Goal: Information Seeking & Learning: Learn about a topic

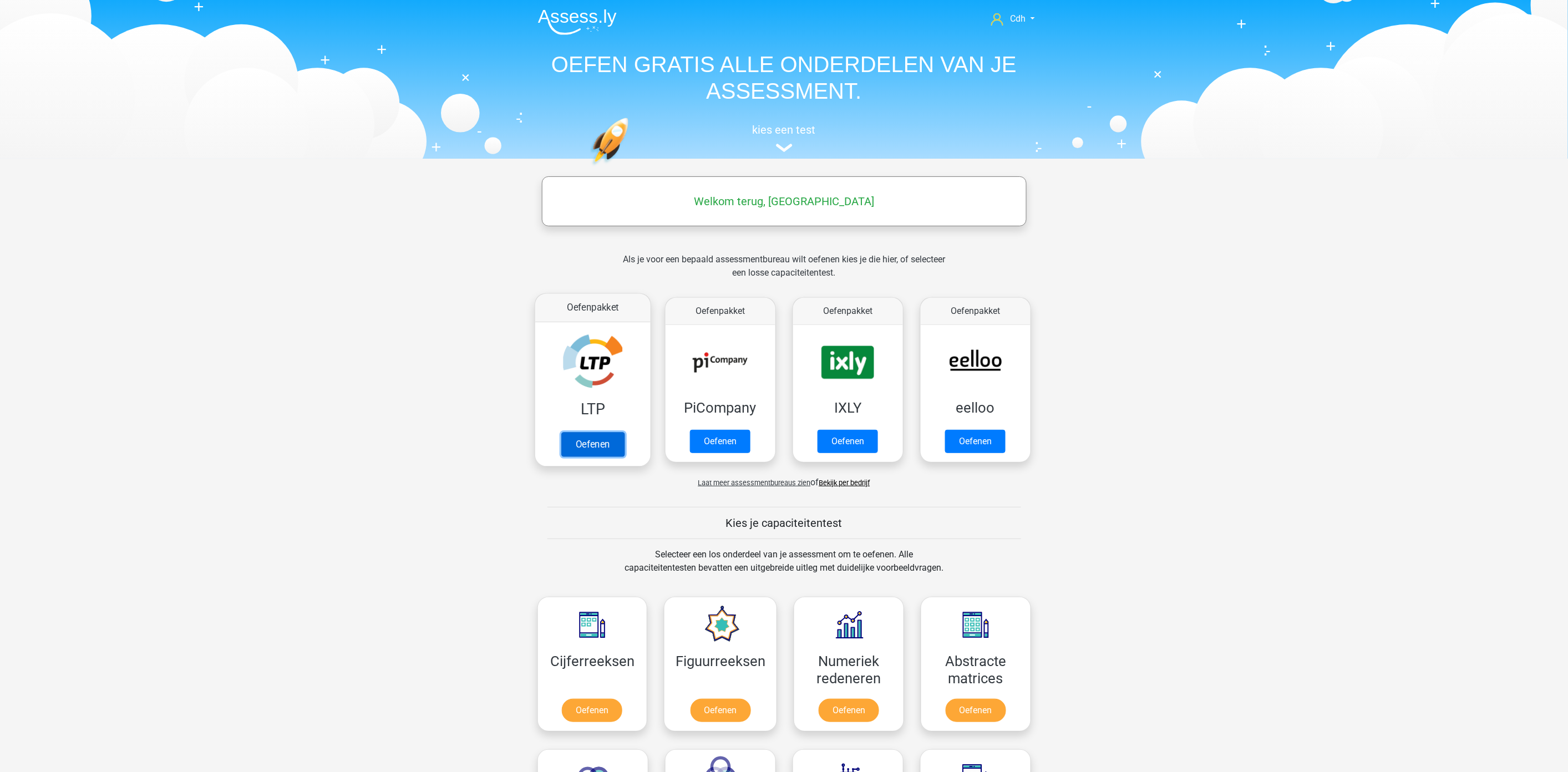
click at [601, 447] on link "Oefenen" at bounding box center [592, 444] width 63 height 24
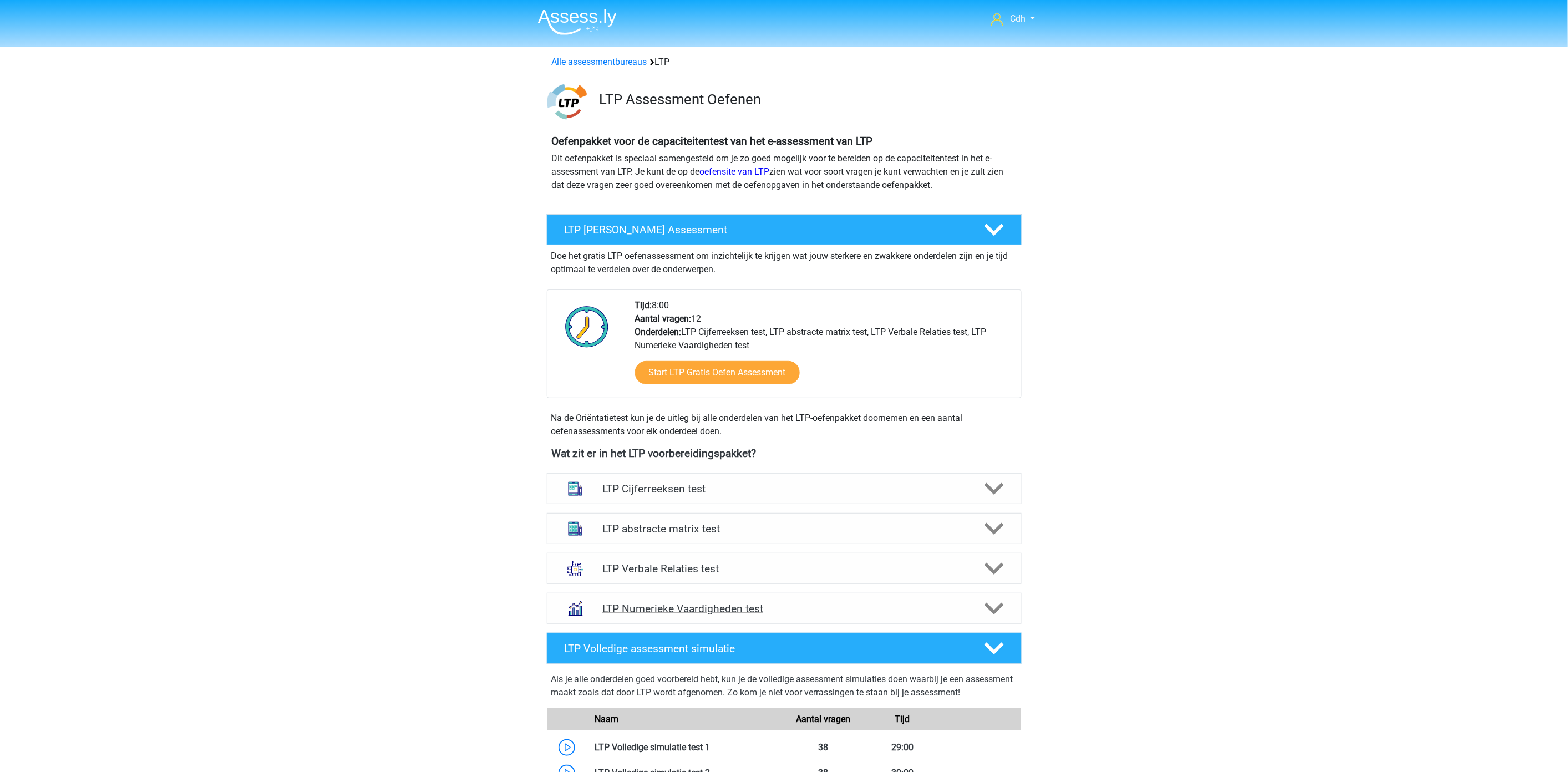
click at [995, 603] on icon at bounding box center [994, 608] width 19 height 19
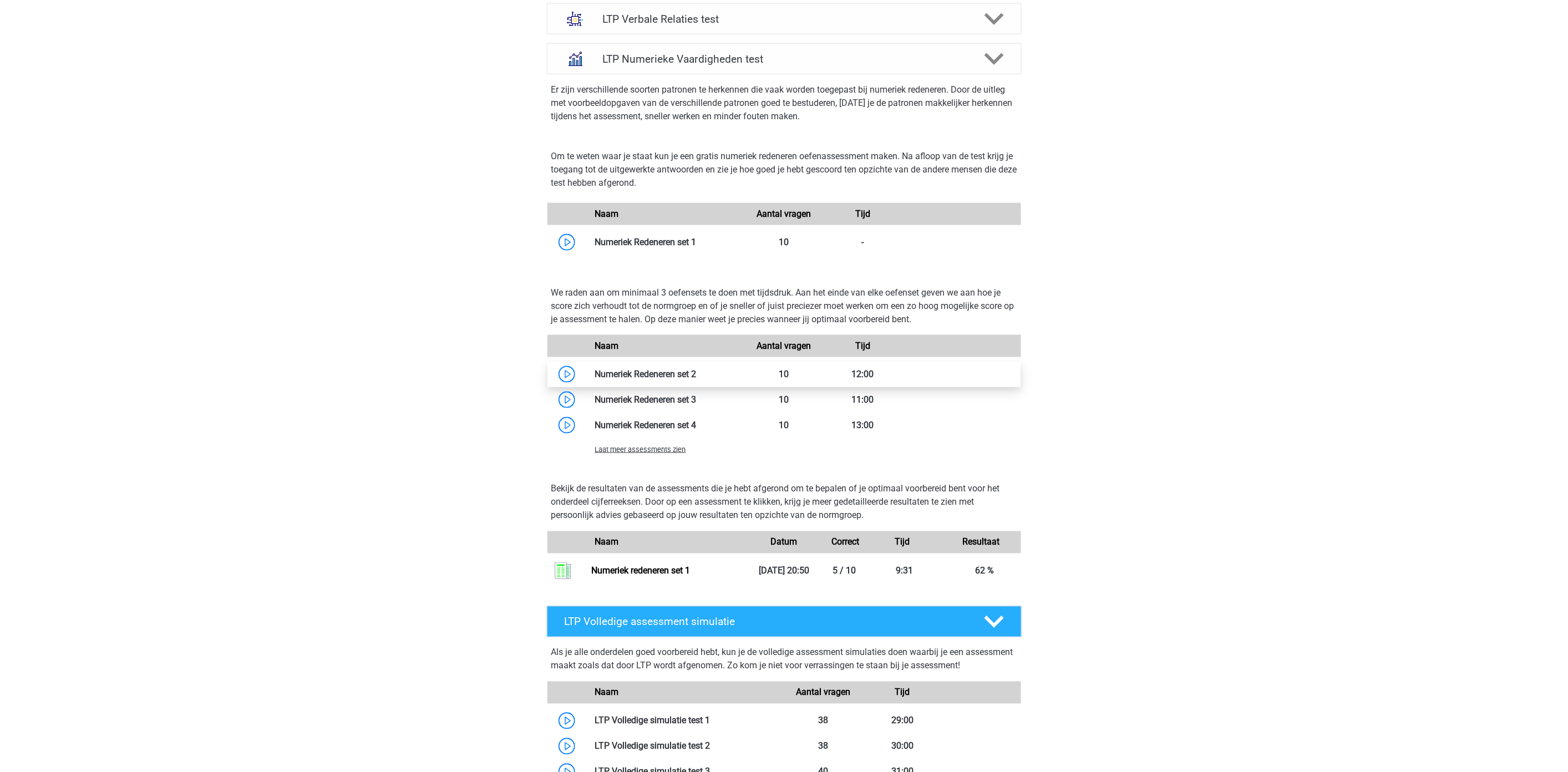
scroll to position [555, 0]
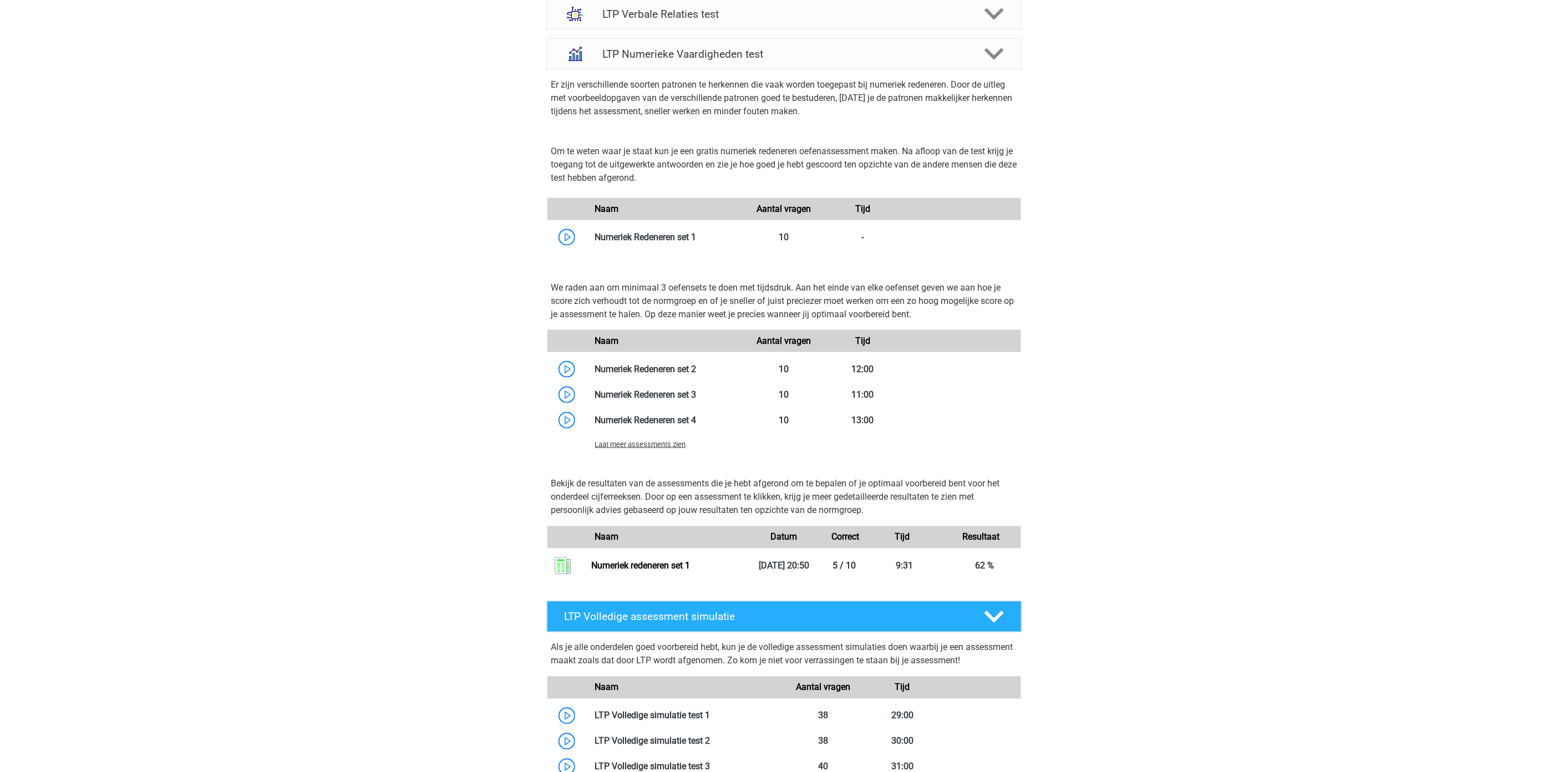
click at [656, 444] on span "Laat meer assessments zien" at bounding box center [641, 444] width 91 height 8
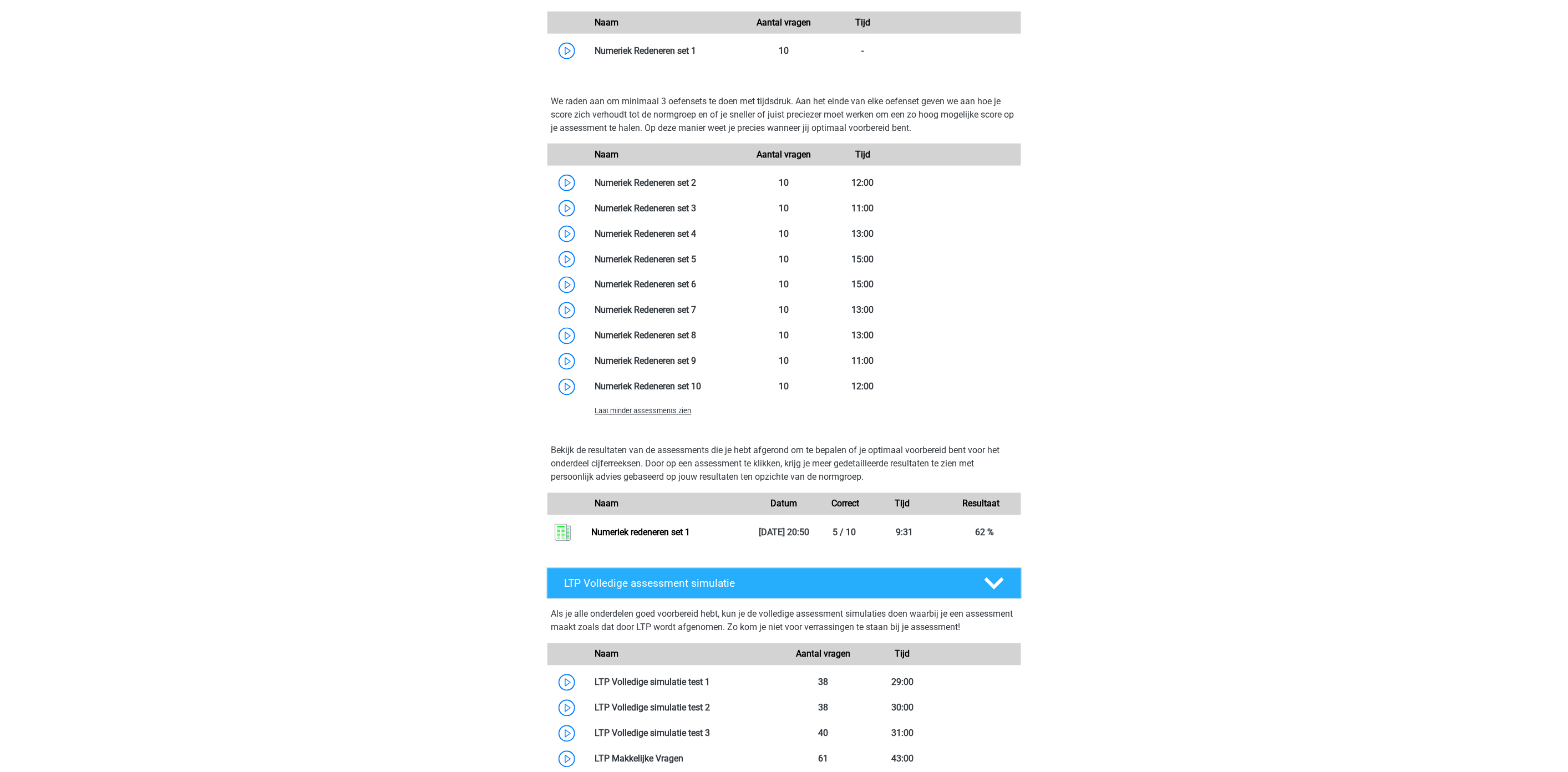
scroll to position [739, 0]
click at [697, 179] on link at bounding box center [697, 184] width 0 height 11
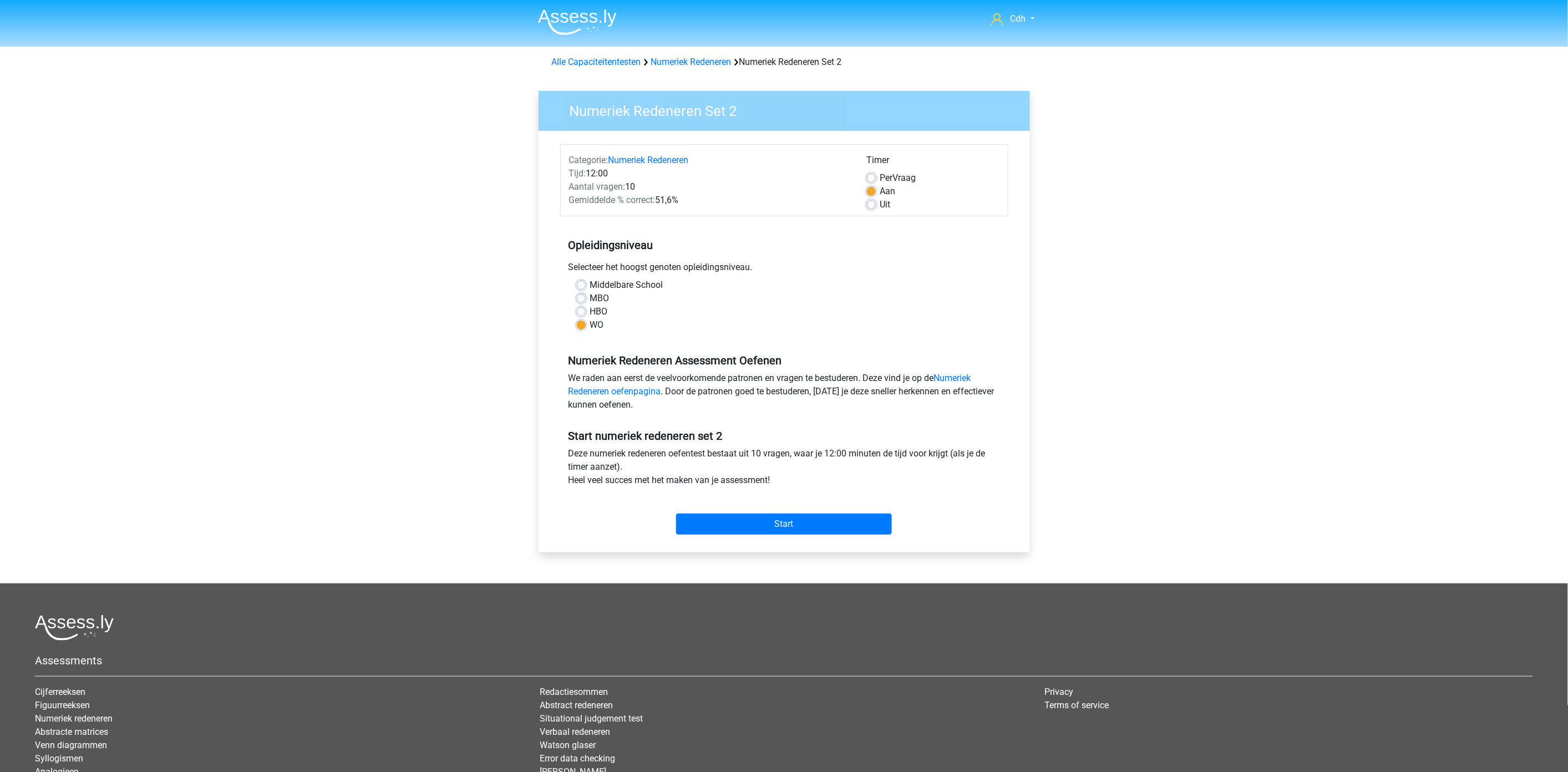
click at [880, 201] on label "Uit" at bounding box center [885, 204] width 11 height 13
click at [873, 201] on input "Uit" at bounding box center [871, 203] width 9 height 11
radio input "true"
click at [783, 516] on input "Start" at bounding box center [784, 524] width 216 height 21
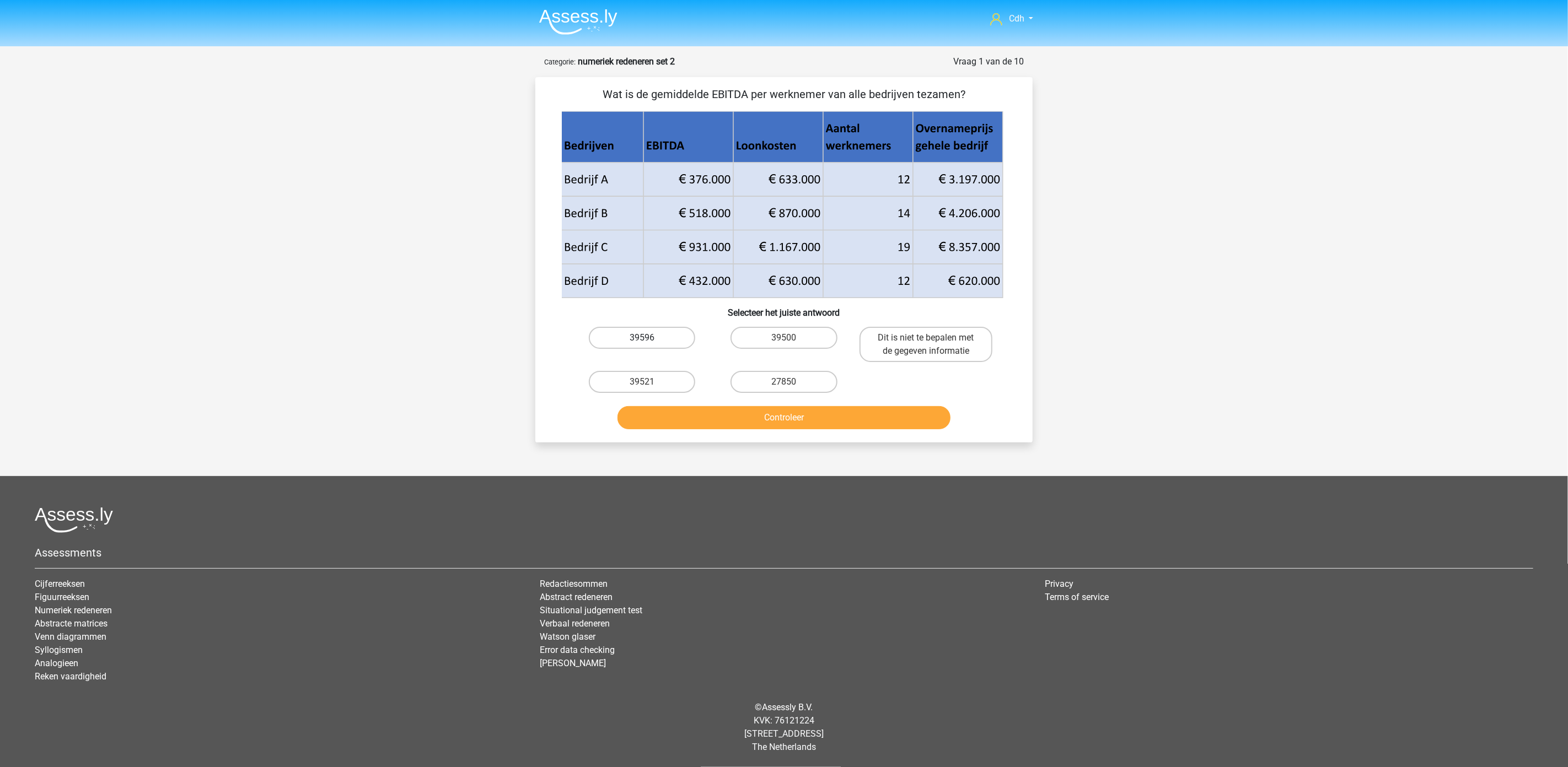
click at [654, 337] on label "39596" at bounding box center [642, 338] width 106 height 22
click at [649, 338] on input "39596" at bounding box center [646, 342] width 7 height 7
radio input "true"
click at [775, 420] on button "Controleer" at bounding box center [784, 417] width 333 height 23
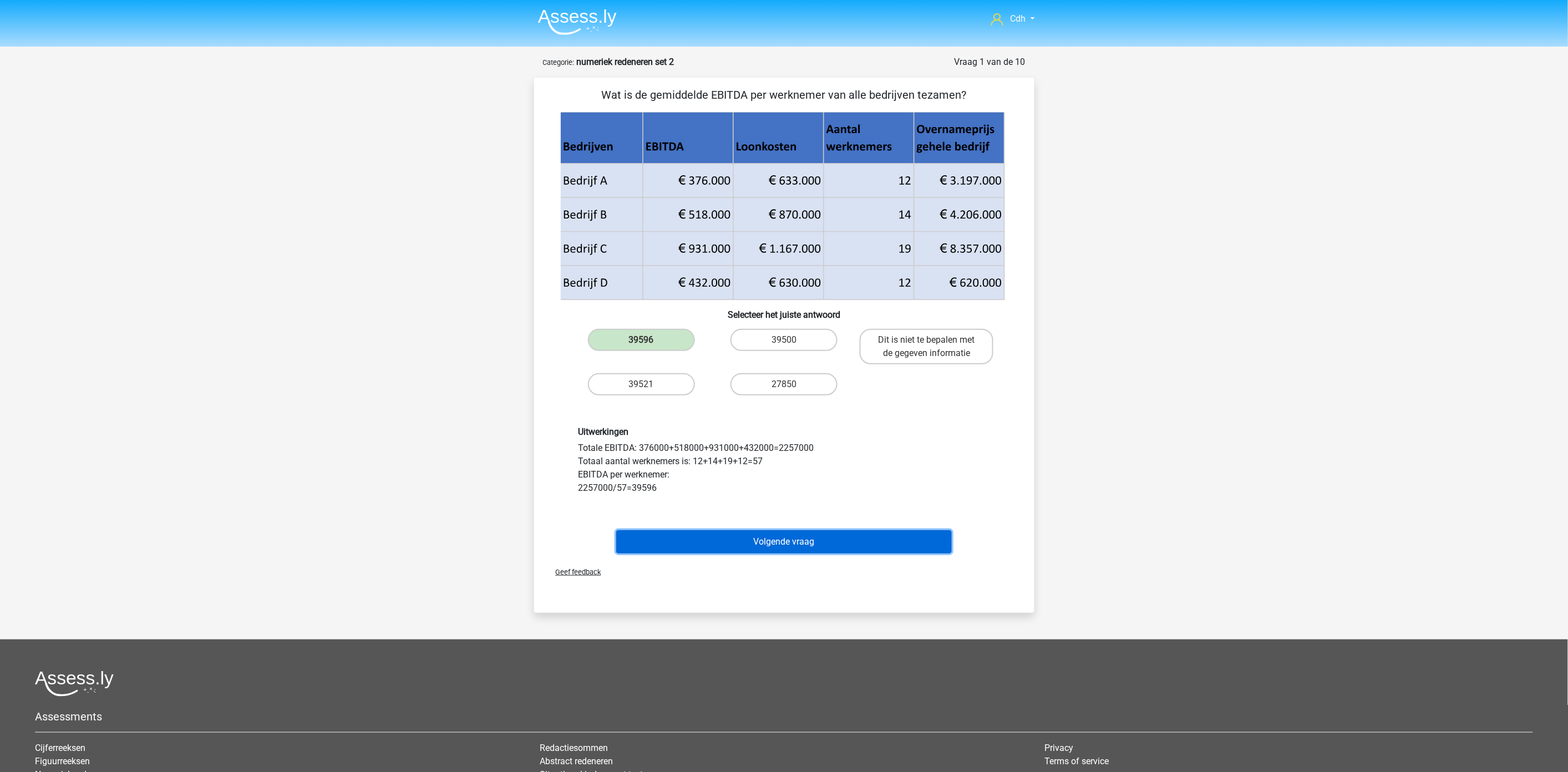
click at [794, 541] on button "Volgende vraag" at bounding box center [784, 541] width 335 height 23
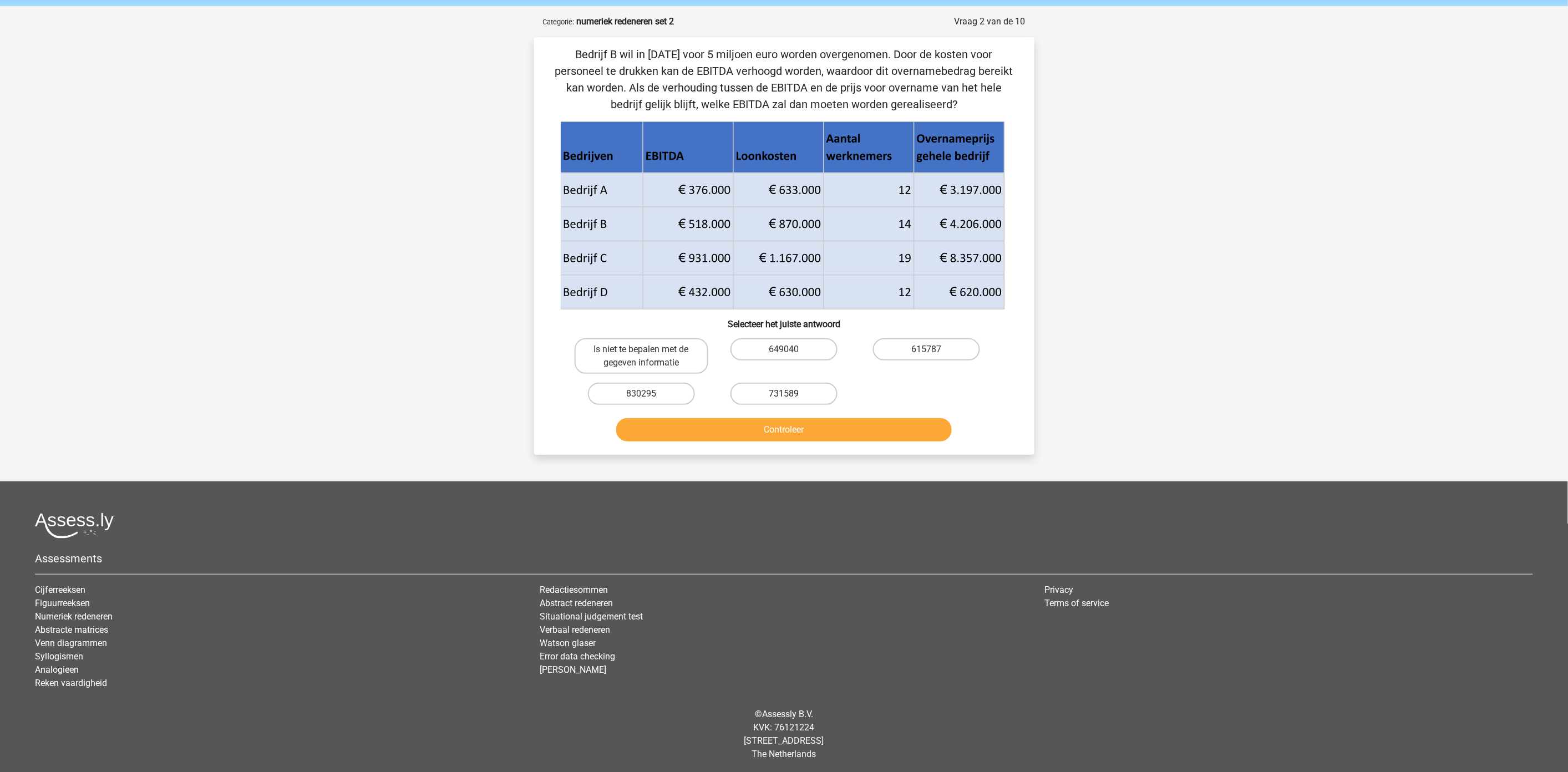
click at [817, 383] on label "731589" at bounding box center [784, 394] width 107 height 22
click at [791, 394] on input "731589" at bounding box center [787, 398] width 7 height 7
radio input "true"
click at [819, 445] on div "Bedrijf B wil in 2018 voor 5 miljoen euro worden overgenomen. Door de kosten vo…" at bounding box center [784, 246] width 500 height 417
click at [820, 437] on button "Controleer" at bounding box center [784, 429] width 335 height 23
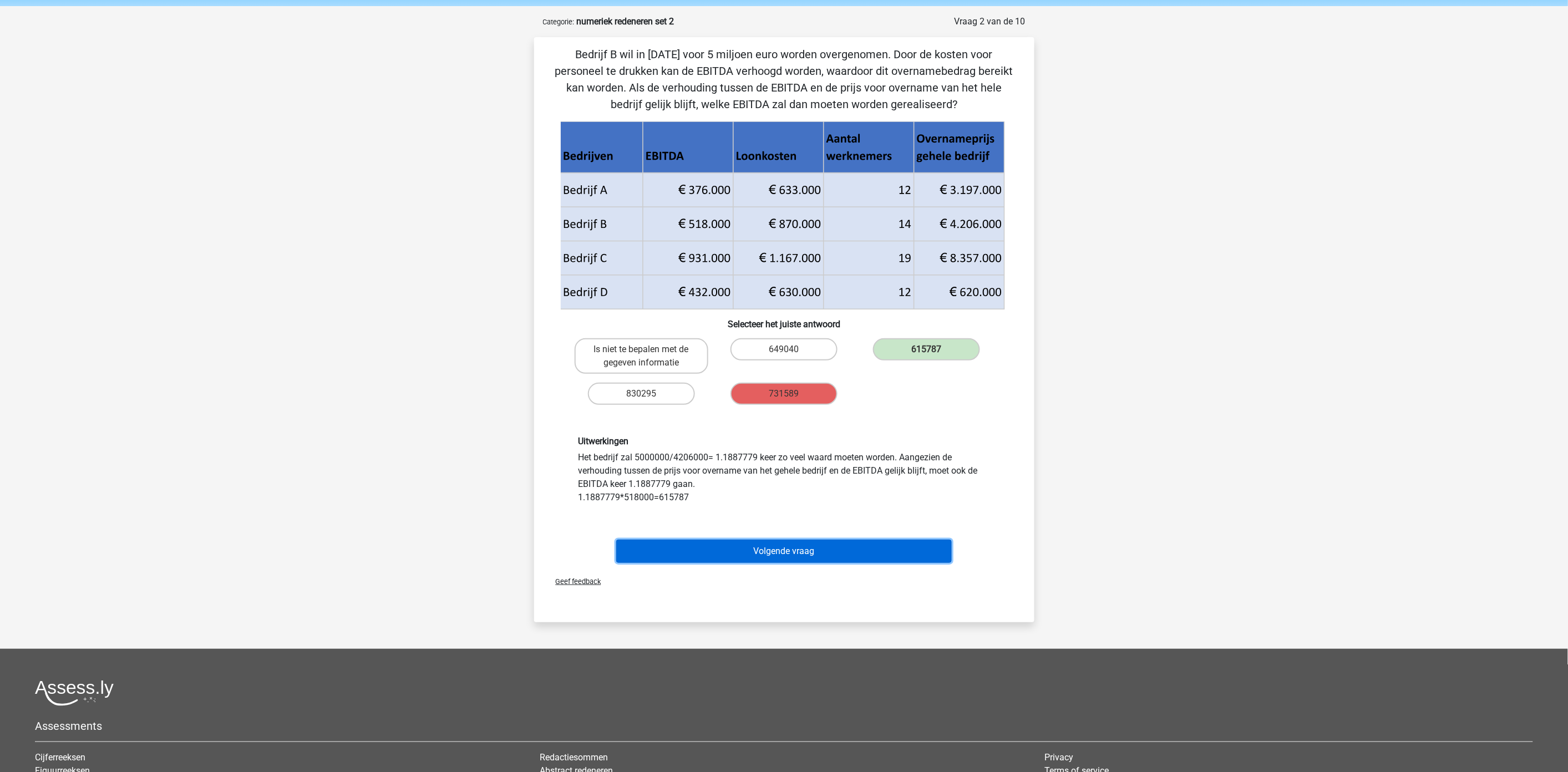
click at [821, 546] on button "Volgende vraag" at bounding box center [784, 551] width 335 height 23
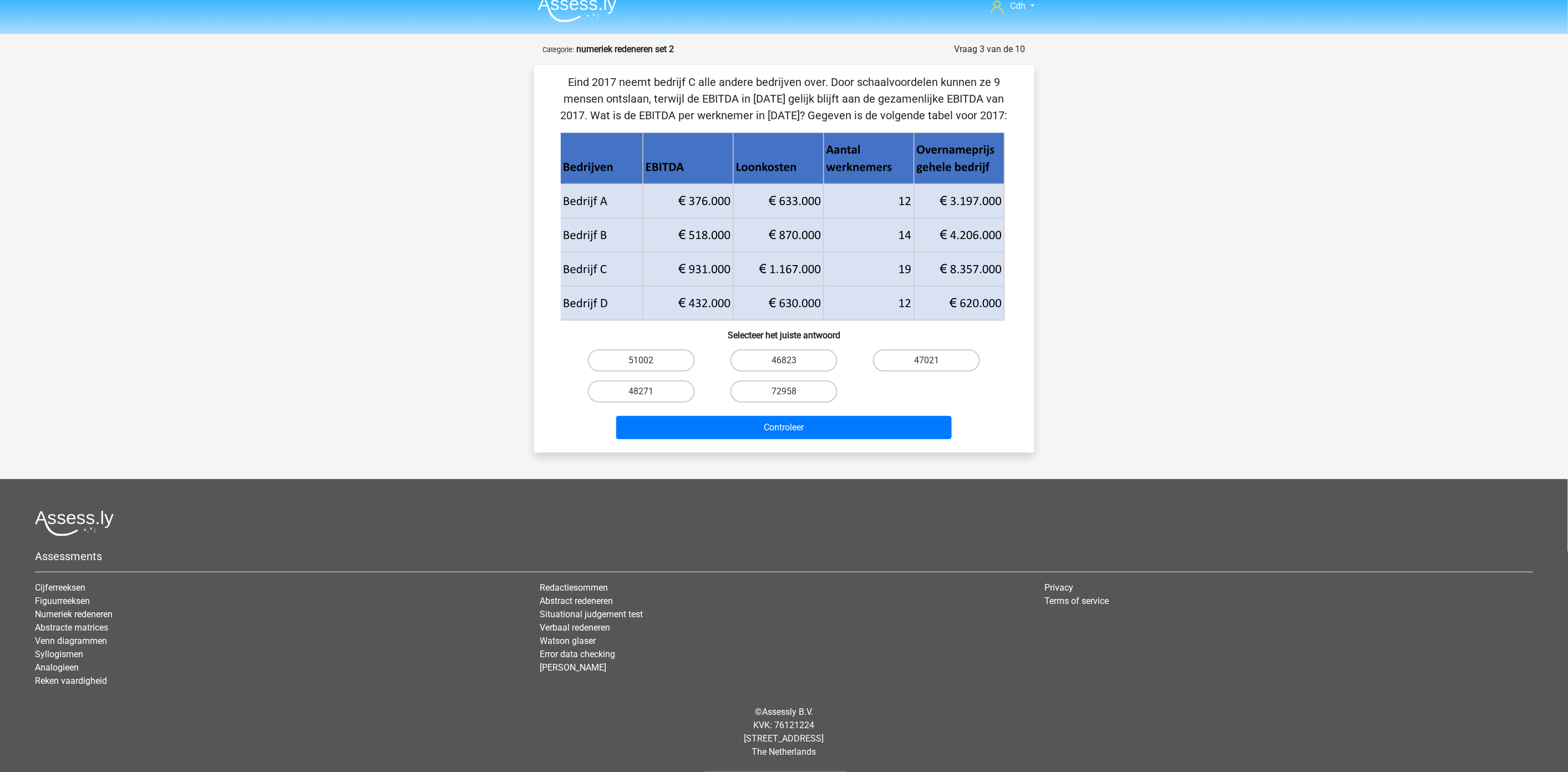
scroll to position [10, 0]
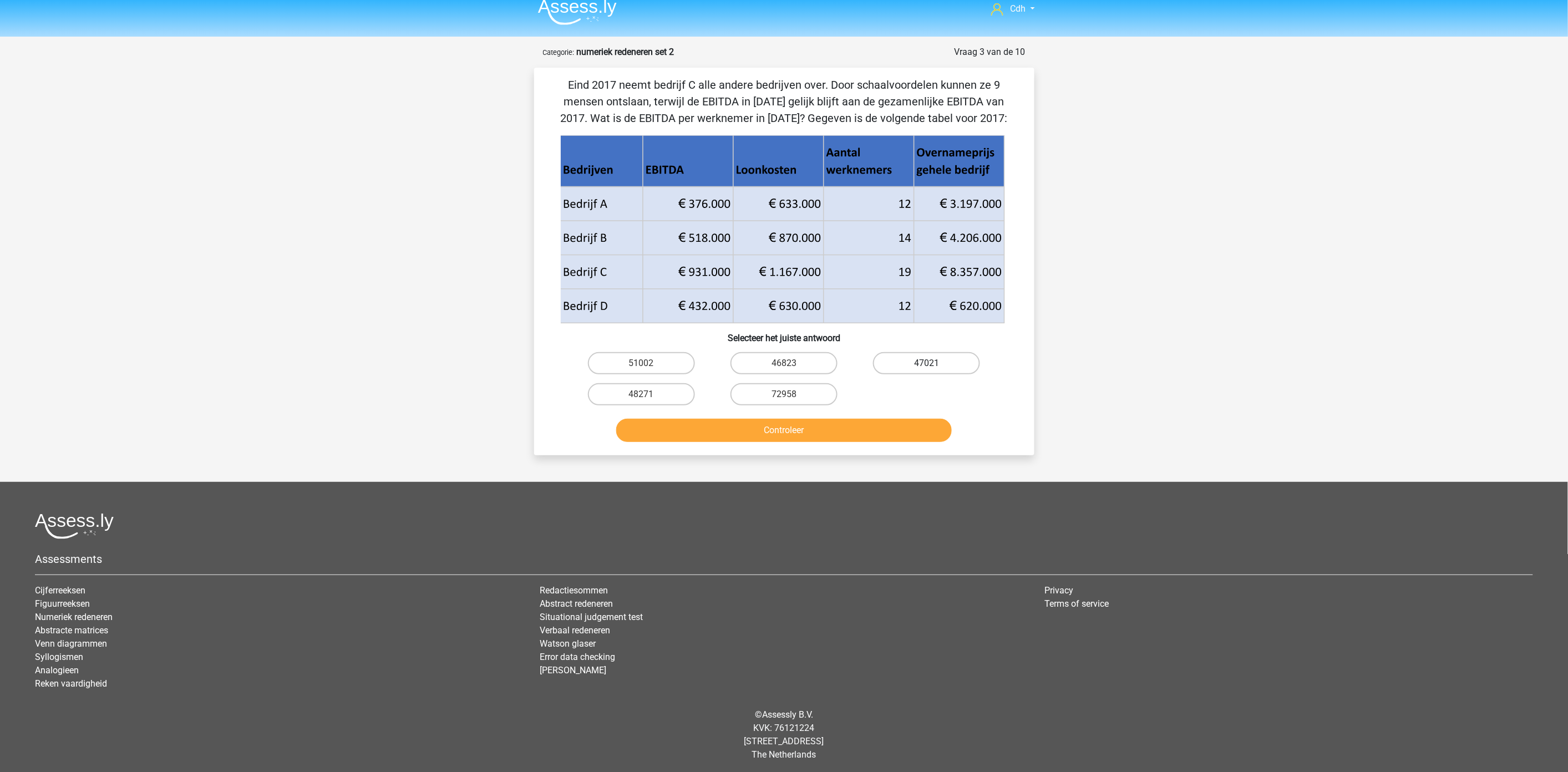
click at [929, 359] on label "47021" at bounding box center [926, 363] width 107 height 22
click at [929, 363] on input "47021" at bounding box center [930, 367] width 7 height 7
radio input "true"
click at [842, 426] on button "Controleer" at bounding box center [784, 430] width 335 height 23
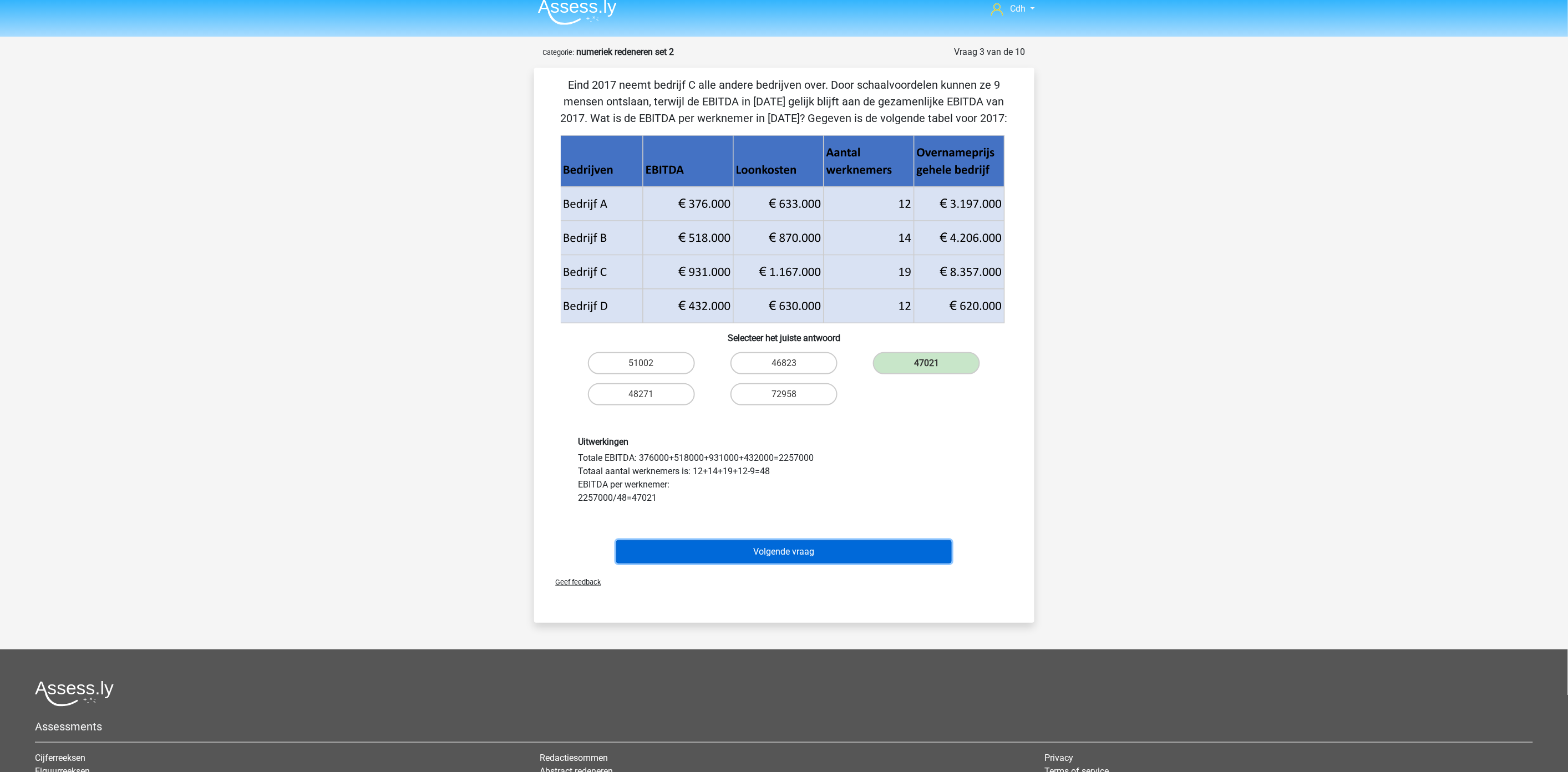
click at [847, 552] on button "Volgende vraag" at bounding box center [784, 551] width 335 height 23
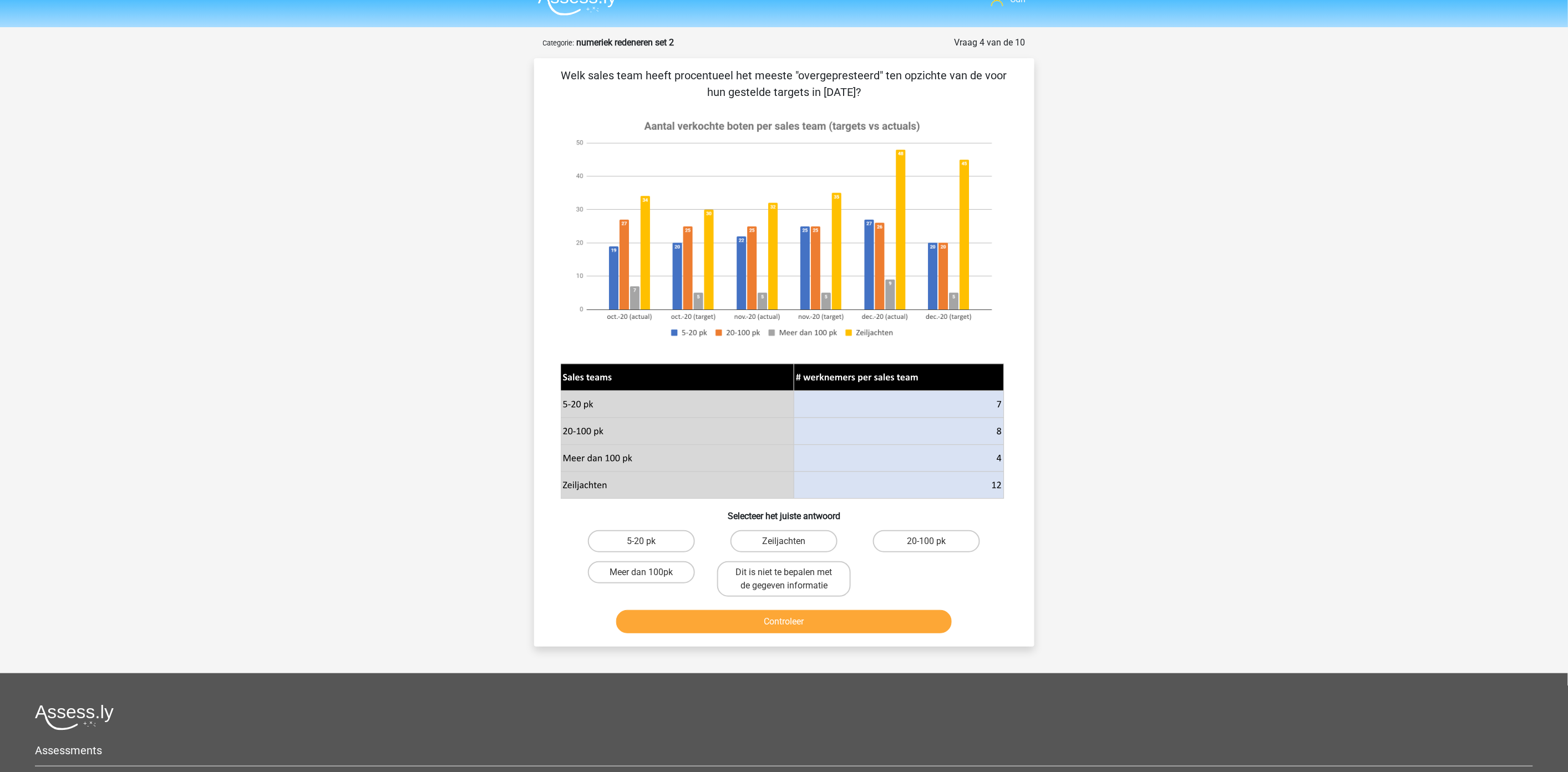
scroll to position [0, 0]
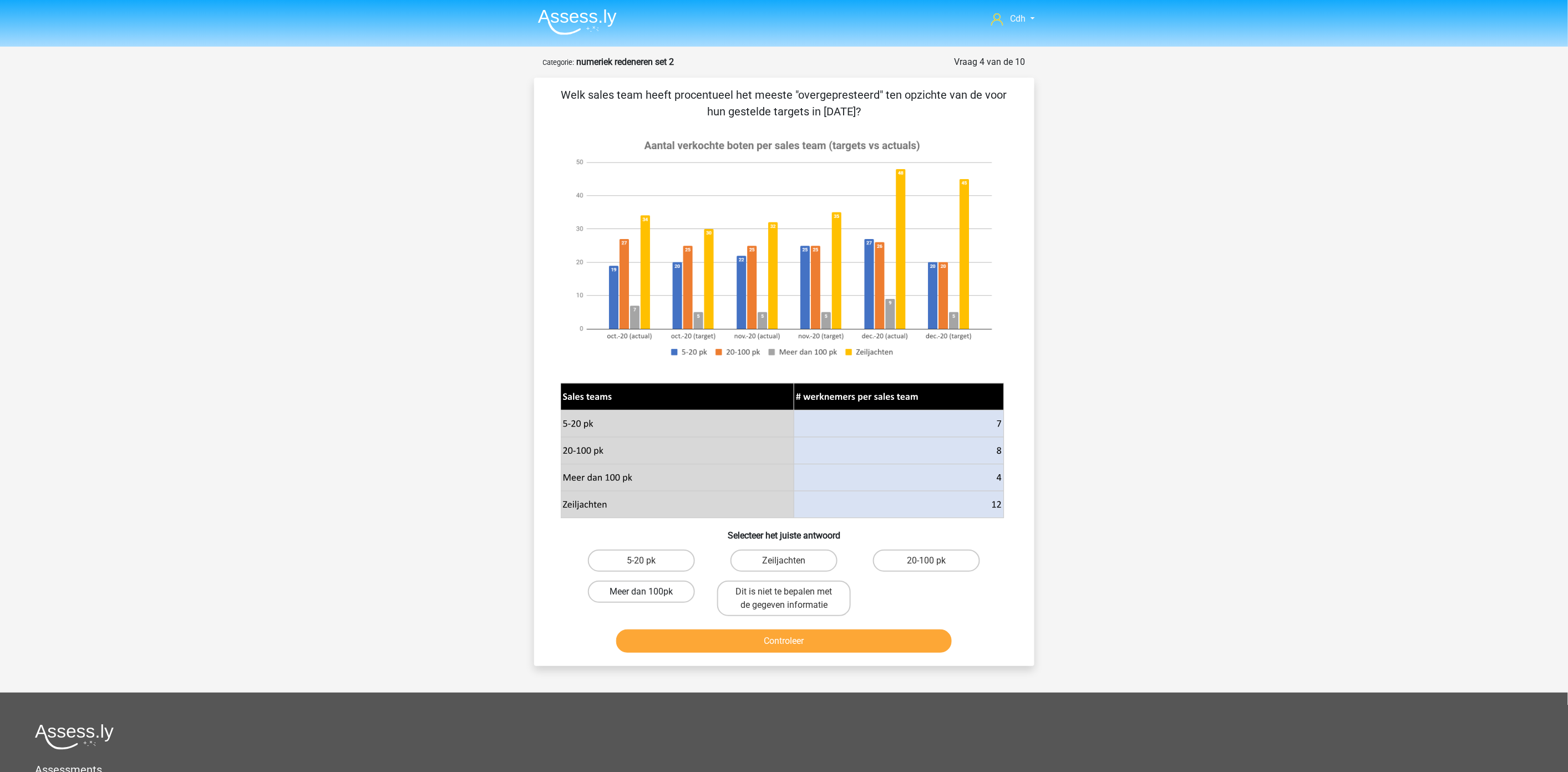
click at [657, 590] on label "Meer dan 100pk" at bounding box center [641, 592] width 107 height 22
click at [648, 592] on input "Meer dan 100pk" at bounding box center [645, 595] width 7 height 7
radio input "true"
click at [683, 638] on button "Controleer" at bounding box center [784, 641] width 335 height 23
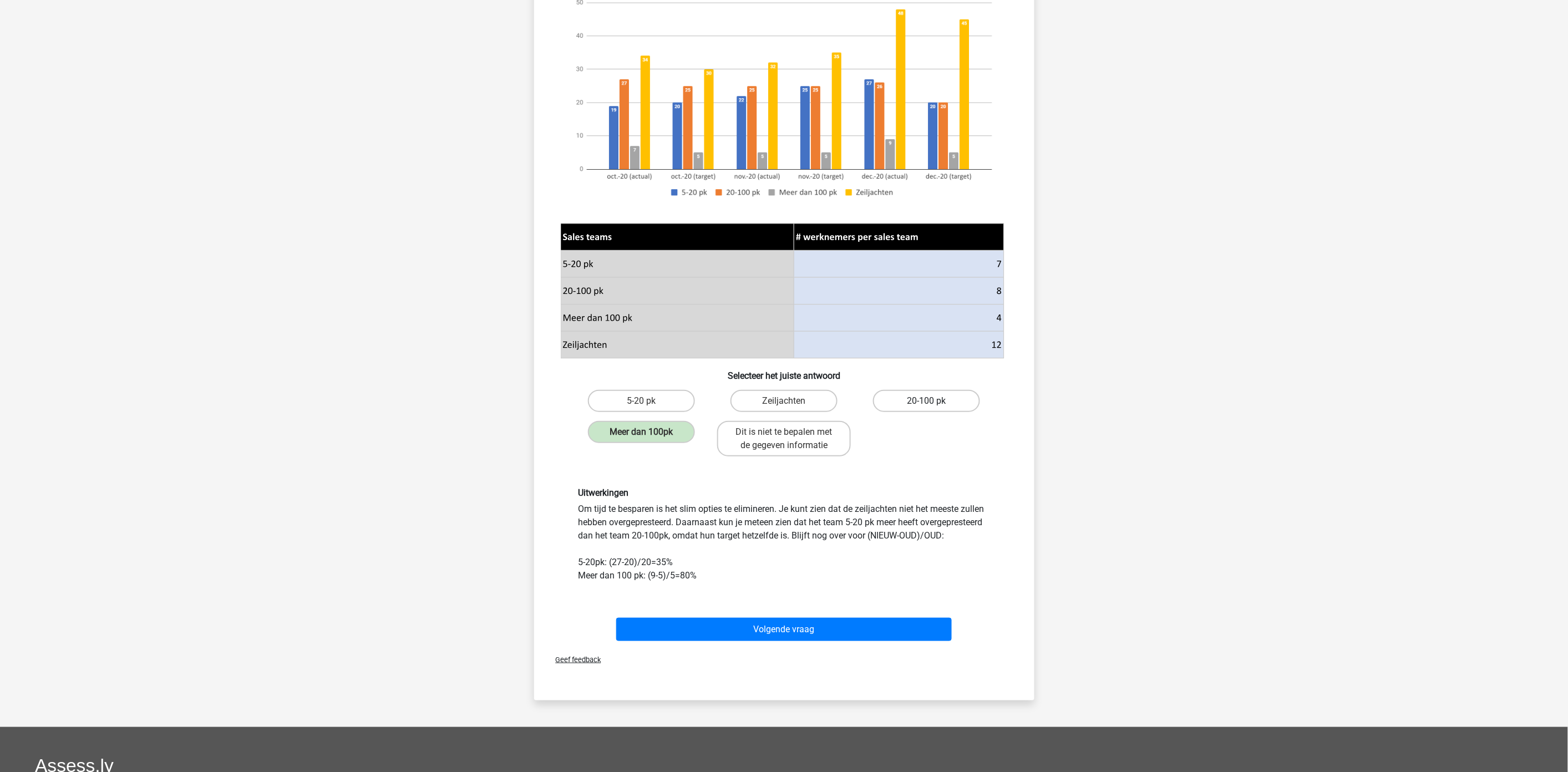
scroll to position [185, 0]
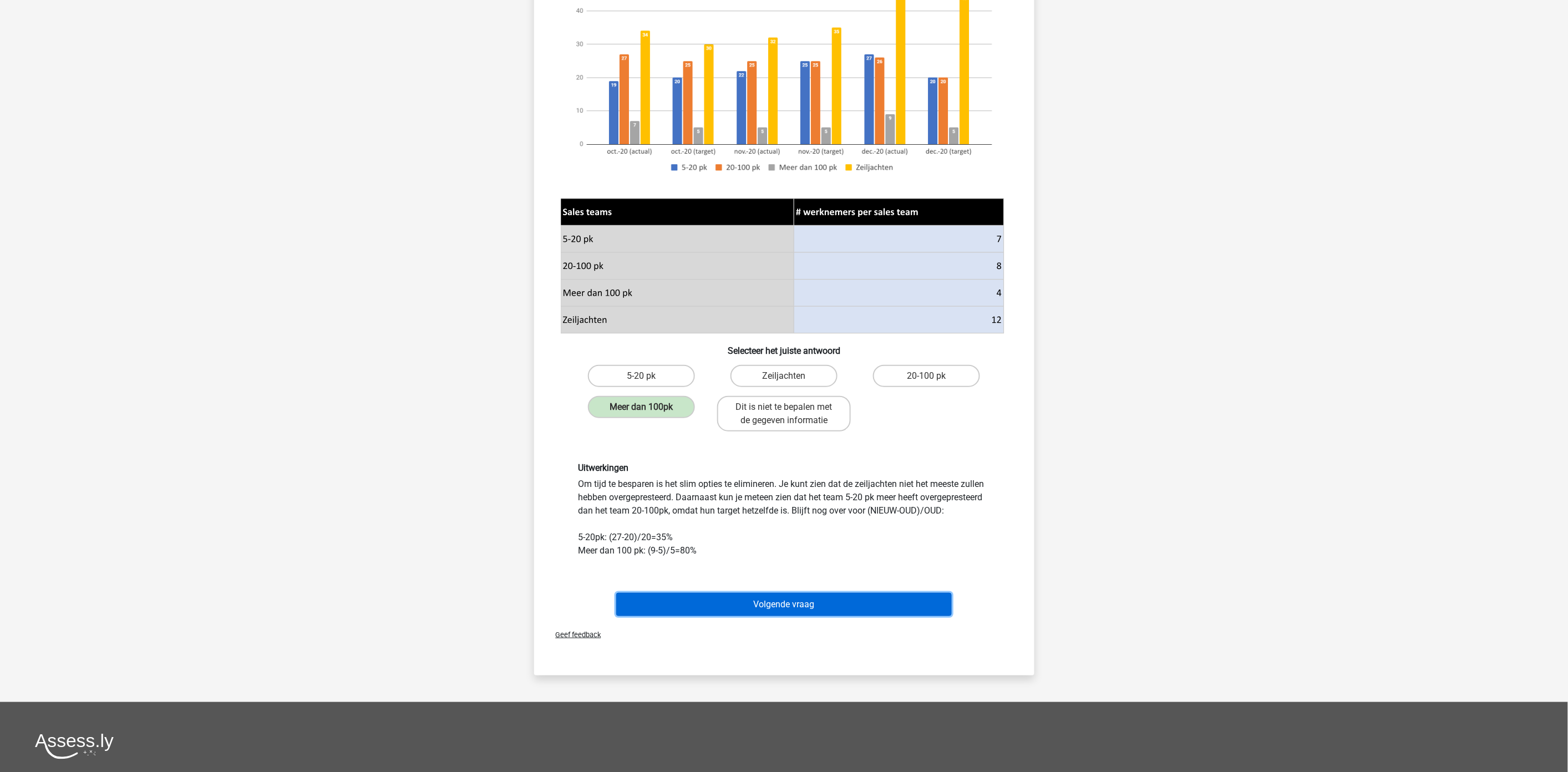
click at [868, 598] on button "Volgende vraag" at bounding box center [784, 604] width 335 height 23
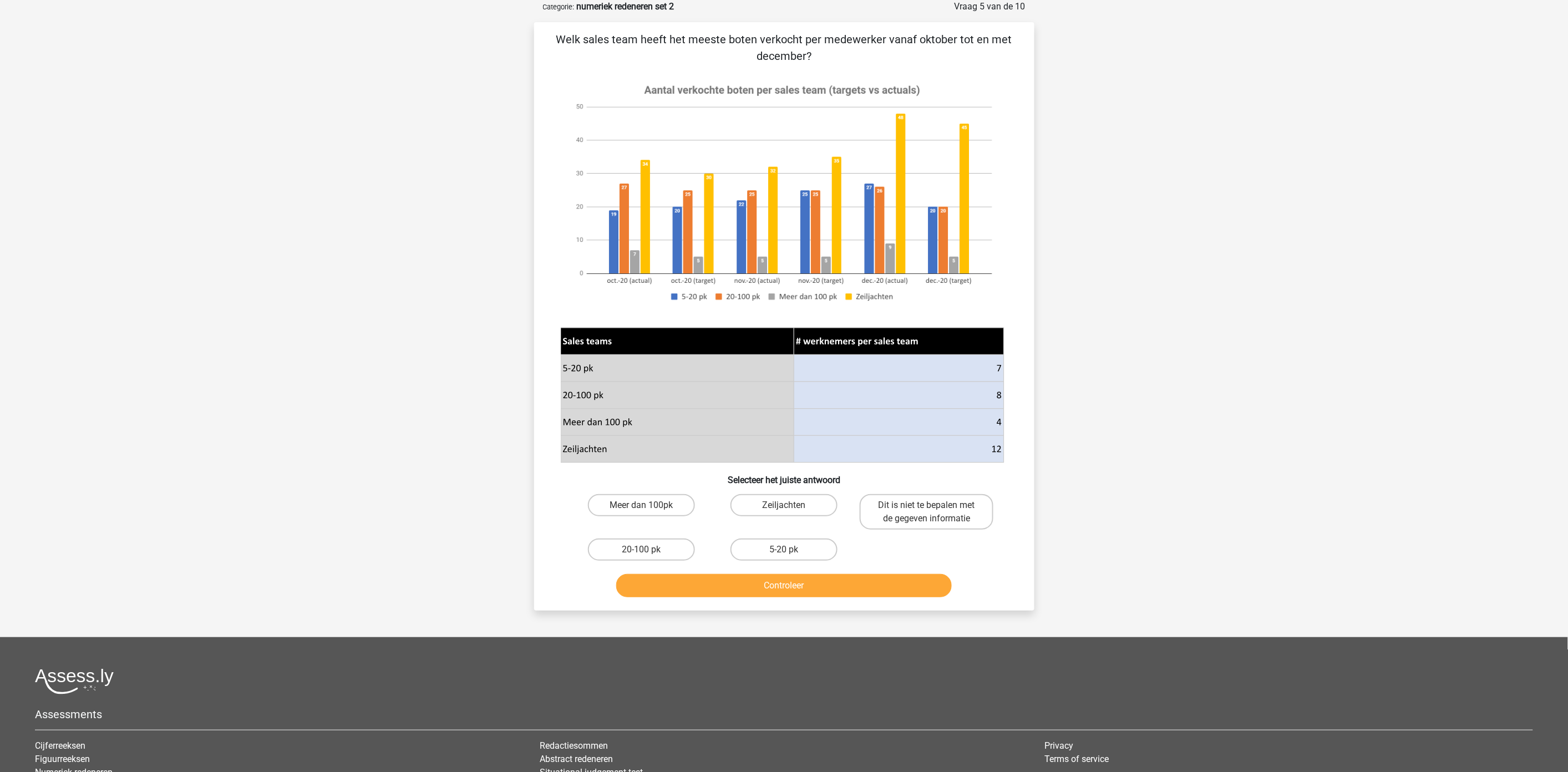
scroll to position [0, 0]
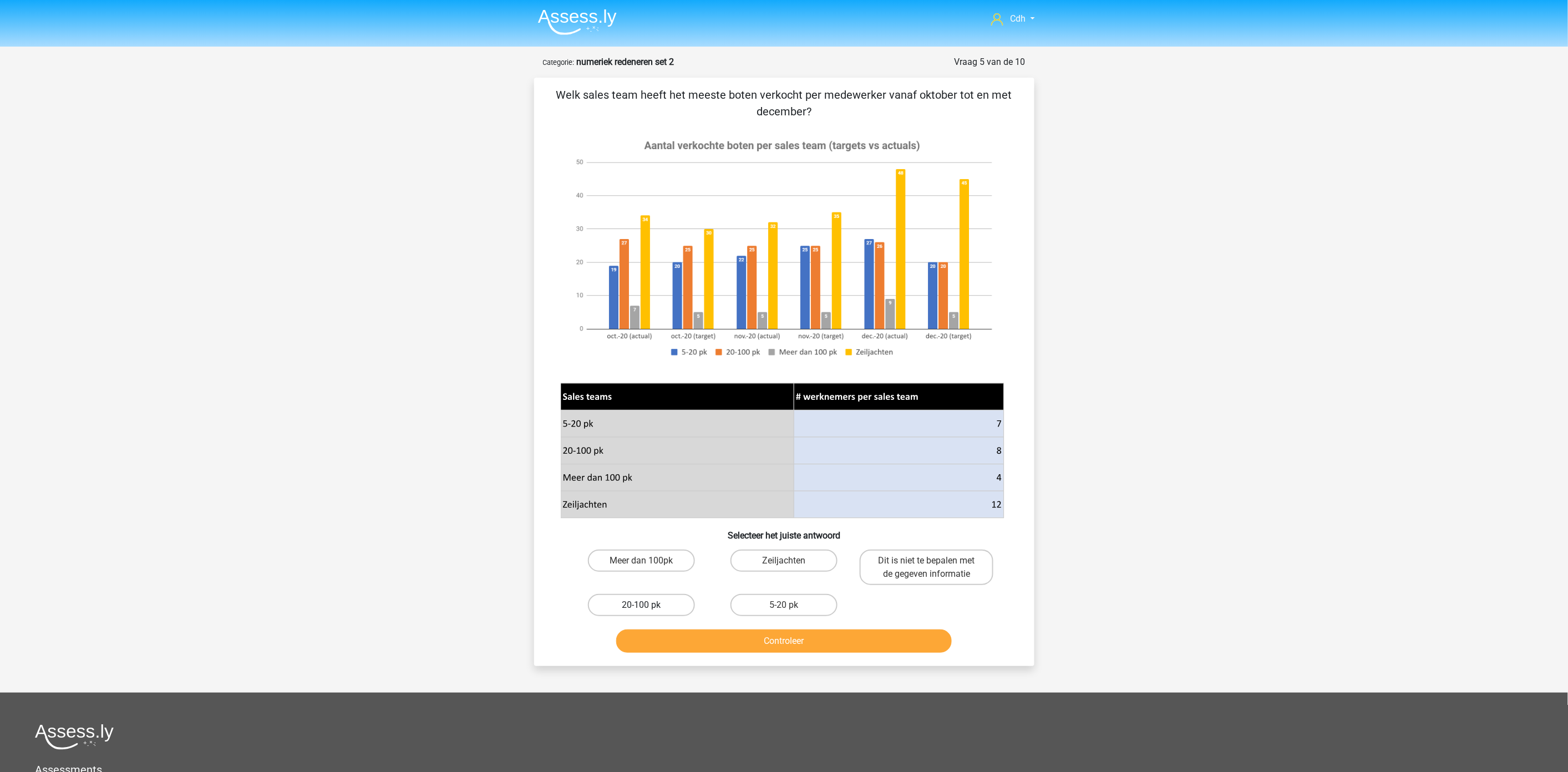
click at [658, 605] on label "20-100 pk" at bounding box center [641, 605] width 107 height 22
click at [648, 605] on input "20-100 pk" at bounding box center [645, 609] width 7 height 7
radio input "true"
click at [694, 637] on button "Controleer" at bounding box center [784, 641] width 335 height 23
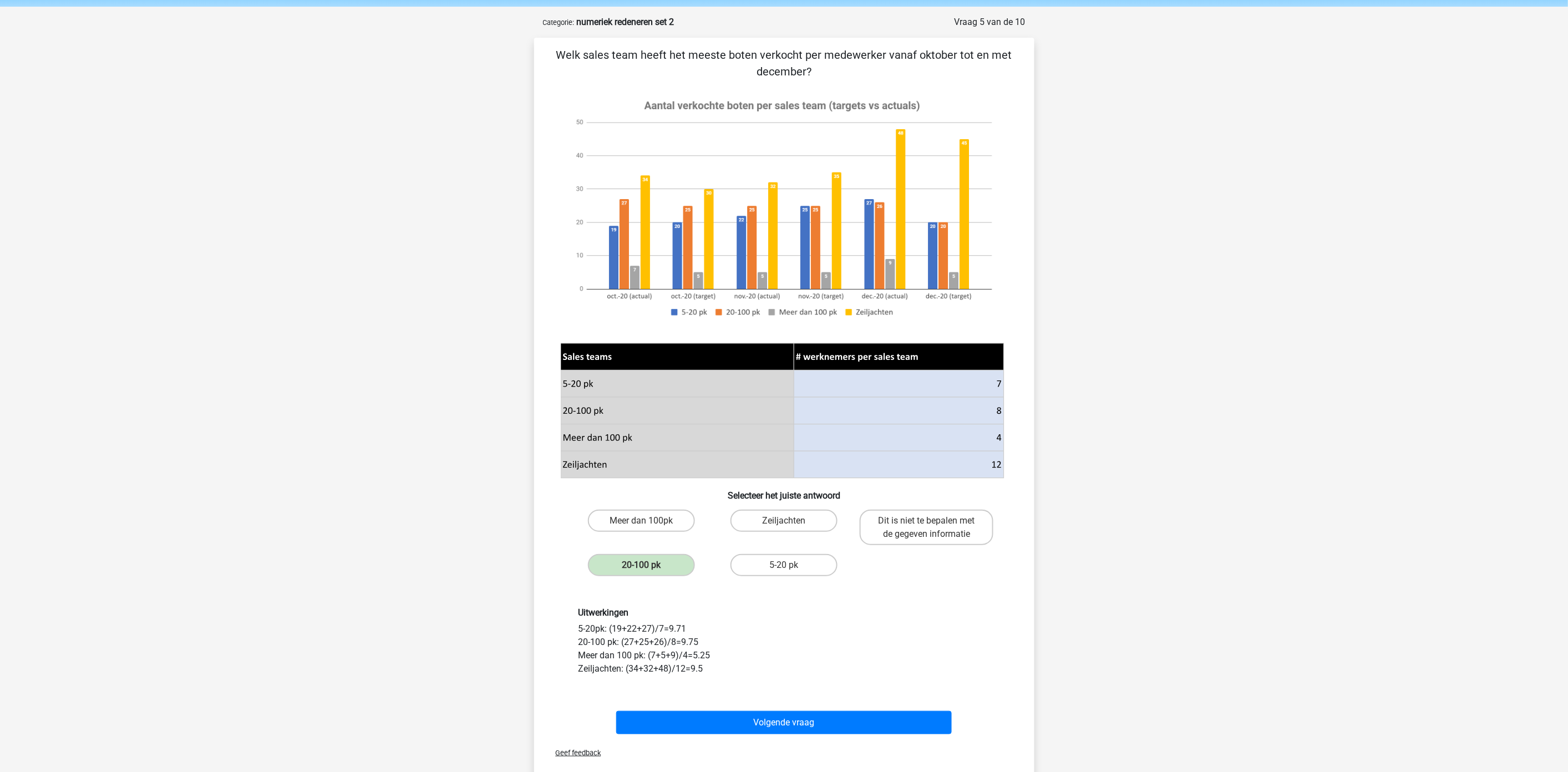
scroll to position [62, 0]
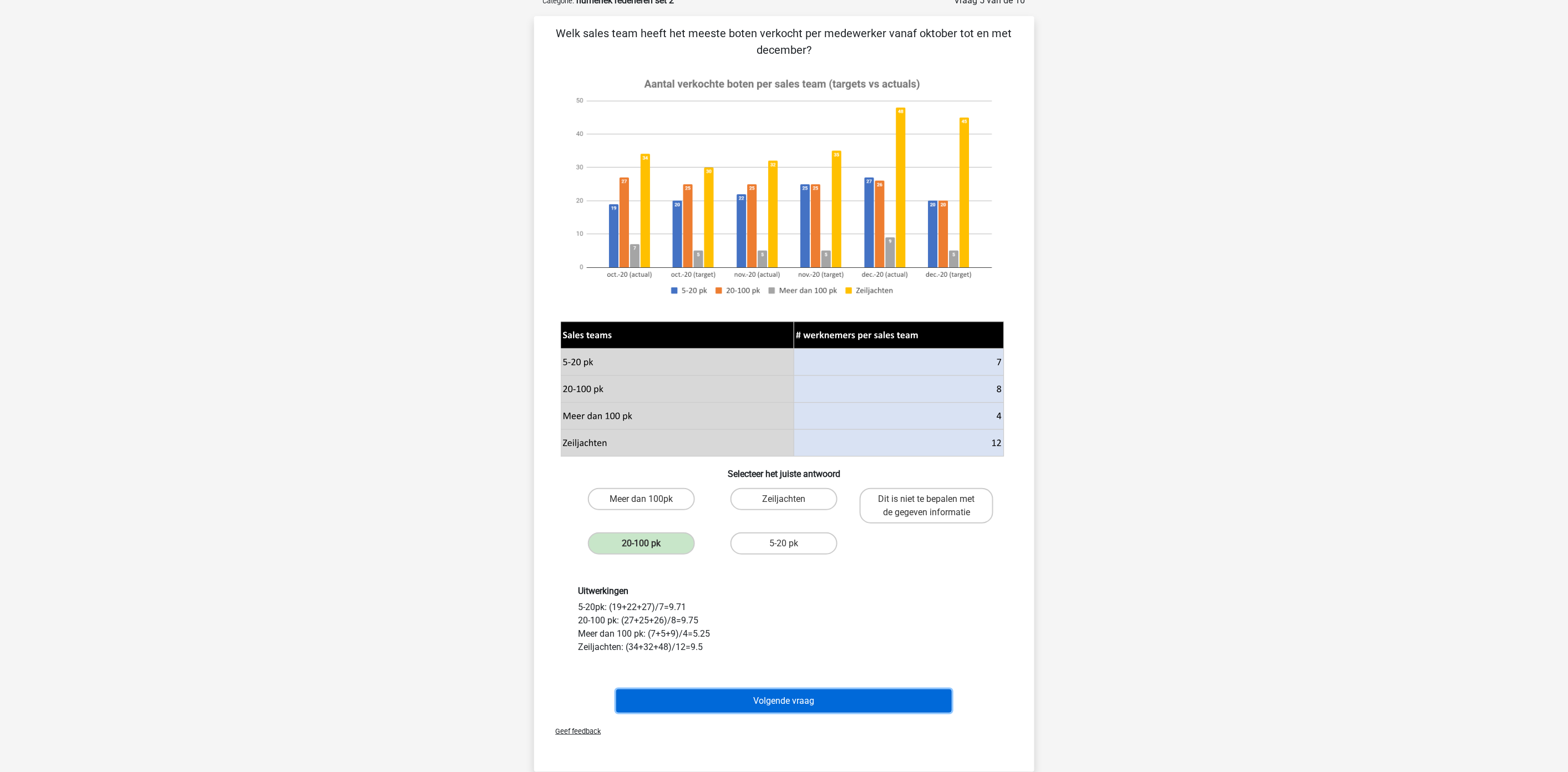
click at [800, 699] on button "Volgende vraag" at bounding box center [784, 700] width 335 height 23
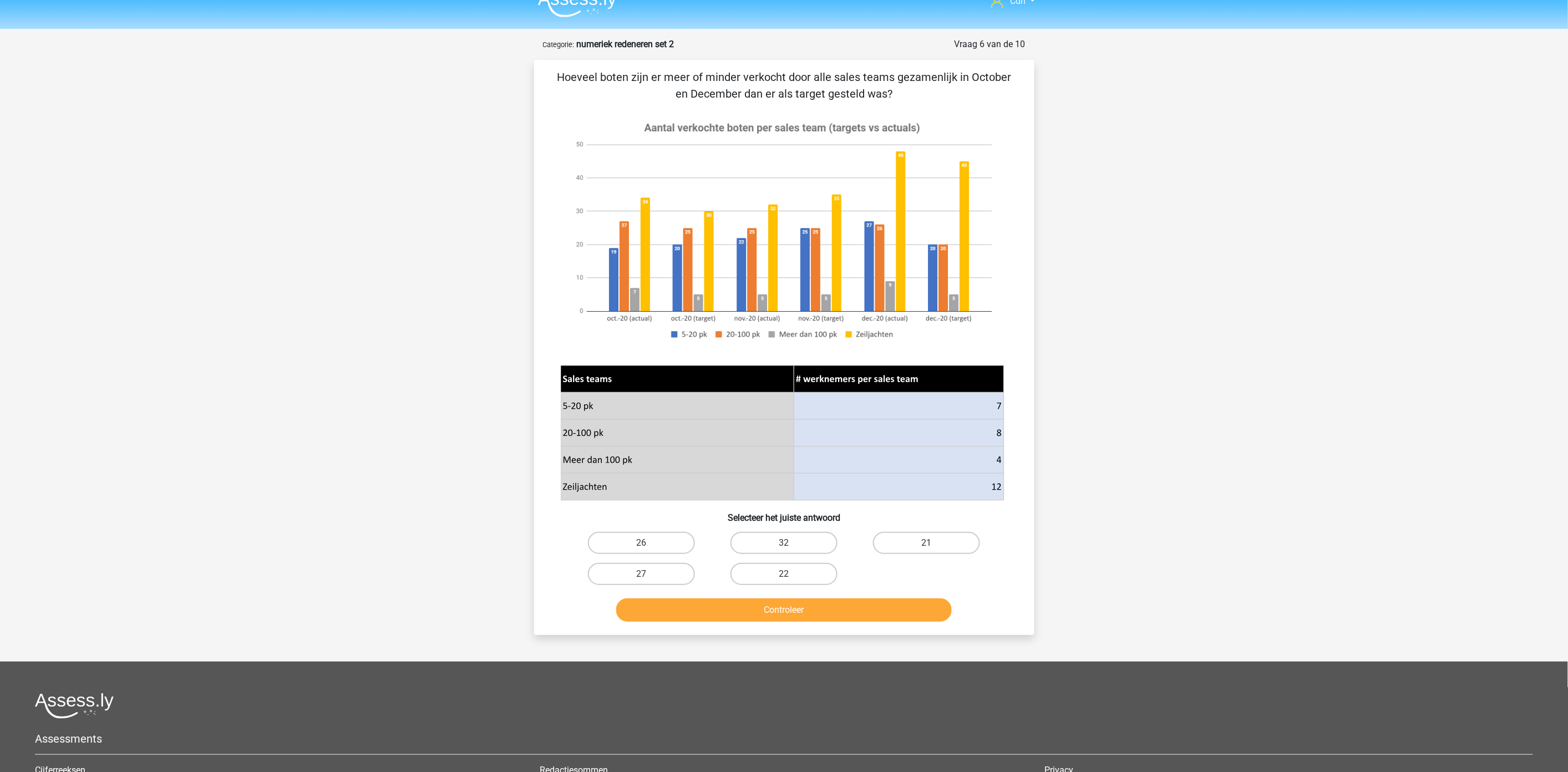
scroll to position [0, 0]
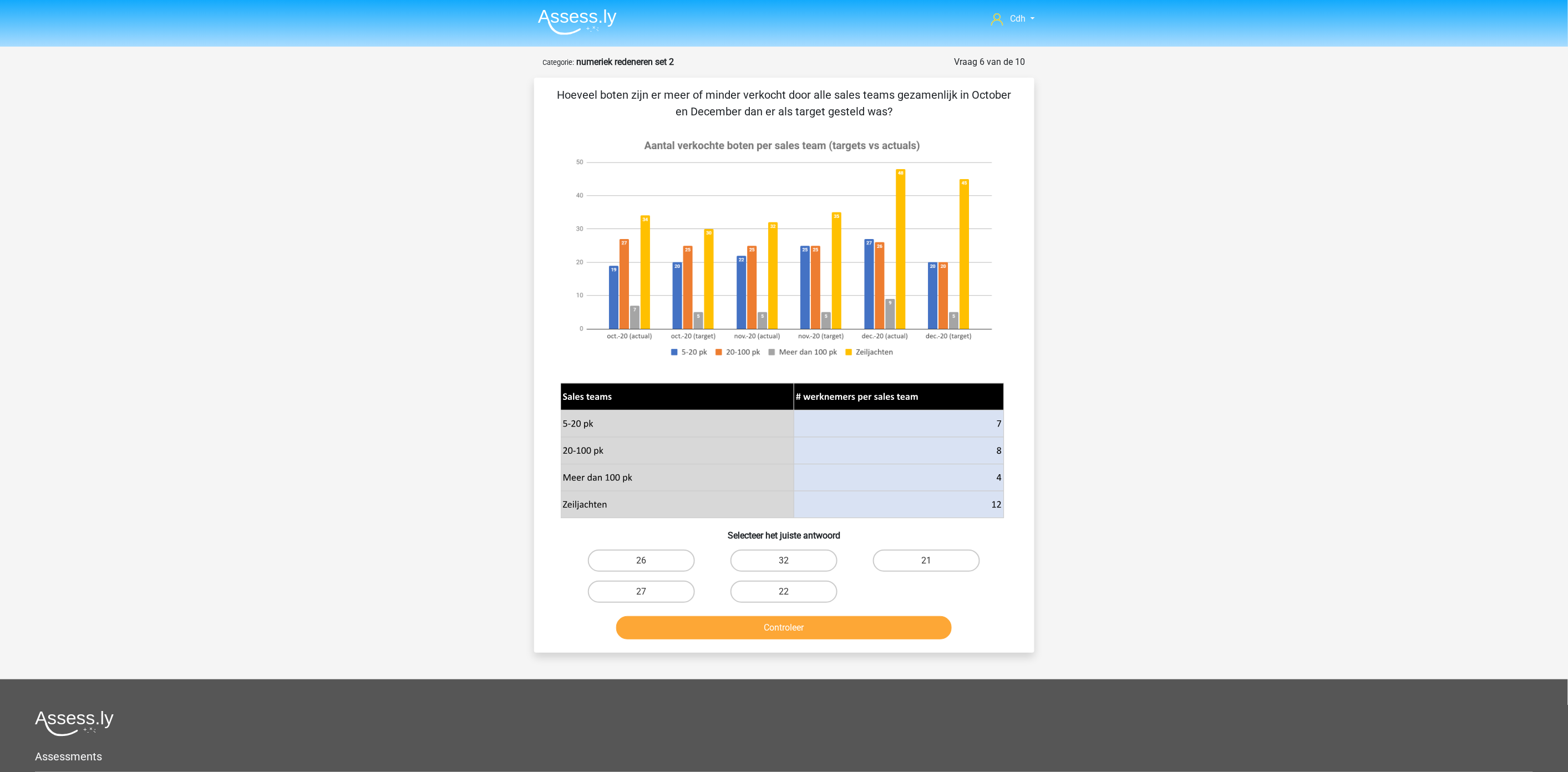
click at [791, 565] on input "32" at bounding box center [787, 564] width 7 height 7
radio input "true"
click at [791, 616] on button "Controleer" at bounding box center [784, 628] width 335 height 23
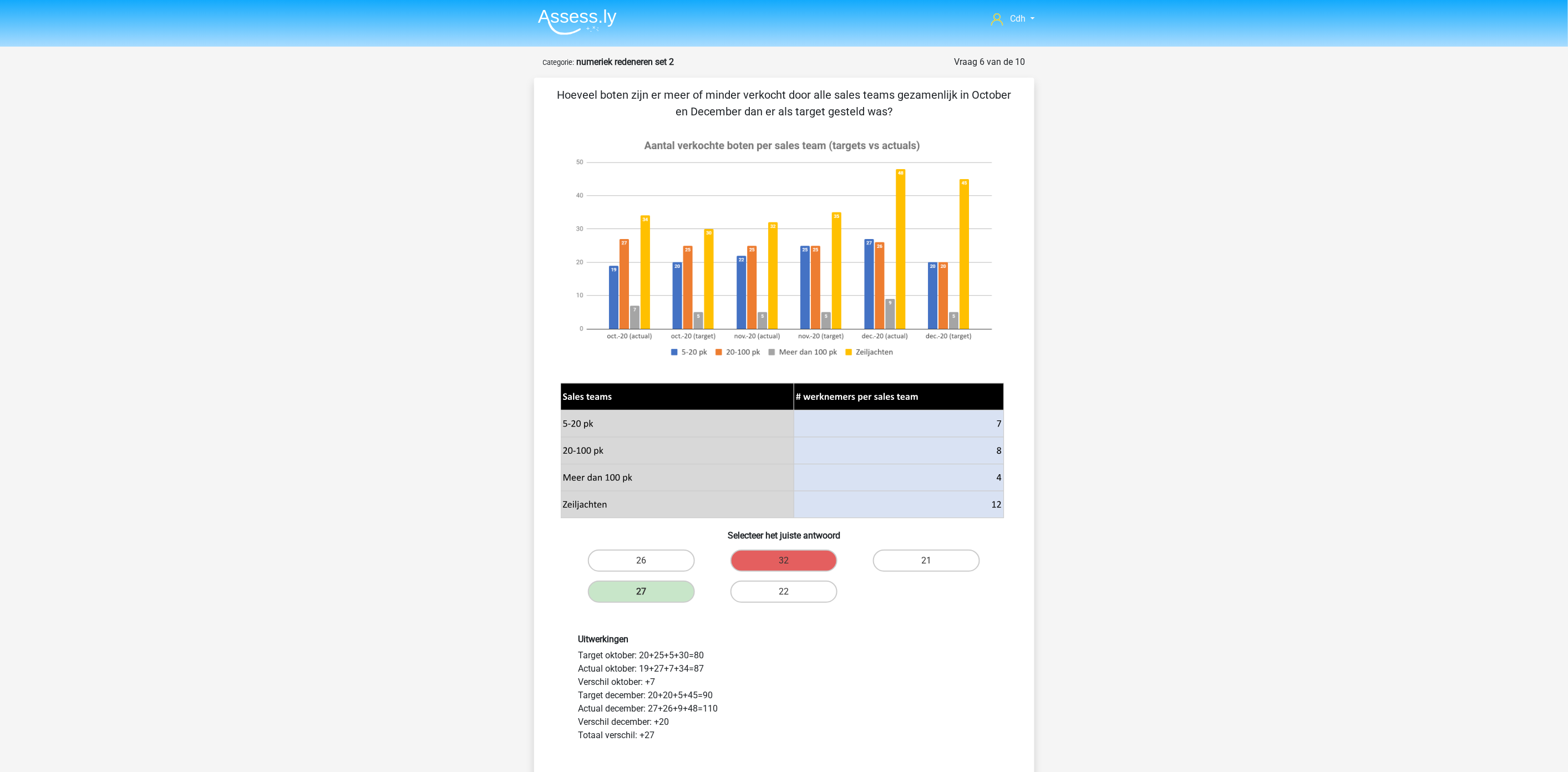
scroll to position [123, 0]
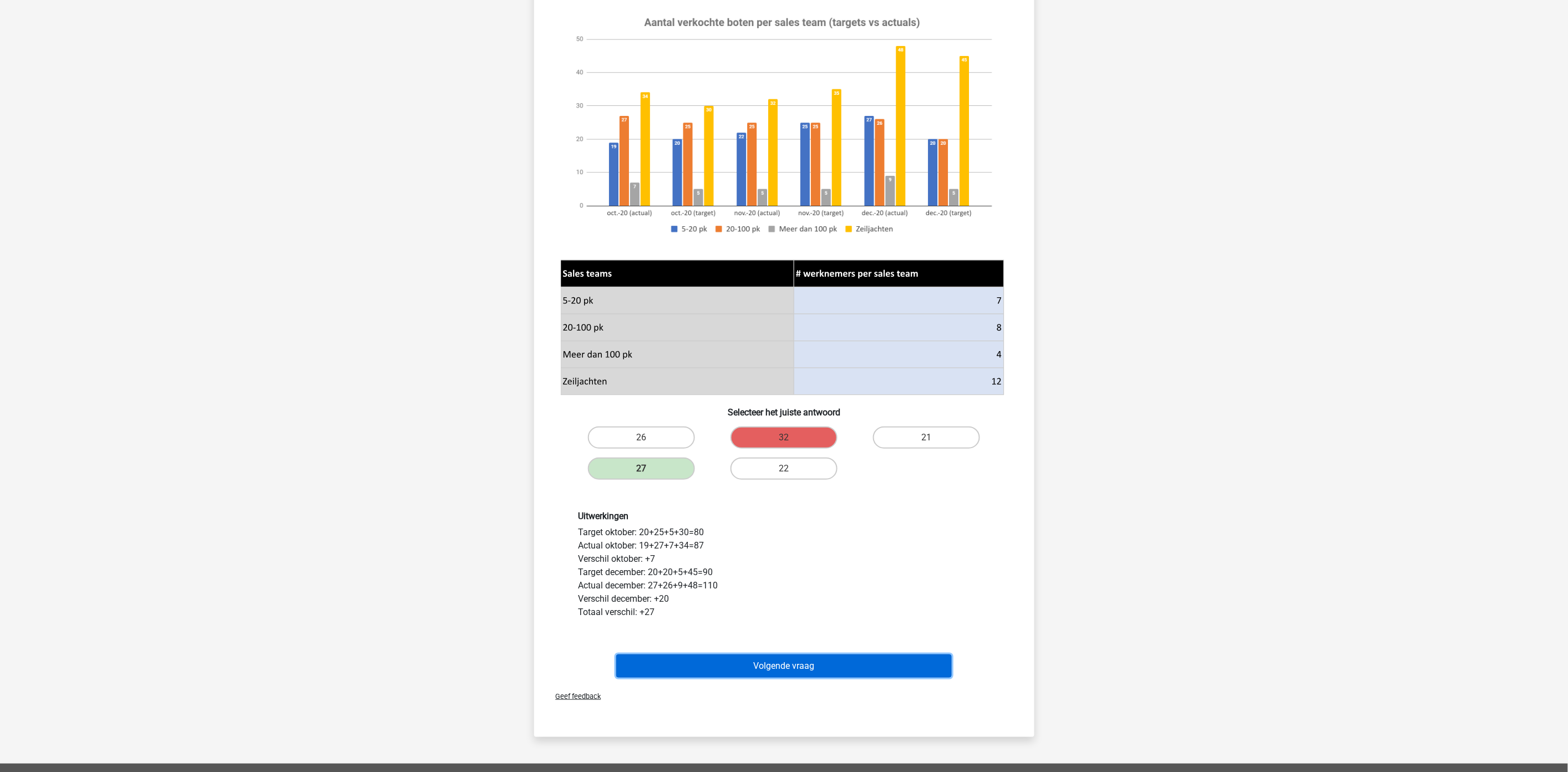
click at [880, 667] on button "Volgende vraag" at bounding box center [784, 666] width 335 height 23
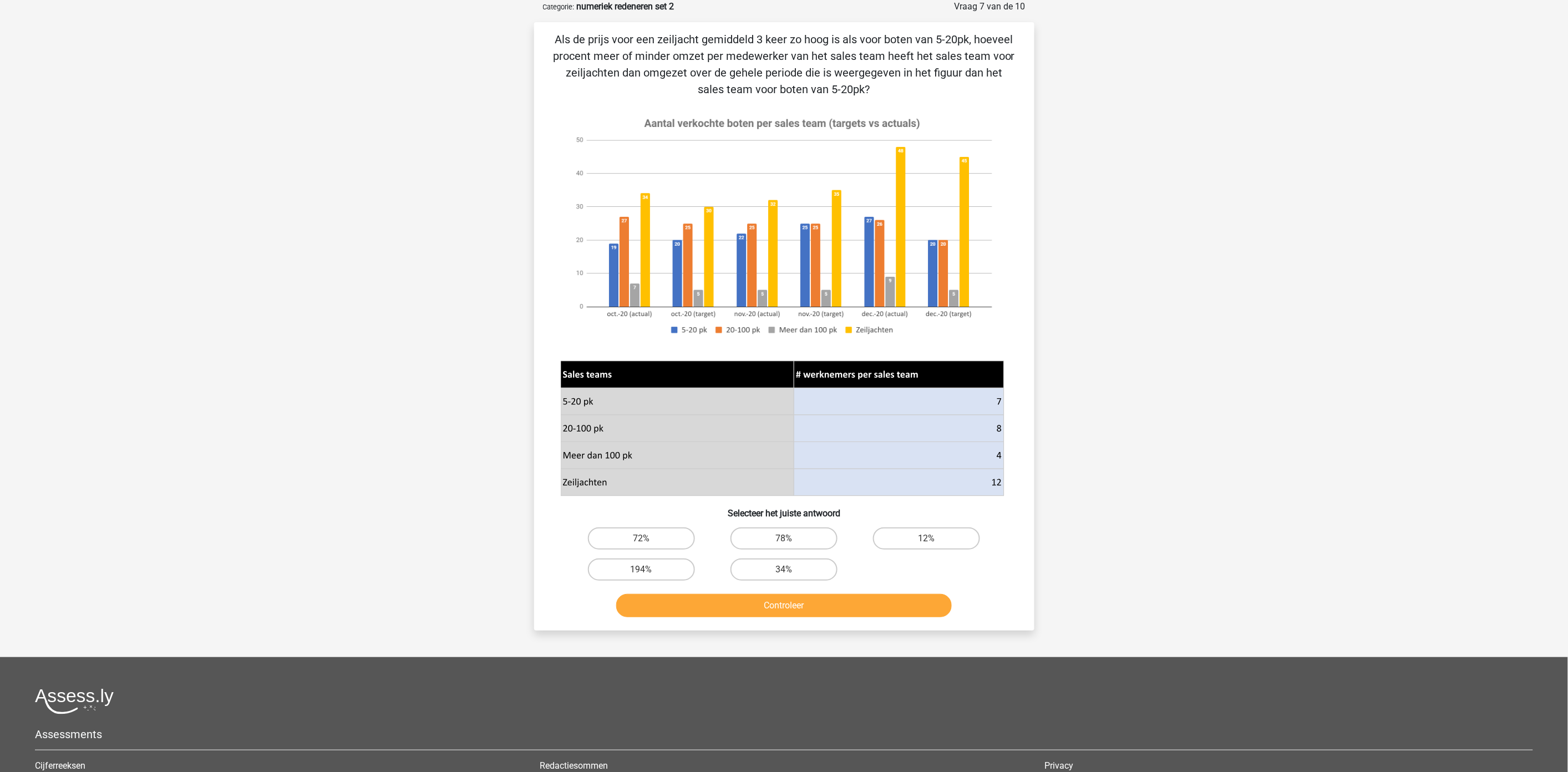
scroll to position [0, 0]
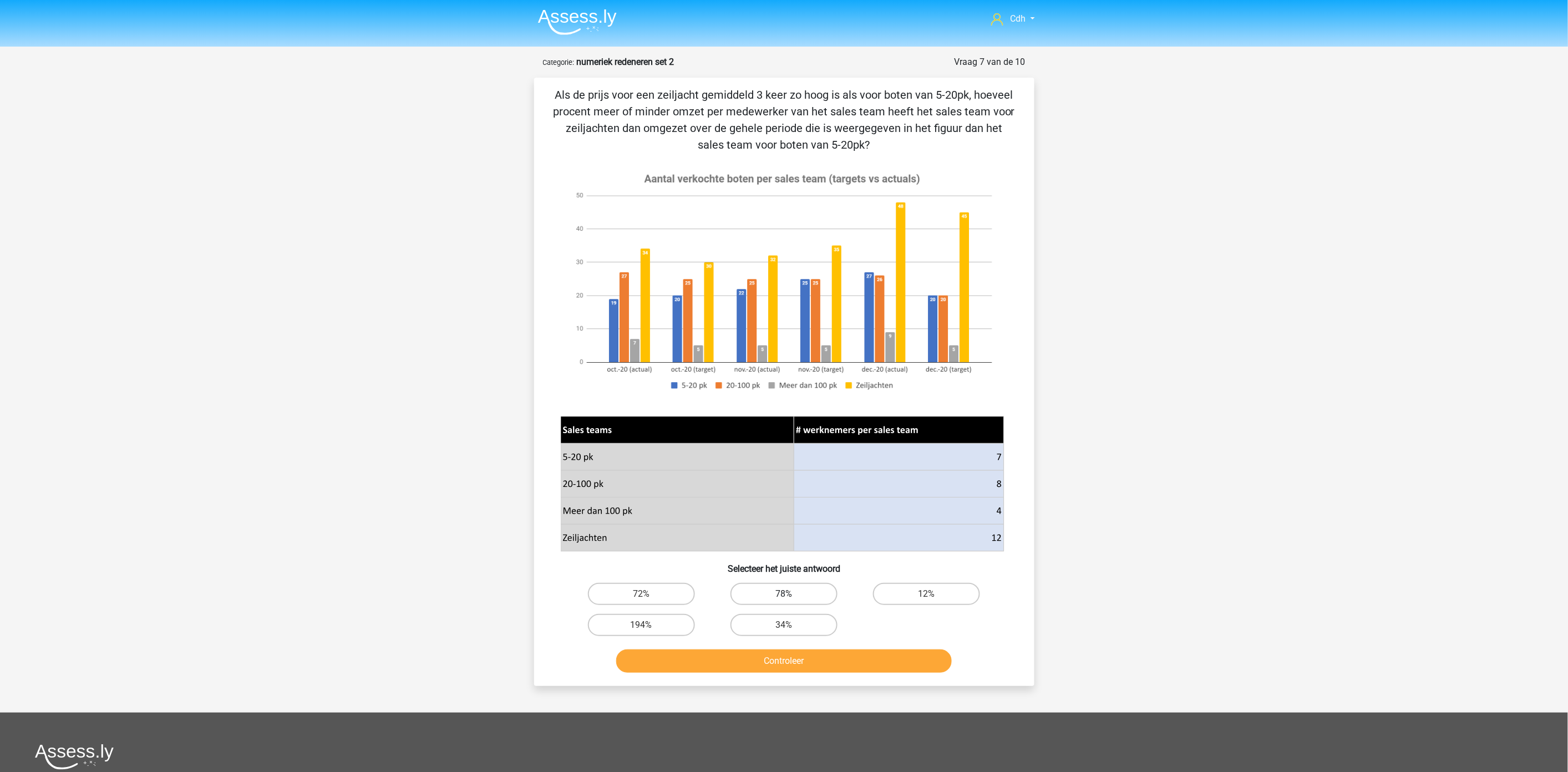
click at [805, 595] on label "78%" at bounding box center [784, 594] width 107 height 22
click at [791, 595] on input "78%" at bounding box center [787, 598] width 7 height 7
radio input "true"
click at [799, 669] on button "Controleer" at bounding box center [784, 661] width 335 height 23
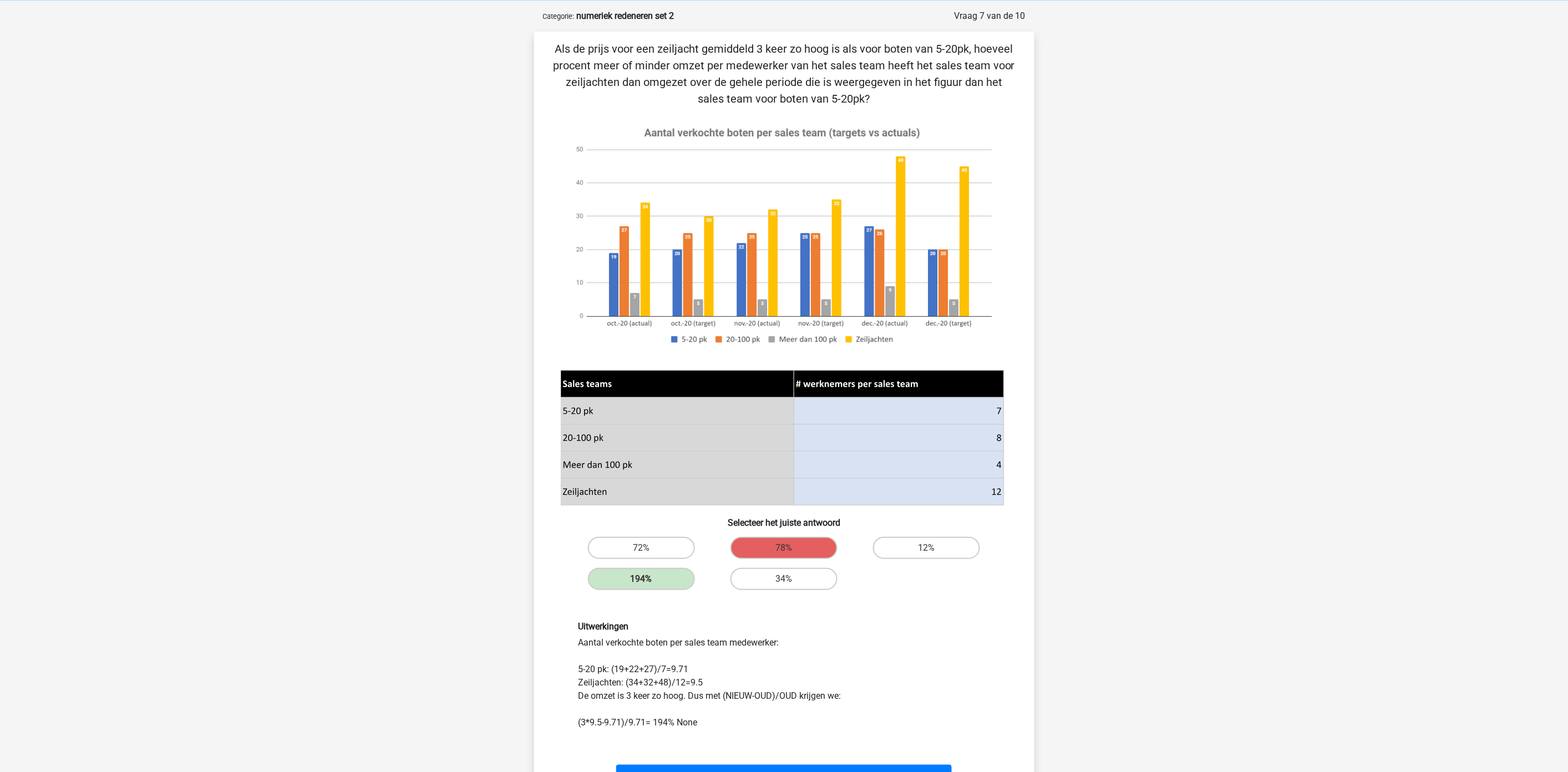
scroll to position [123, 0]
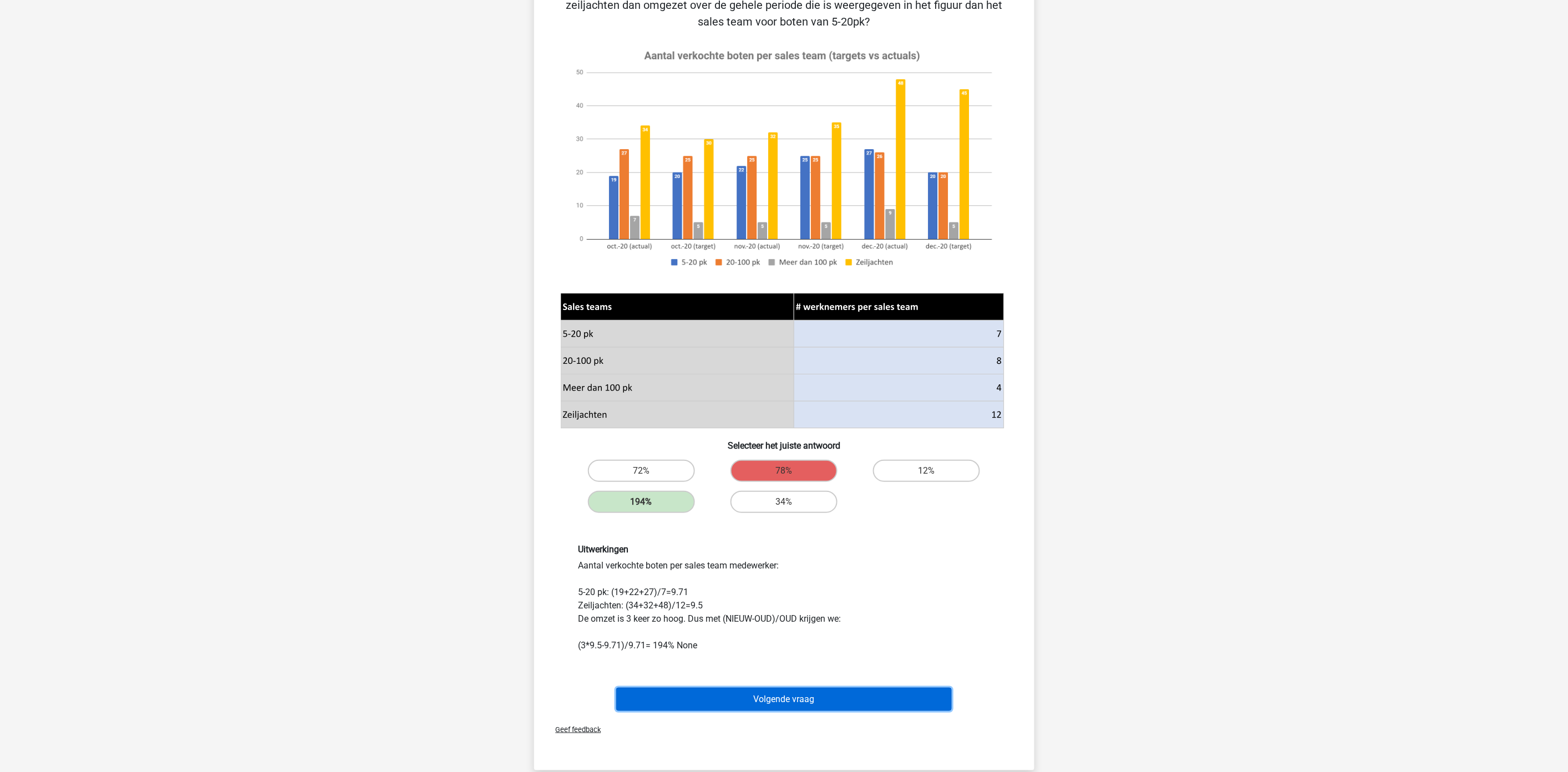
click at [802, 697] on button "Volgende vraag" at bounding box center [784, 699] width 335 height 23
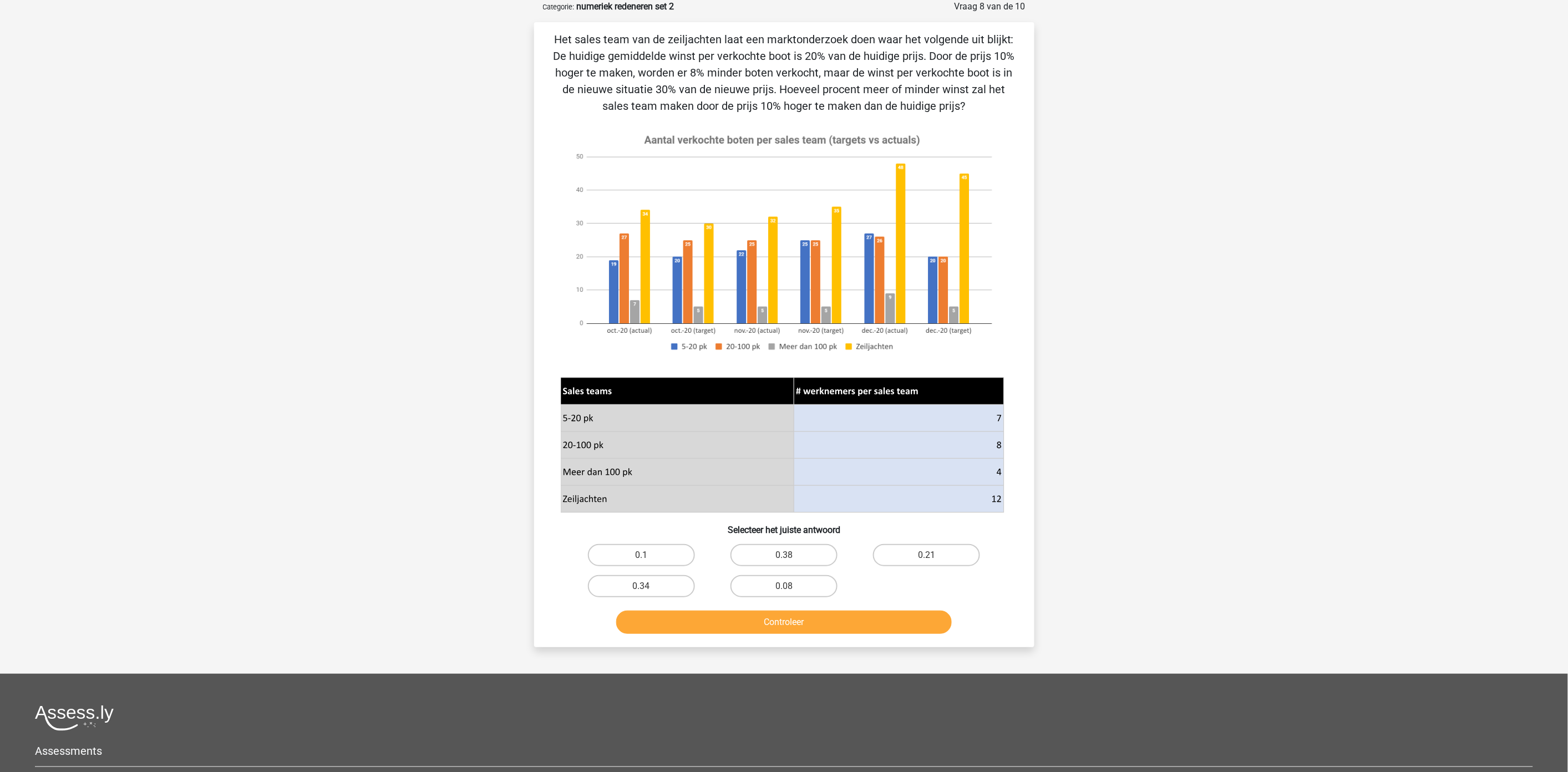
scroll to position [0, 0]
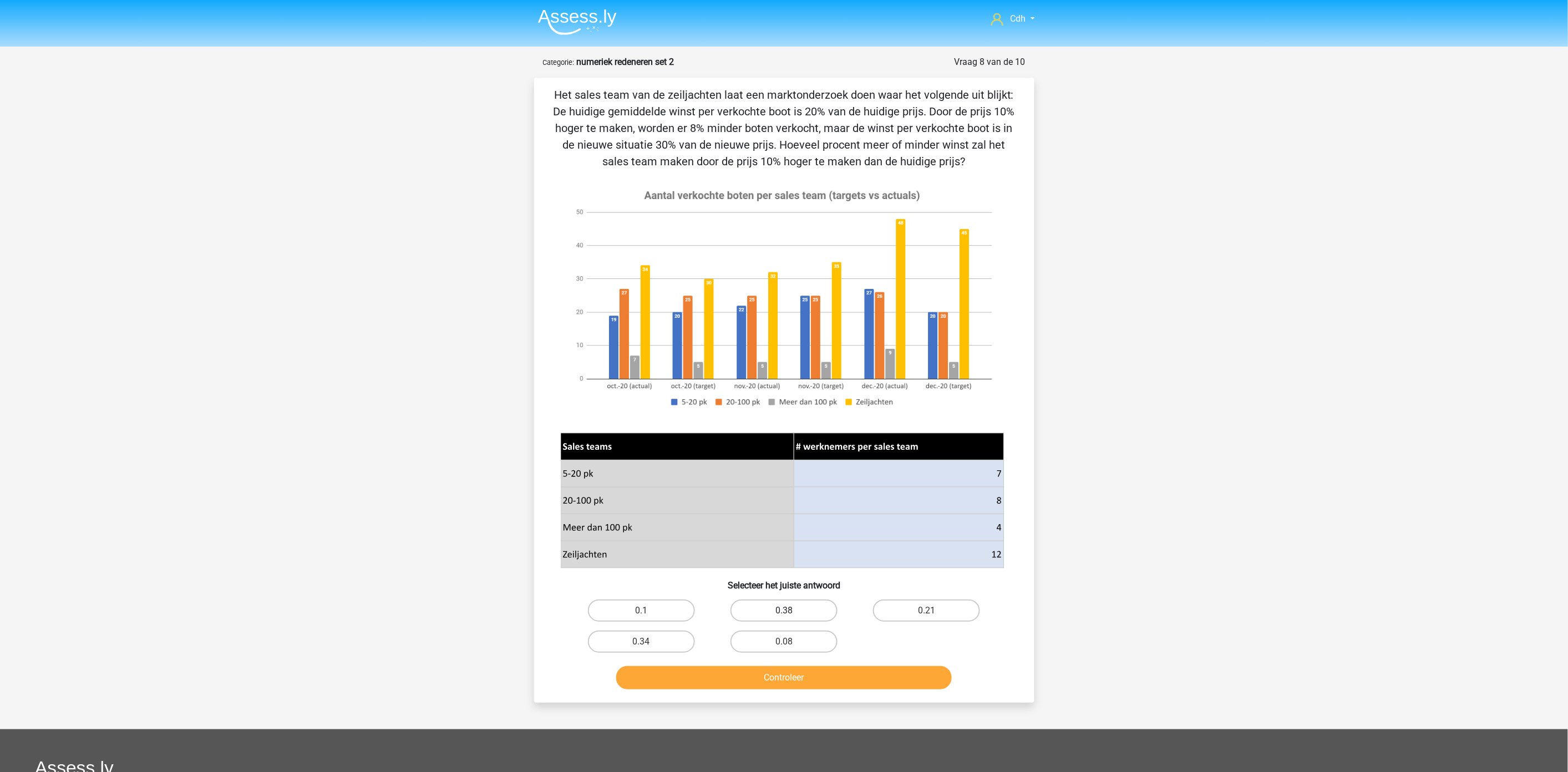
click at [790, 606] on label "0.38" at bounding box center [784, 611] width 107 height 22
click at [790, 611] on input "0.38" at bounding box center [787, 615] width 7 height 7
radio input "true"
click at [811, 673] on button "Controleer" at bounding box center [784, 677] width 335 height 23
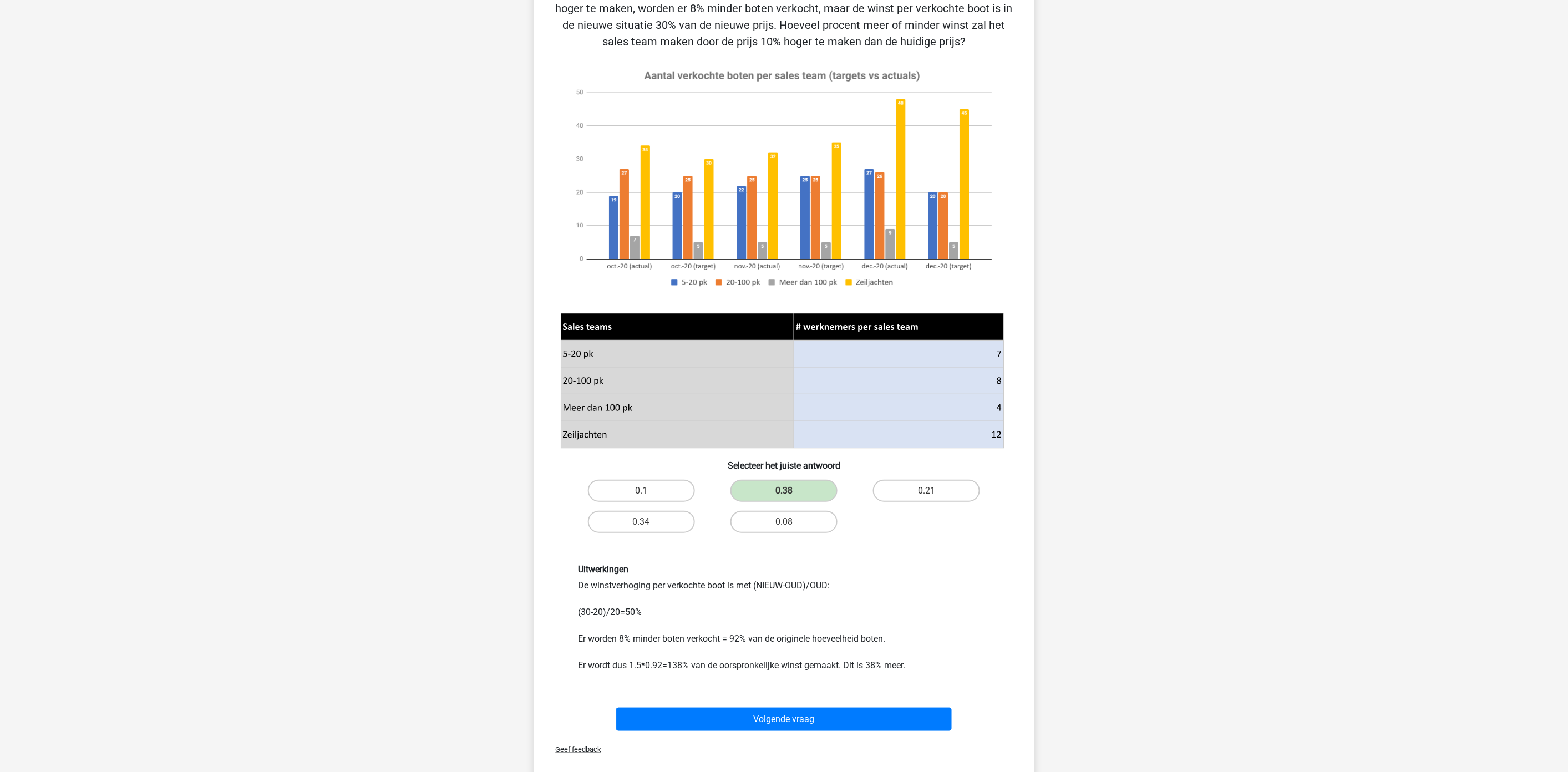
scroll to position [123, 0]
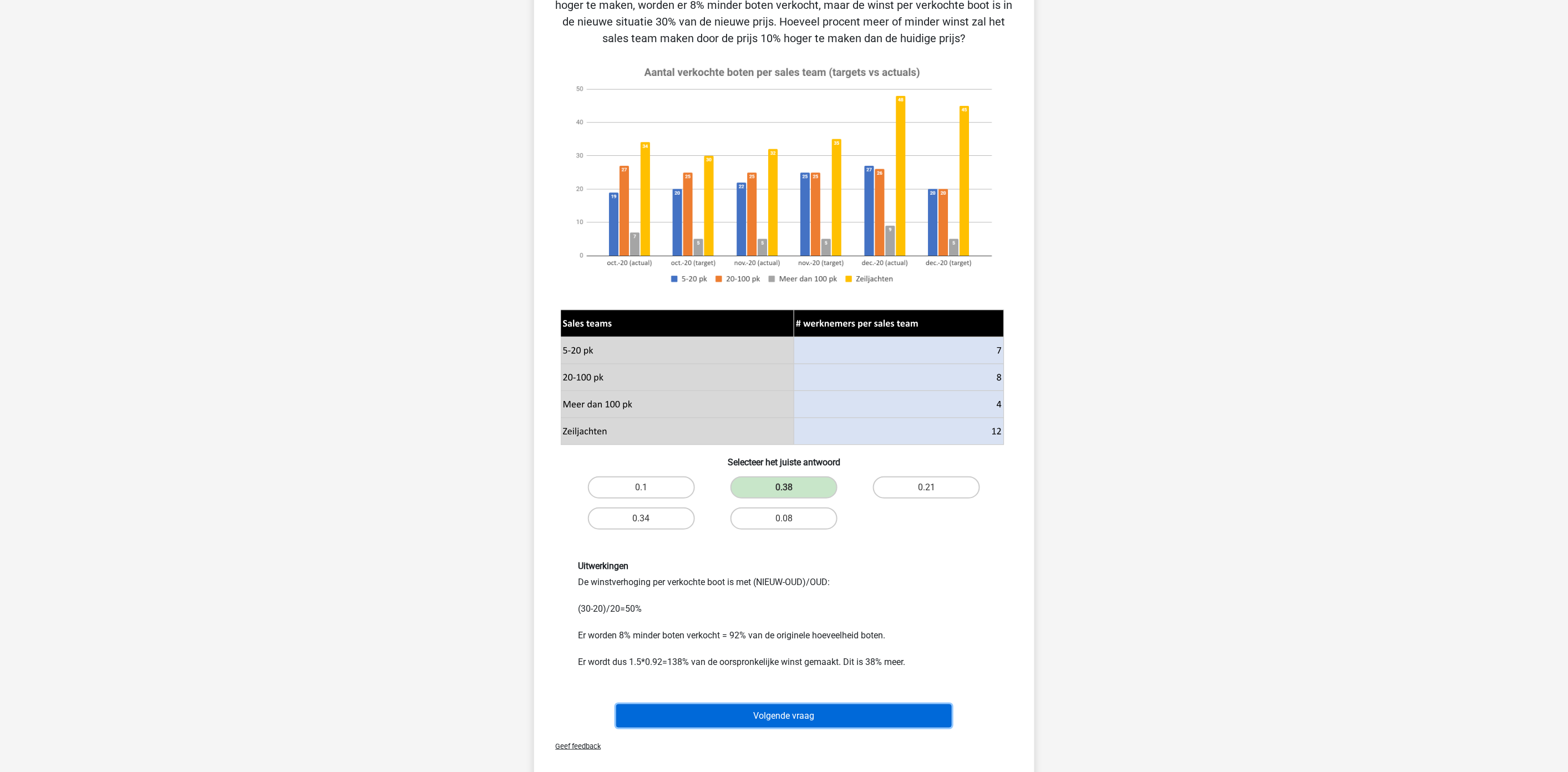
click at [886, 714] on button "Volgende vraag" at bounding box center [784, 715] width 335 height 23
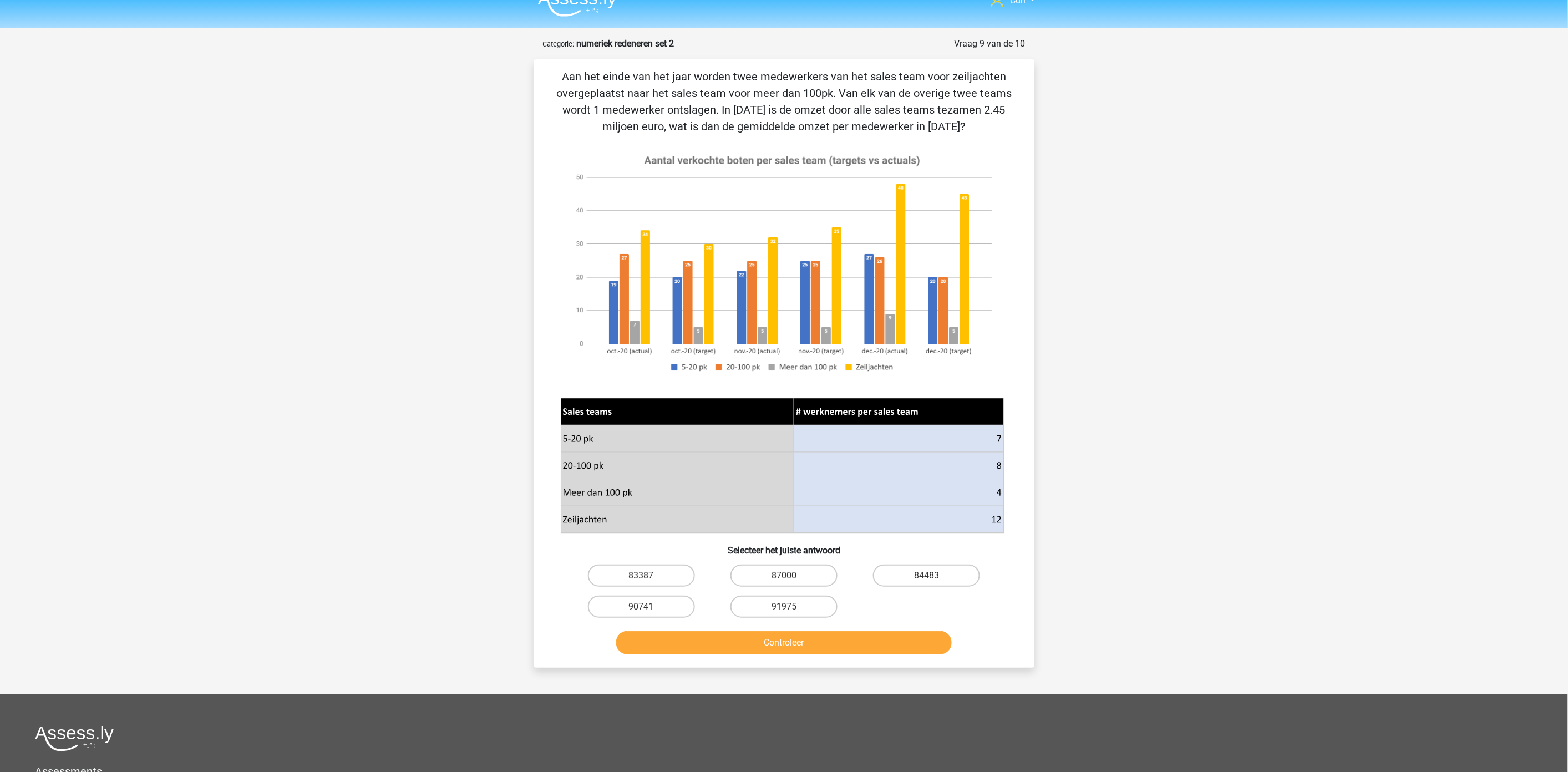
scroll to position [0, 0]
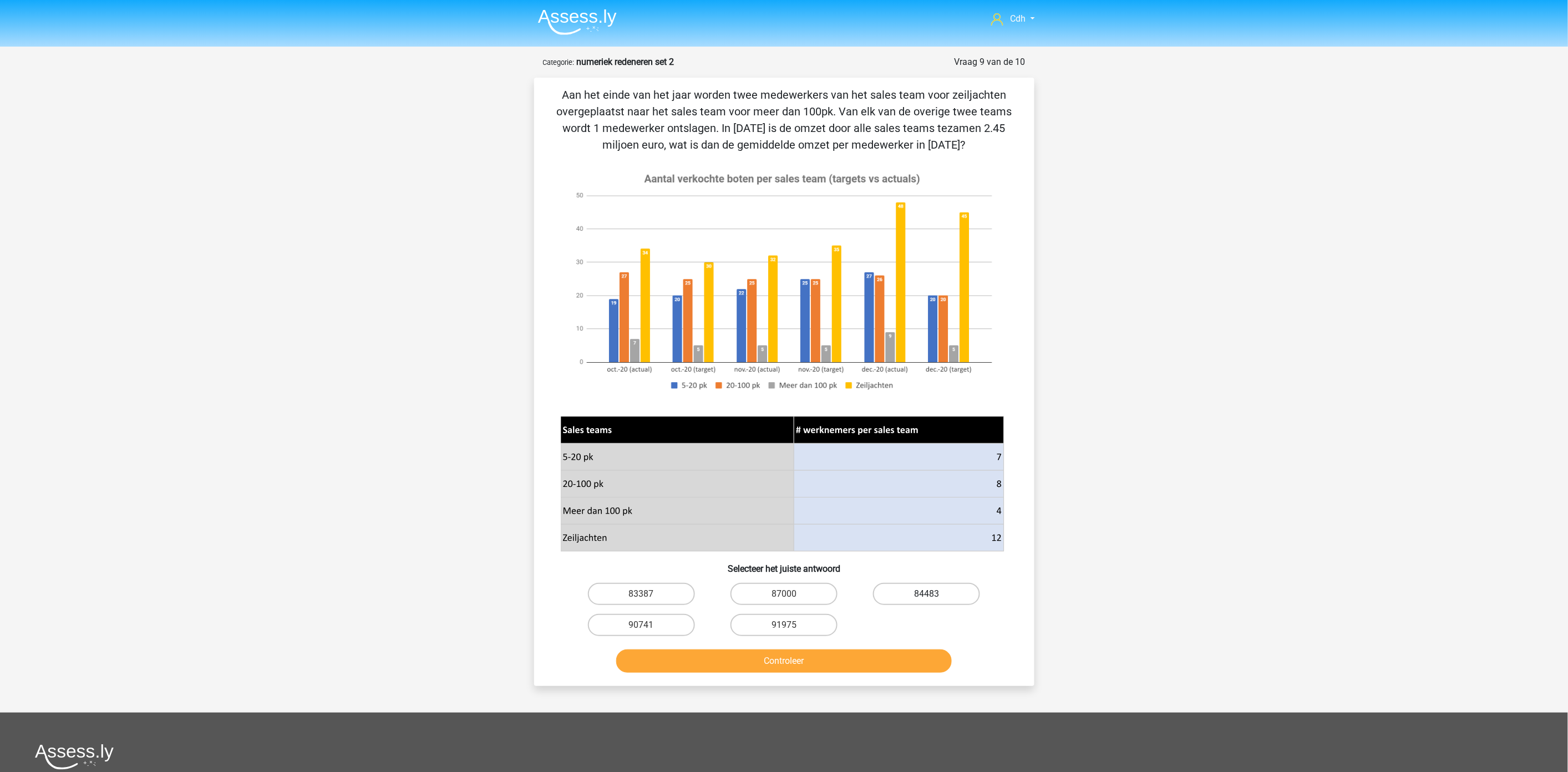
click at [945, 588] on label "84483" at bounding box center [926, 594] width 107 height 22
click at [934, 594] on input "84483" at bounding box center [930, 598] width 7 height 7
radio input "true"
click at [852, 656] on button "Controleer" at bounding box center [784, 661] width 335 height 23
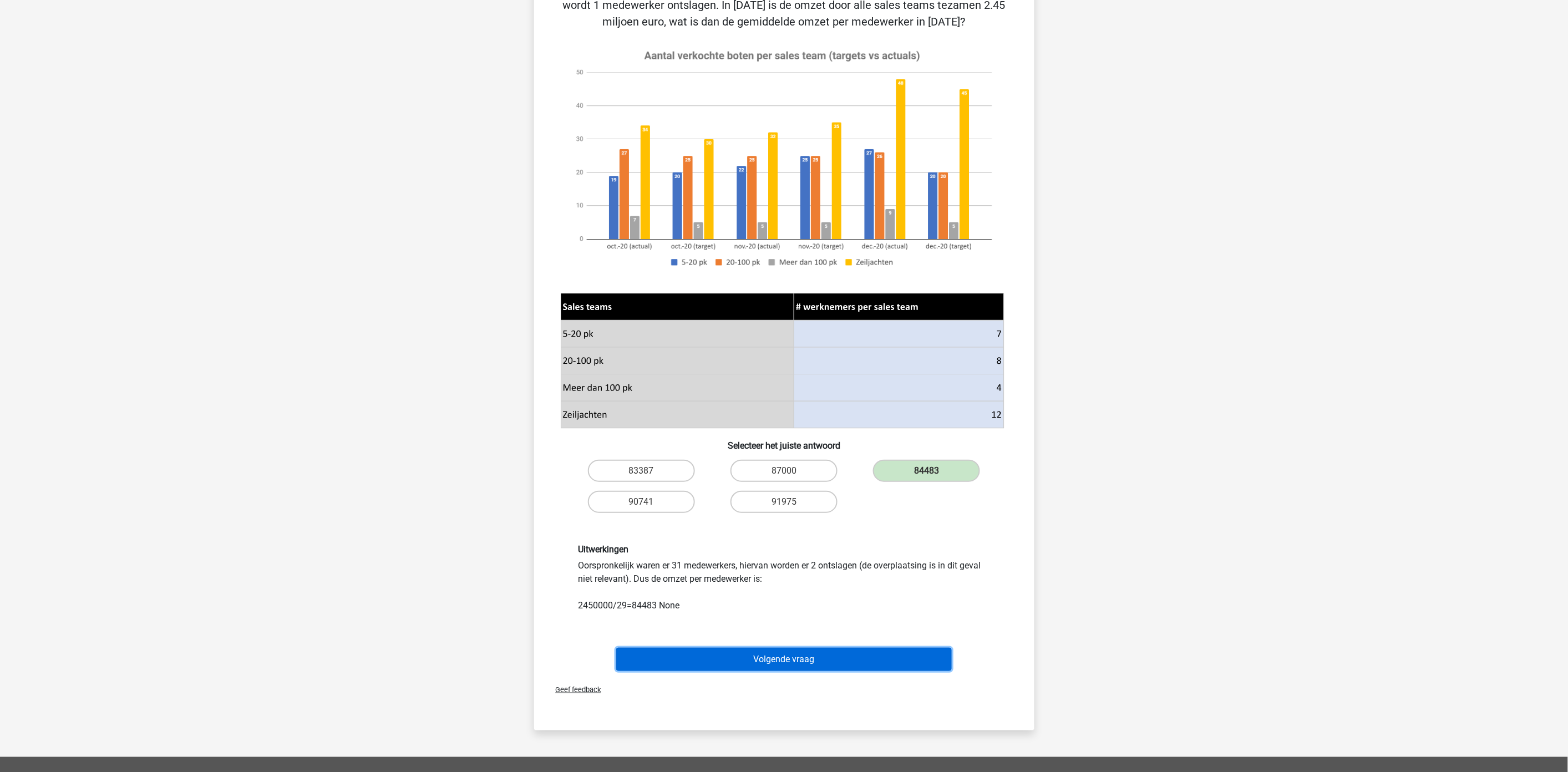
click at [832, 648] on button "Volgende vraag" at bounding box center [784, 659] width 335 height 23
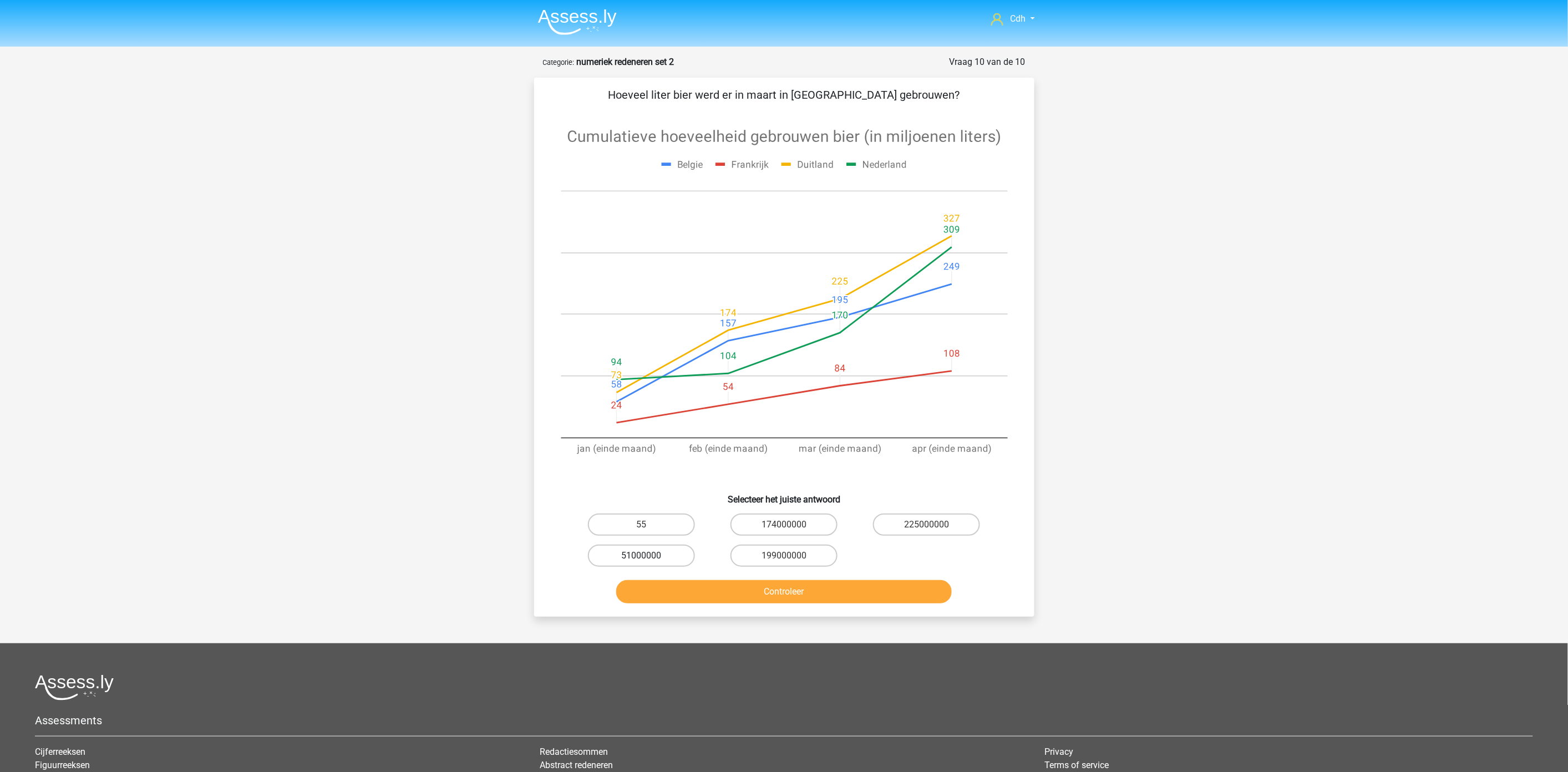
click at [664, 552] on label "51000000" at bounding box center [641, 556] width 107 height 22
click at [648, 556] on input "51000000" at bounding box center [645, 559] width 7 height 7
radio input "true"
click at [741, 596] on button "Controleer" at bounding box center [784, 592] width 335 height 23
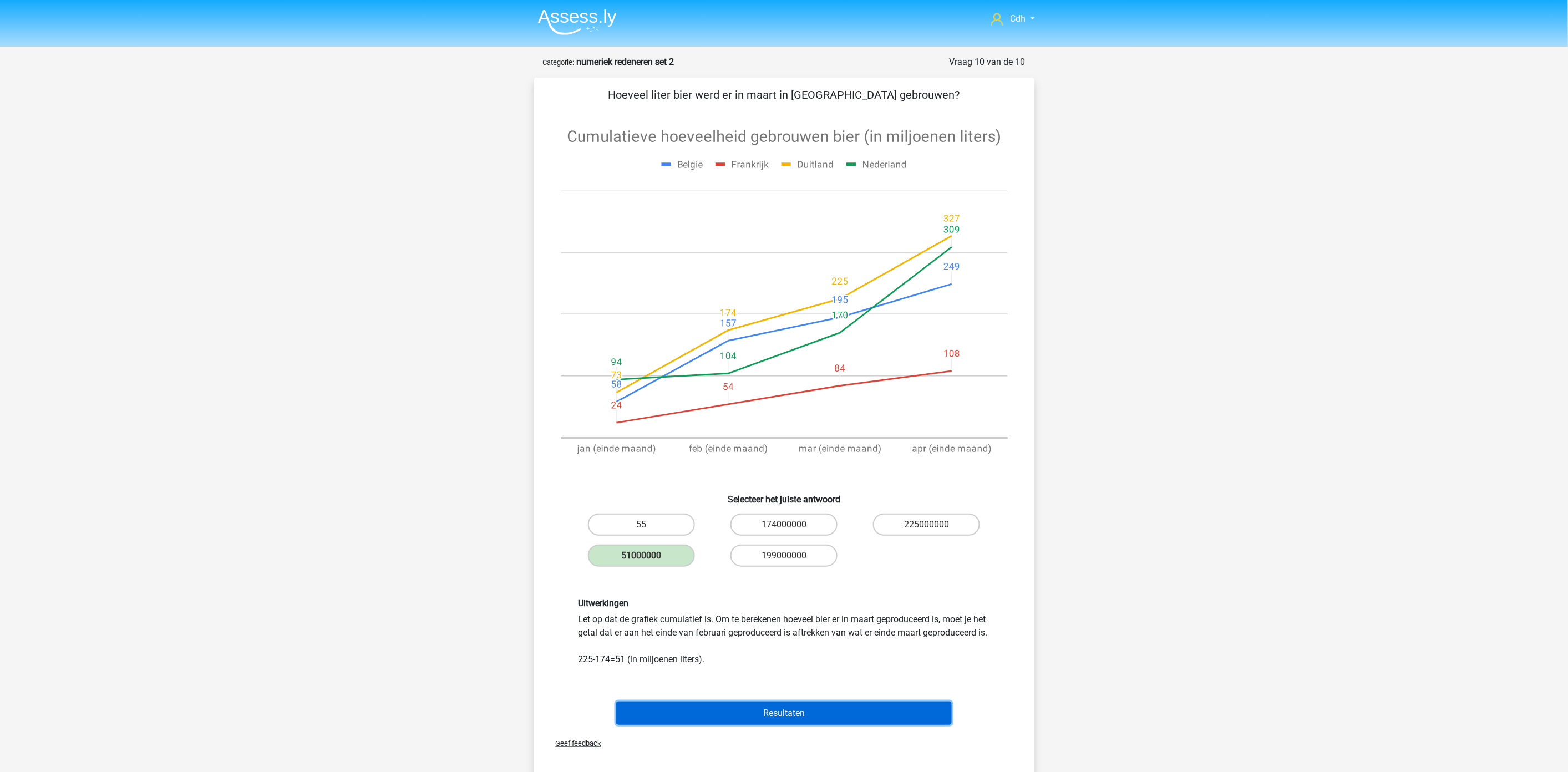
click at [809, 721] on button "Resultaten" at bounding box center [784, 713] width 335 height 23
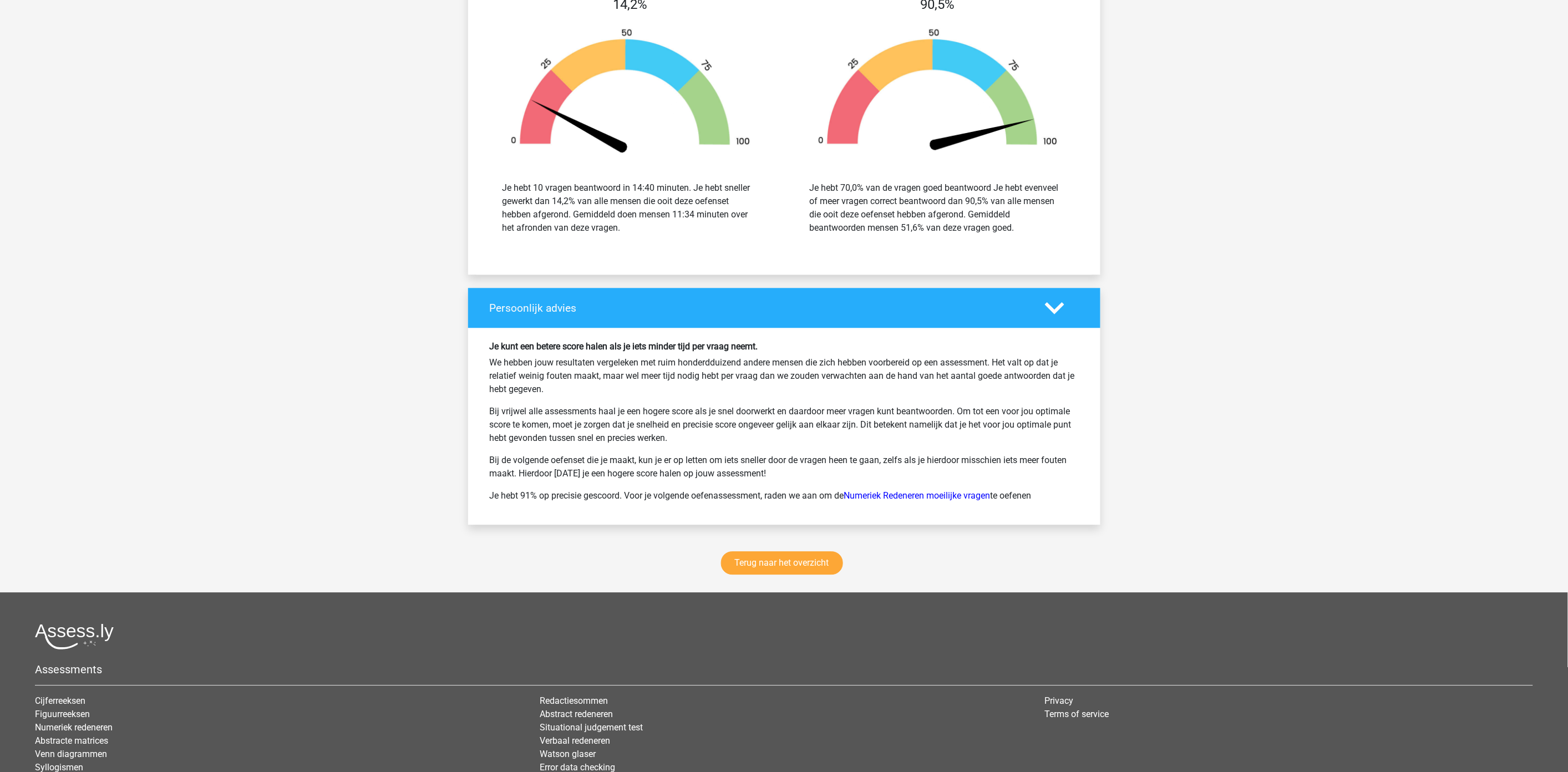
scroll to position [1171, 0]
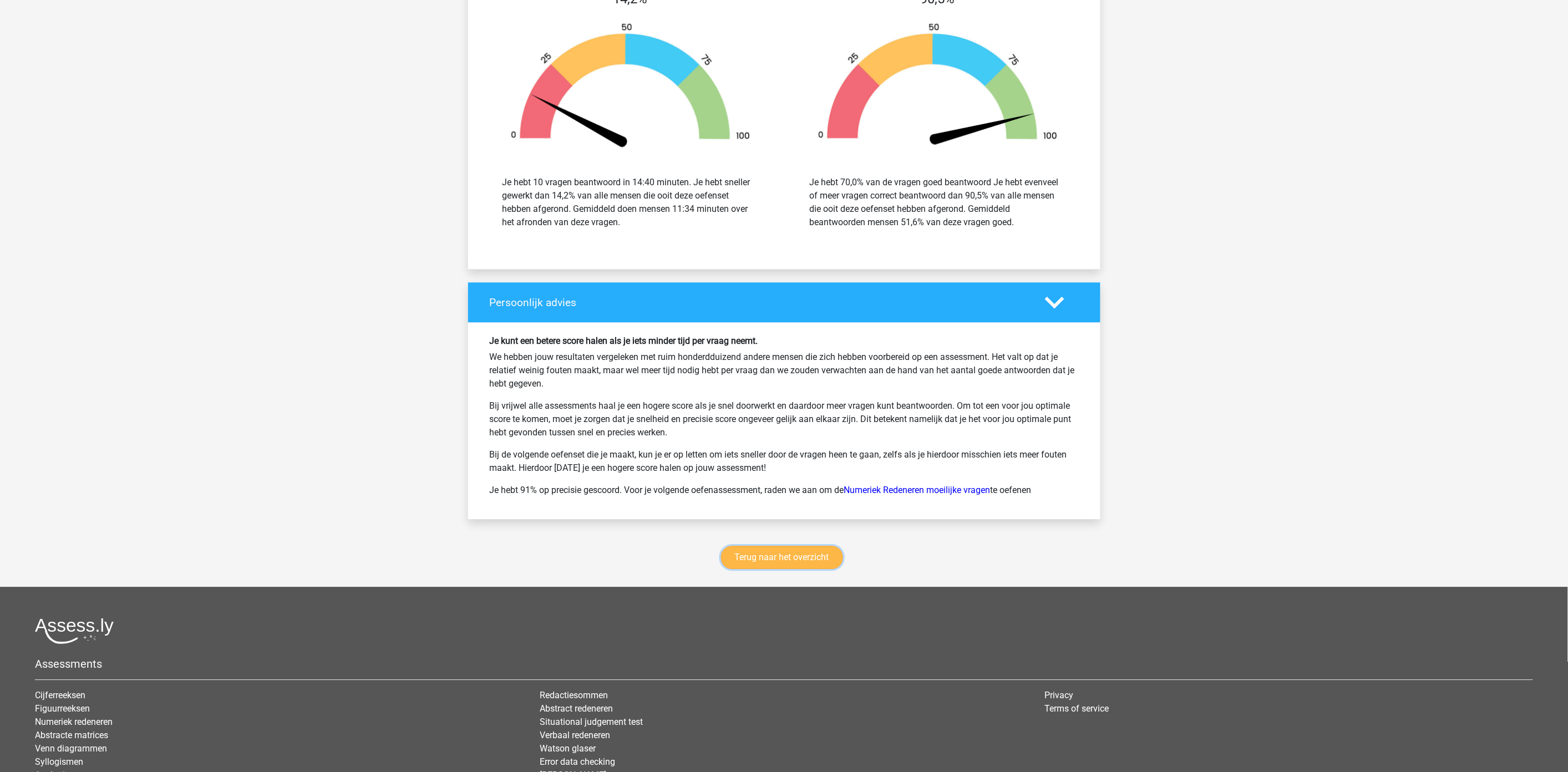
click at [759, 567] on link "Terug naar het overzicht" at bounding box center [782, 557] width 122 height 23
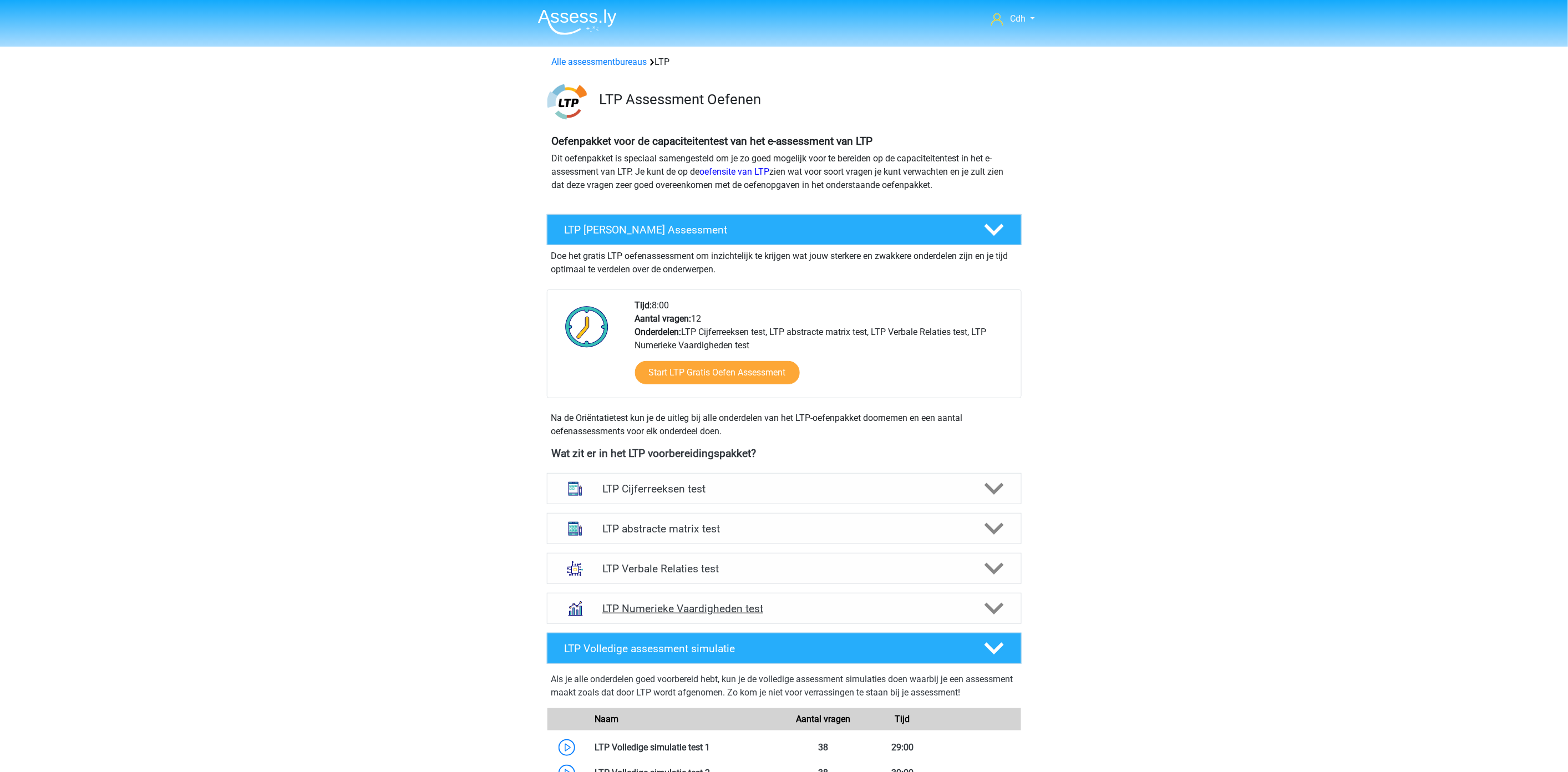
click at [726, 608] on h4 "LTP Numerieke Vaardigheden test" at bounding box center [784, 608] width 363 height 13
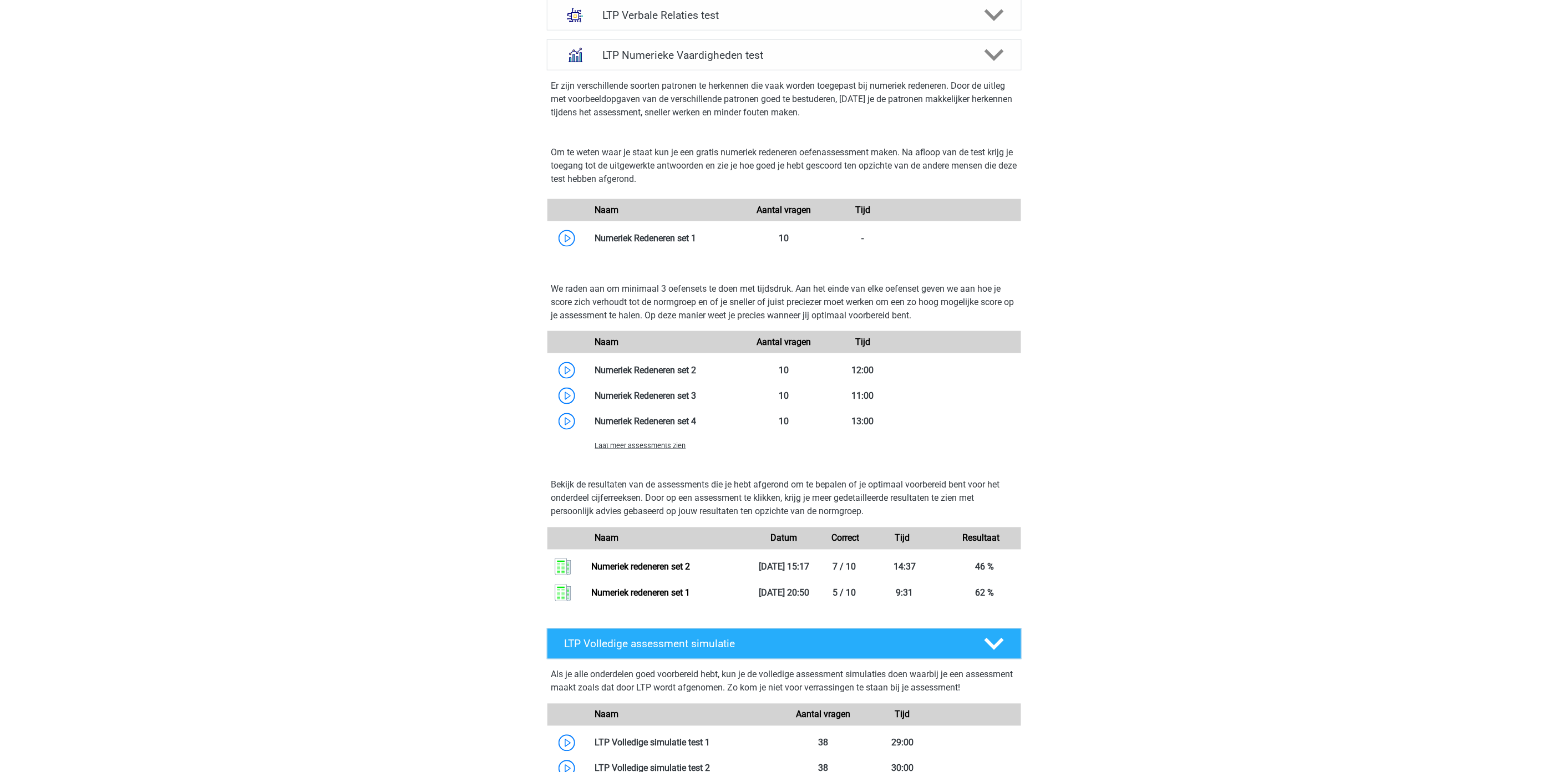
scroll to position [555, 0]
click at [697, 394] on link at bounding box center [697, 394] width 0 height 11
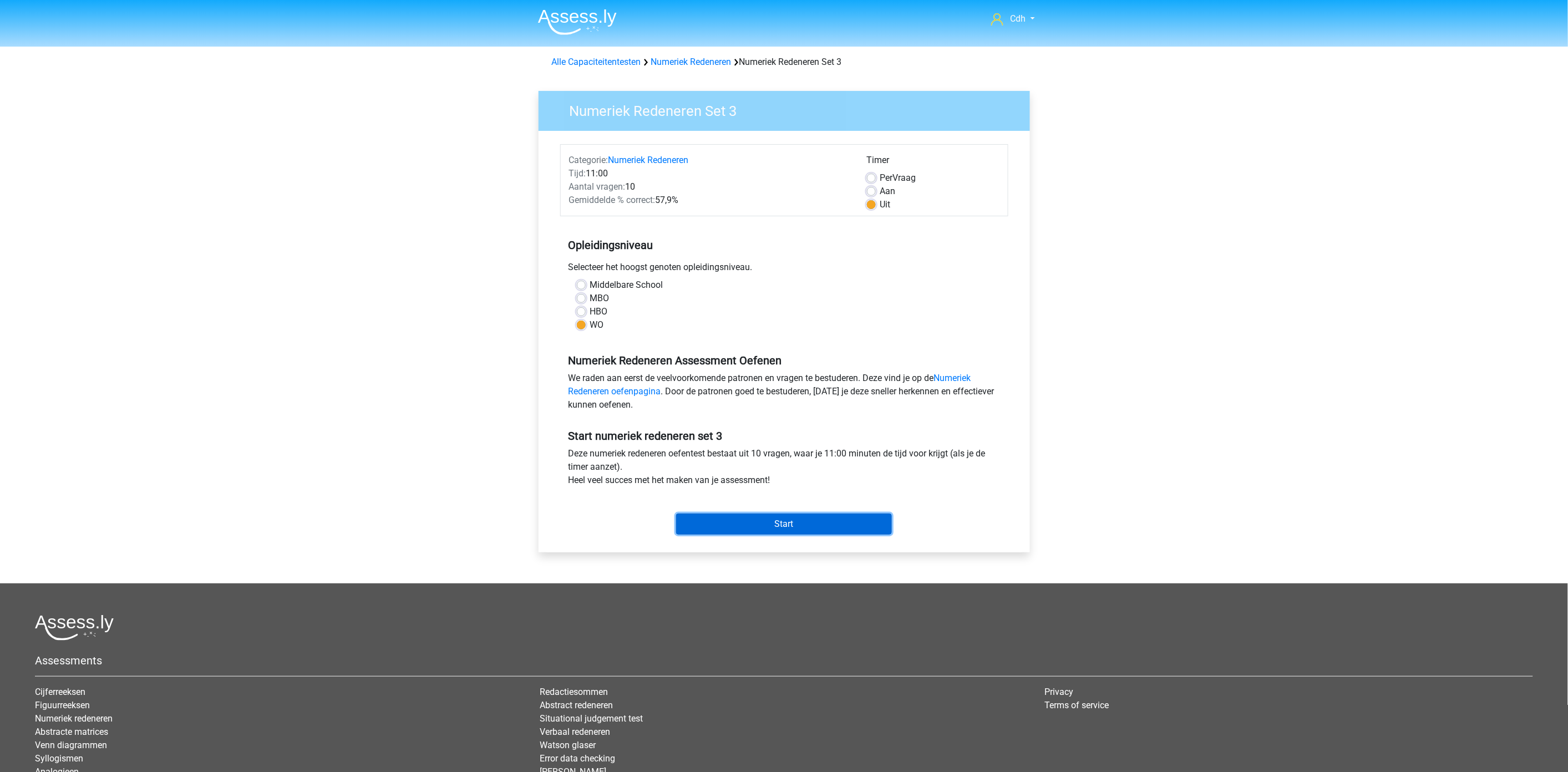
click at [791, 524] on input "Start" at bounding box center [784, 524] width 216 height 21
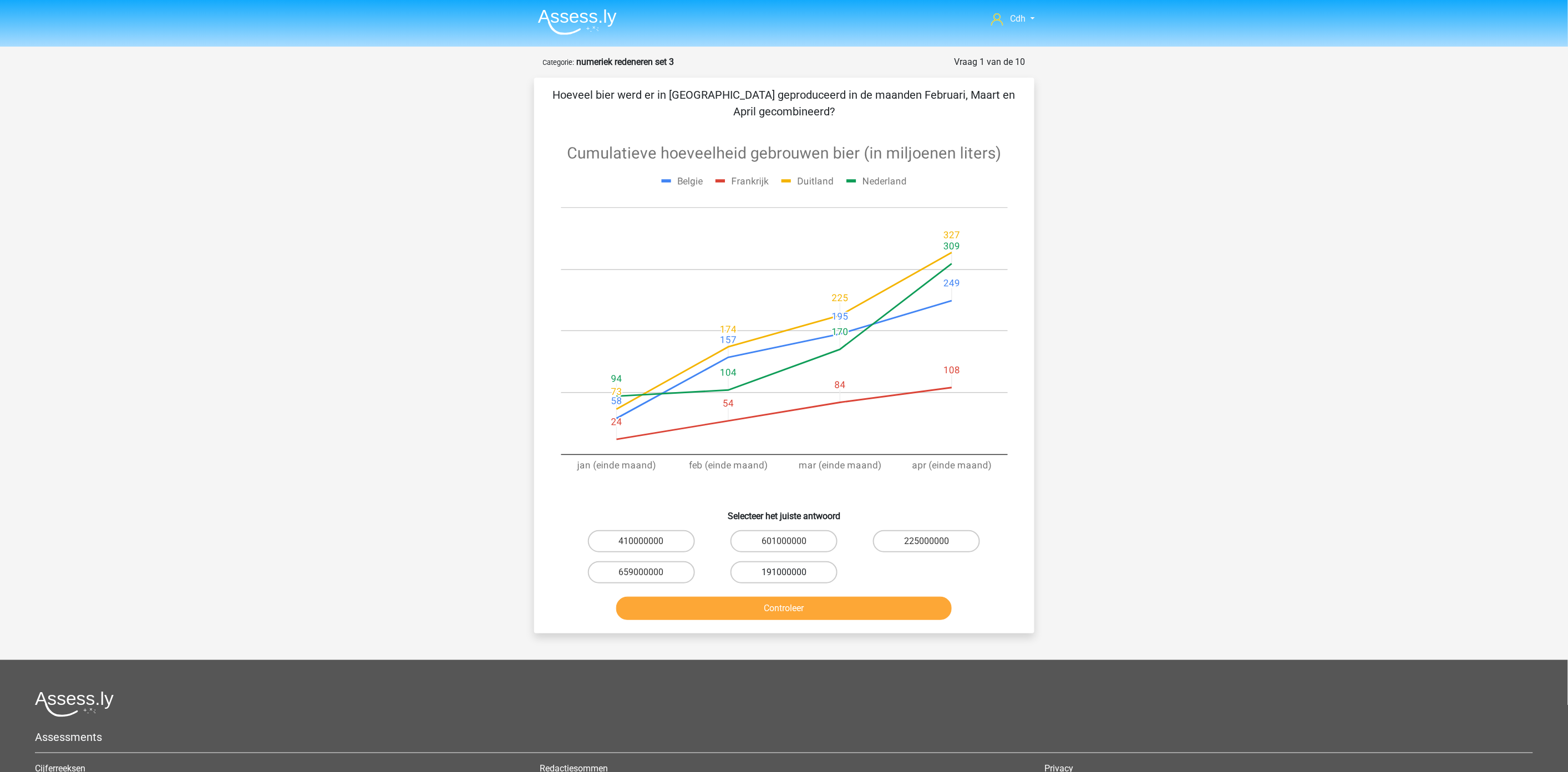
click at [805, 564] on label "191000000" at bounding box center [784, 572] width 107 height 22
click at [791, 572] on input "191000000" at bounding box center [787, 576] width 7 height 7
radio input "true"
click at [811, 603] on button "Controleer" at bounding box center [784, 608] width 335 height 23
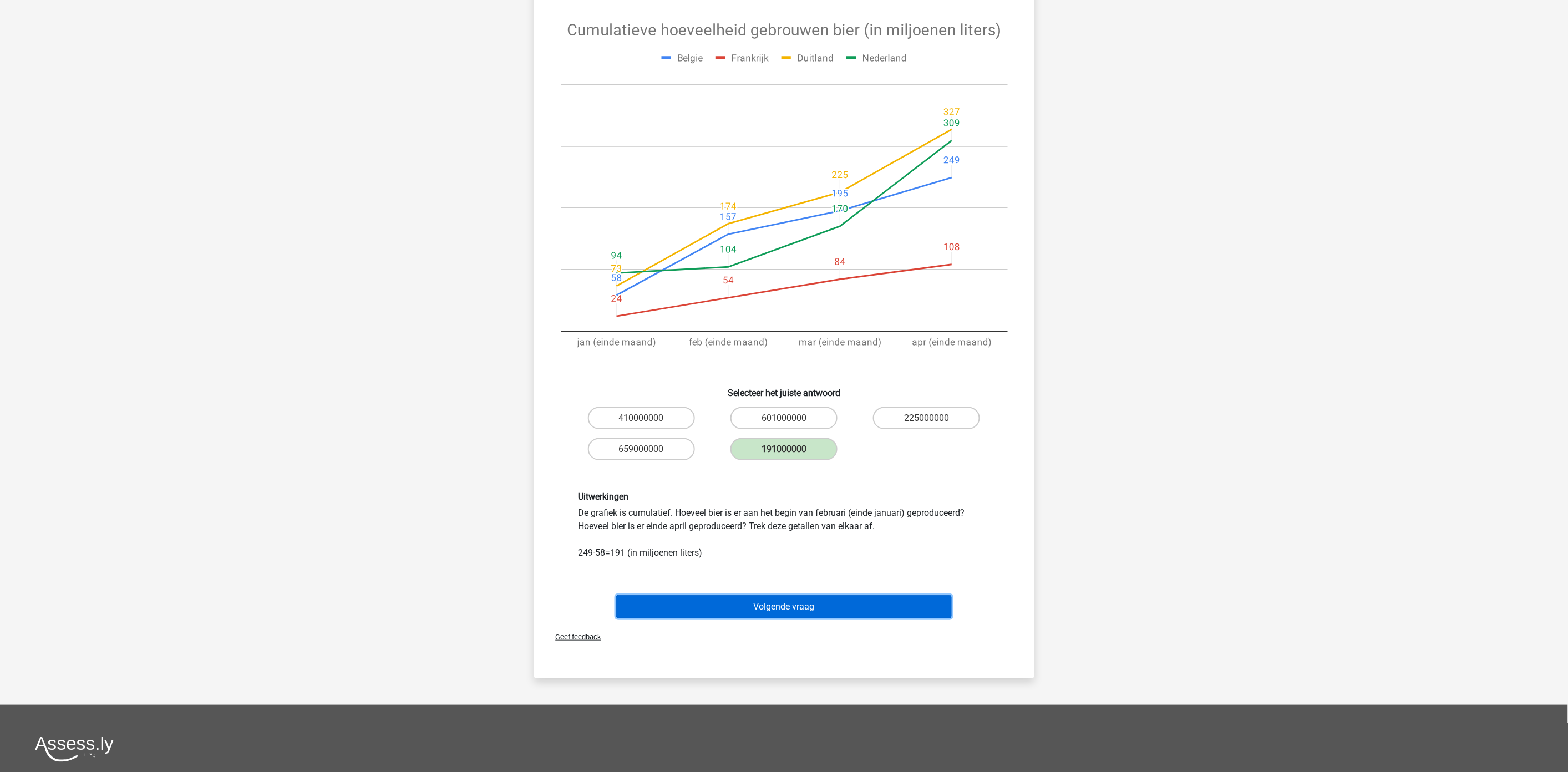
click at [814, 601] on button "Volgende vraag" at bounding box center [784, 607] width 335 height 23
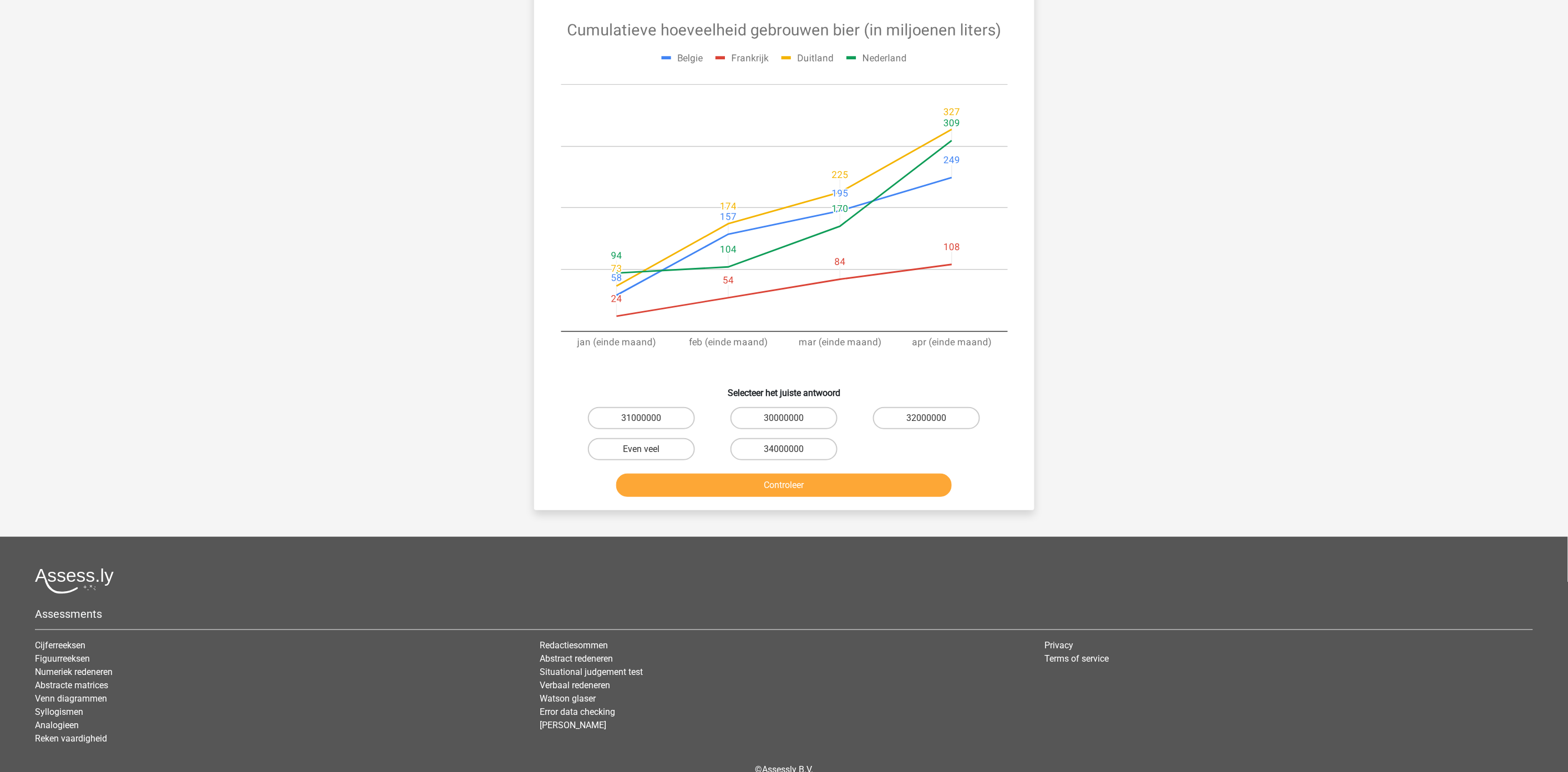
scroll to position [55, 0]
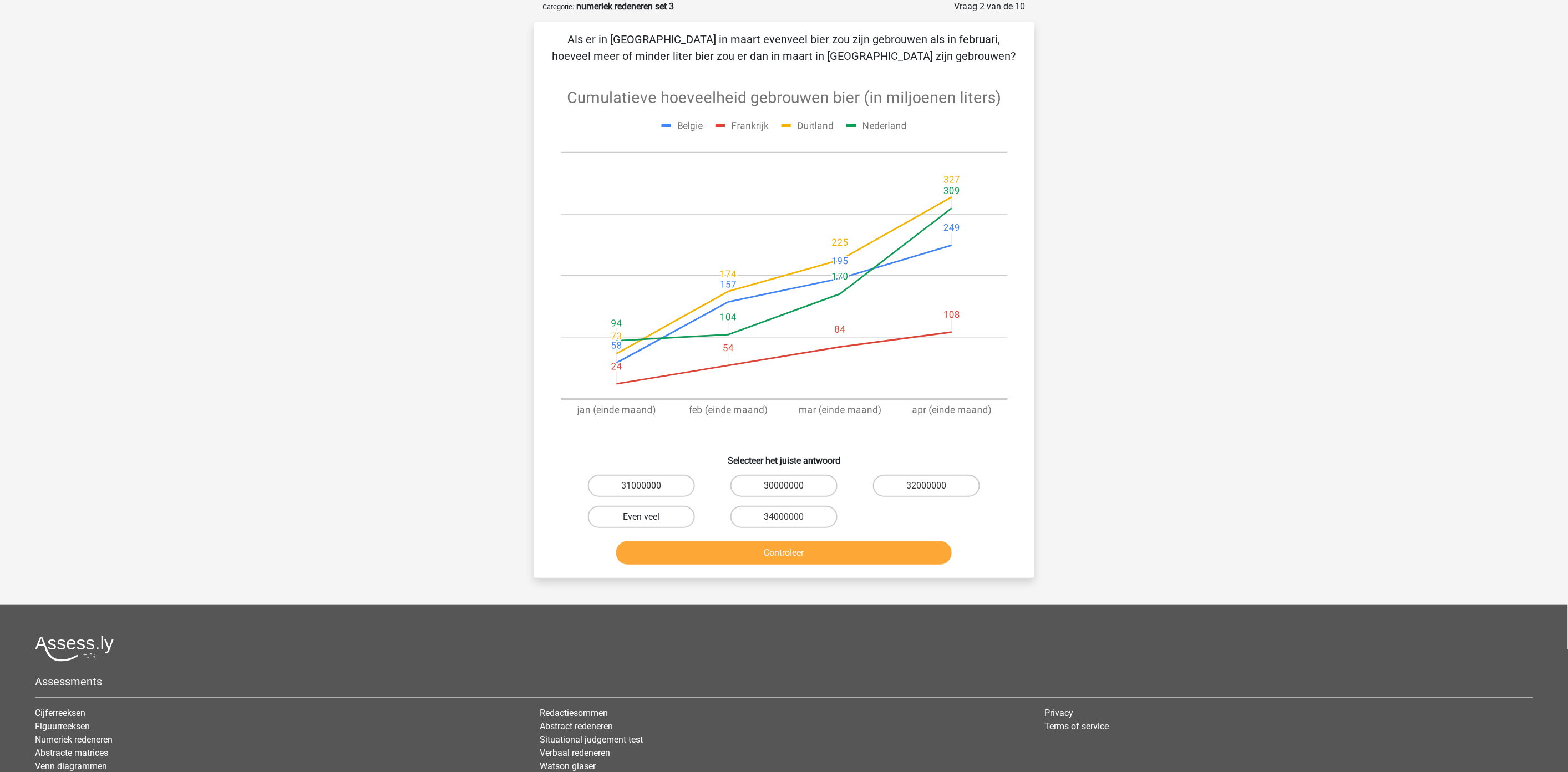
click at [659, 516] on label "Even veel" at bounding box center [641, 517] width 107 height 22
click at [648, 517] on input "Even veel" at bounding box center [645, 521] width 7 height 7
radio input "true"
click at [675, 547] on button "Controleer" at bounding box center [784, 552] width 335 height 23
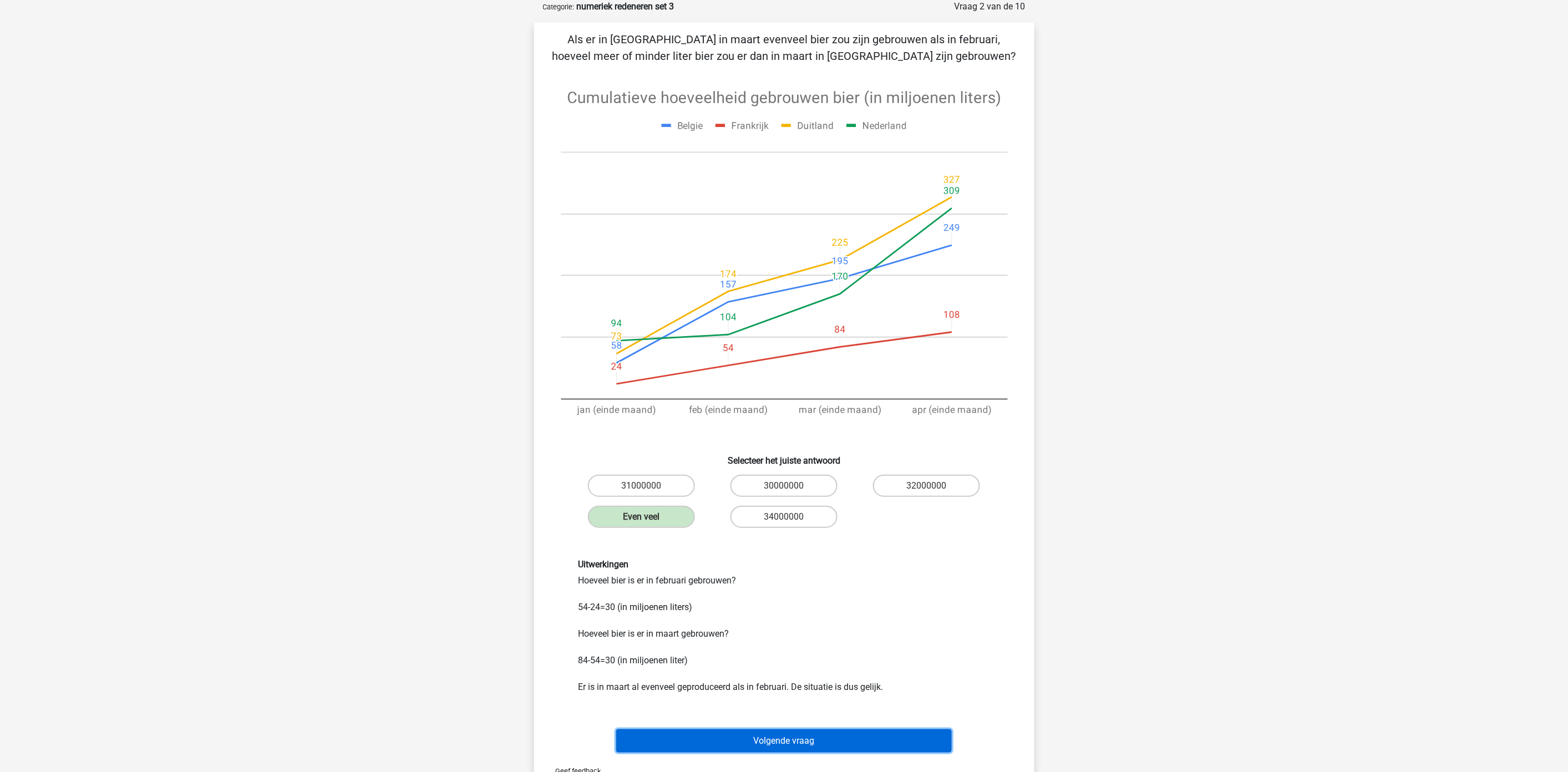
click at [794, 736] on button "Volgende vraag" at bounding box center [784, 740] width 335 height 23
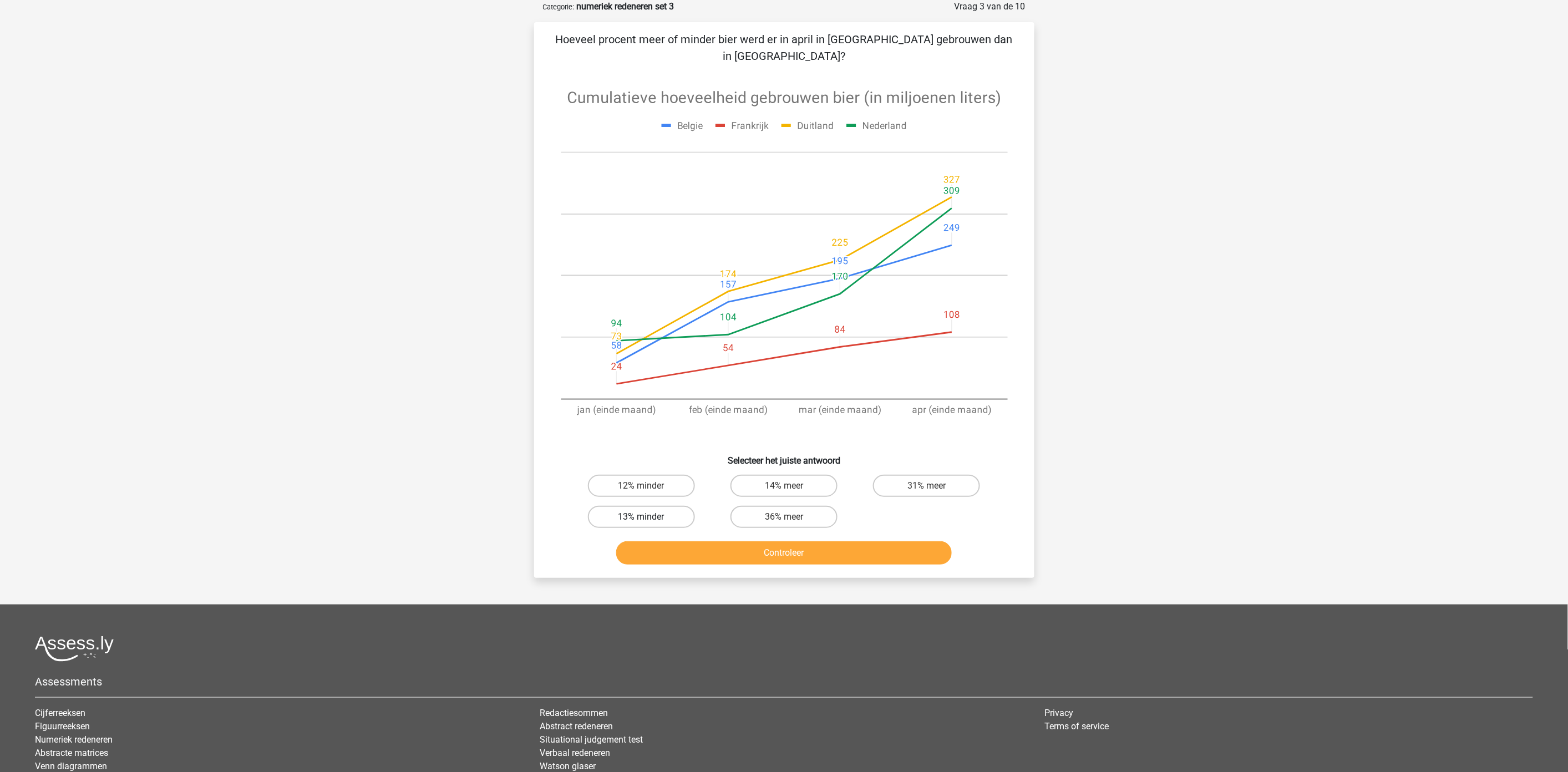
click at [656, 506] on label "13% minder" at bounding box center [641, 517] width 107 height 22
click at [648, 517] on input "13% minder" at bounding box center [645, 521] width 7 height 7
radio input "true"
click at [671, 541] on button "Controleer" at bounding box center [784, 552] width 335 height 23
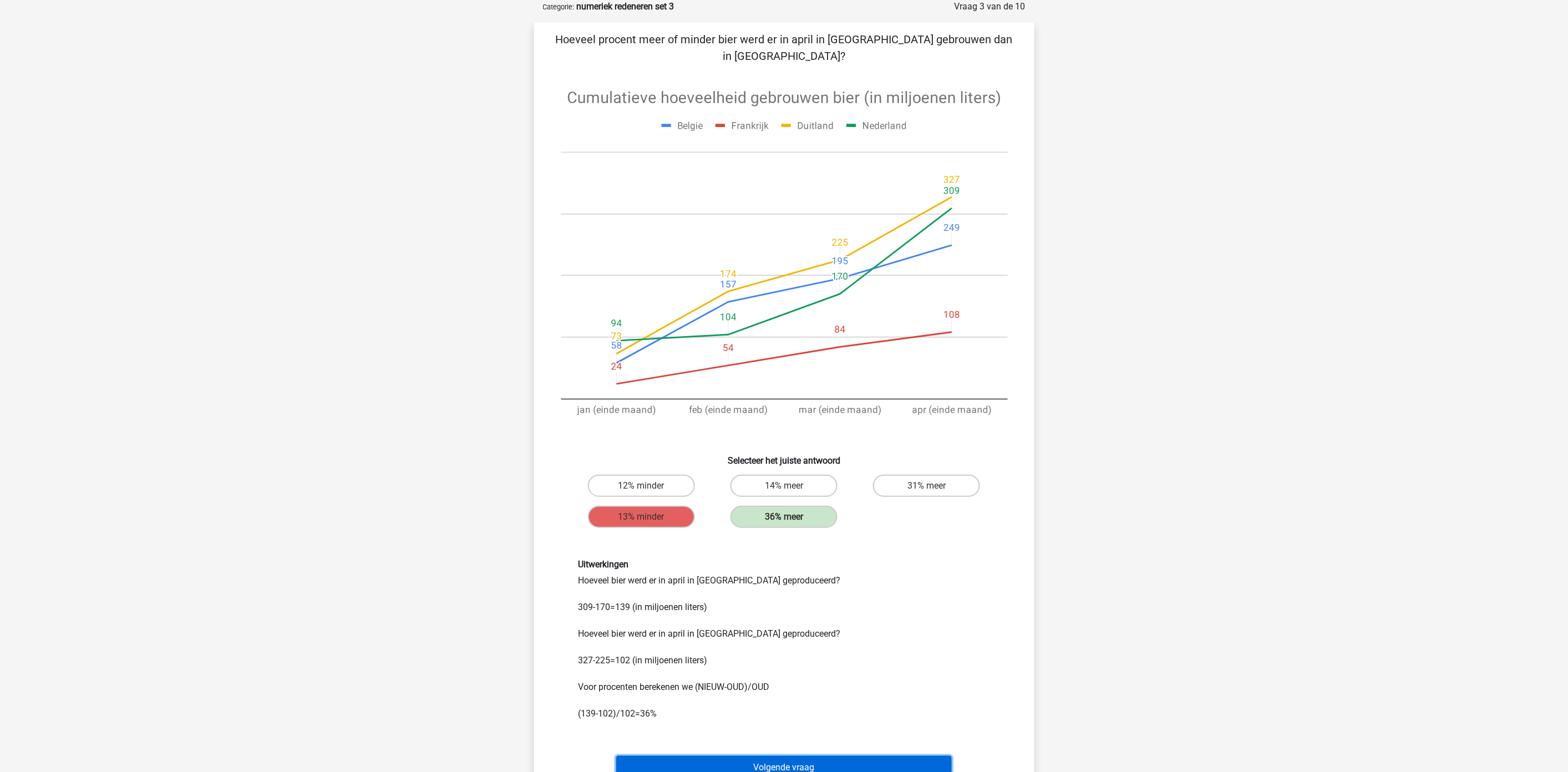
click at [846, 756] on button "Volgende vraag" at bounding box center [784, 767] width 335 height 23
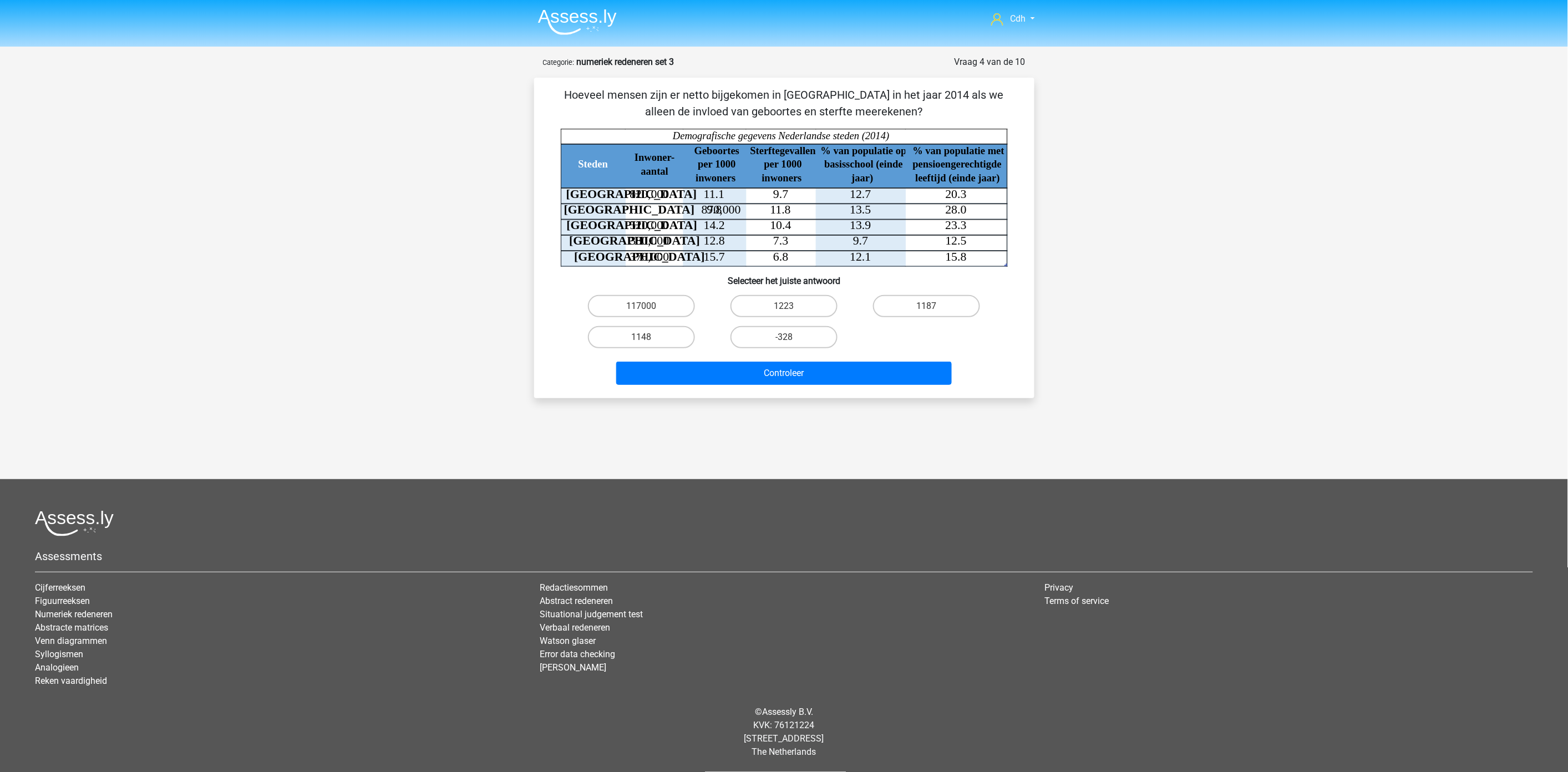
scroll to position [0, 0]
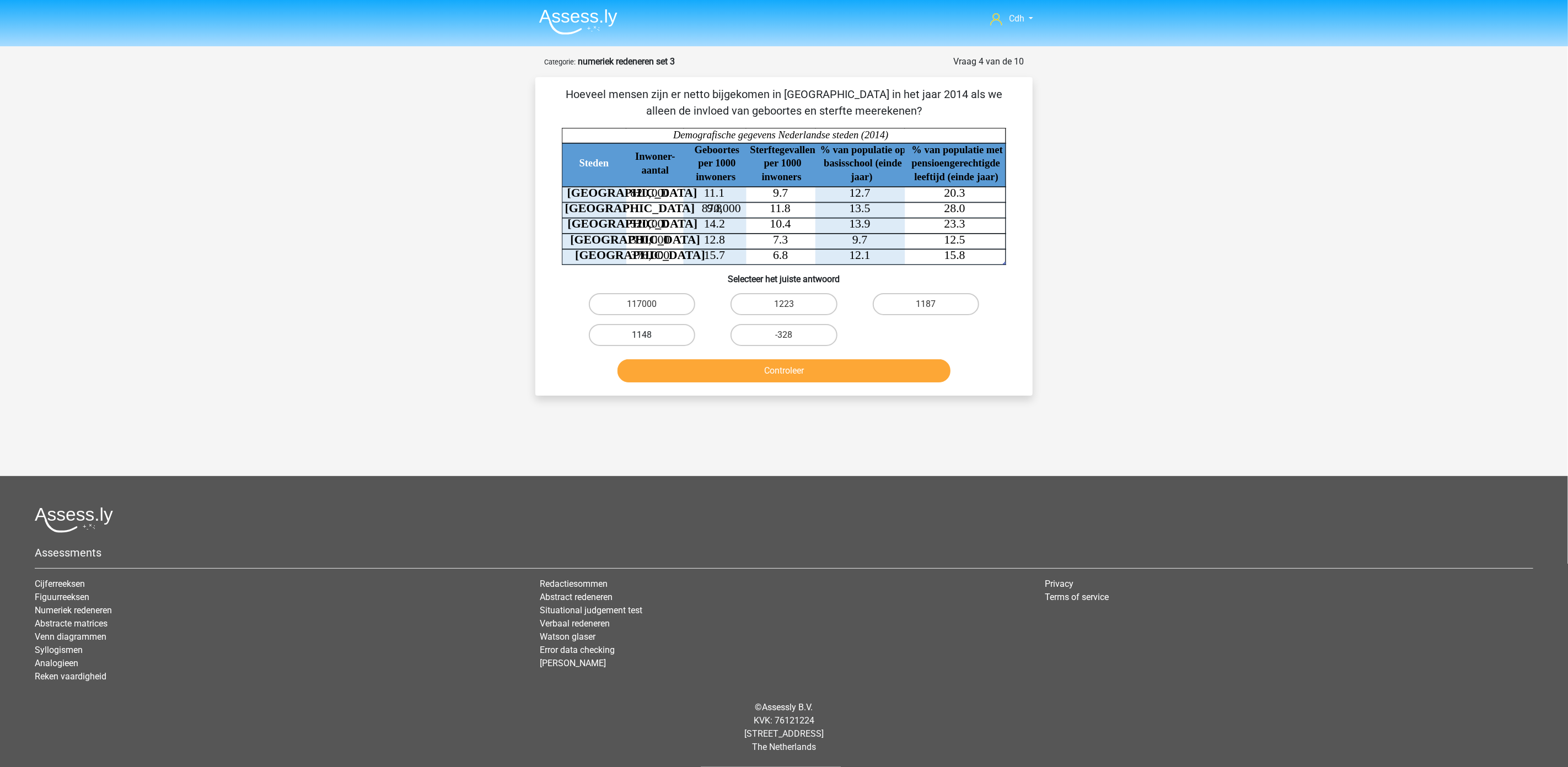
click at [657, 336] on label "1148" at bounding box center [642, 335] width 106 height 22
click at [649, 336] on input "1148" at bounding box center [646, 339] width 7 height 7
radio input "true"
click at [684, 361] on button "Controleer" at bounding box center [784, 370] width 333 height 23
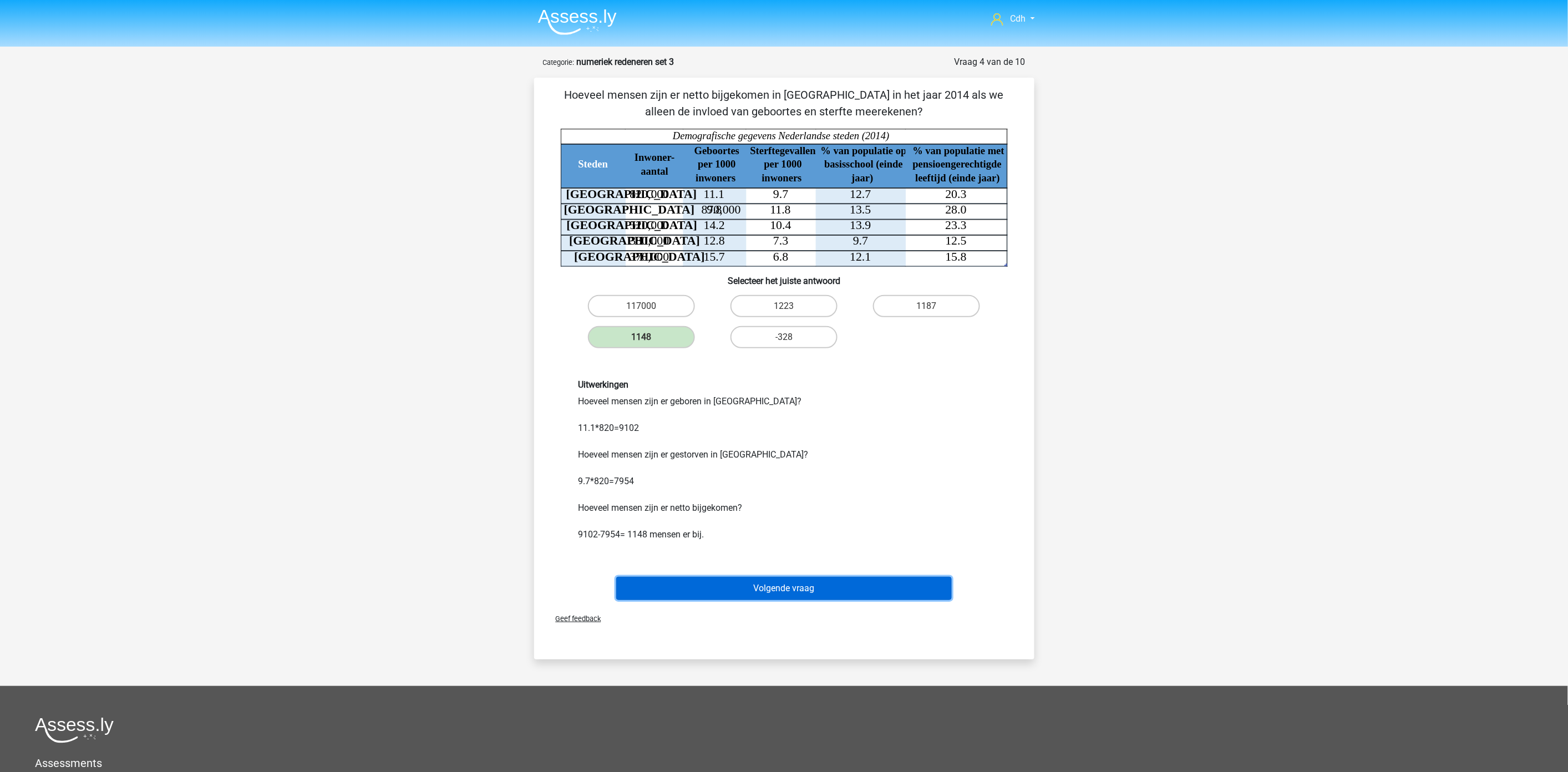
click at [821, 583] on button "Volgende vraag" at bounding box center [784, 588] width 335 height 23
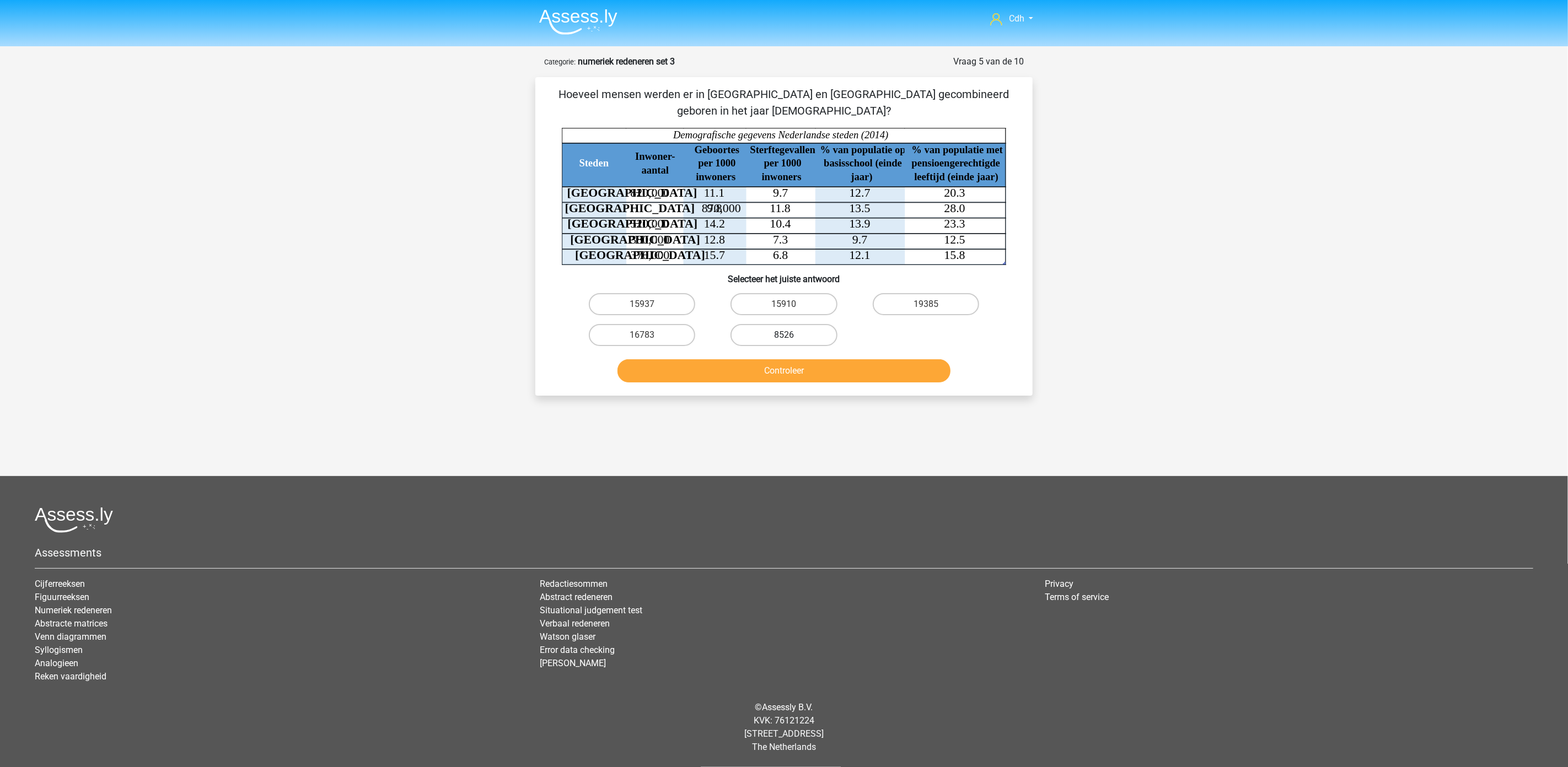
click at [801, 329] on label "8526" at bounding box center [783, 335] width 106 height 22
click at [791, 335] on input "8526" at bounding box center [788, 339] width 7 height 7
radio input "true"
click at [795, 383] on div "Controleer" at bounding box center [784, 373] width 425 height 28
click at [800, 371] on button "Controleer" at bounding box center [784, 370] width 333 height 23
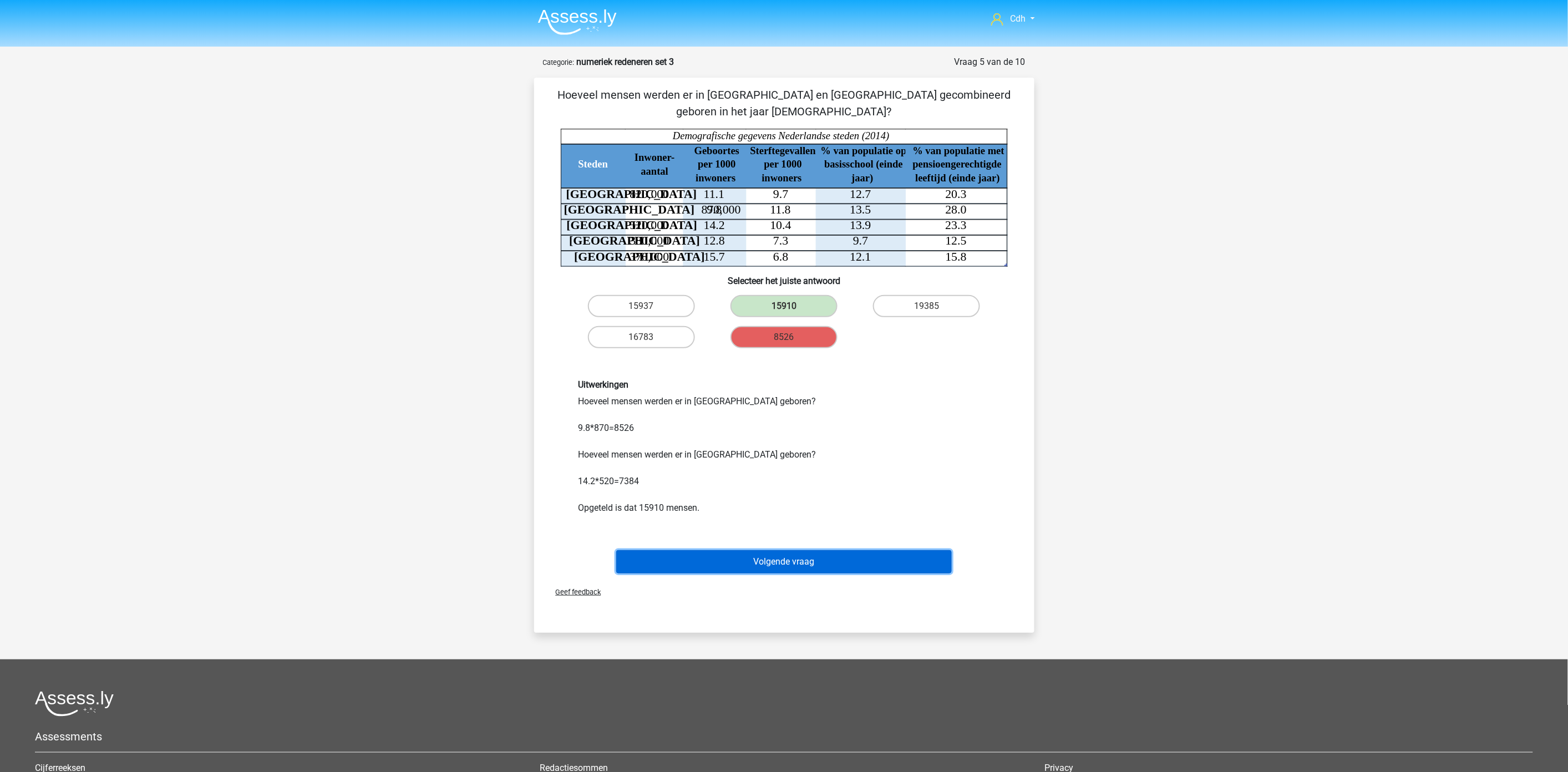
click at [786, 562] on button "Volgende vraag" at bounding box center [784, 561] width 335 height 23
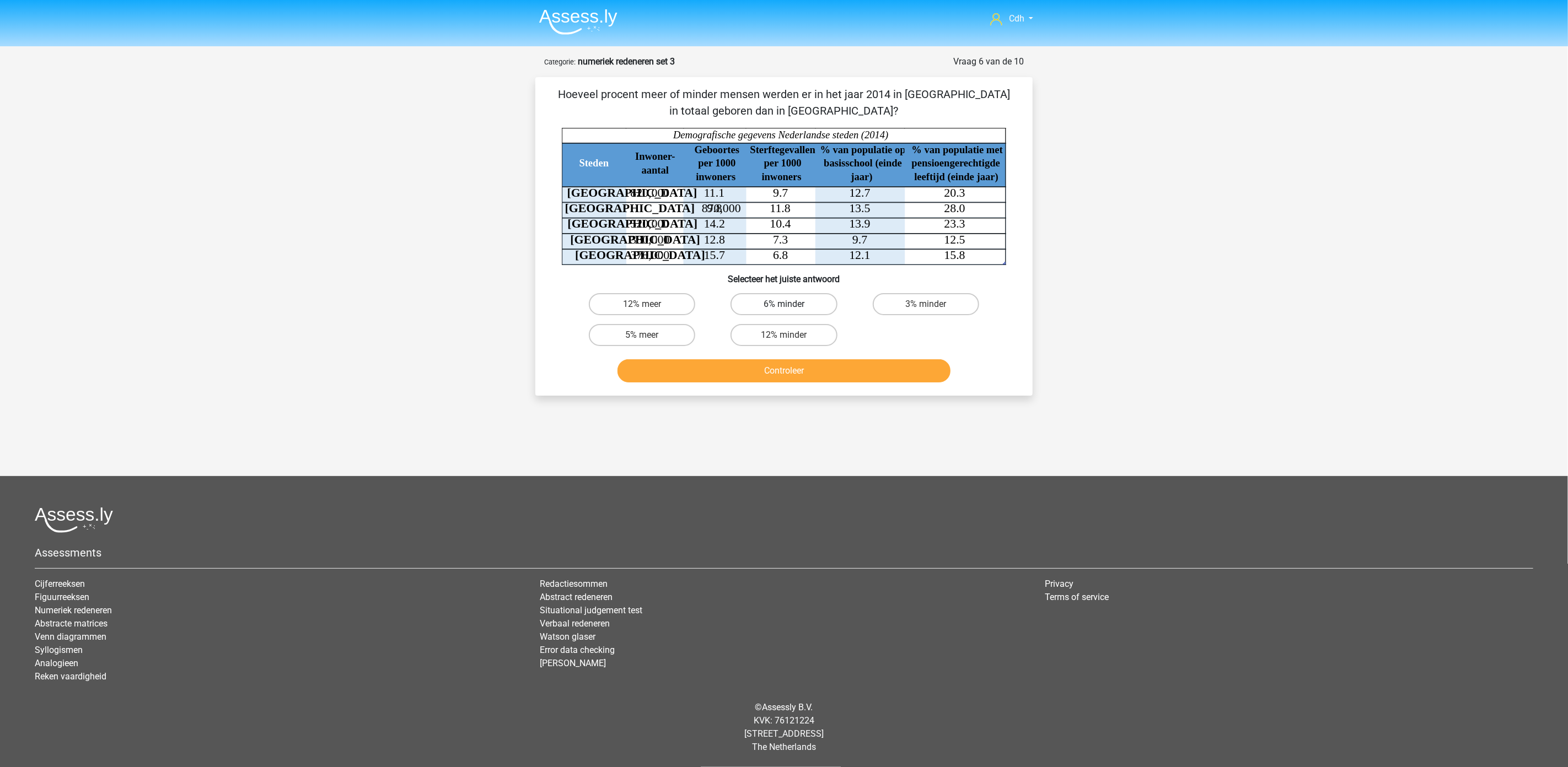
click at [792, 307] on label "6% minder" at bounding box center [783, 304] width 106 height 22
click at [791, 307] on input "6% minder" at bounding box center [788, 308] width 7 height 7
radio input "true"
click at [791, 379] on button "Controleer" at bounding box center [784, 370] width 333 height 23
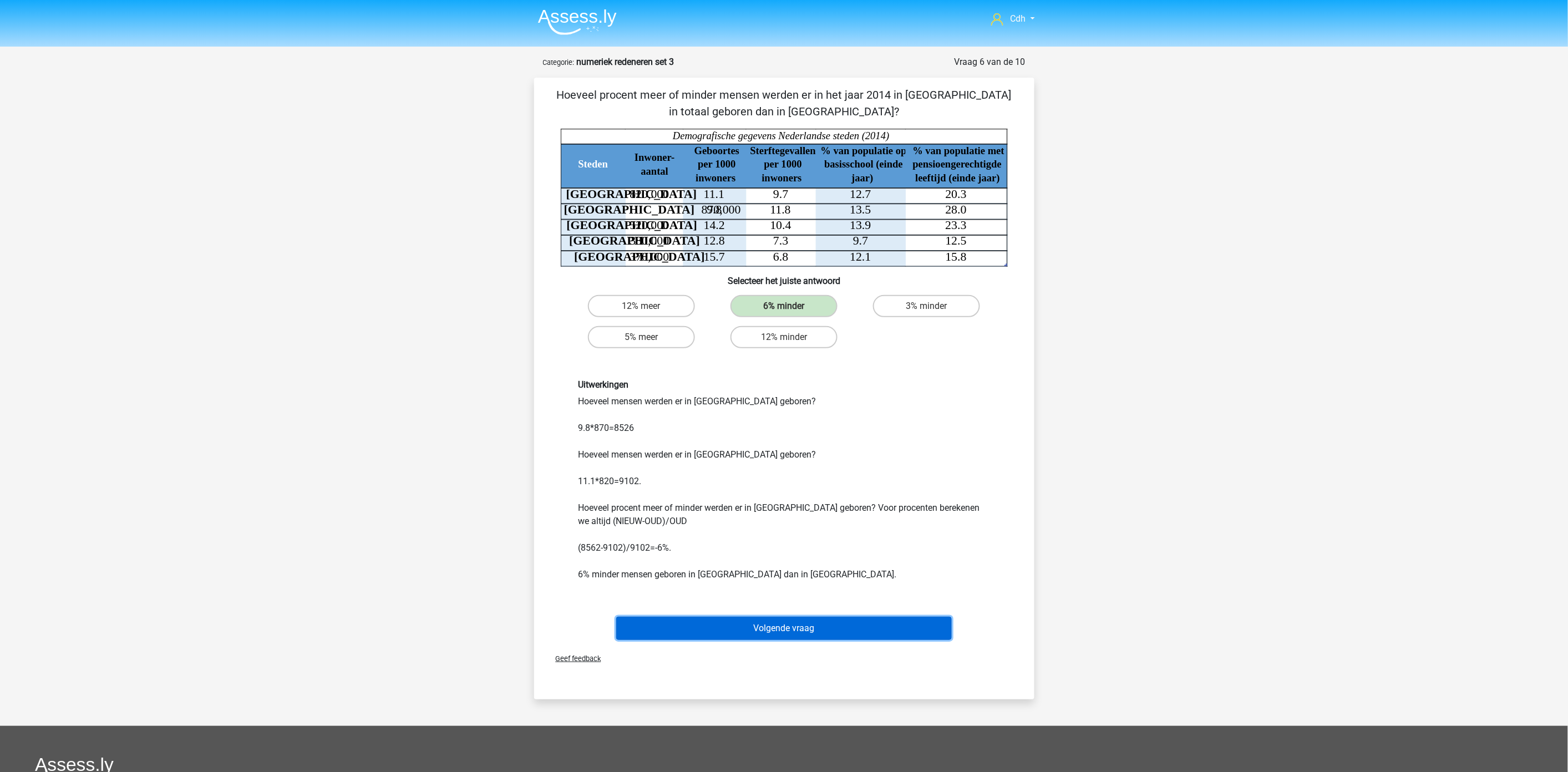
click at [843, 623] on button "Volgende vraag" at bounding box center [784, 628] width 335 height 23
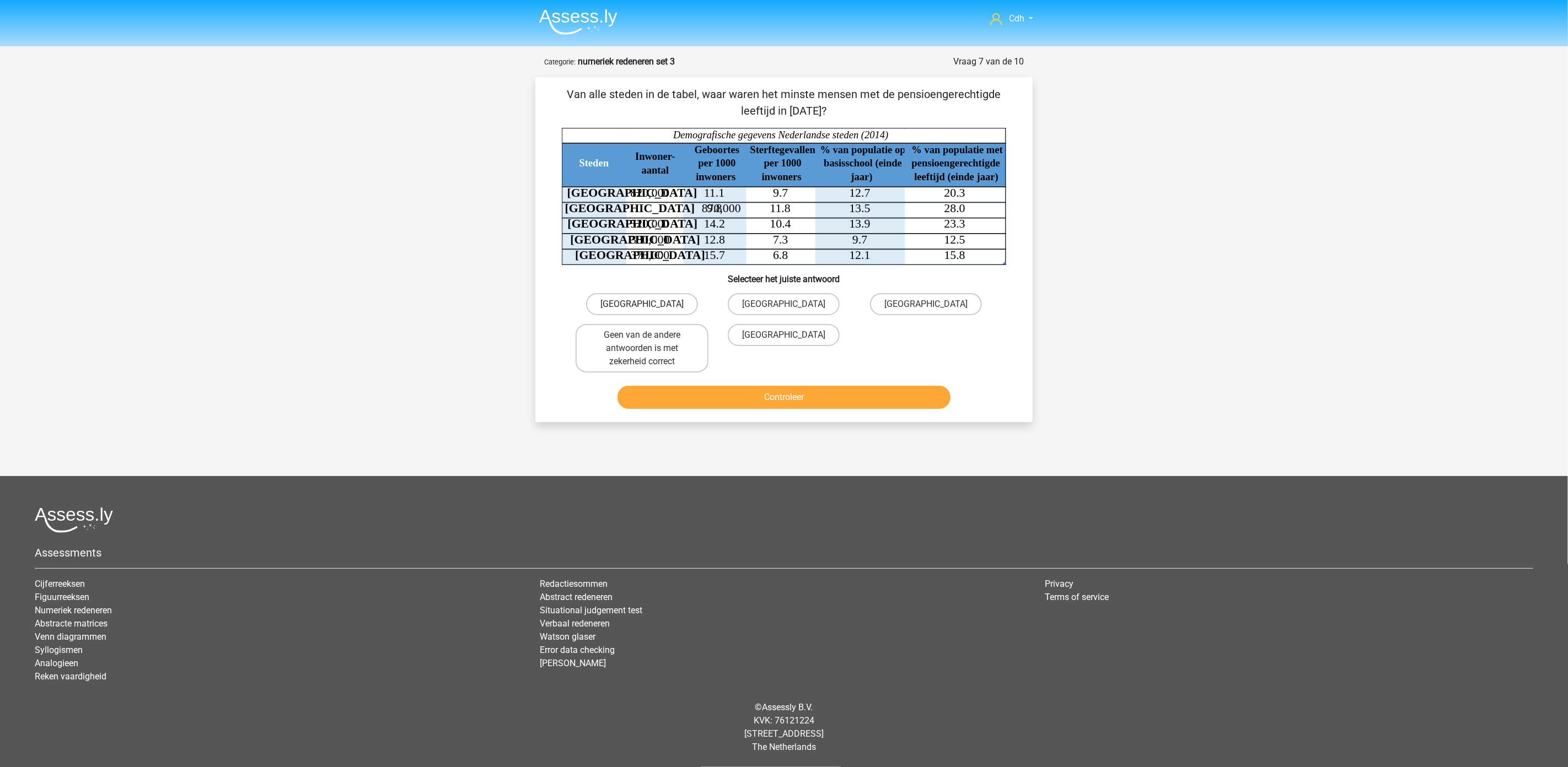
click at [630, 303] on label "[GEOGRAPHIC_DATA]" at bounding box center [642, 304] width 112 height 22
click at [642, 304] on input "[GEOGRAPHIC_DATA]" at bounding box center [646, 308] width 7 height 7
radio input "true"
click at [731, 399] on button "Controleer" at bounding box center [784, 397] width 333 height 23
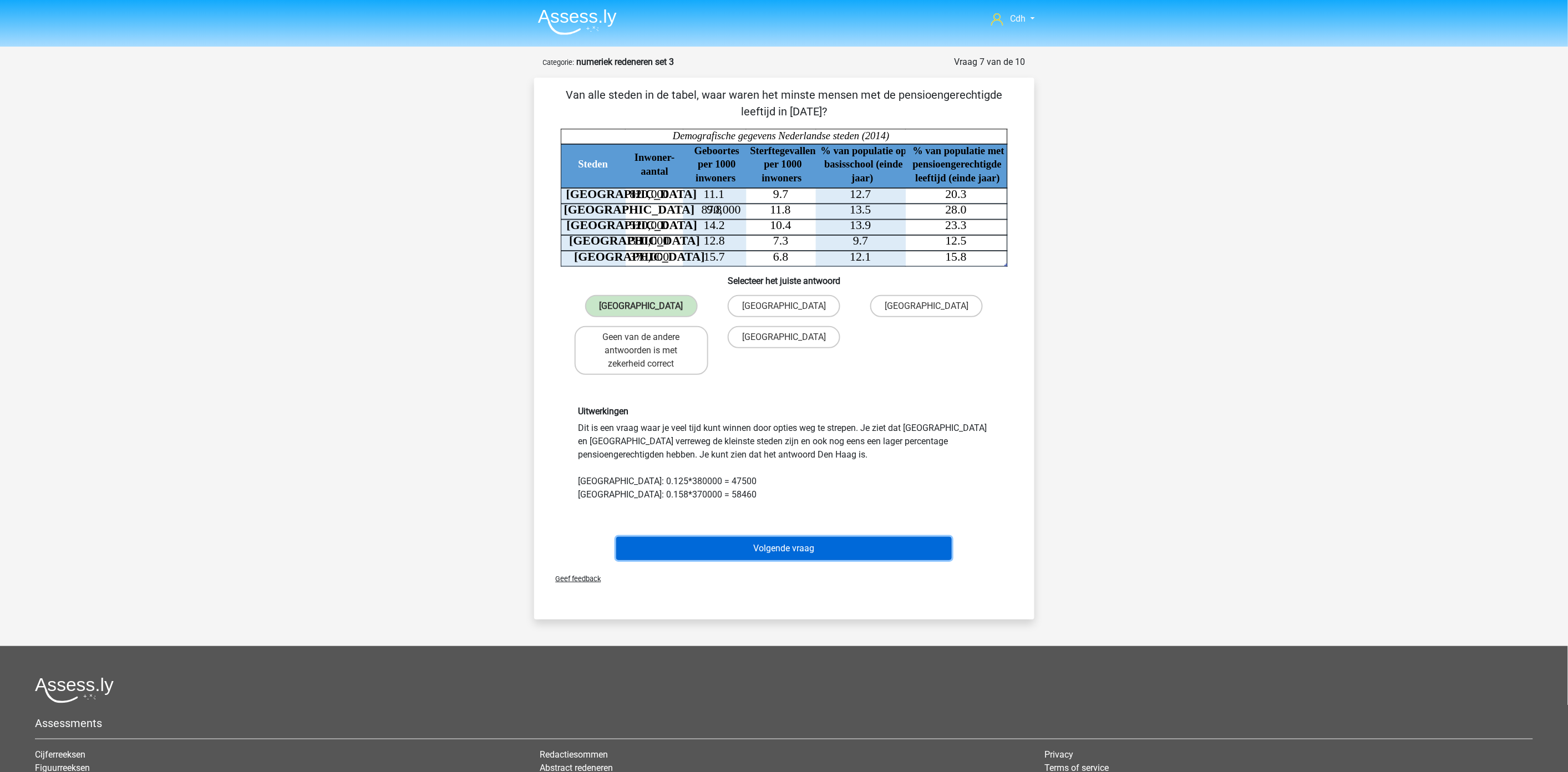
click at [784, 550] on button "Volgende vraag" at bounding box center [784, 548] width 335 height 23
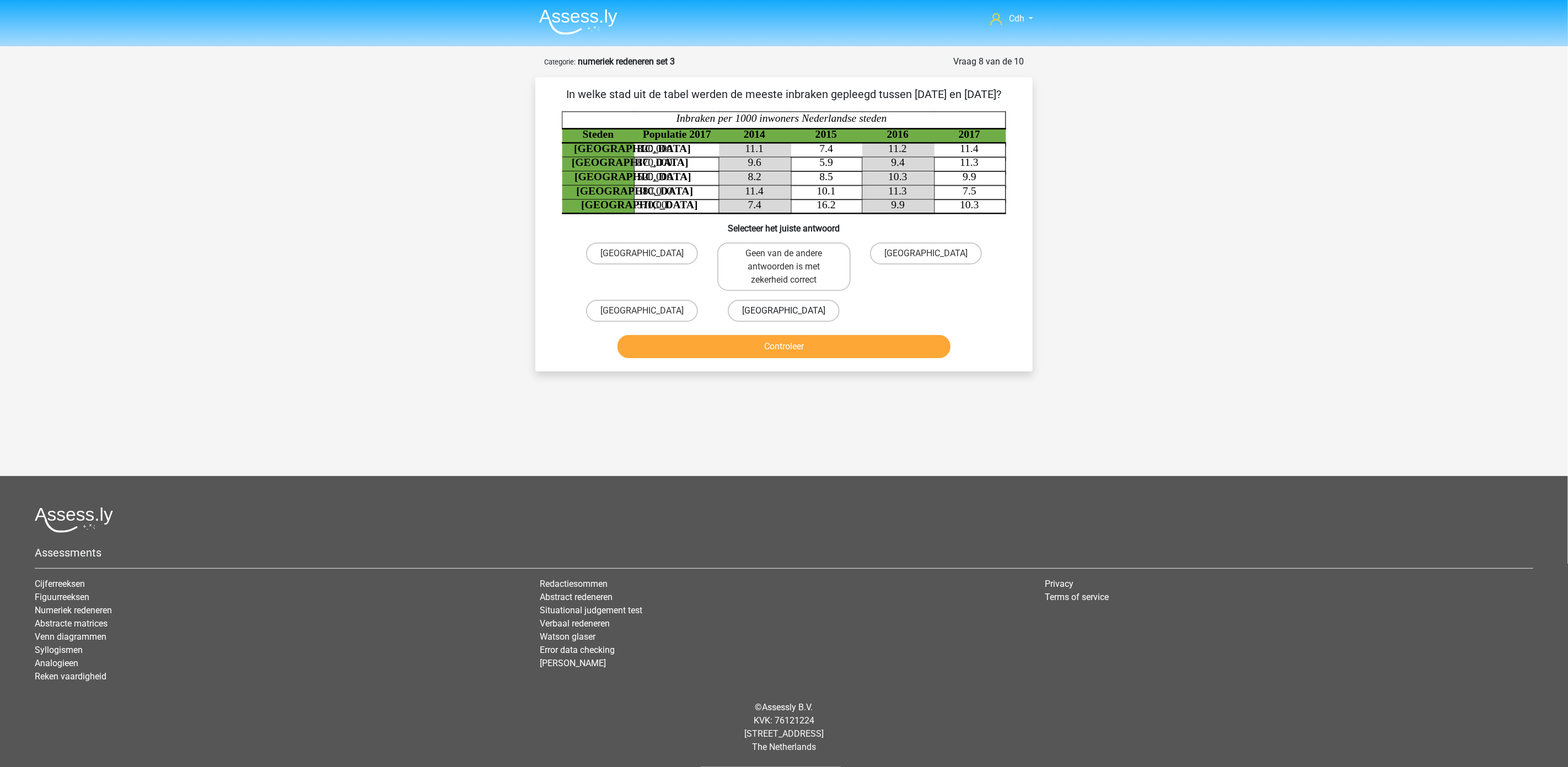
click at [793, 322] on label "[GEOGRAPHIC_DATA]" at bounding box center [783, 311] width 112 height 22
click at [791, 318] on input "[GEOGRAPHIC_DATA]" at bounding box center [788, 315] width 7 height 7
radio input "true"
click at [782, 358] on button "Controleer" at bounding box center [784, 346] width 333 height 23
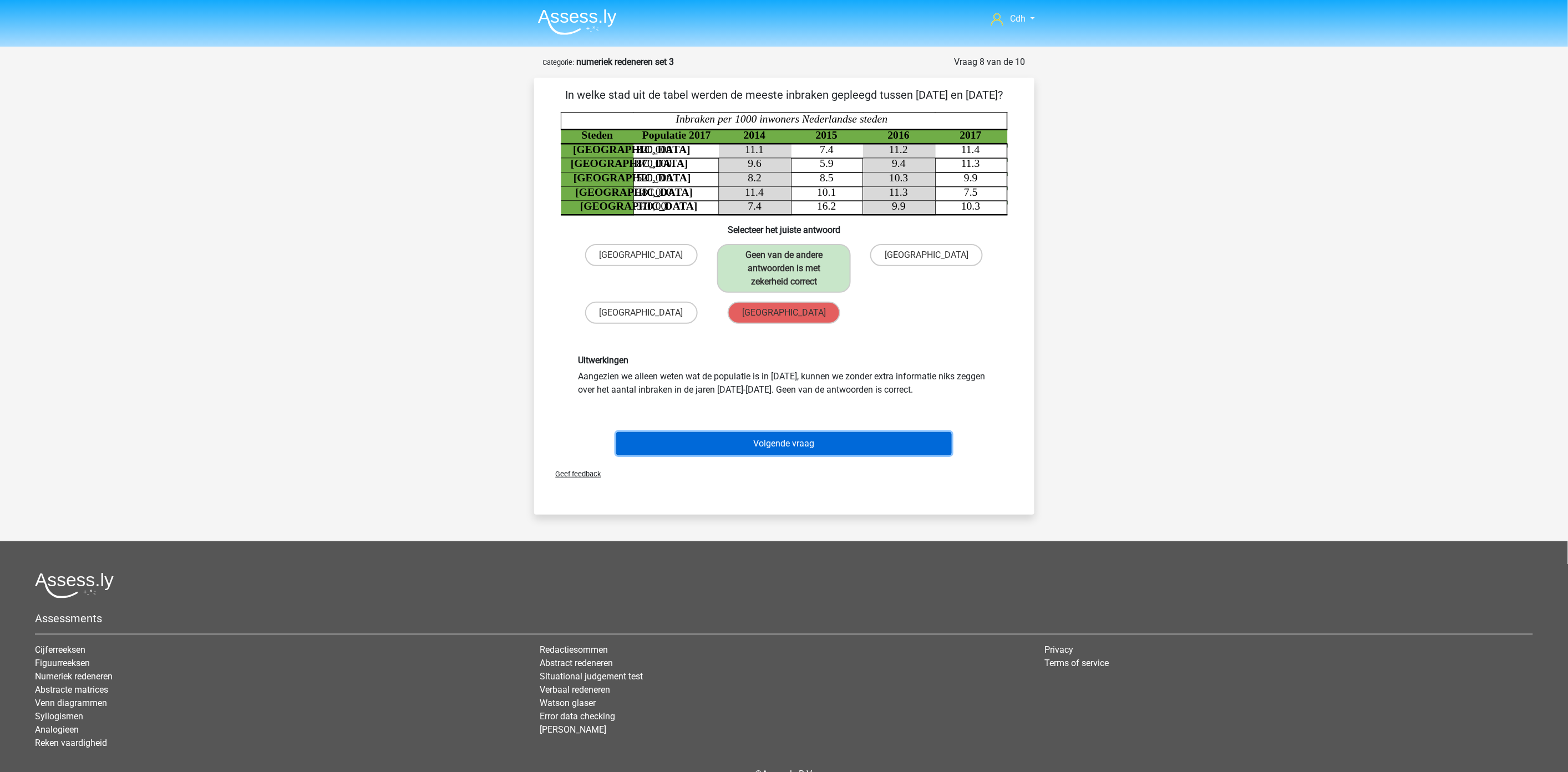
click at [906, 451] on button "Volgende vraag" at bounding box center [784, 444] width 335 height 23
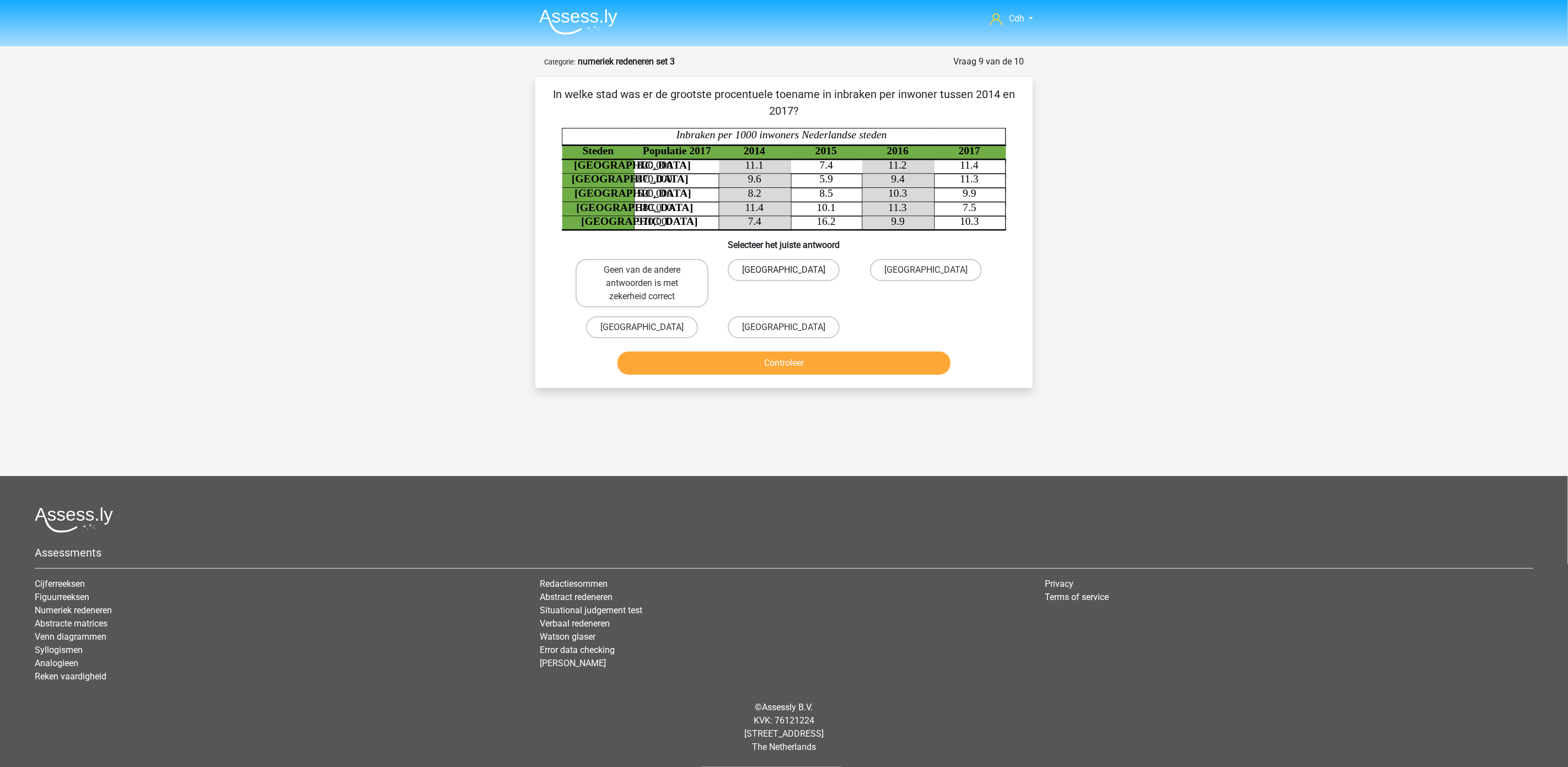
click at [794, 271] on label "[GEOGRAPHIC_DATA]" at bounding box center [783, 270] width 112 height 22
click at [791, 271] on input "[GEOGRAPHIC_DATA]" at bounding box center [788, 274] width 7 height 7
radio input "true"
click at [811, 363] on button "Controleer" at bounding box center [784, 363] width 333 height 23
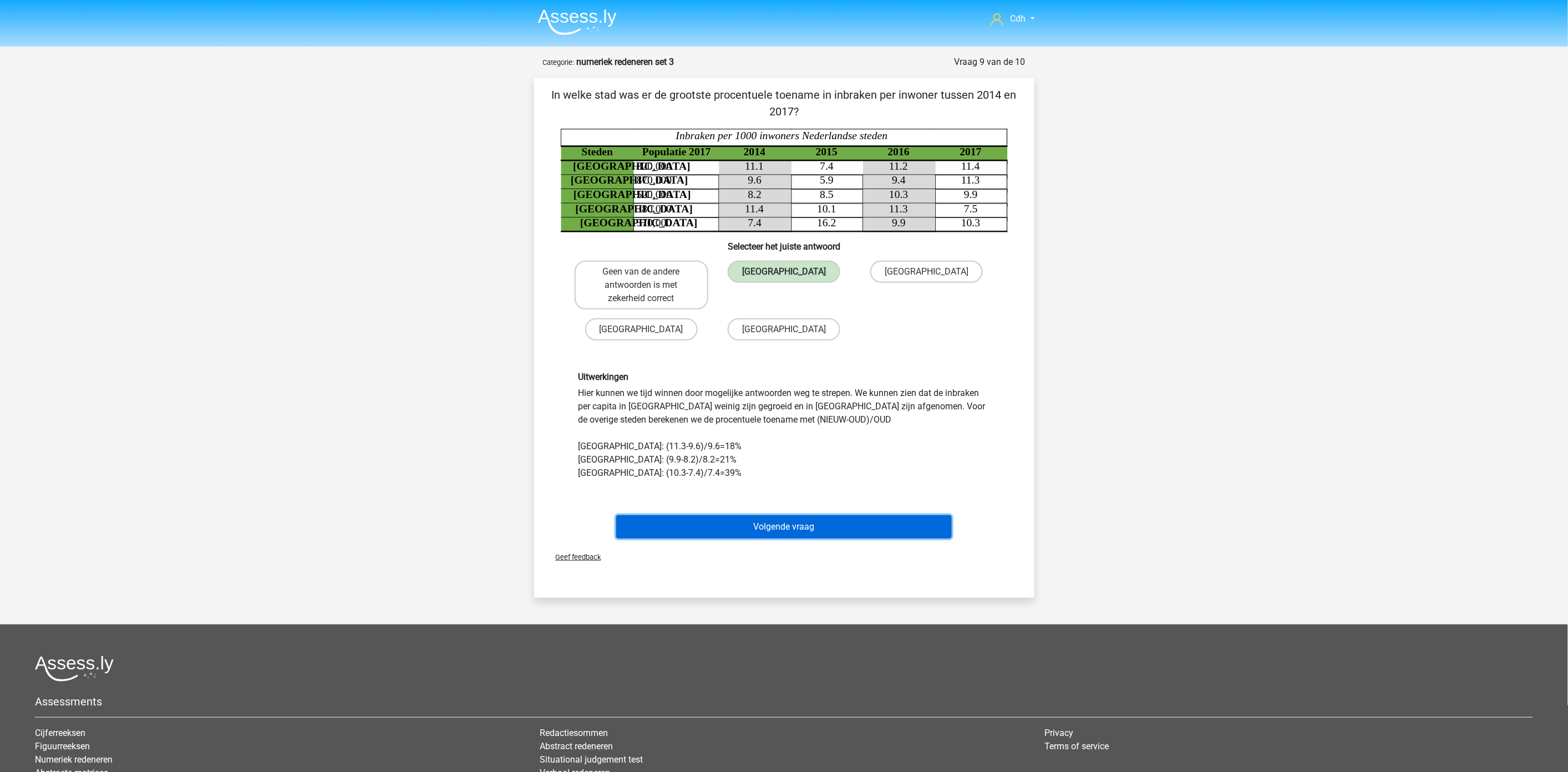
click at [799, 524] on button "Volgende vraag" at bounding box center [784, 526] width 335 height 23
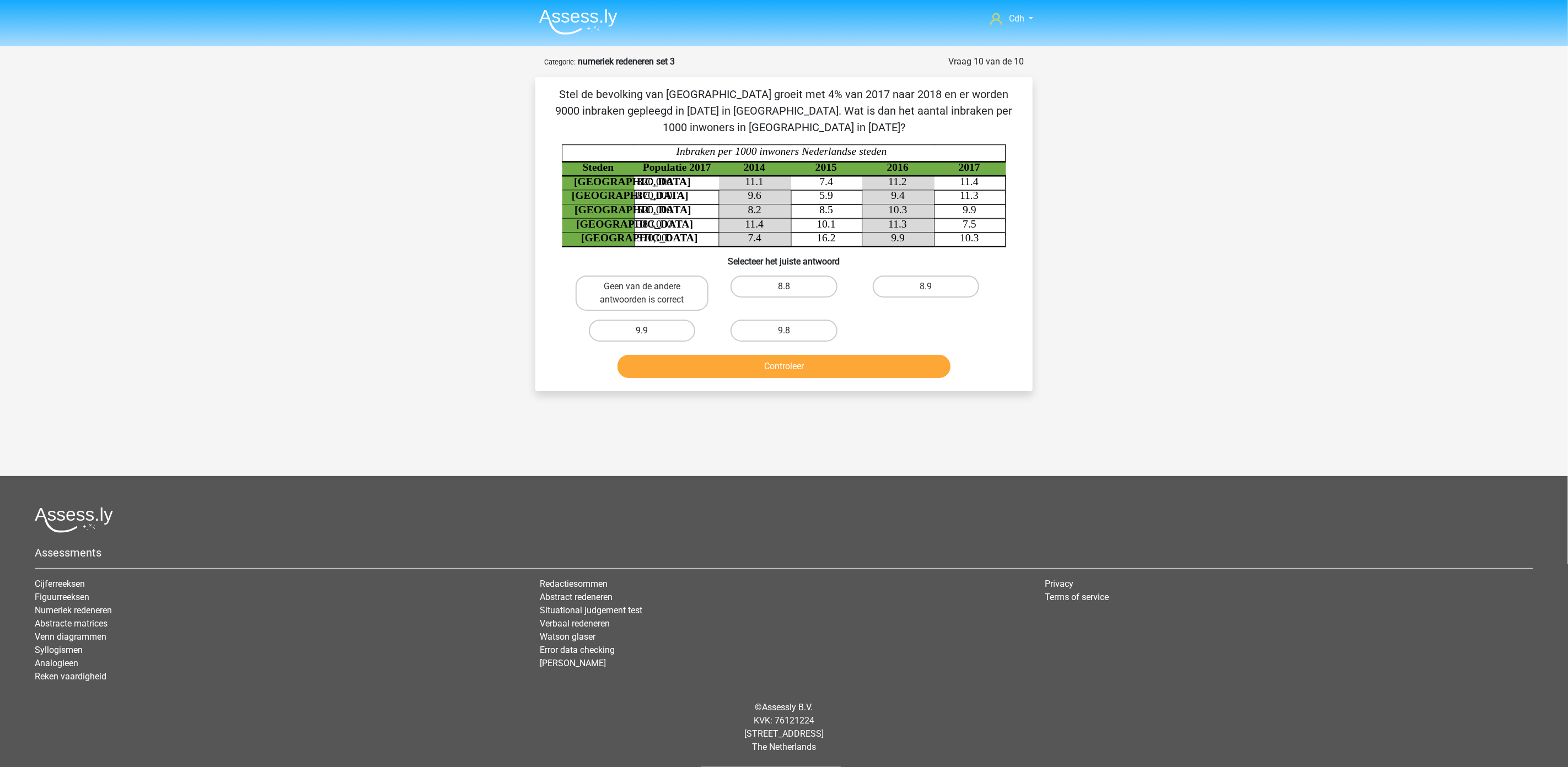
click at [654, 332] on label "9.9" at bounding box center [642, 331] width 106 height 22
click at [649, 332] on input "9.9" at bounding box center [646, 334] width 7 height 7
radio input "true"
click at [674, 363] on button "Controleer" at bounding box center [784, 366] width 333 height 23
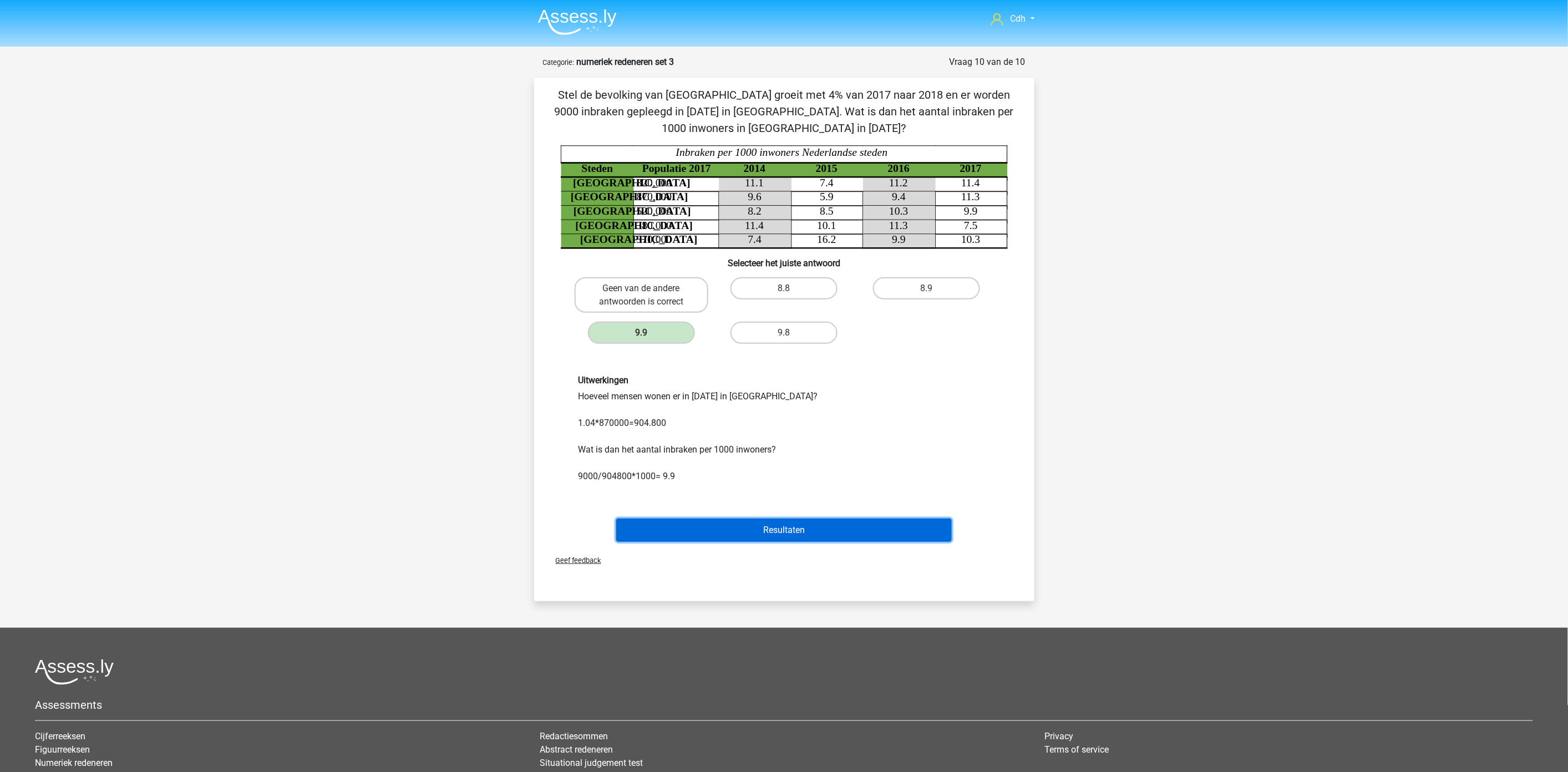
click at [745, 525] on button "Resultaten" at bounding box center [784, 530] width 335 height 23
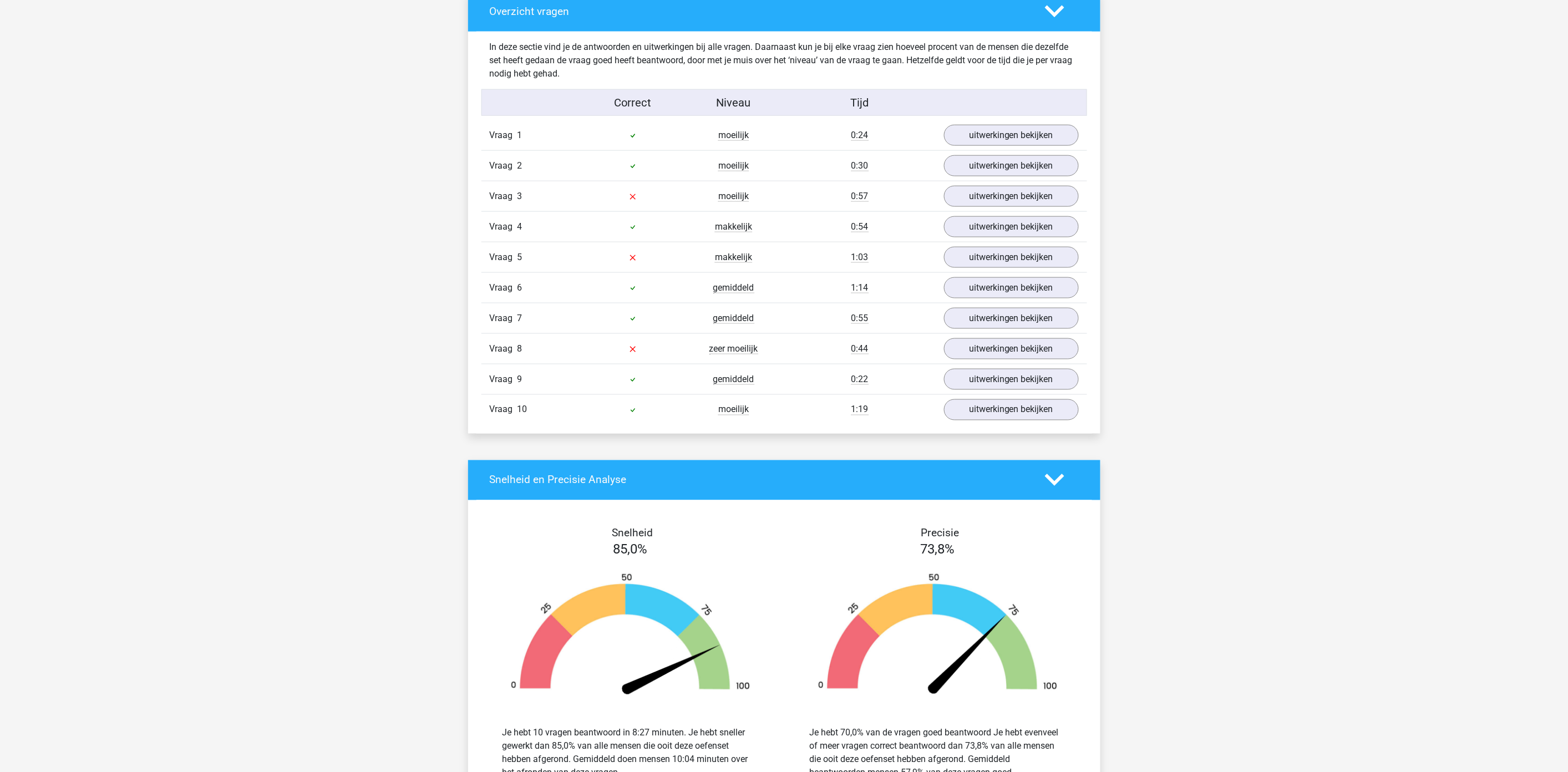
scroll to position [616, 0]
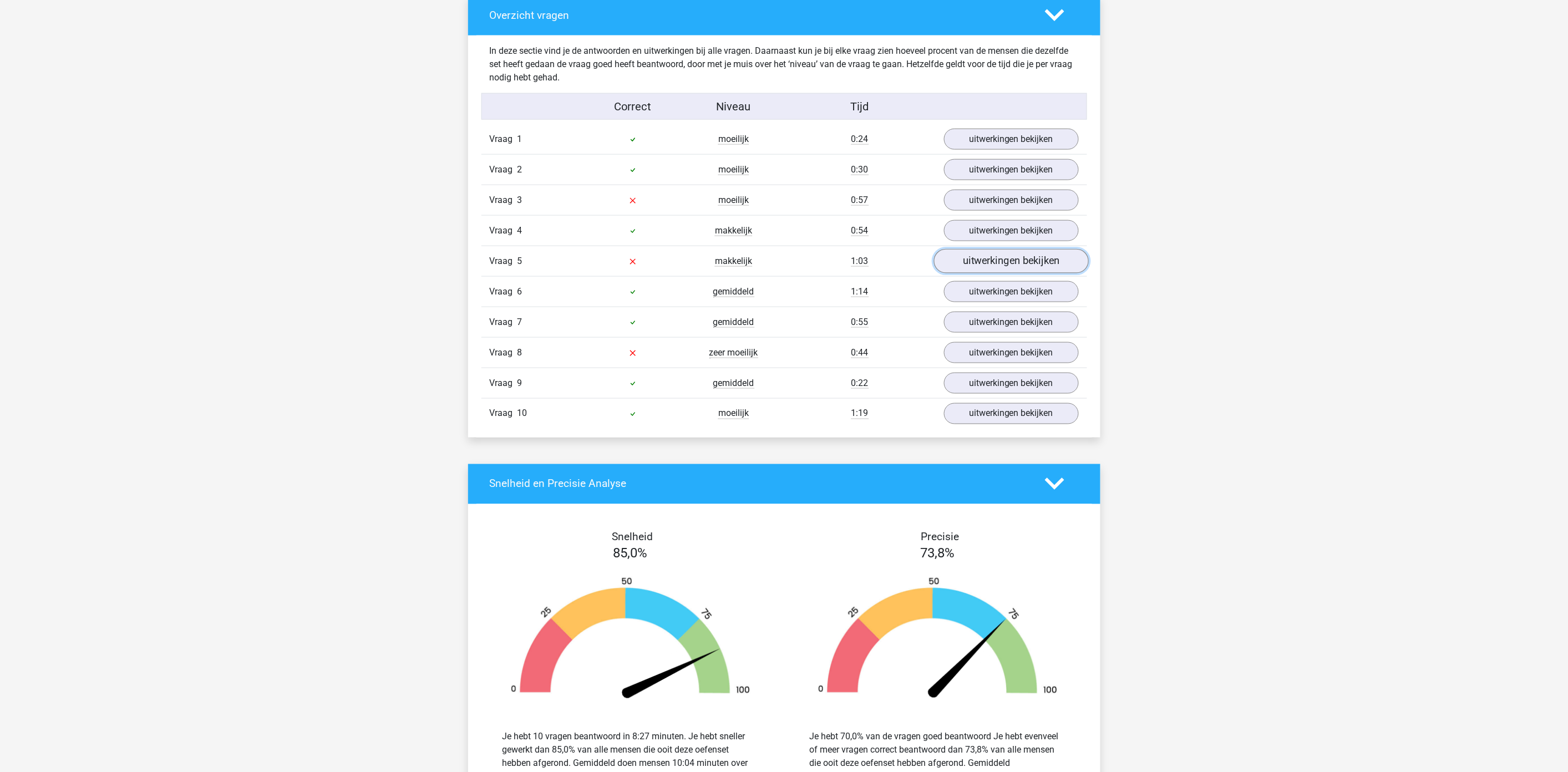
click at [1024, 264] on link "uitwerkingen bekijken" at bounding box center [1011, 261] width 155 height 24
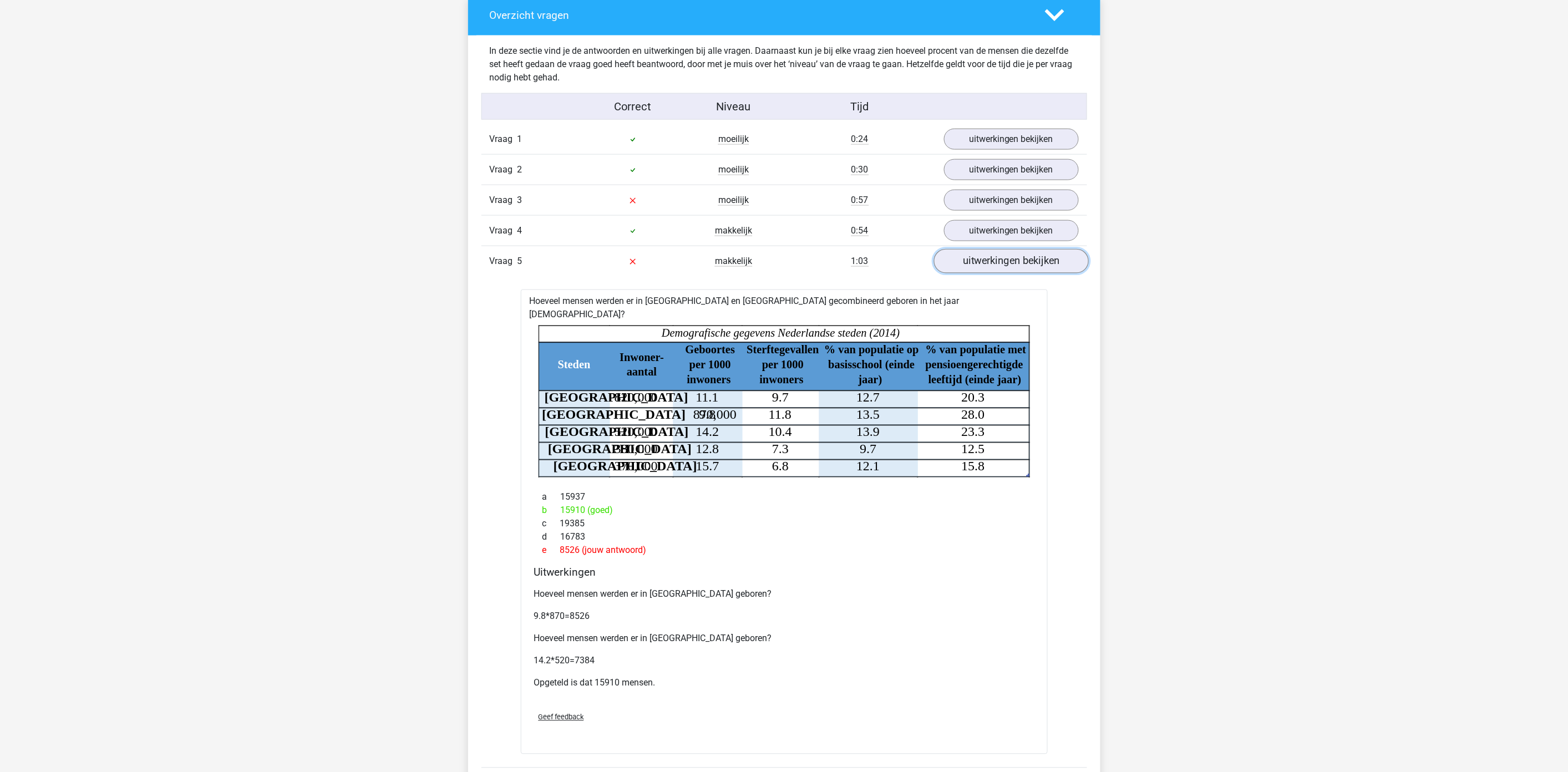
click at [1024, 264] on link "uitwerkingen bekijken" at bounding box center [1011, 261] width 155 height 24
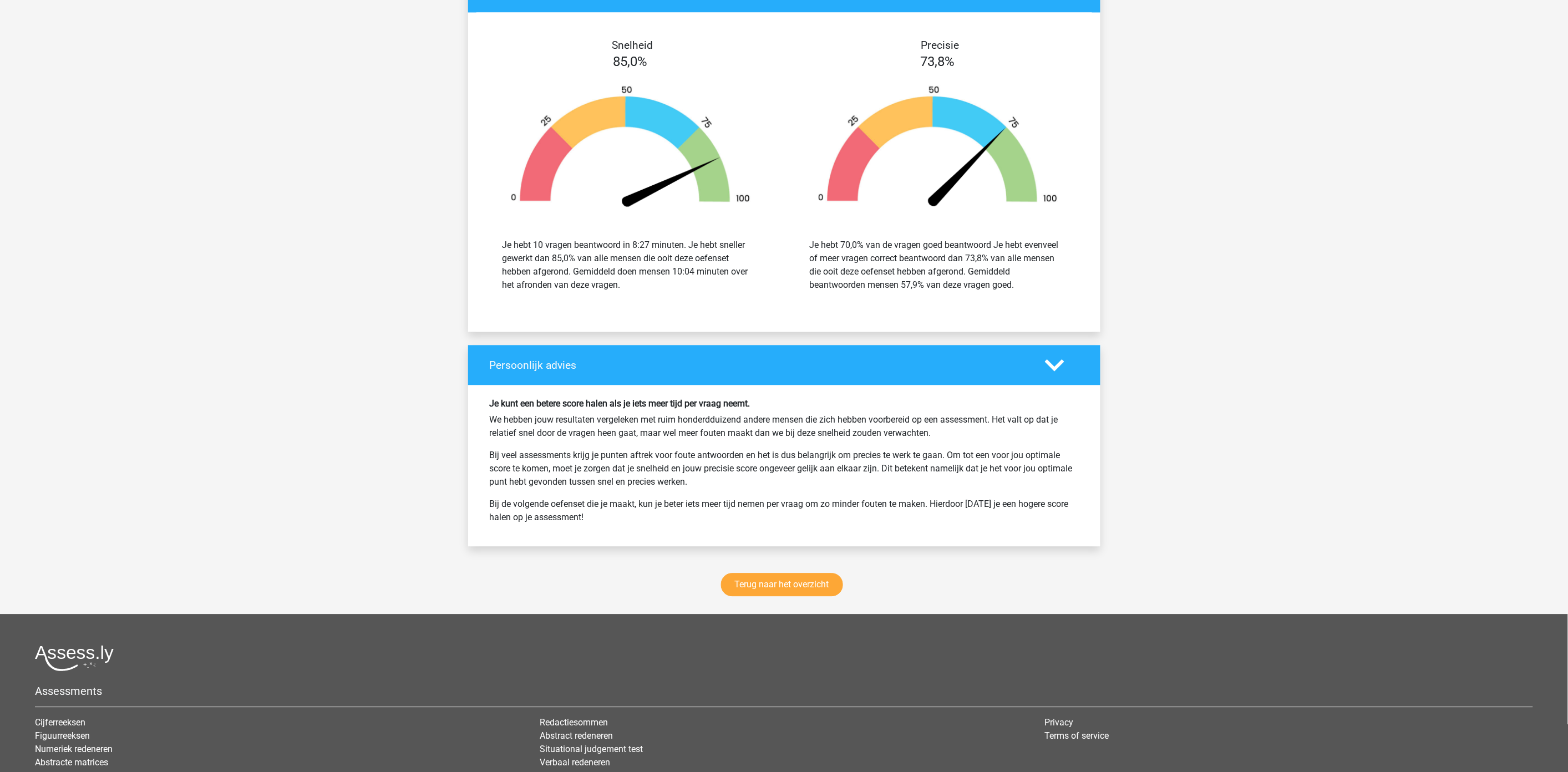
scroll to position [1109, 0]
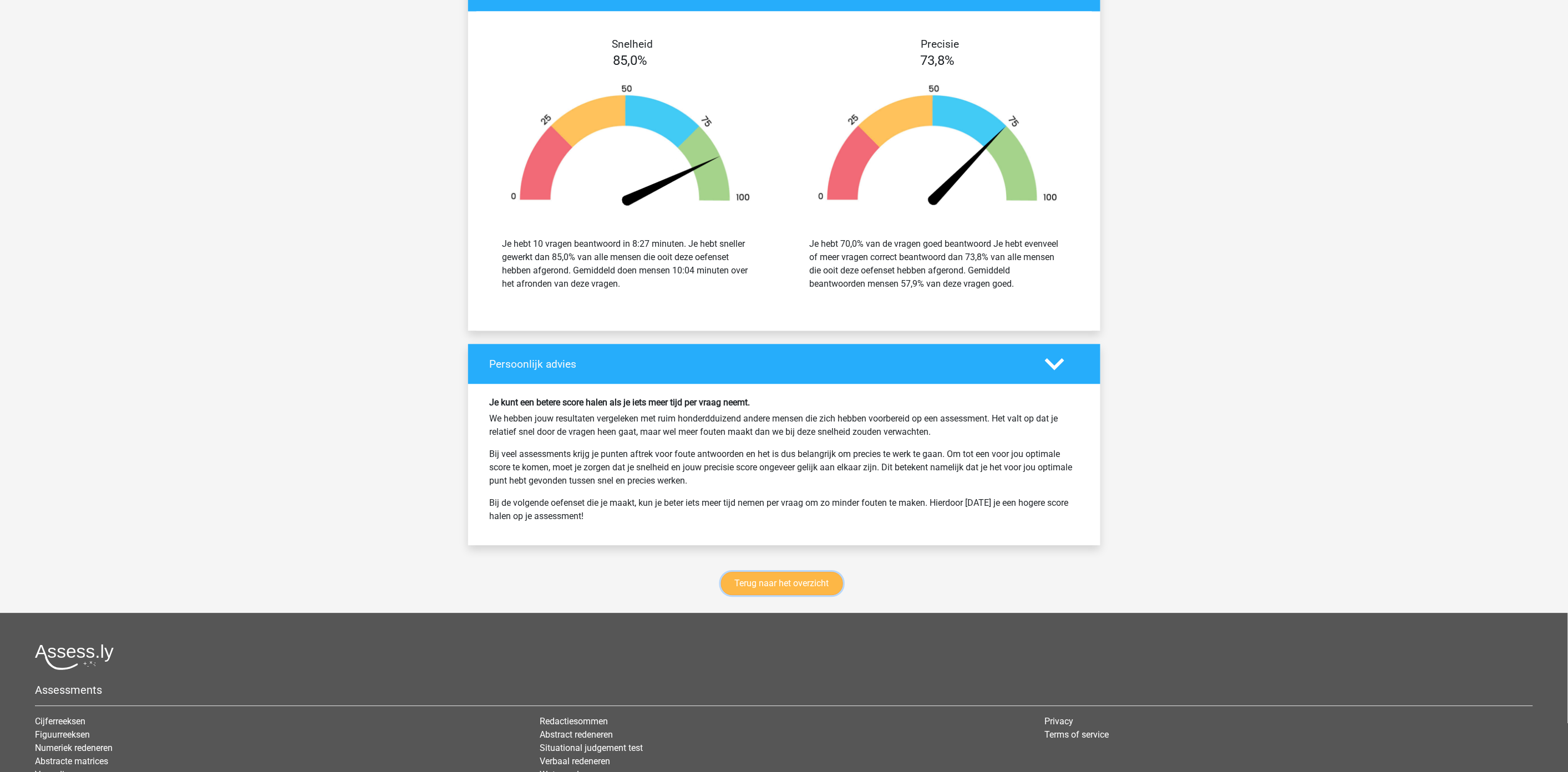
click at [797, 587] on link "Terug naar het overzicht" at bounding box center [782, 583] width 122 height 23
click at [825, 585] on link "Terug naar het overzicht" at bounding box center [782, 583] width 122 height 23
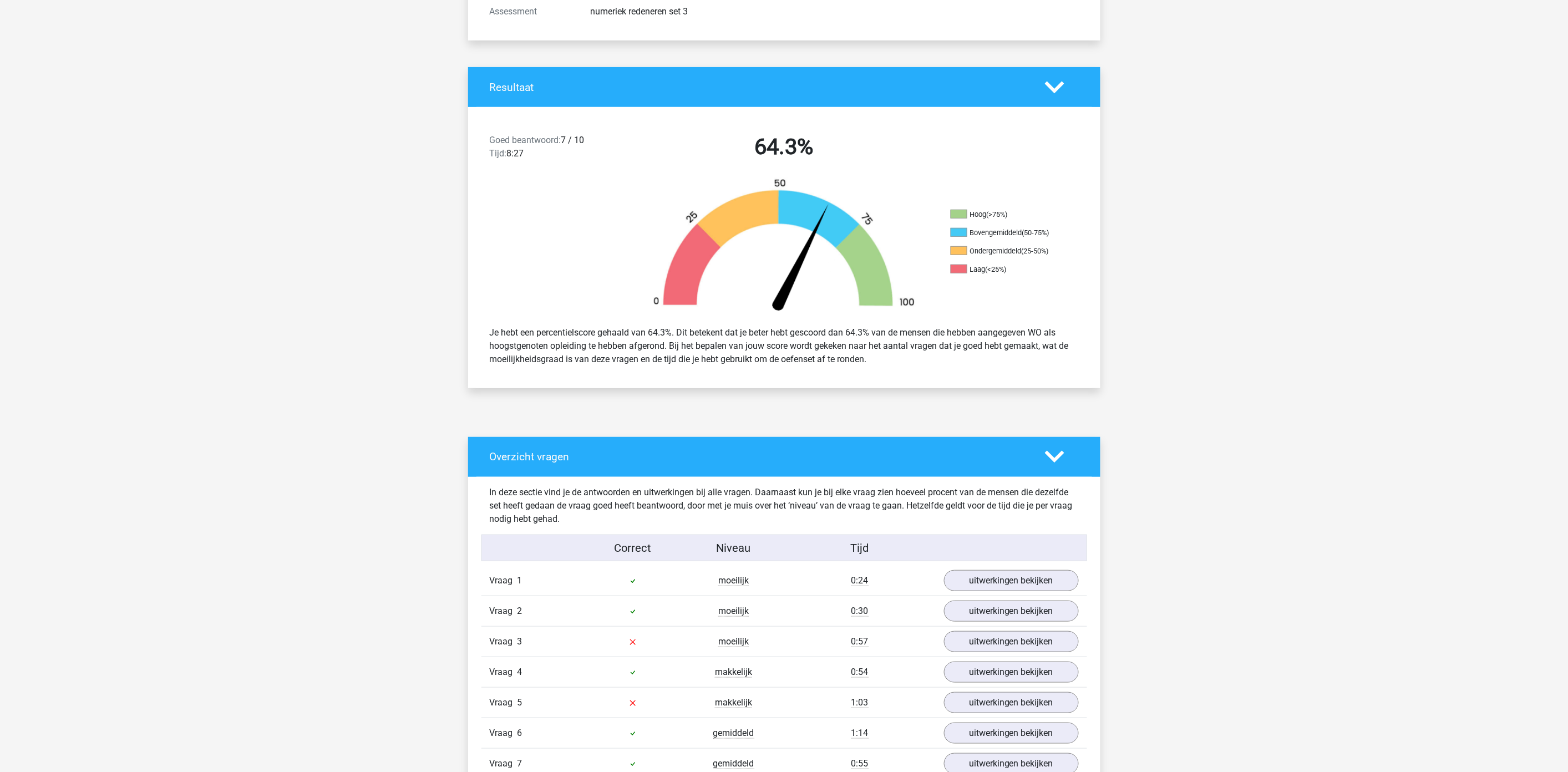
scroll to position [0, 0]
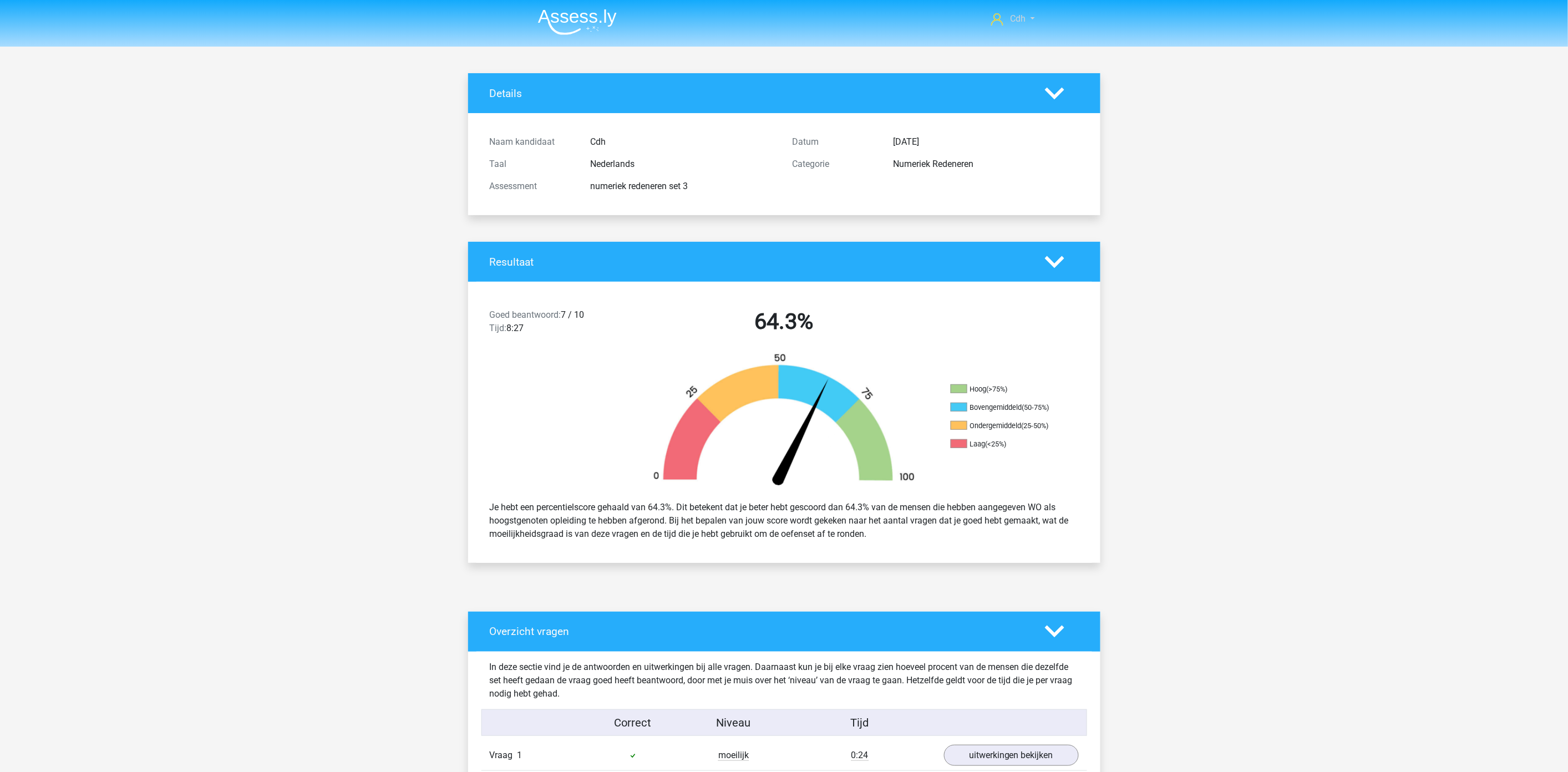
click at [1016, 18] on span "Cdh" at bounding box center [1018, 18] width 16 height 11
click at [1016, 17] on span "Cdh" at bounding box center [1018, 18] width 16 height 11
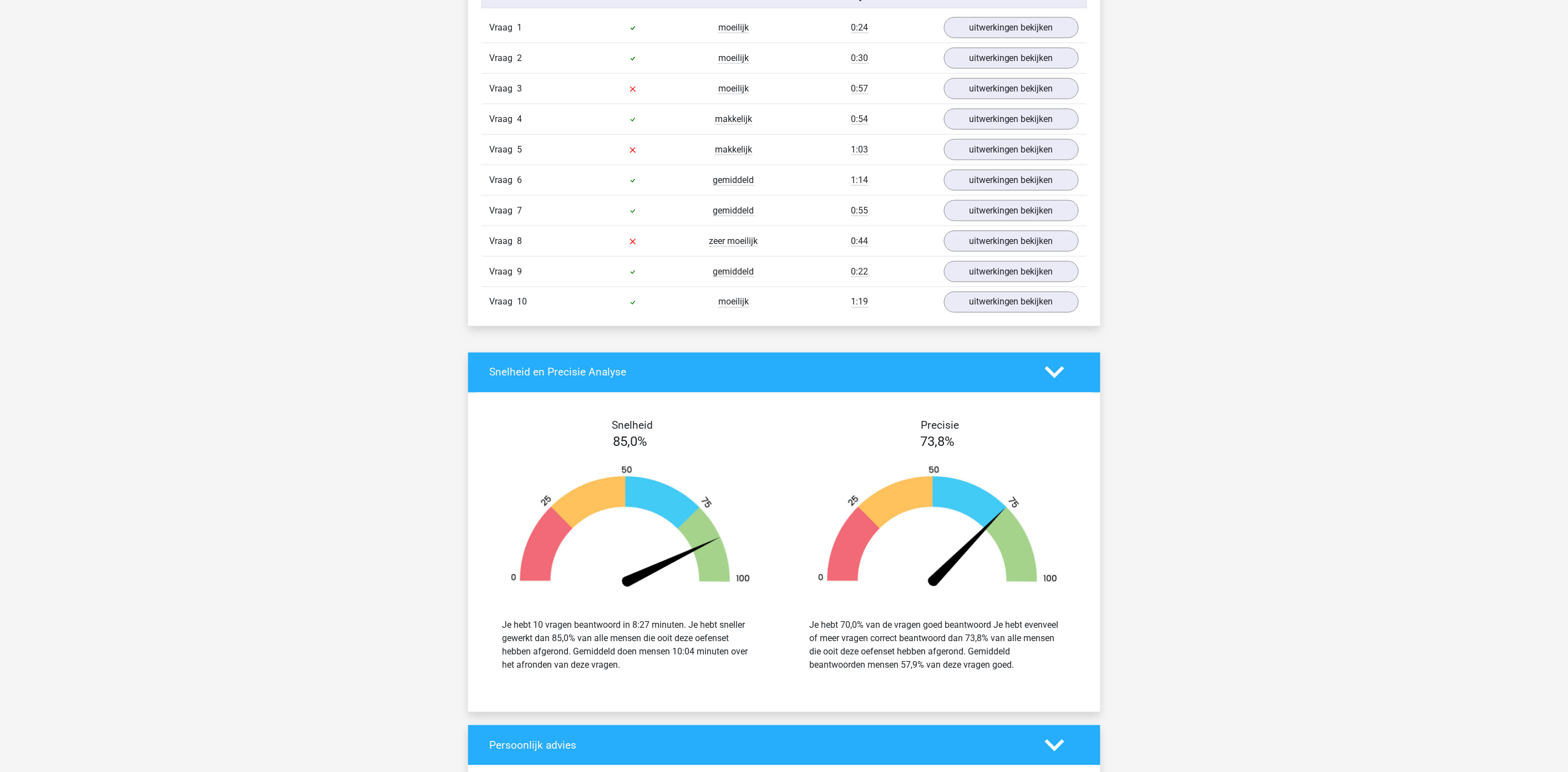
scroll to position [555, 0]
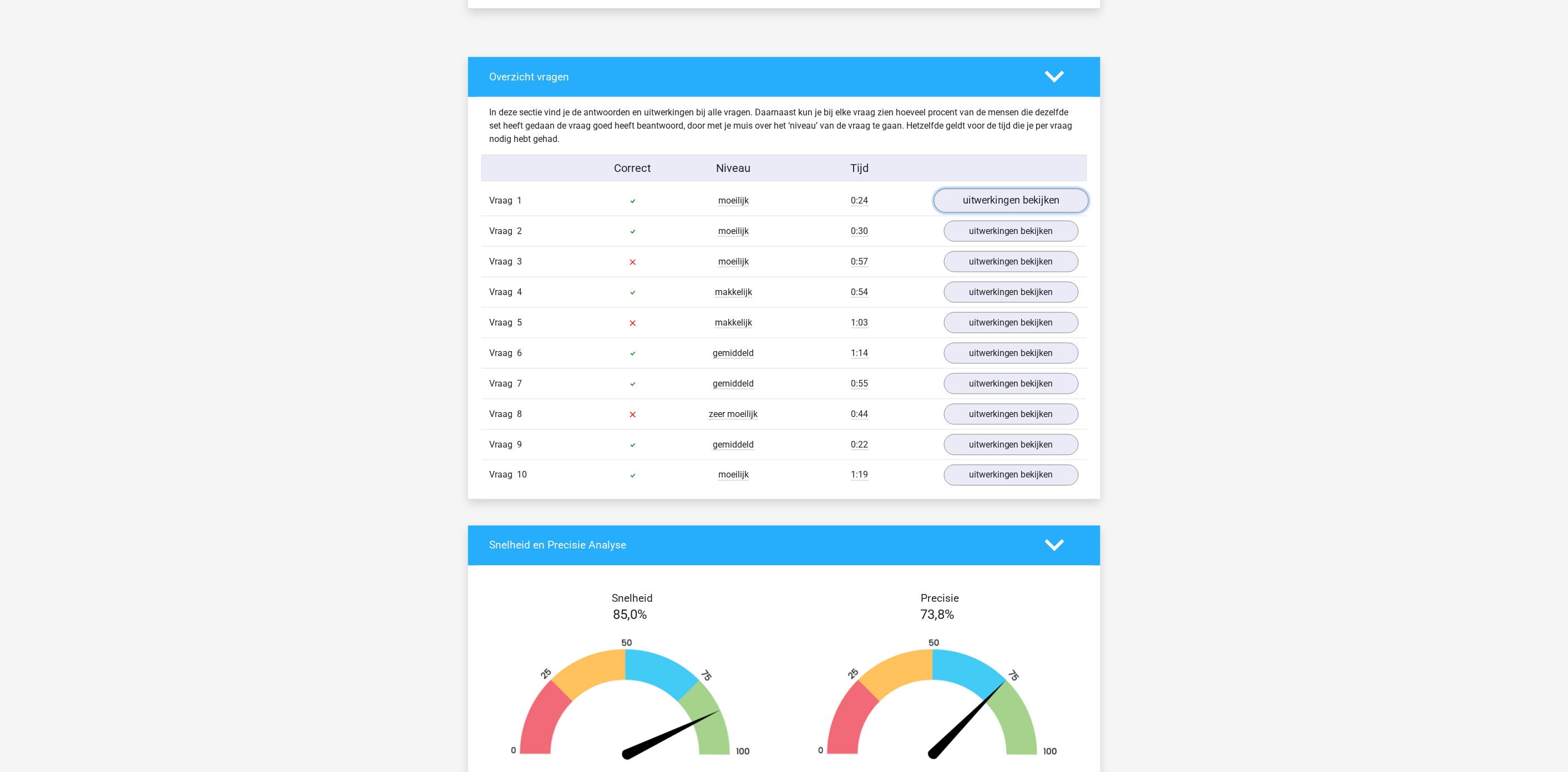
click at [1010, 207] on link "uitwerkingen bekijken" at bounding box center [1011, 200] width 155 height 24
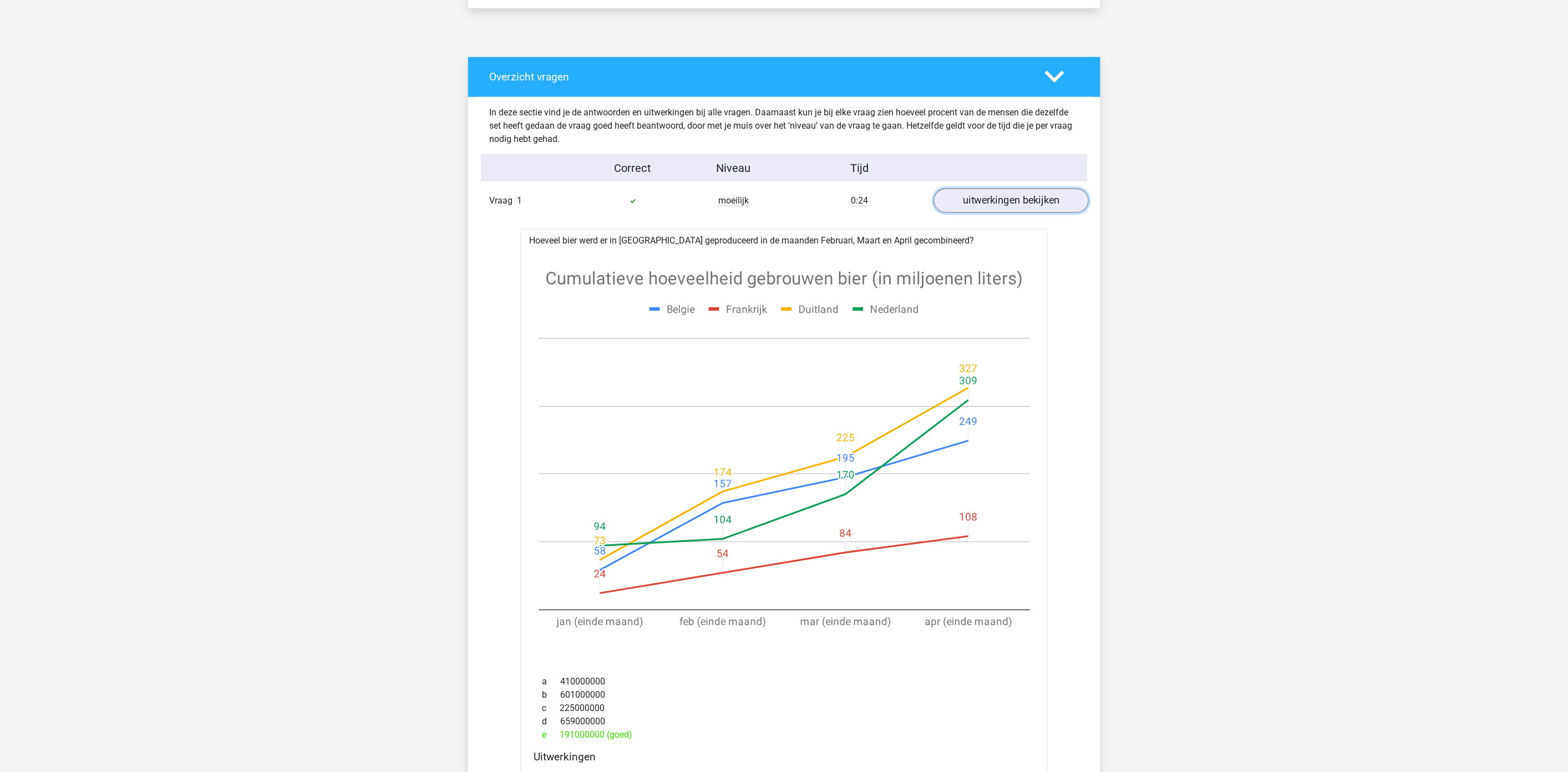
click at [1010, 207] on link "uitwerkingen bekijken" at bounding box center [1011, 200] width 155 height 24
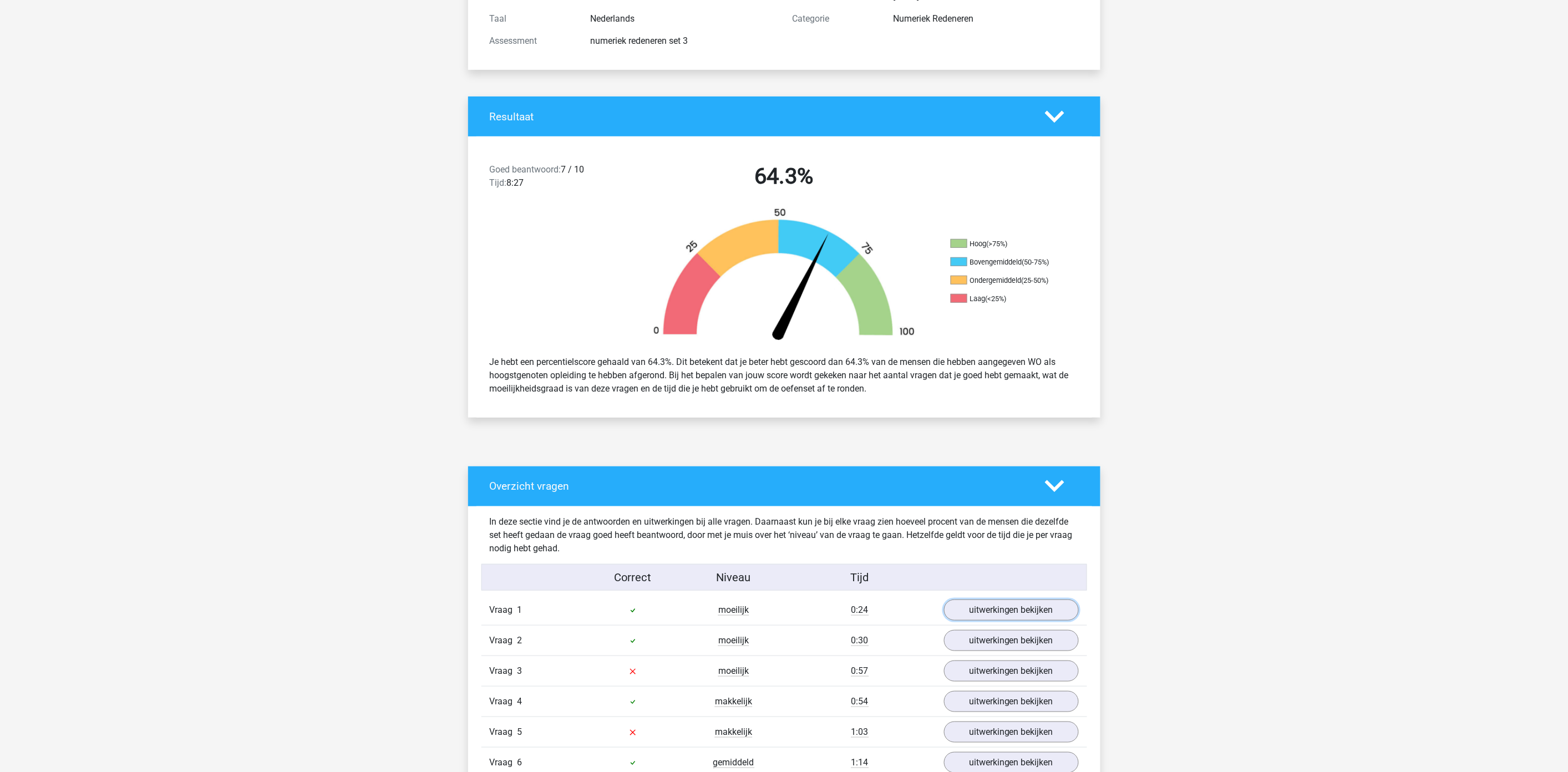
scroll to position [0, 0]
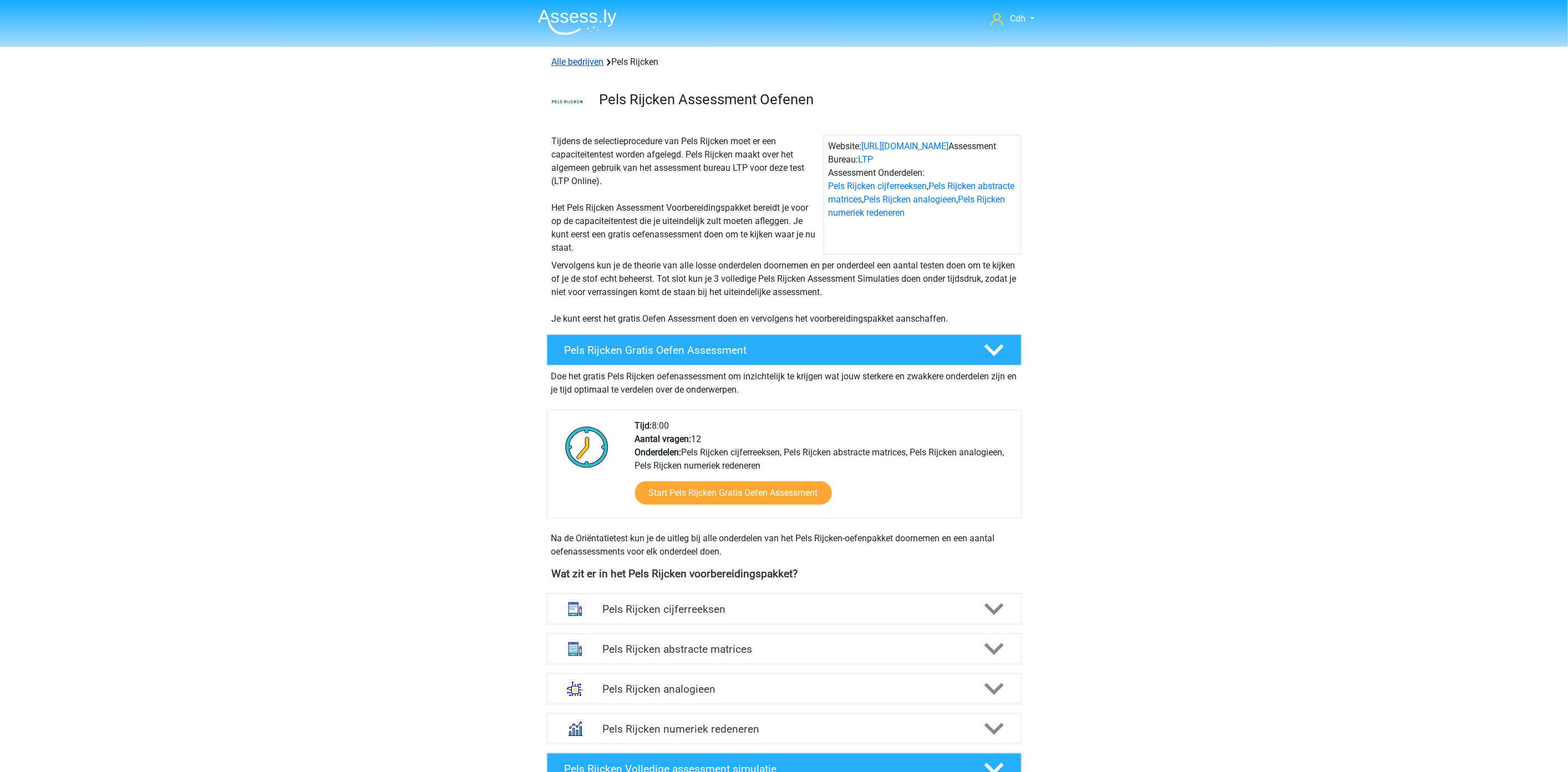
click at [575, 64] on link "Alle bedrijven" at bounding box center [578, 62] width 52 height 11
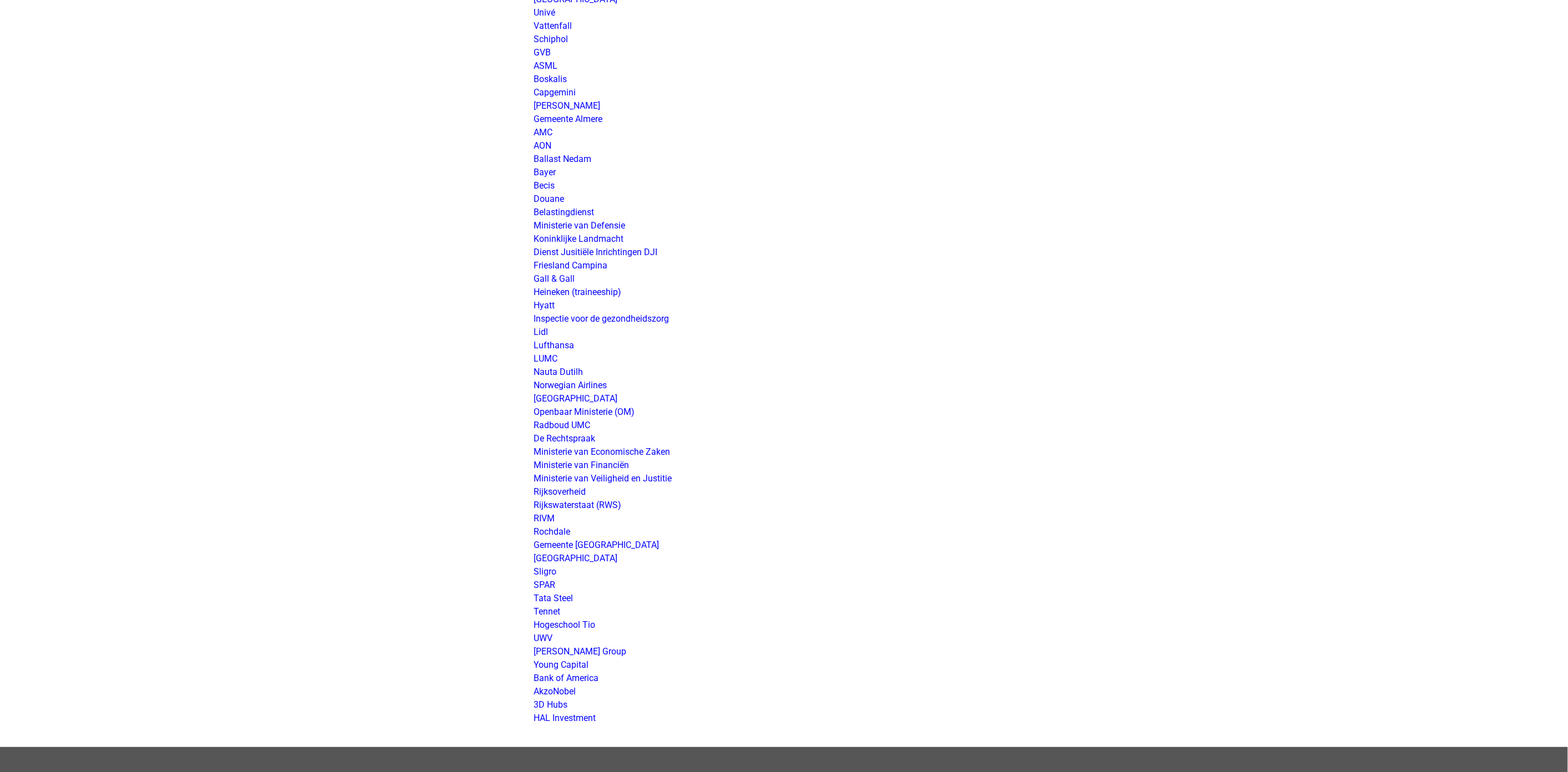
scroll to position [1726, 0]
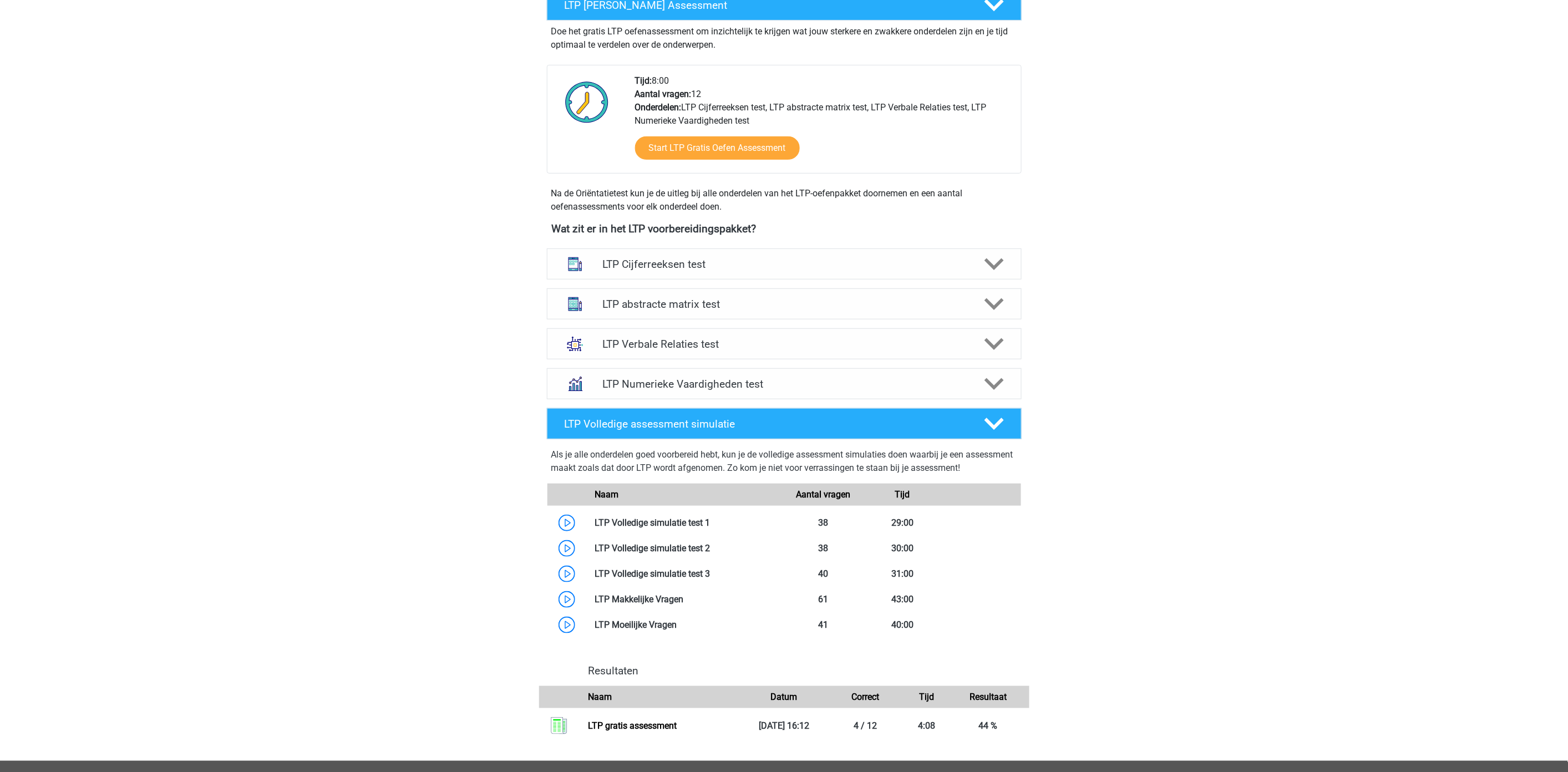
scroll to position [246, 0]
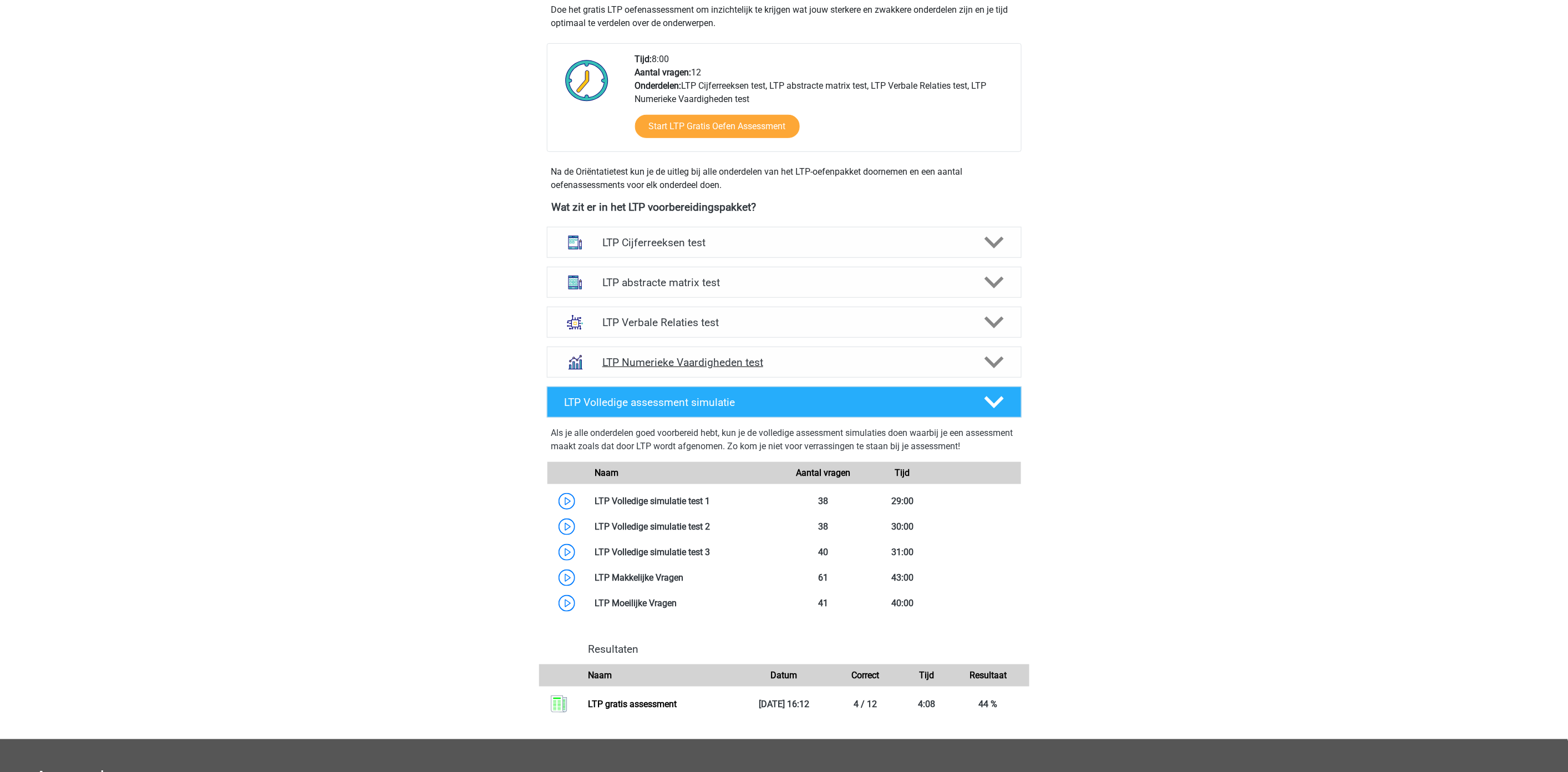
click at [988, 361] on polygon at bounding box center [994, 363] width 19 height 12
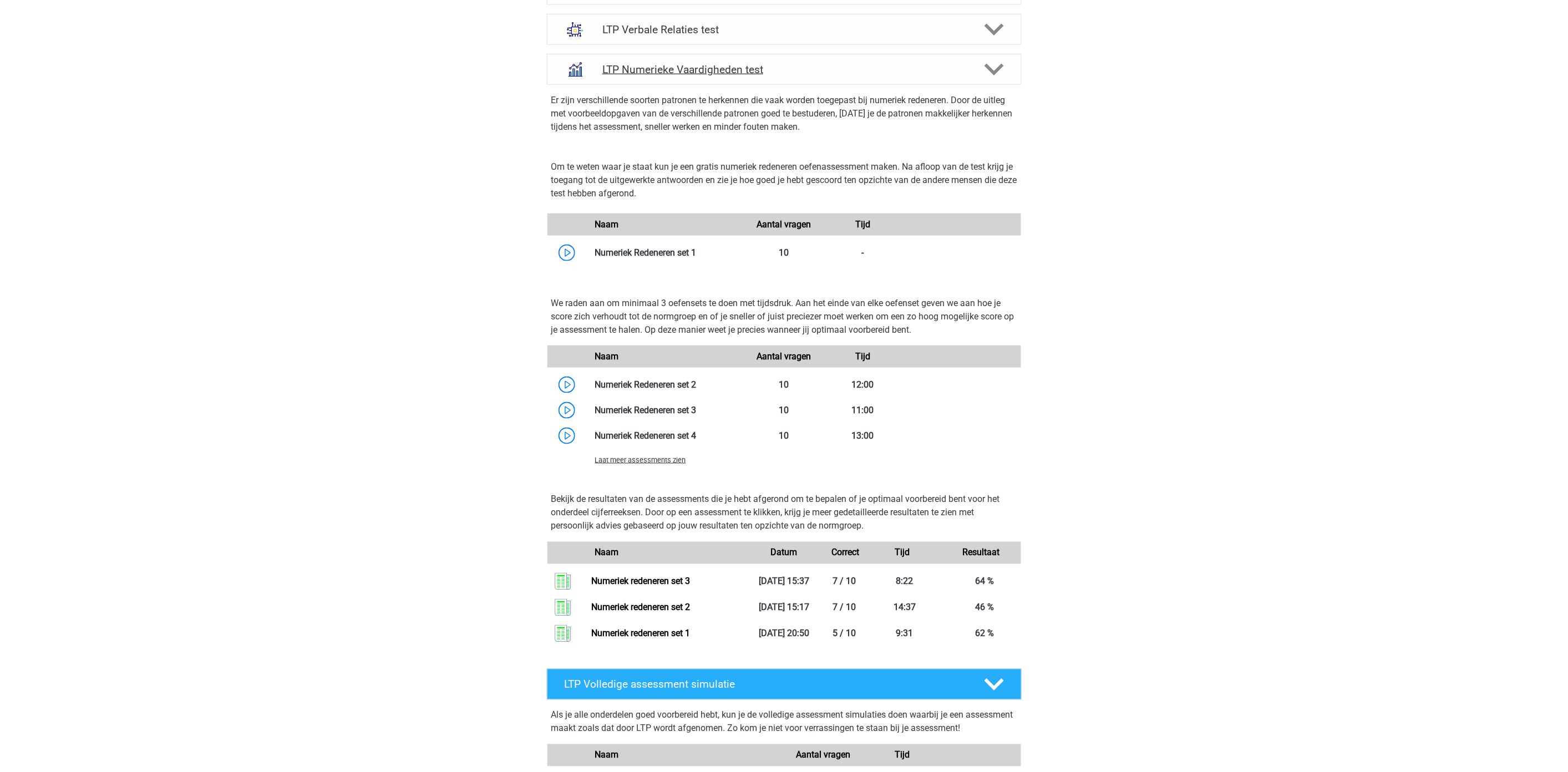
scroll to position [555, 0]
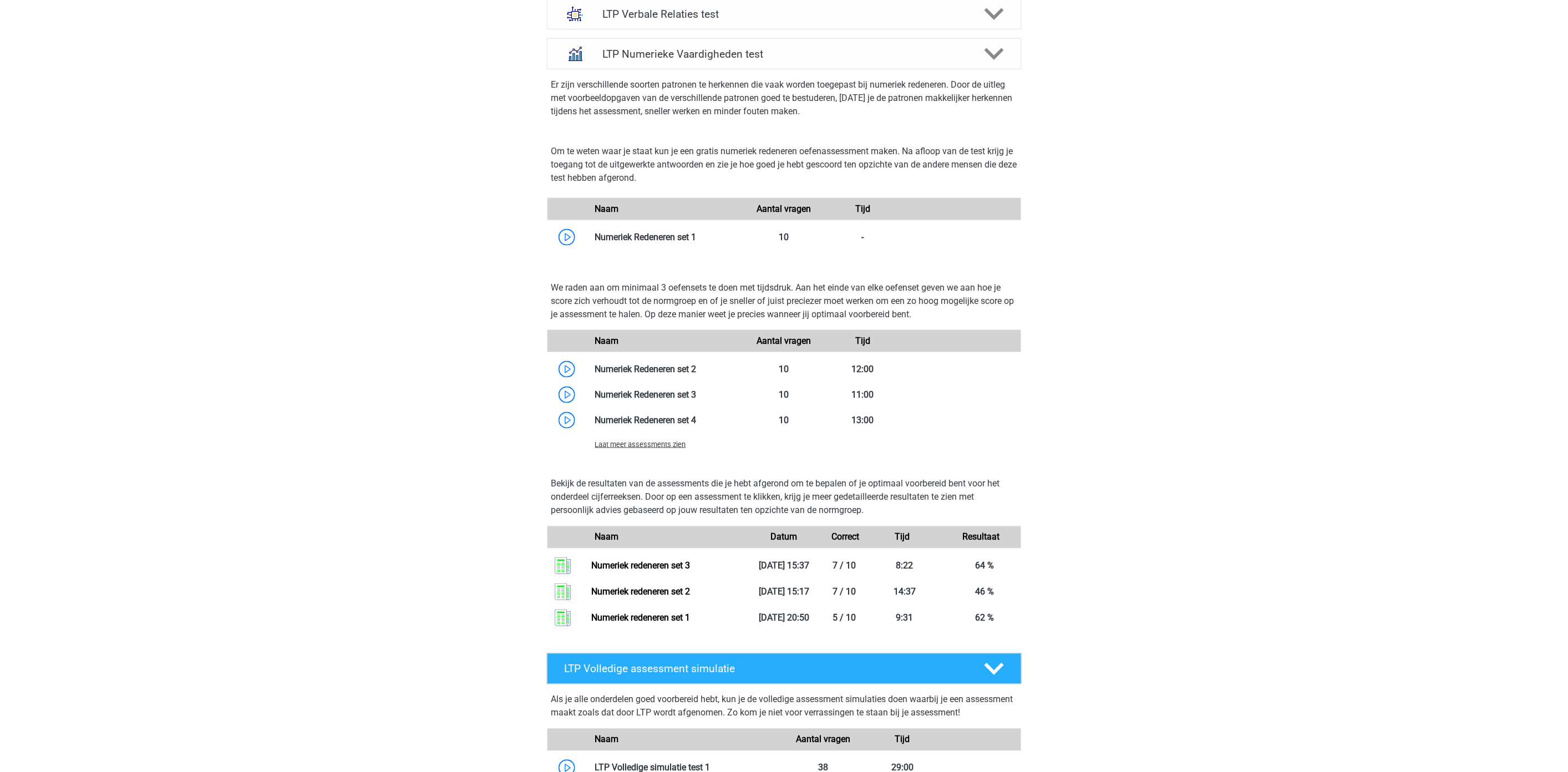
click at [633, 441] on span "Laat meer assessments zien" at bounding box center [641, 444] width 91 height 8
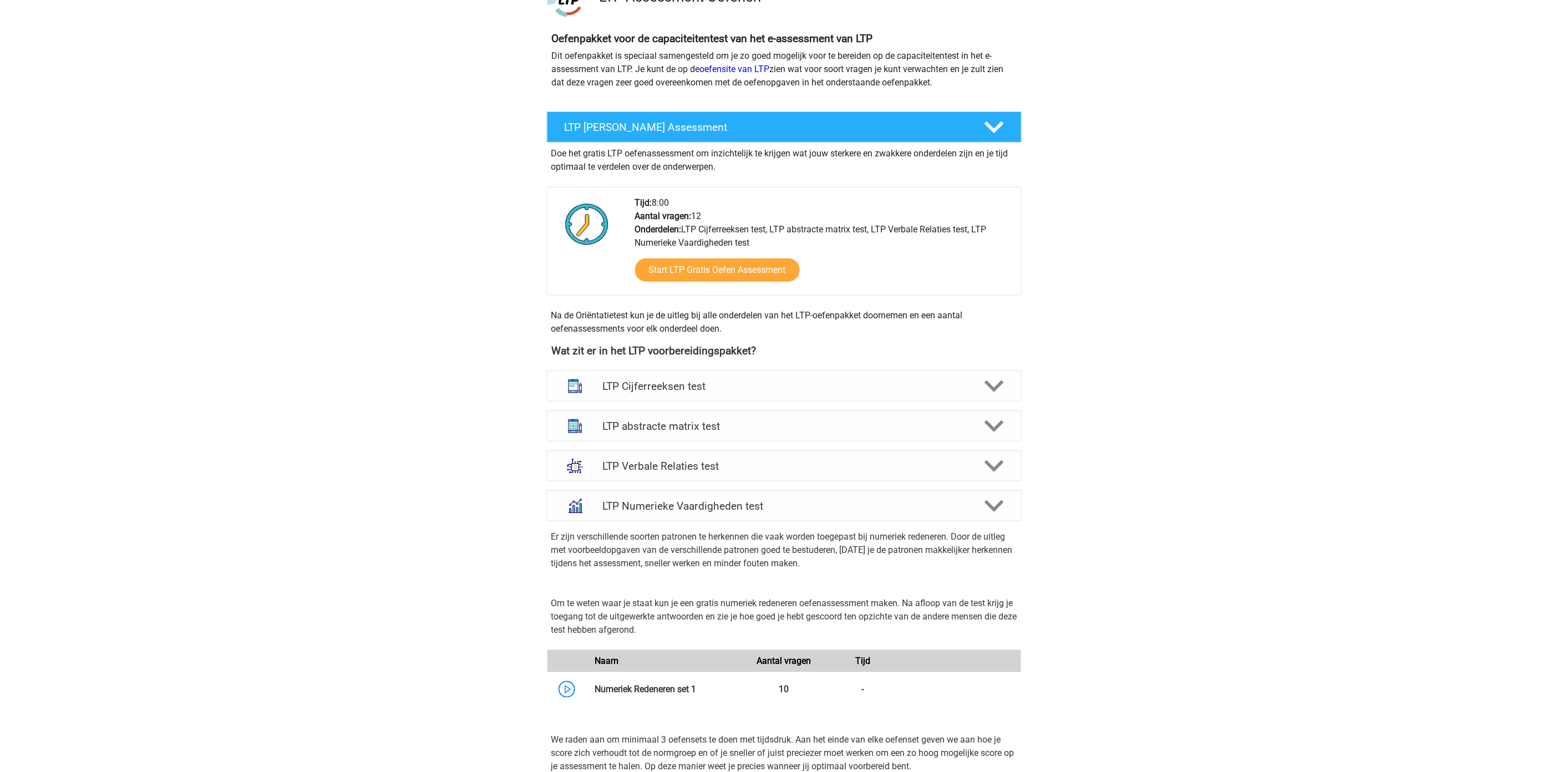
scroll to position [0, 0]
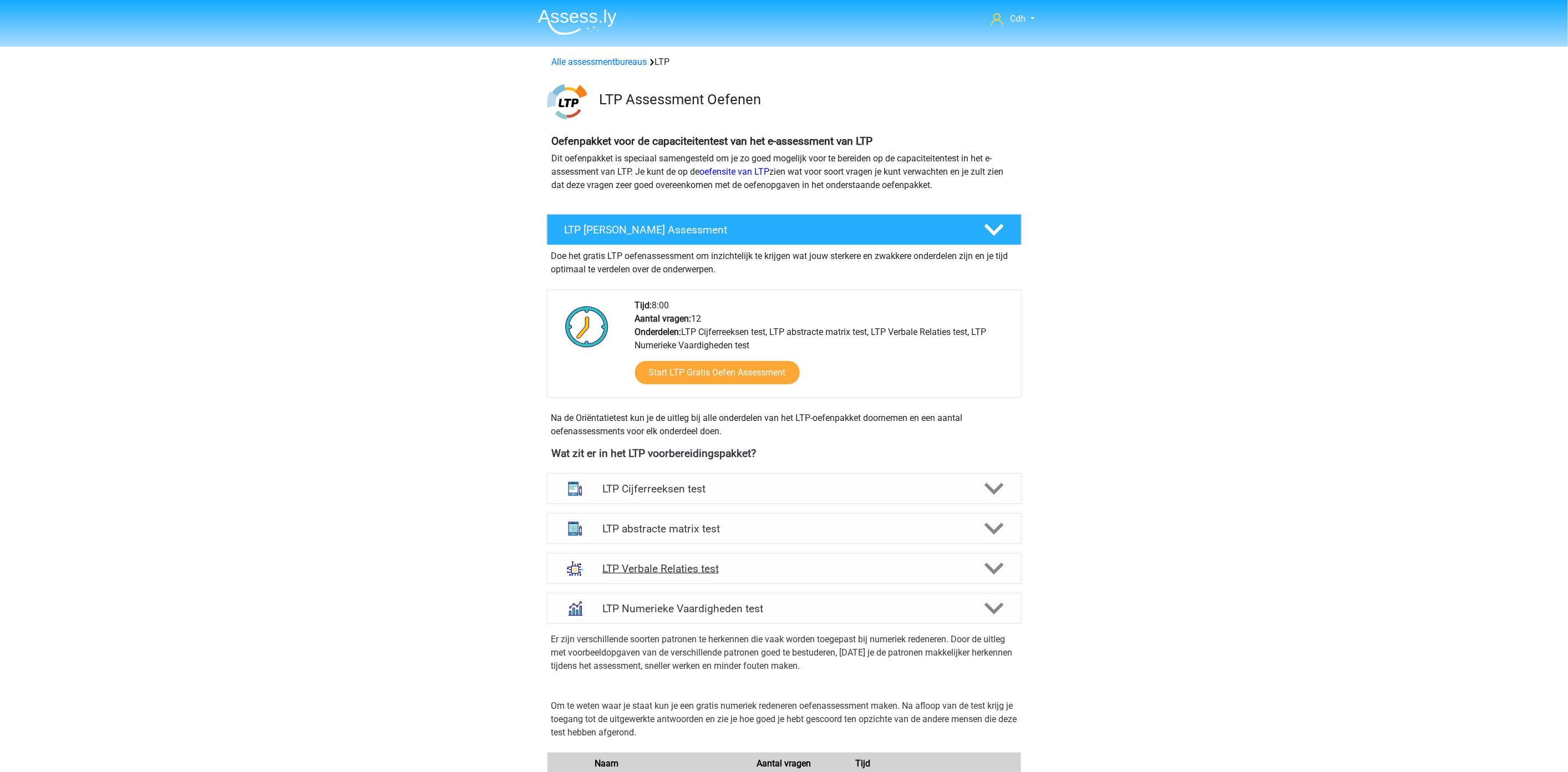
click at [1000, 570] on icon at bounding box center [994, 569] width 19 height 19
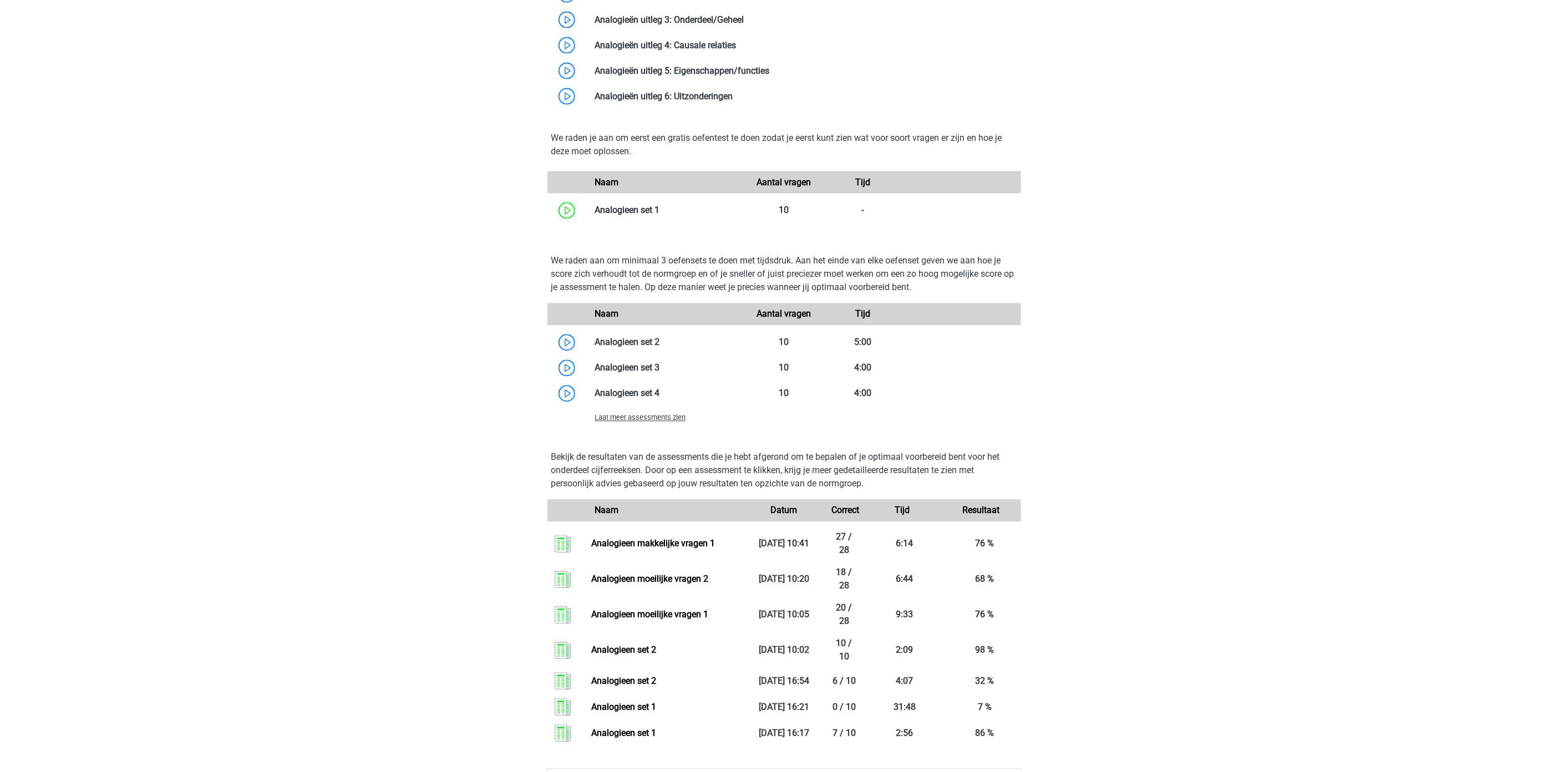
scroll to position [801, 0]
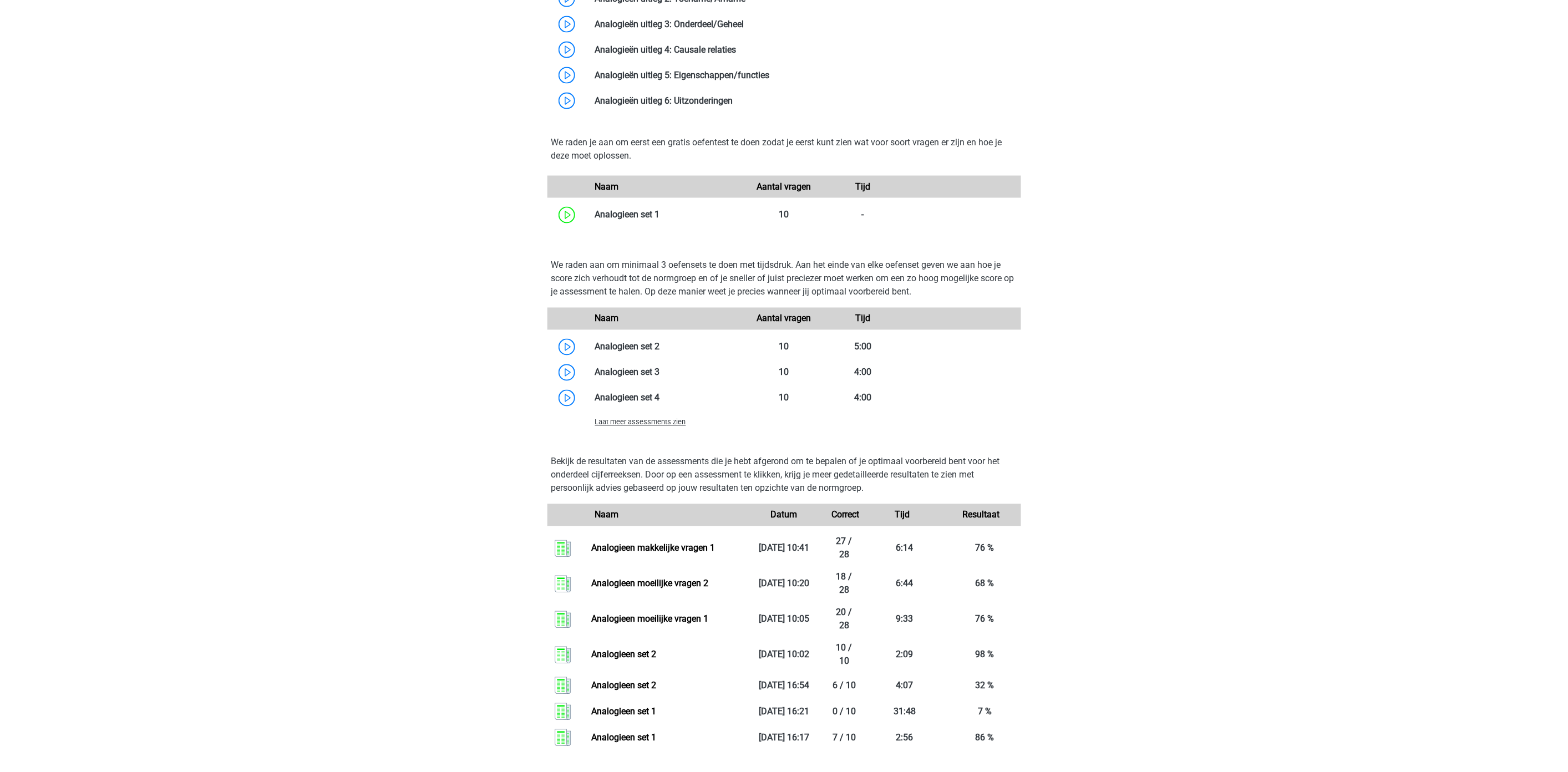
click at [647, 426] on span "Laat meer assessments zien" at bounding box center [641, 422] width 91 height 8
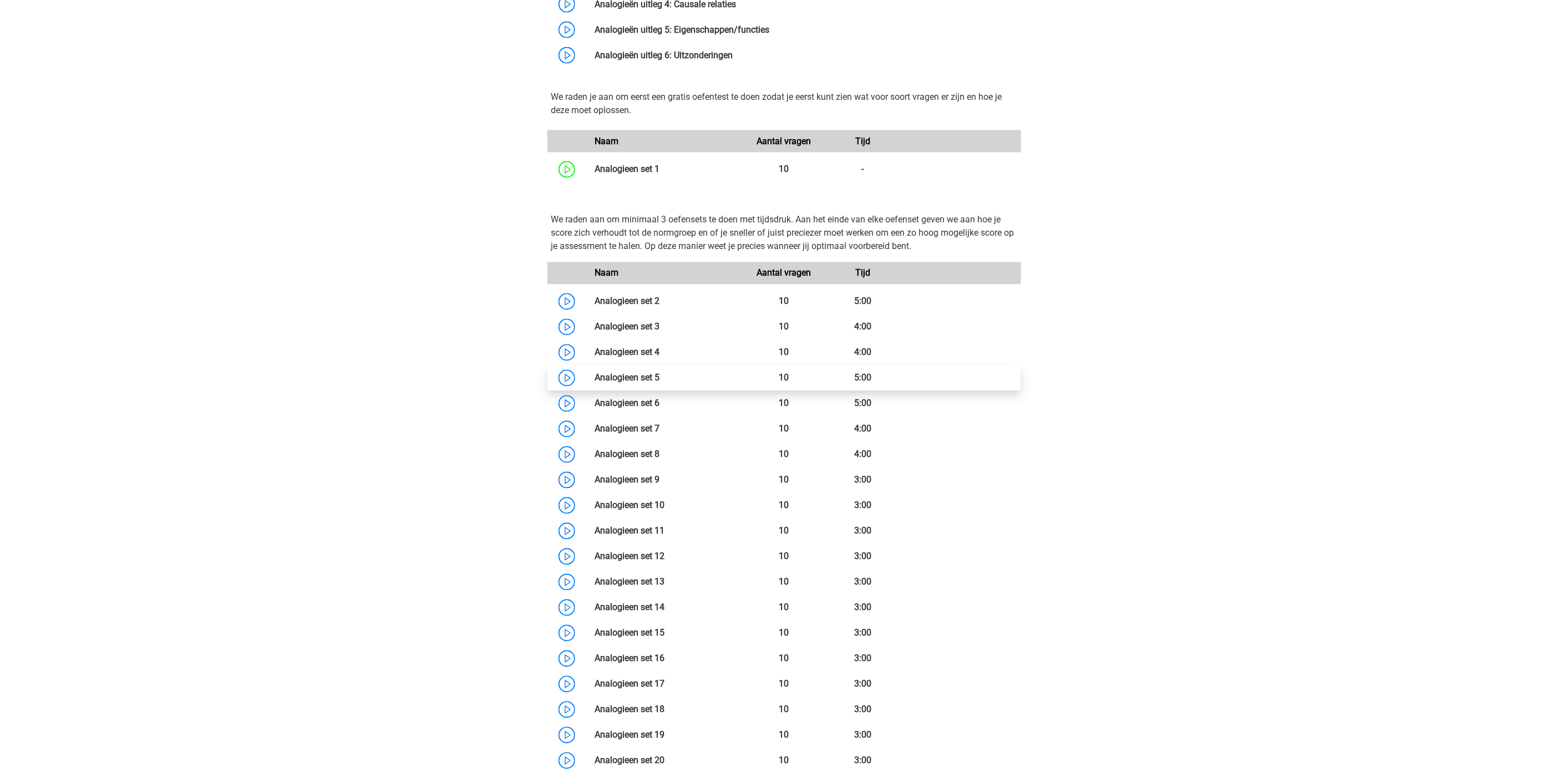
scroll to position [985, 0]
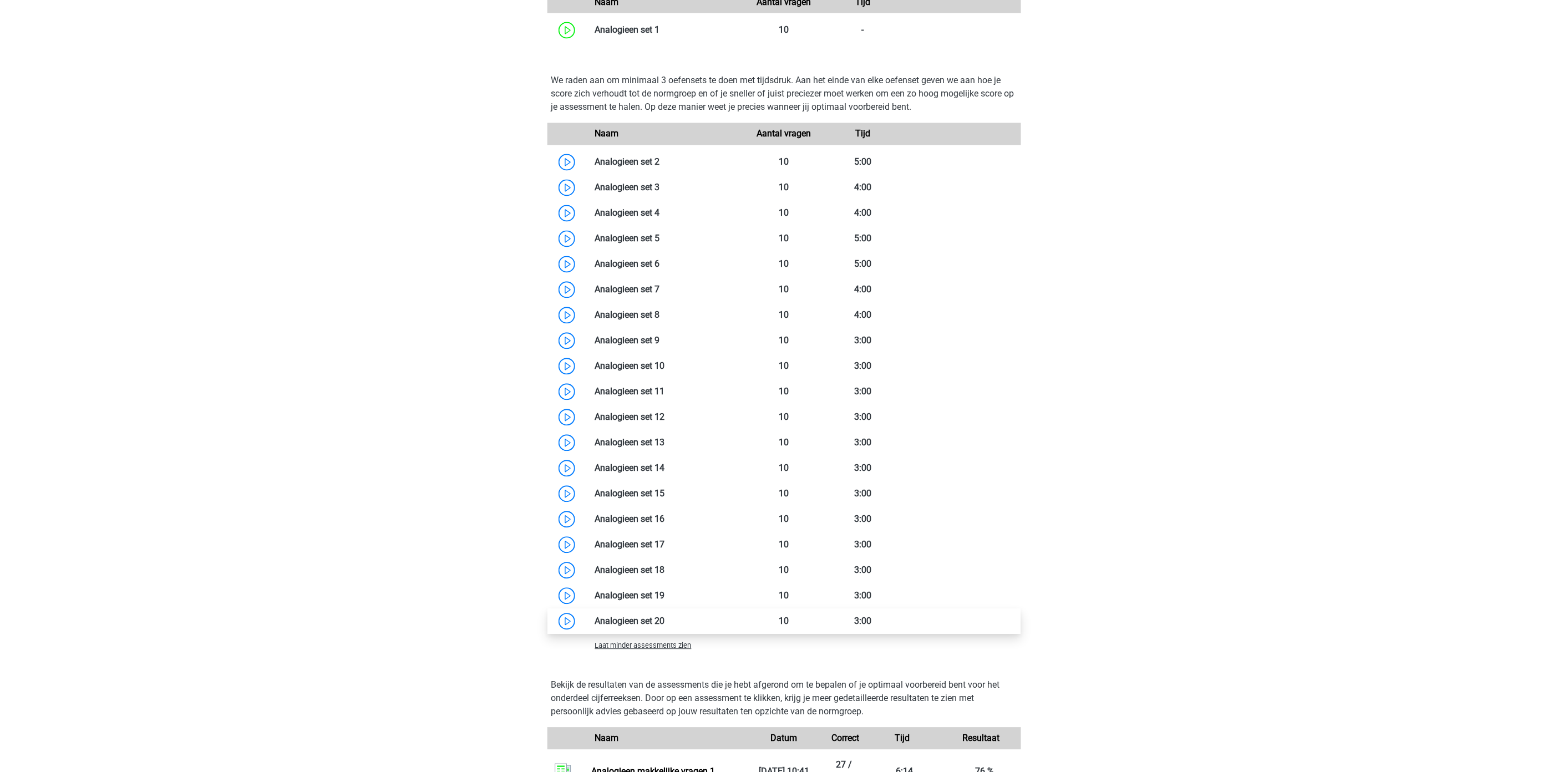
click at [665, 620] on link at bounding box center [665, 621] width 0 height 11
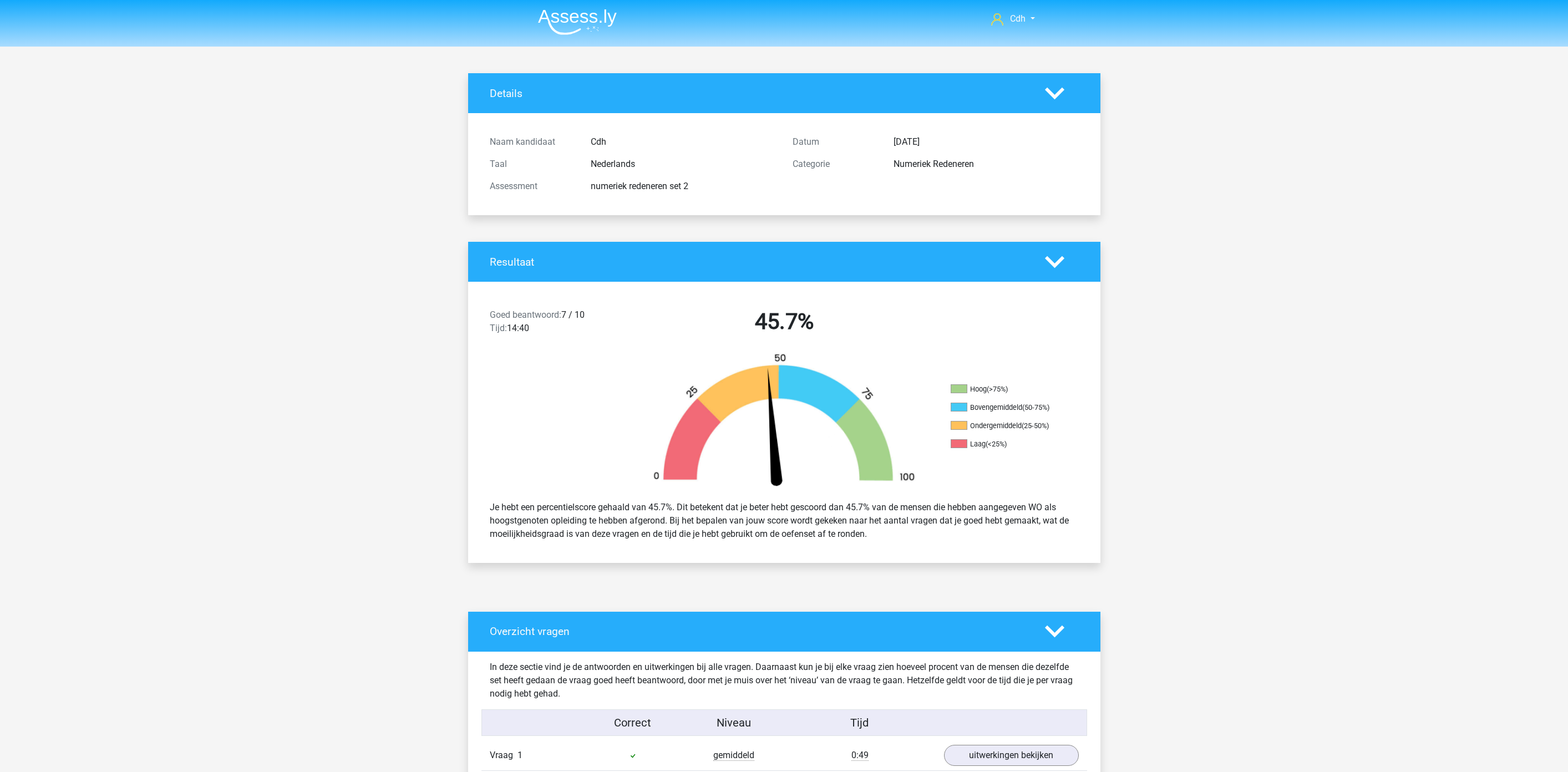
scroll to position [1171, 0]
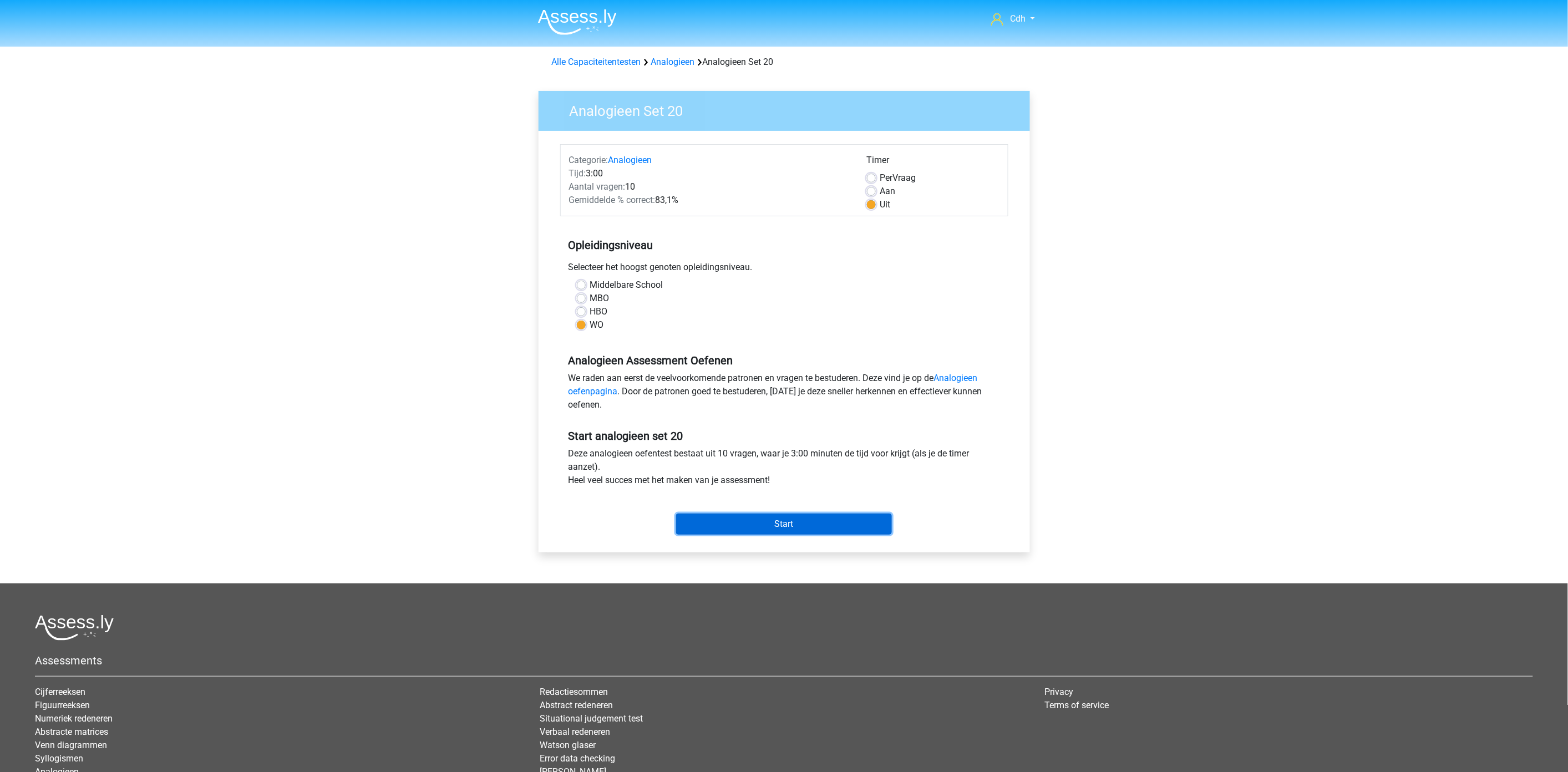
click at [811, 518] on input "Start" at bounding box center [784, 524] width 216 height 21
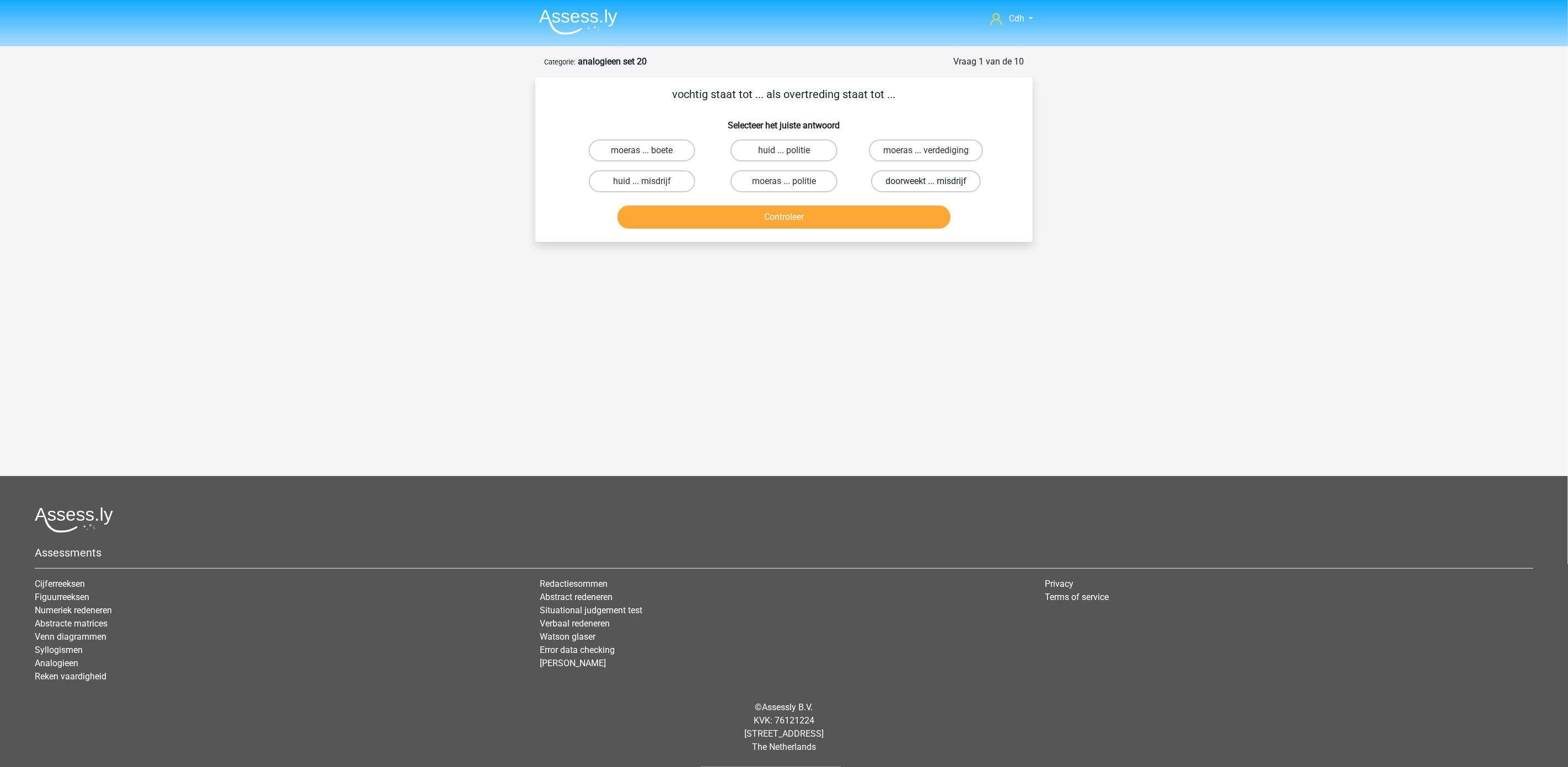
click at [908, 182] on label "doorweekt ... misdrijf" at bounding box center [926, 182] width 109 height 22
click at [926, 182] on input "doorweekt ... misdrijf" at bounding box center [929, 185] width 7 height 7
radio input "true"
click at [885, 211] on button "Controleer" at bounding box center [784, 217] width 333 height 23
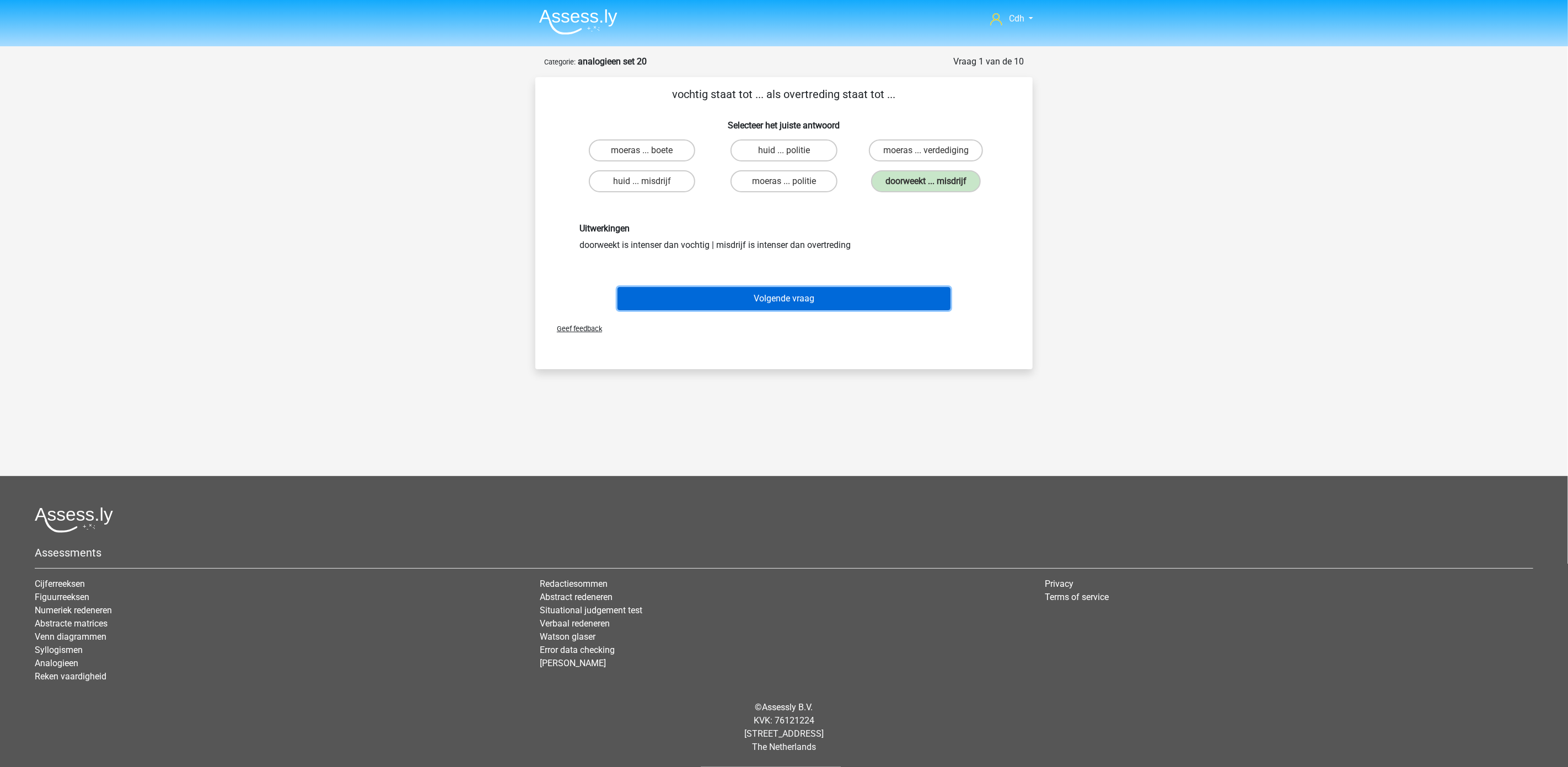
click at [795, 301] on button "Volgende vraag" at bounding box center [784, 299] width 333 height 23
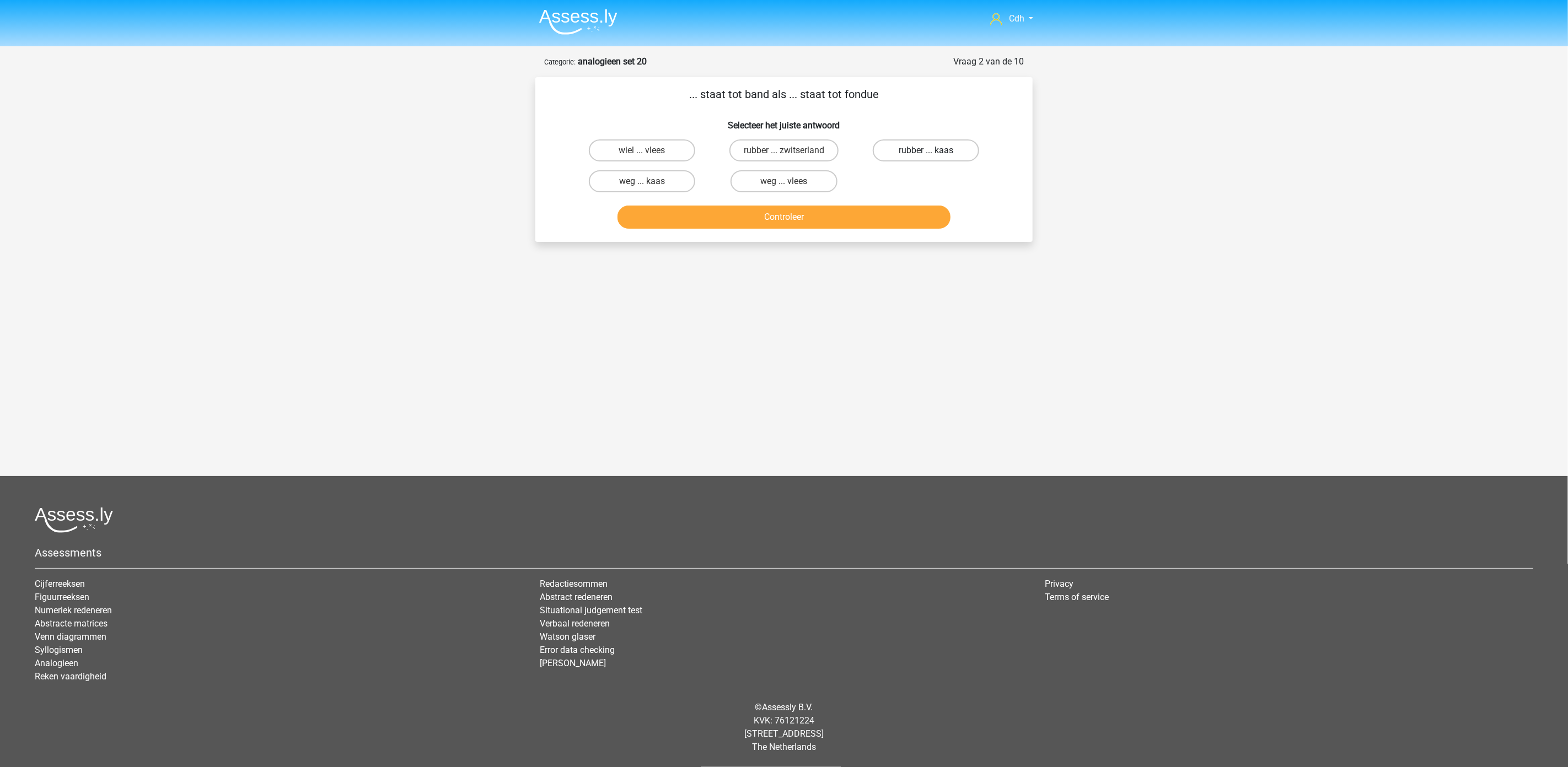
click at [913, 147] on label "rubber ... kaas" at bounding box center [926, 151] width 106 height 22
click at [926, 150] on input "rubber ... kaas" at bounding box center [929, 154] width 7 height 7
radio input "true"
click at [872, 208] on button "Controleer" at bounding box center [784, 217] width 333 height 23
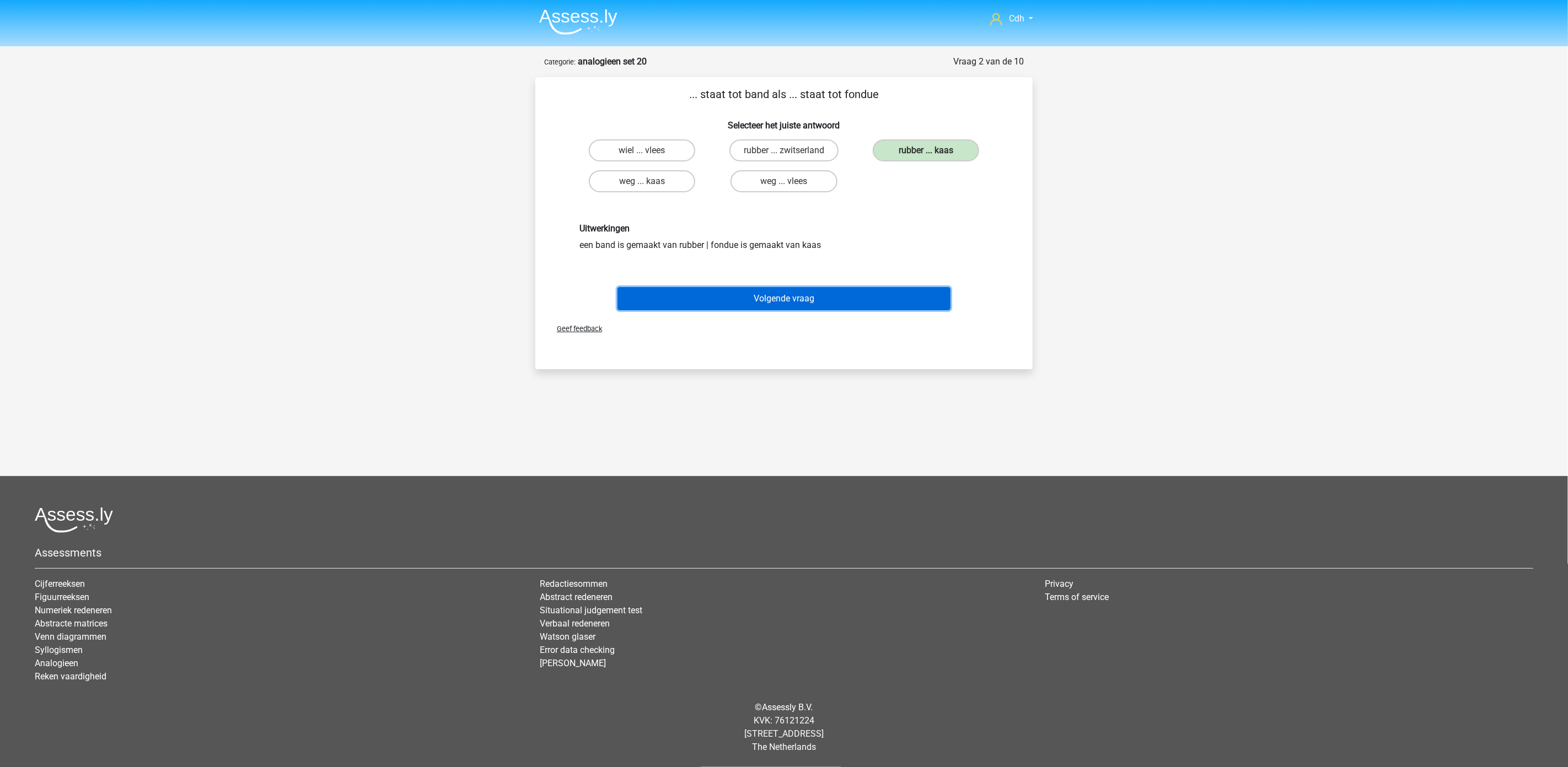
click at [825, 298] on button "Volgende vraag" at bounding box center [784, 299] width 333 height 23
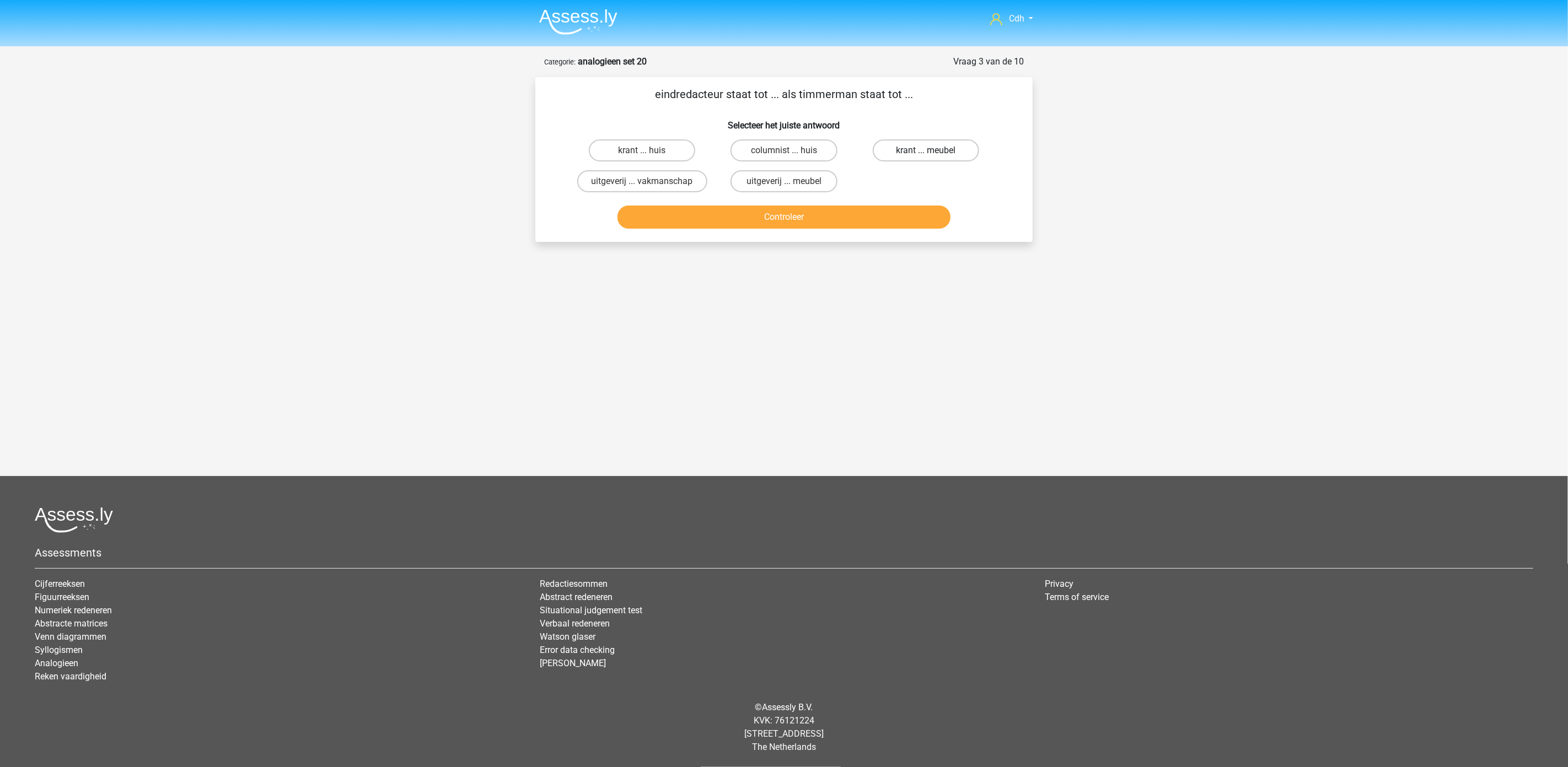
click at [921, 148] on label "krant ... meubel" at bounding box center [926, 151] width 106 height 22
click at [926, 150] on input "krant ... meubel" at bounding box center [929, 154] width 7 height 7
radio input "true"
click at [876, 222] on button "Controleer" at bounding box center [784, 217] width 333 height 23
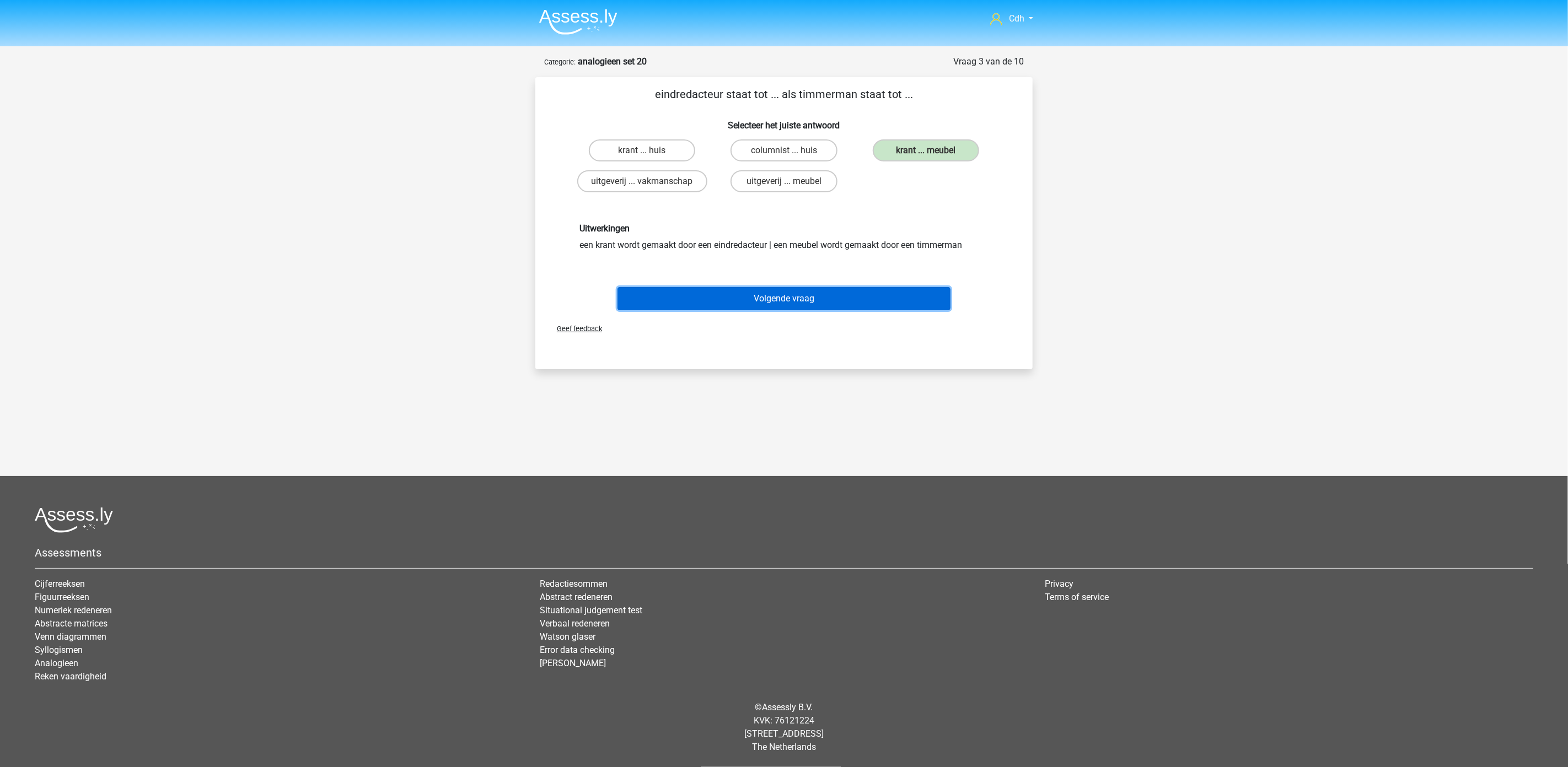
click at [822, 299] on button "Volgende vraag" at bounding box center [784, 299] width 333 height 23
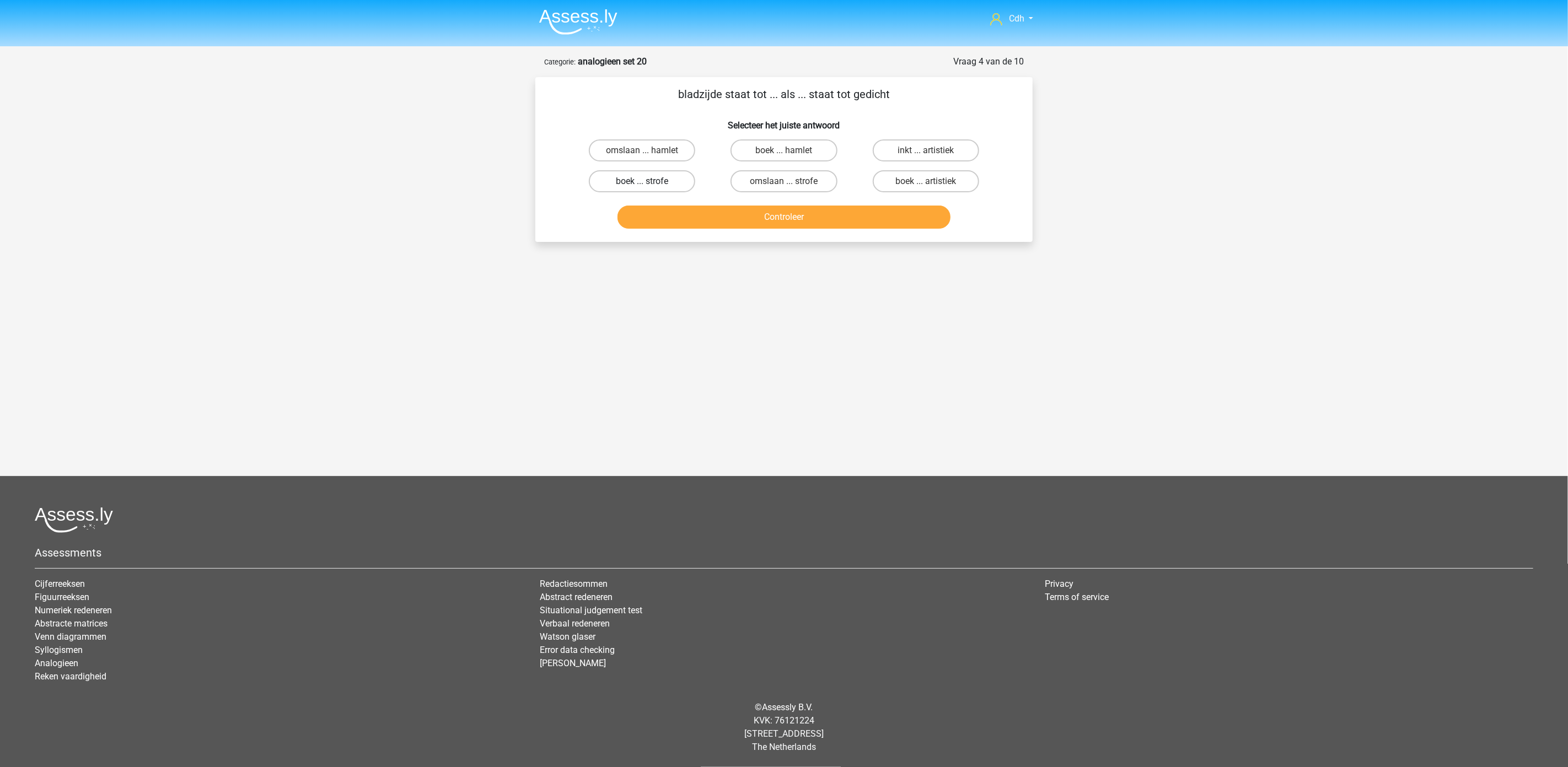
click at [638, 179] on label "boek ... strofe" at bounding box center [642, 182] width 106 height 22
click at [642, 181] on input "boek ... strofe" at bounding box center [646, 185] width 7 height 7
radio input "true"
click at [762, 215] on button "Controleer" at bounding box center [784, 217] width 333 height 23
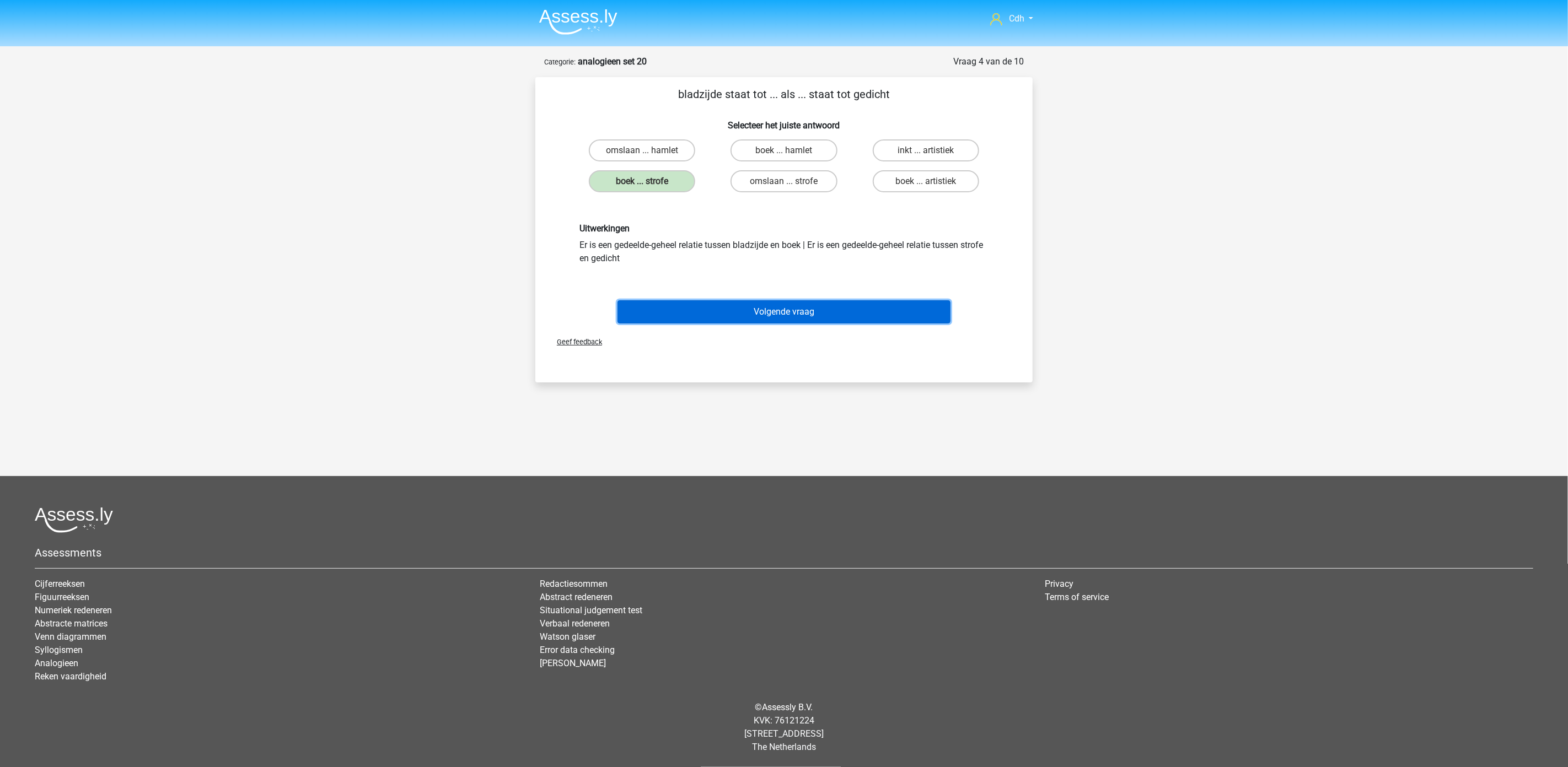
click at [791, 311] on button "Volgende vraag" at bounding box center [784, 311] width 333 height 23
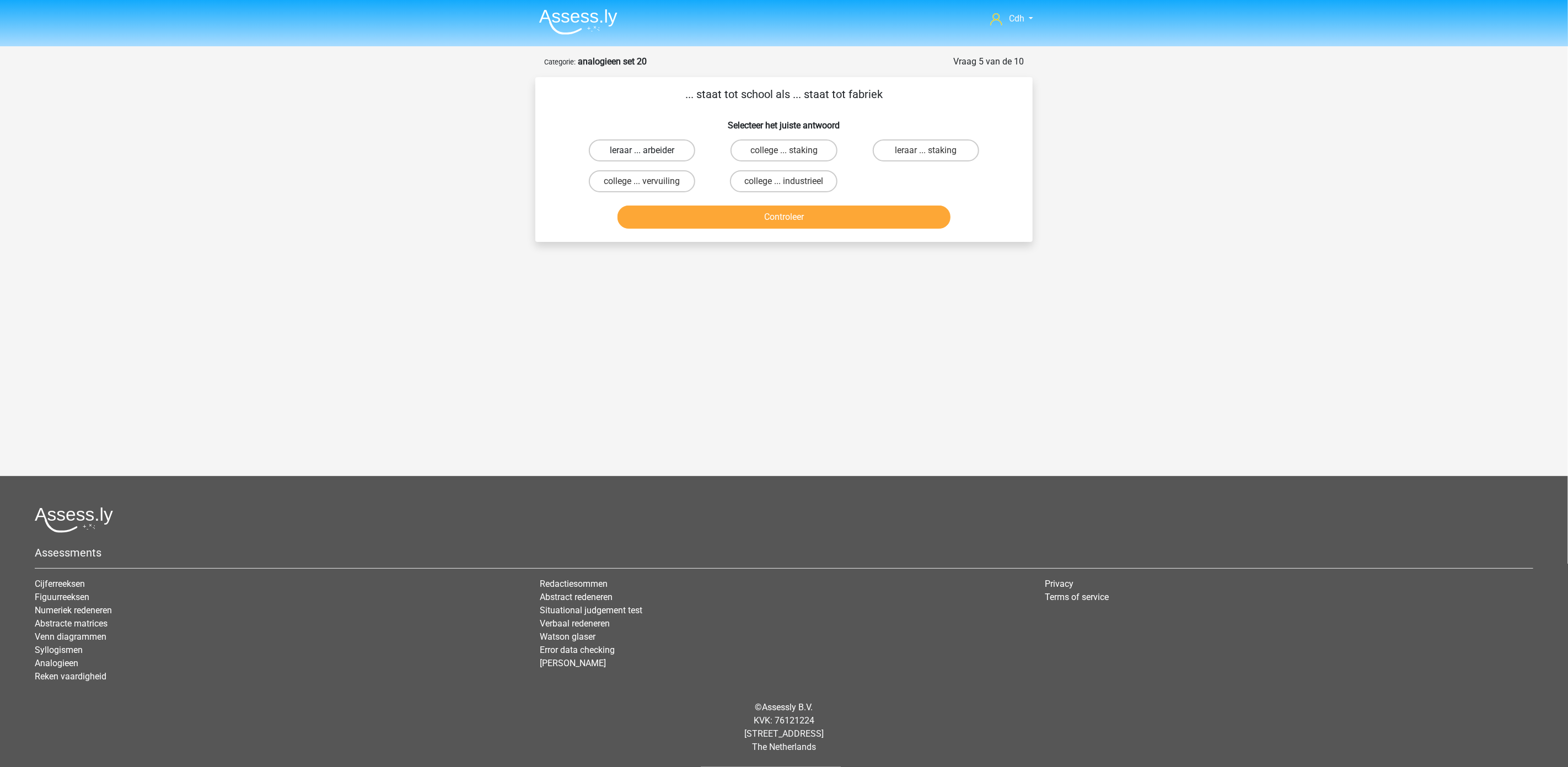
click at [679, 150] on label "leraar ... arbeider" at bounding box center [642, 151] width 106 height 22
click at [649, 150] on input "leraar ... arbeider" at bounding box center [646, 154] width 7 height 7
radio input "true"
click at [749, 224] on button "Controleer" at bounding box center [784, 217] width 333 height 23
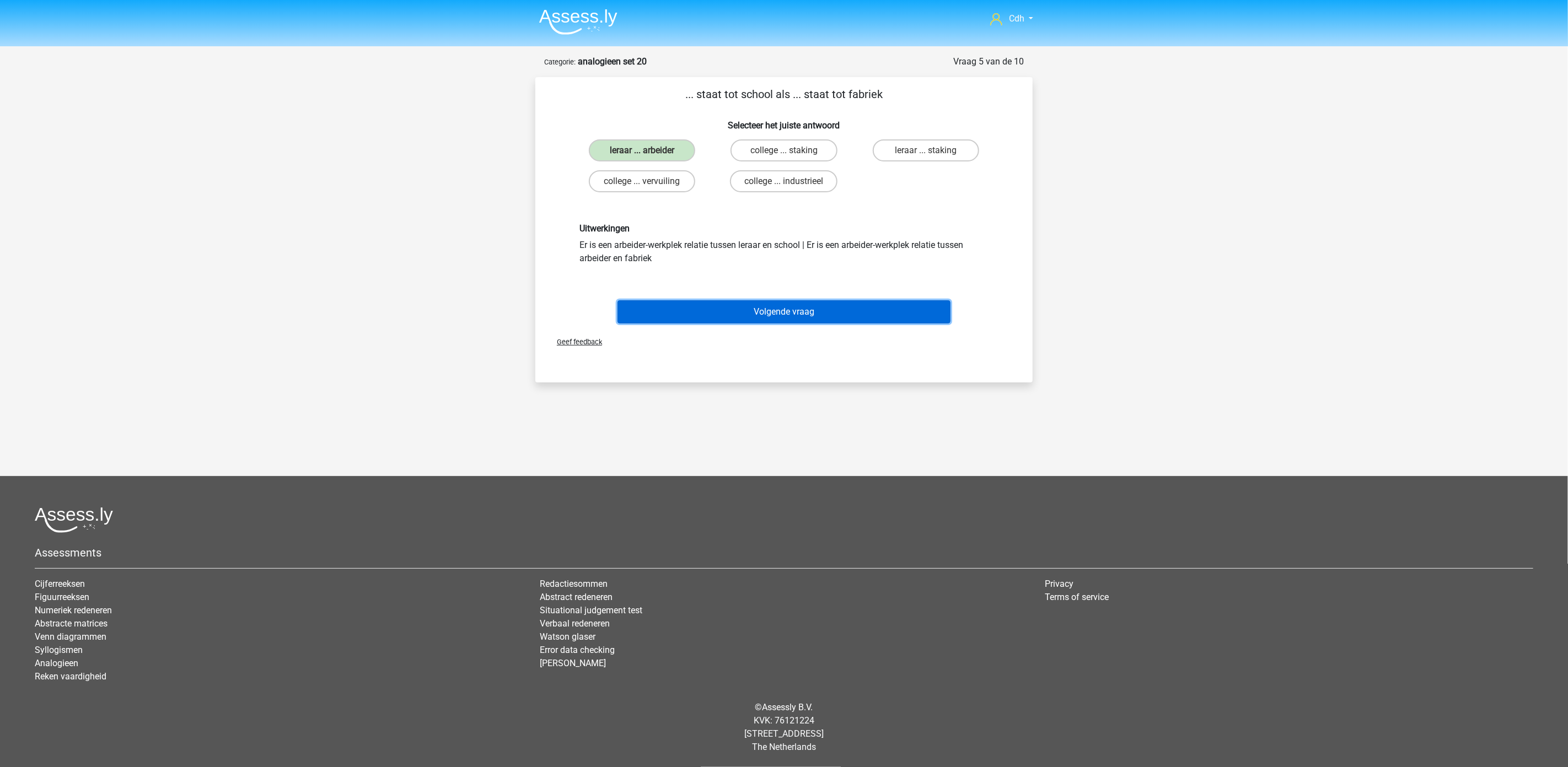
click at [778, 305] on button "Volgende vraag" at bounding box center [784, 311] width 333 height 23
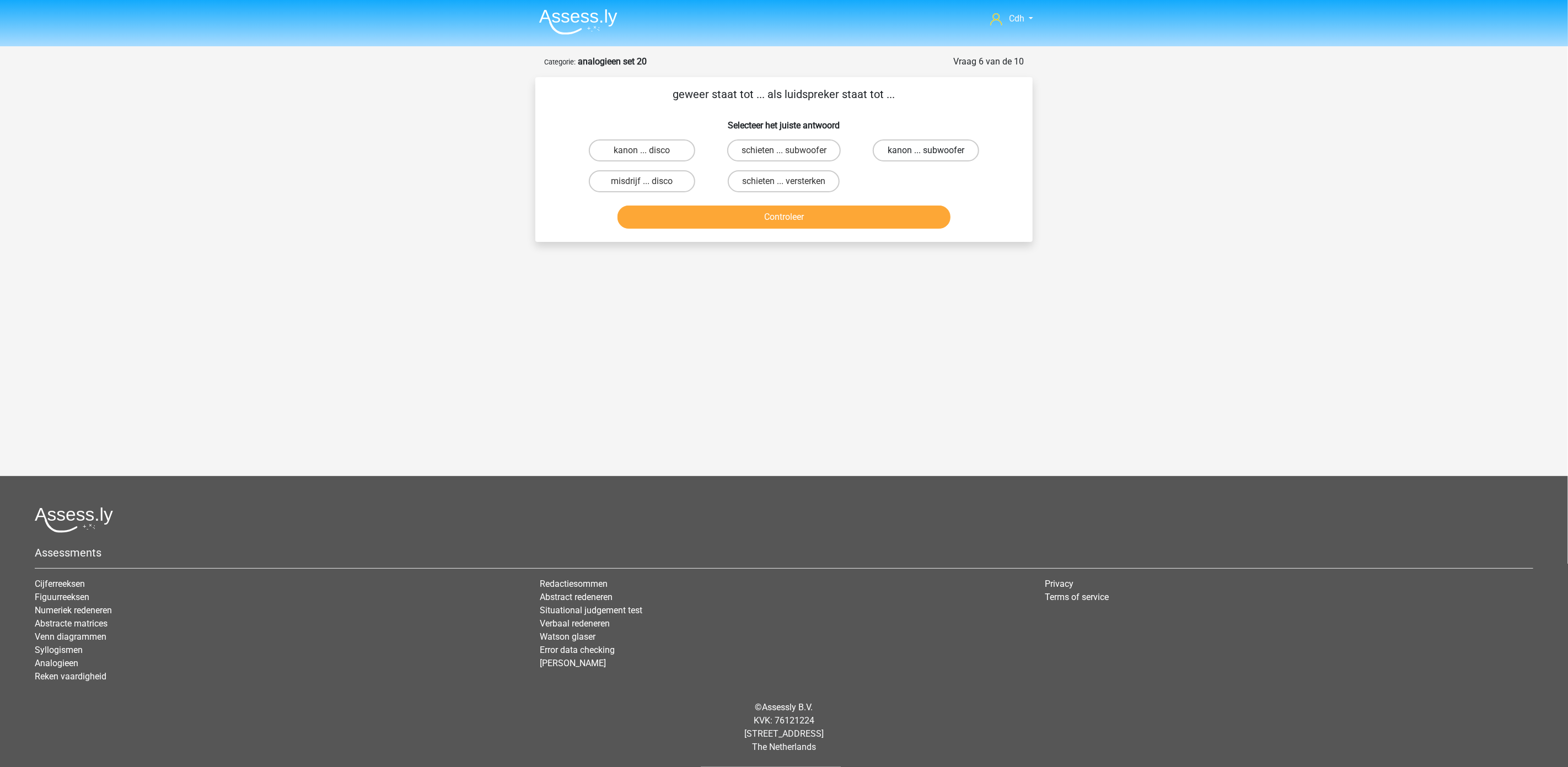
click at [922, 146] on label "kanon ... subwoofer" at bounding box center [926, 151] width 106 height 22
click at [926, 150] on input "kanon ... subwoofer" at bounding box center [929, 154] width 7 height 7
radio input "true"
click at [892, 219] on button "Controleer" at bounding box center [784, 217] width 333 height 23
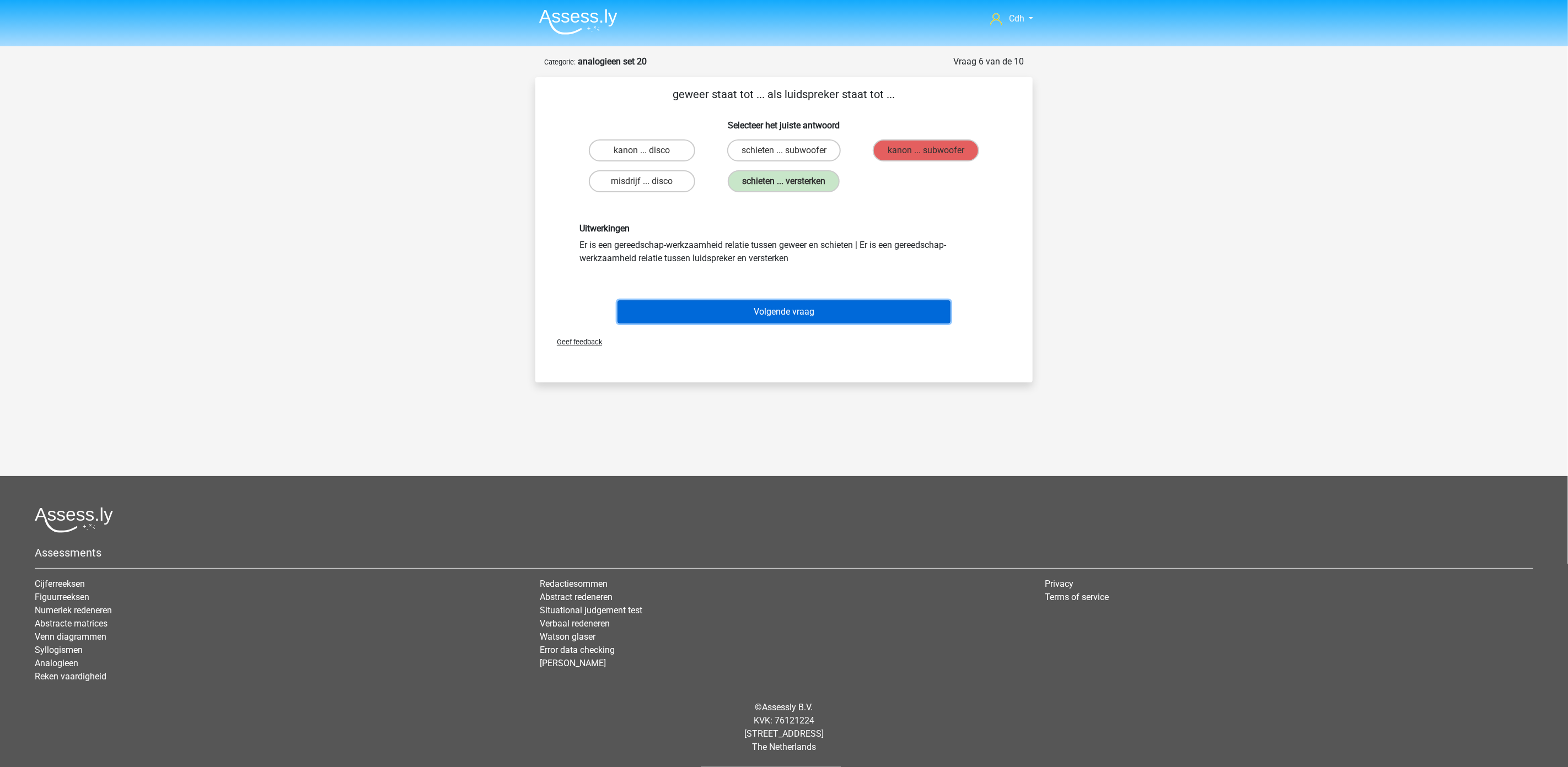
click at [809, 314] on button "Volgende vraag" at bounding box center [784, 311] width 333 height 23
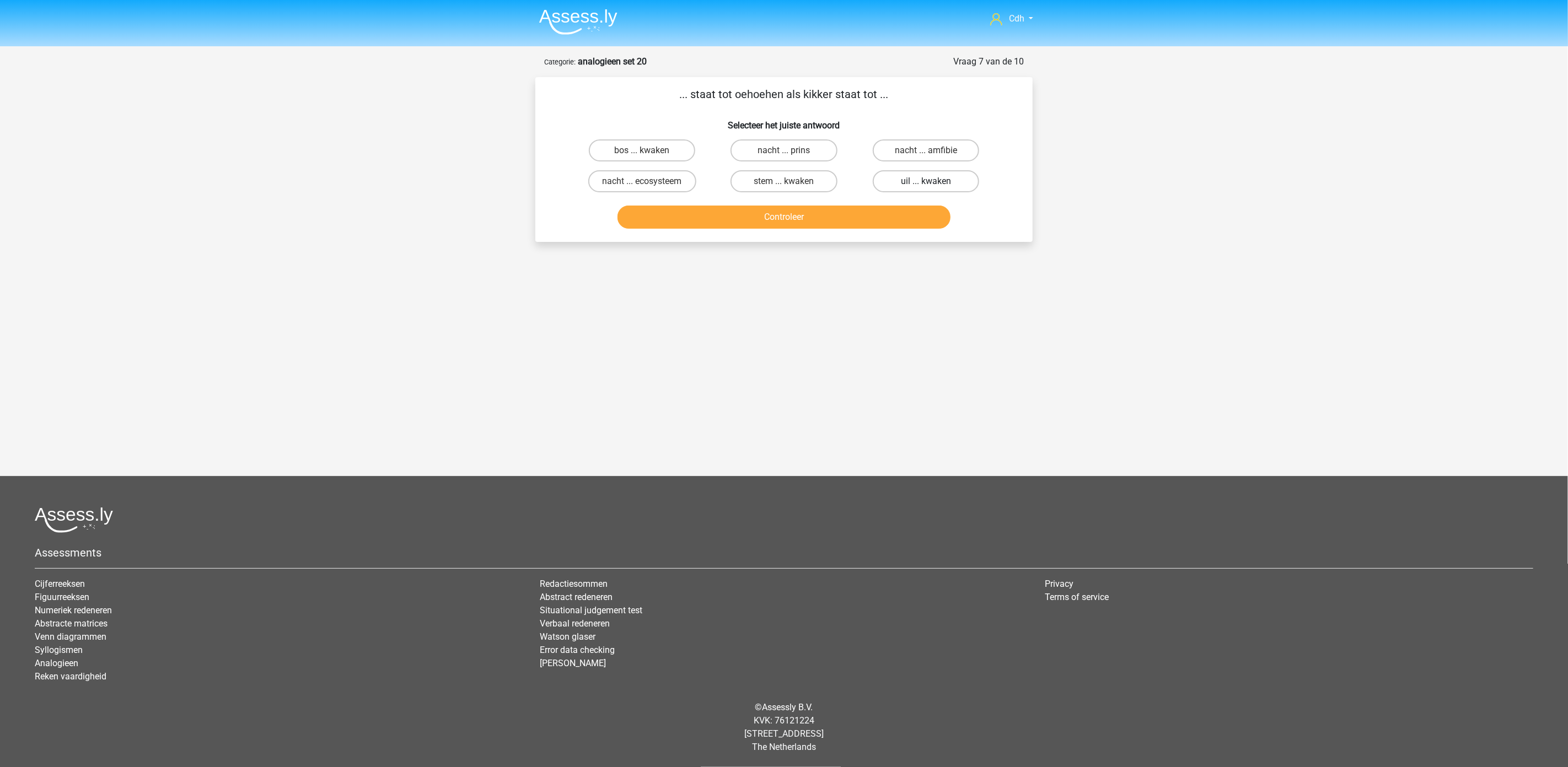
click at [923, 175] on label "uil ... kwaken" at bounding box center [926, 182] width 106 height 22
click at [926, 181] on input "uil ... kwaken" at bounding box center [929, 185] width 7 height 7
radio input "true"
click at [908, 211] on button "Controleer" at bounding box center [784, 217] width 333 height 23
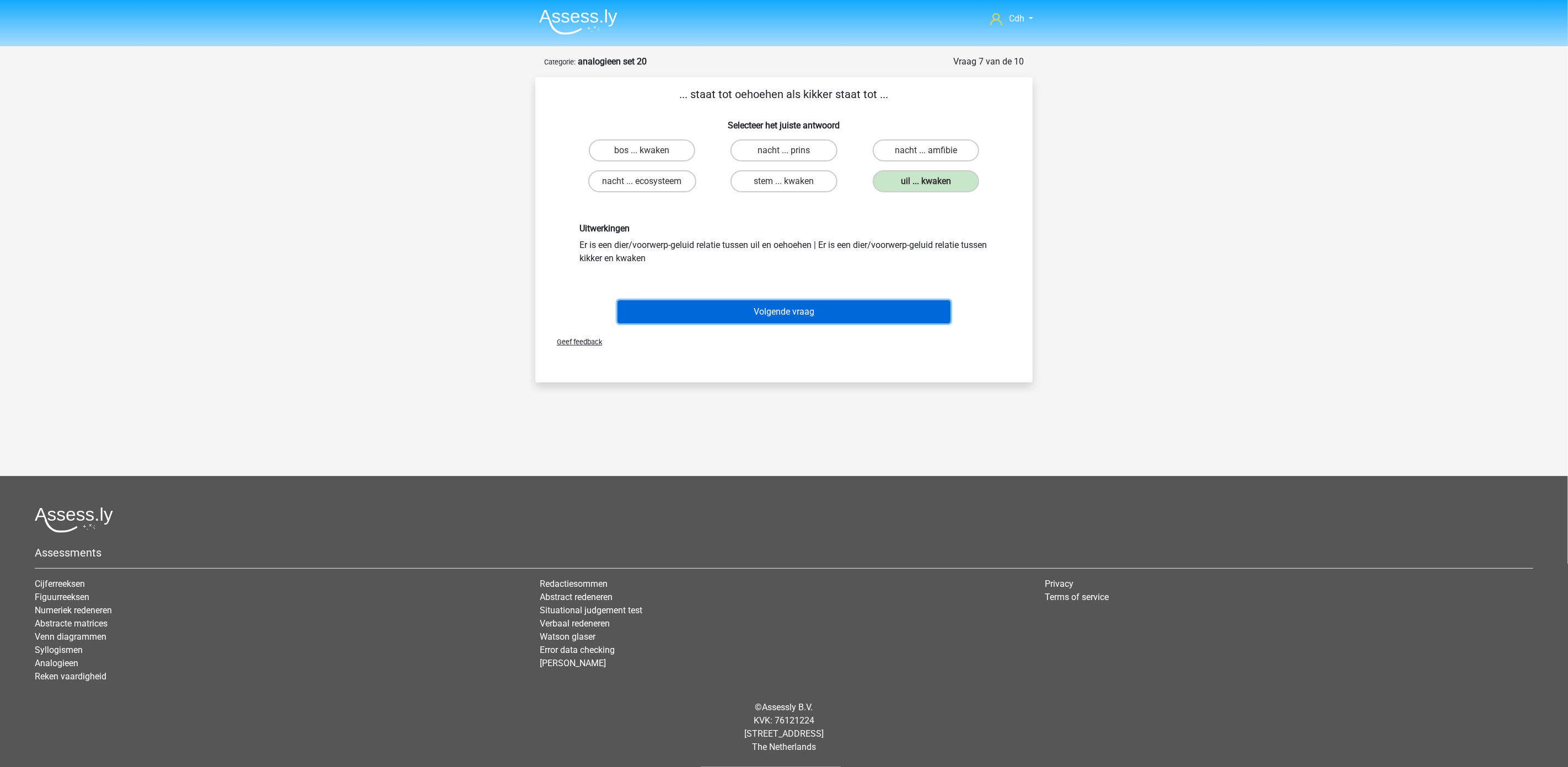
click at [807, 305] on button "Volgende vraag" at bounding box center [784, 311] width 333 height 23
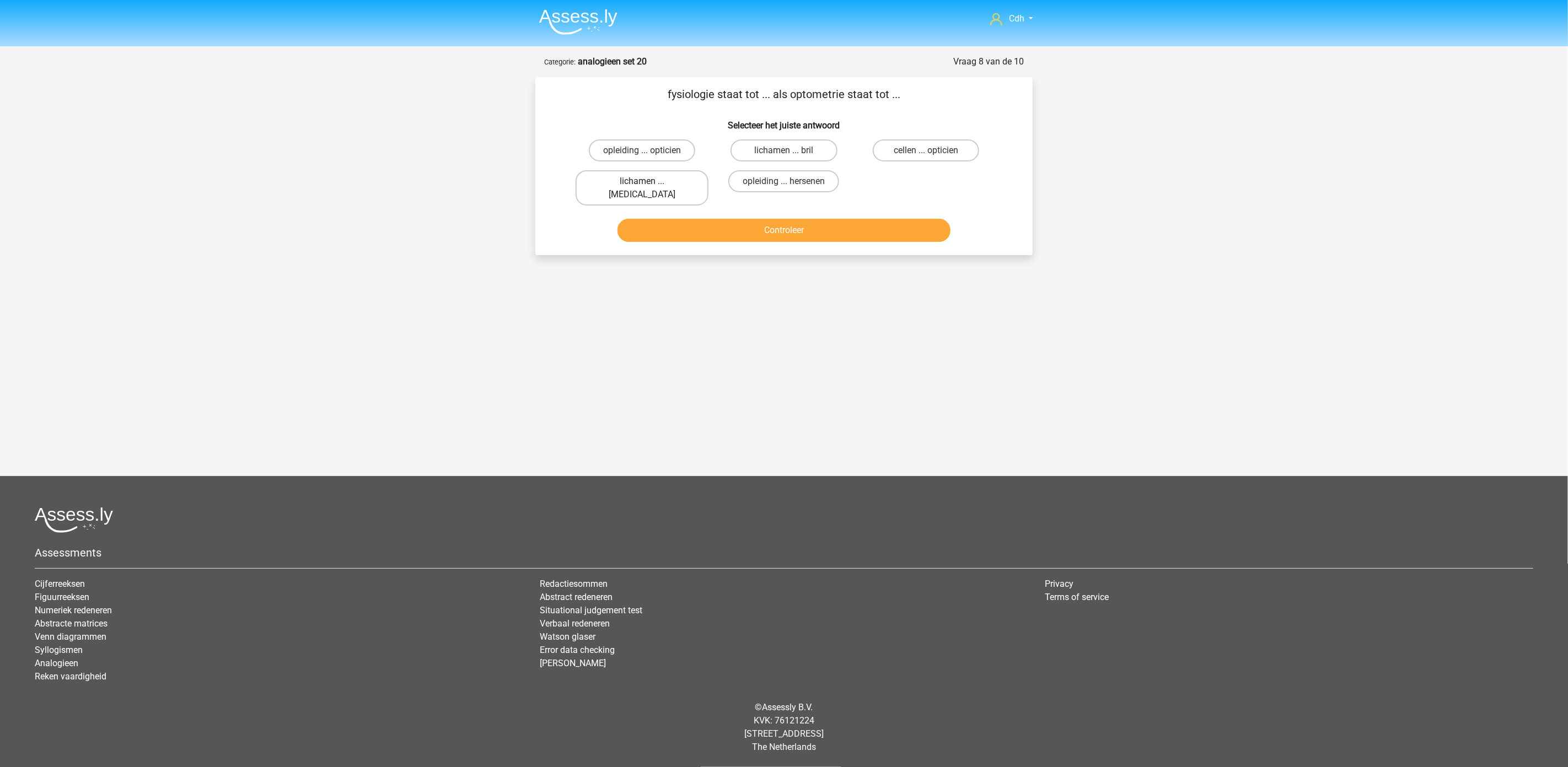
click at [674, 178] on label "lichamen ... ogen" at bounding box center [642, 188] width 133 height 35
click at [649, 181] on input "lichamen ... ogen" at bounding box center [646, 185] width 7 height 7
radio input "true"
click at [692, 219] on button "Controleer" at bounding box center [784, 230] width 333 height 23
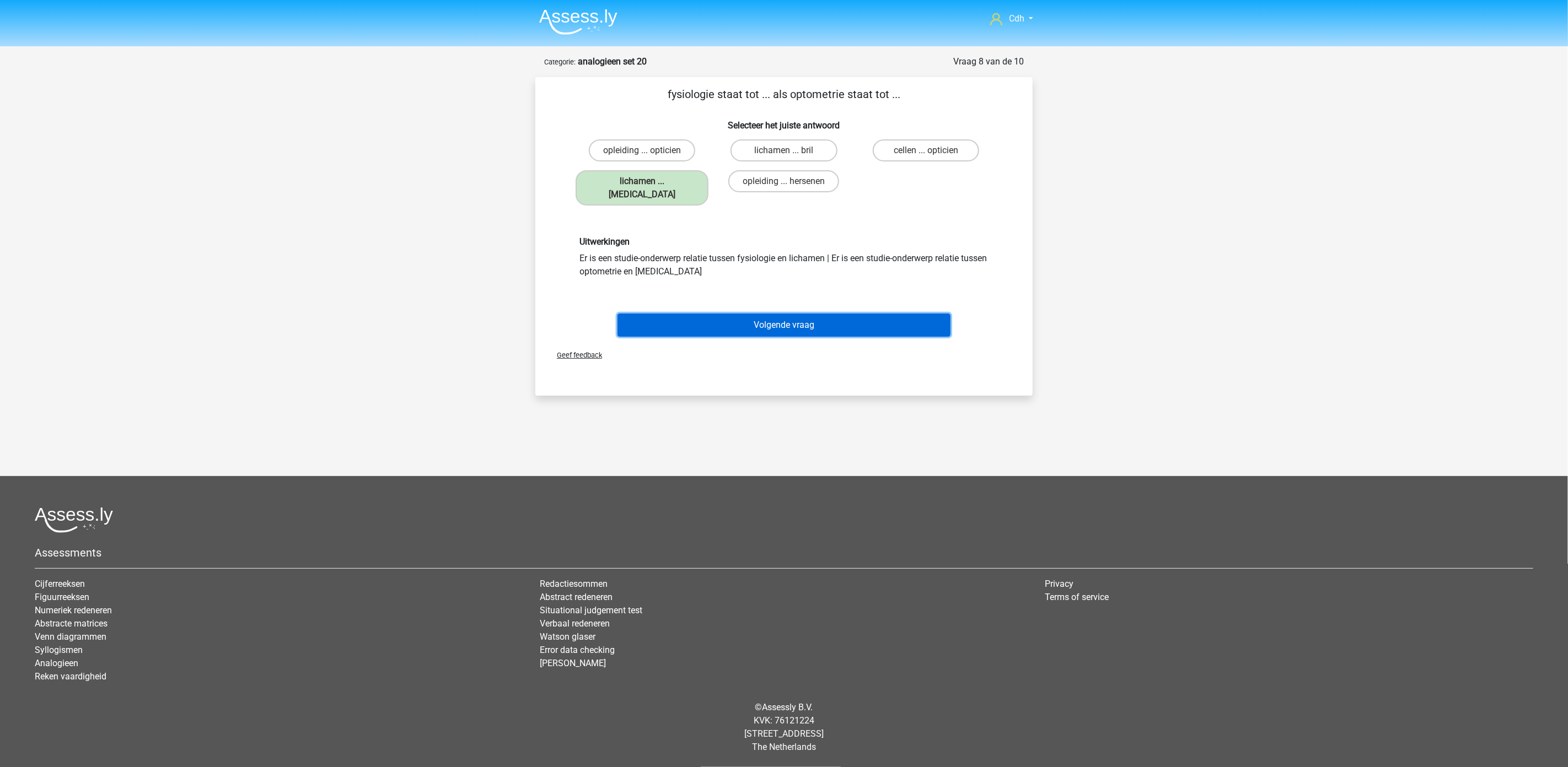
click at [852, 313] on button "Volgende vraag" at bounding box center [784, 324] width 333 height 23
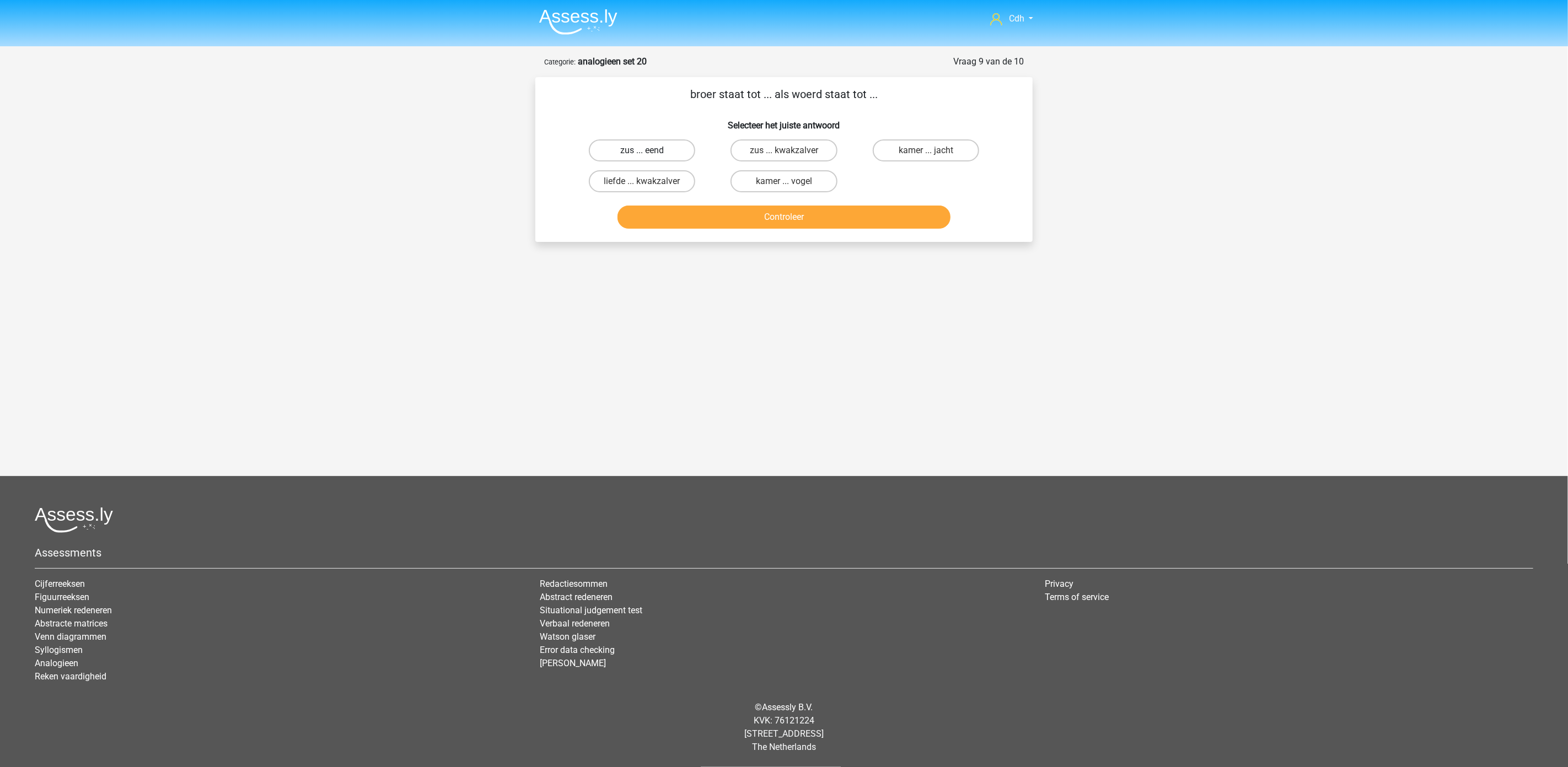
click at [658, 146] on label "zus ... eend" at bounding box center [642, 151] width 106 height 22
click at [649, 150] on input "zus ... eend" at bounding box center [646, 154] width 7 height 7
radio input "true"
click at [757, 216] on button "Controleer" at bounding box center [784, 217] width 333 height 23
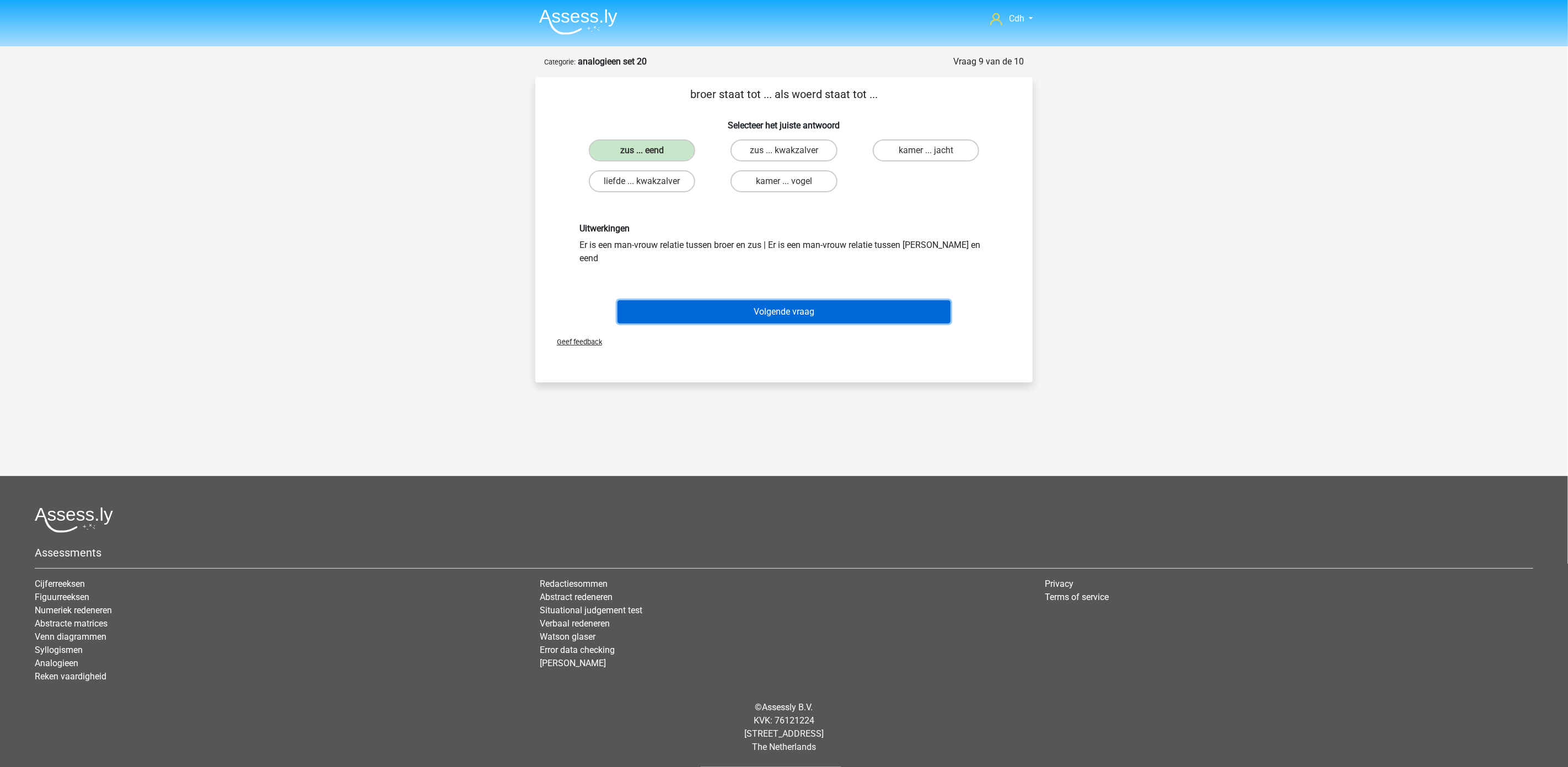
click at [779, 300] on button "Volgende vraag" at bounding box center [784, 311] width 333 height 23
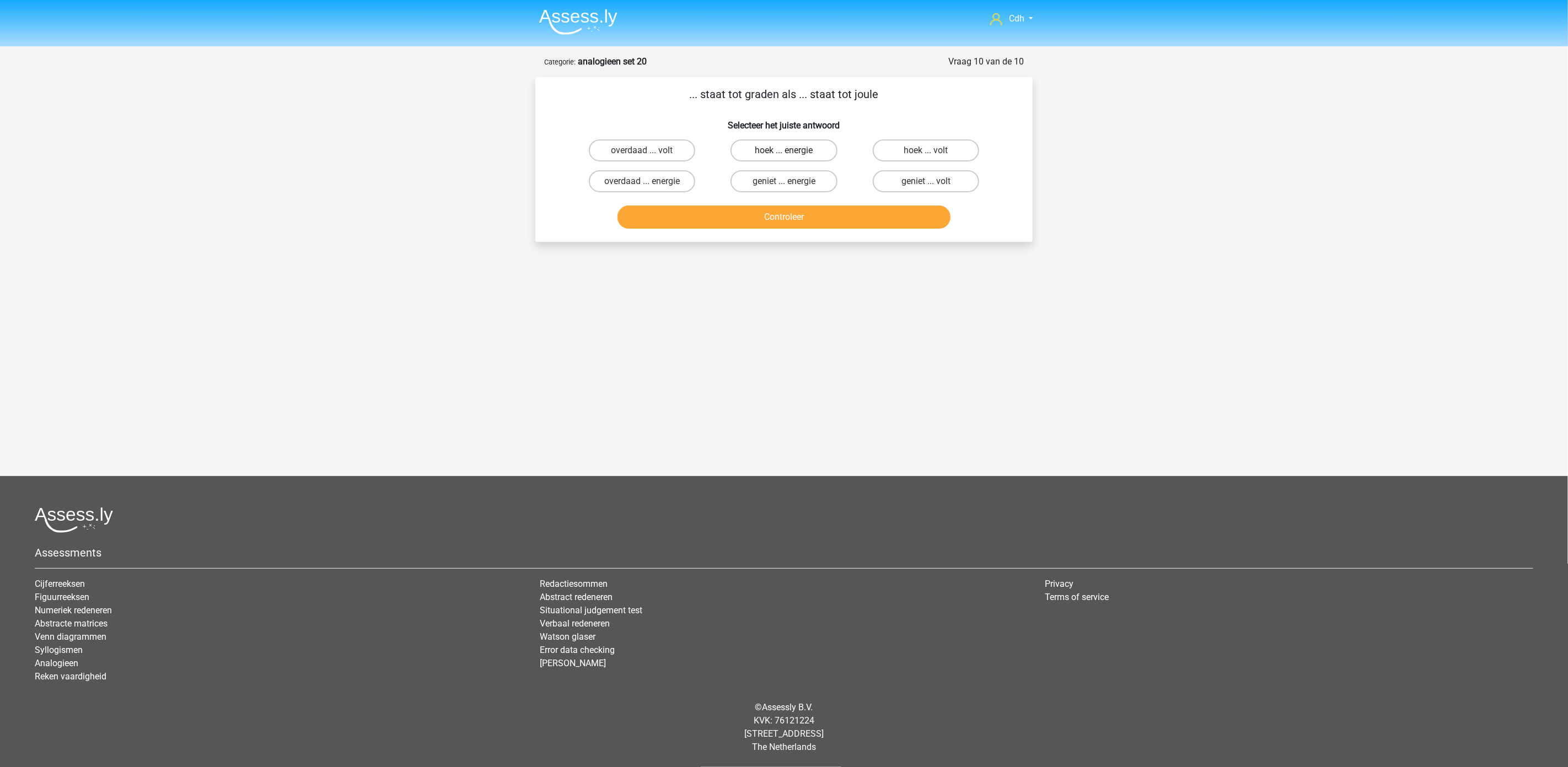
click at [757, 150] on label "hoek ... energie" at bounding box center [783, 151] width 106 height 22
click at [784, 150] on input "hoek ... energie" at bounding box center [788, 154] width 7 height 7
radio input "true"
click at [766, 217] on button "Controleer" at bounding box center [784, 217] width 333 height 23
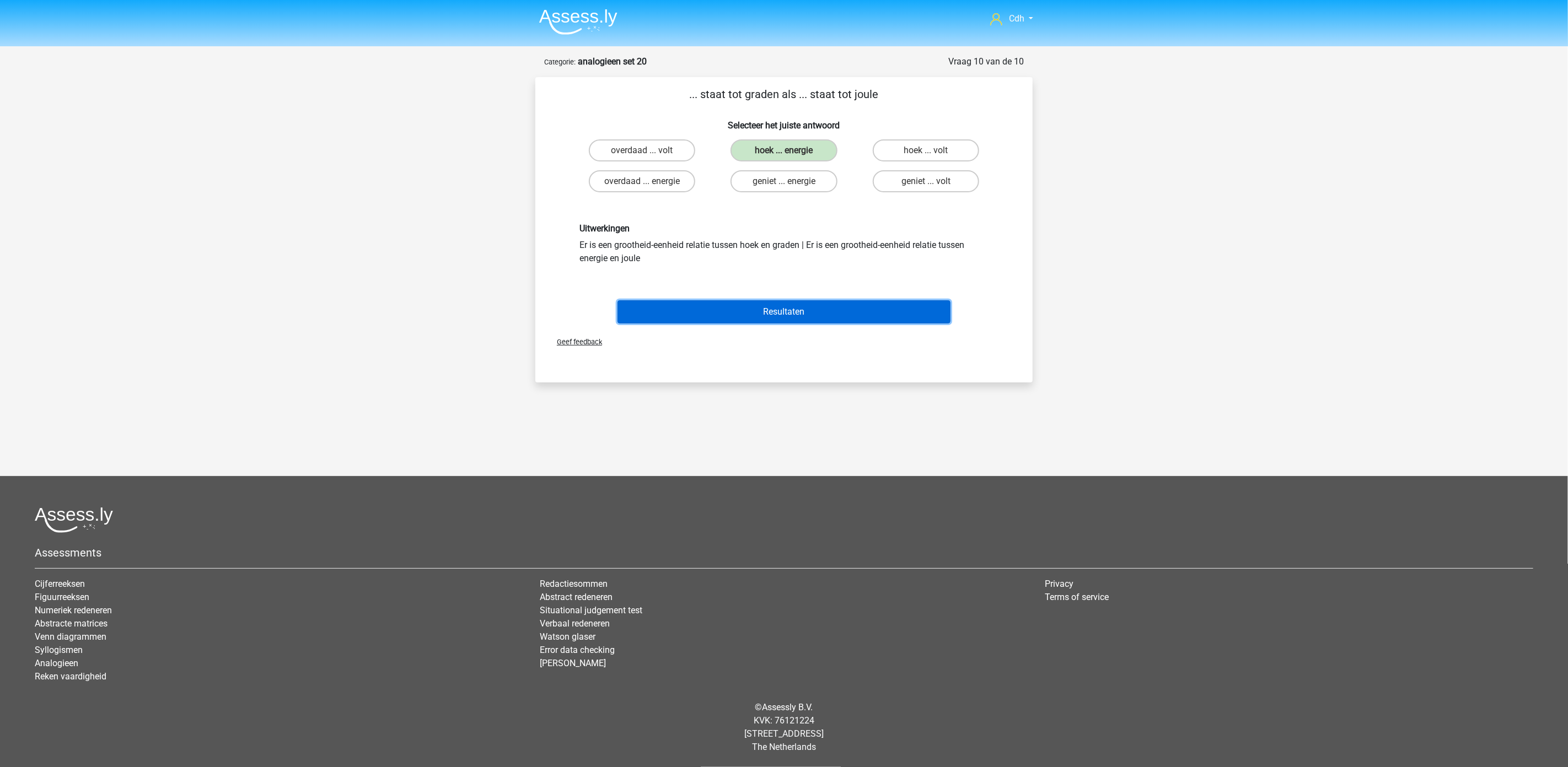
click at [795, 306] on button "Resultaten" at bounding box center [784, 311] width 333 height 23
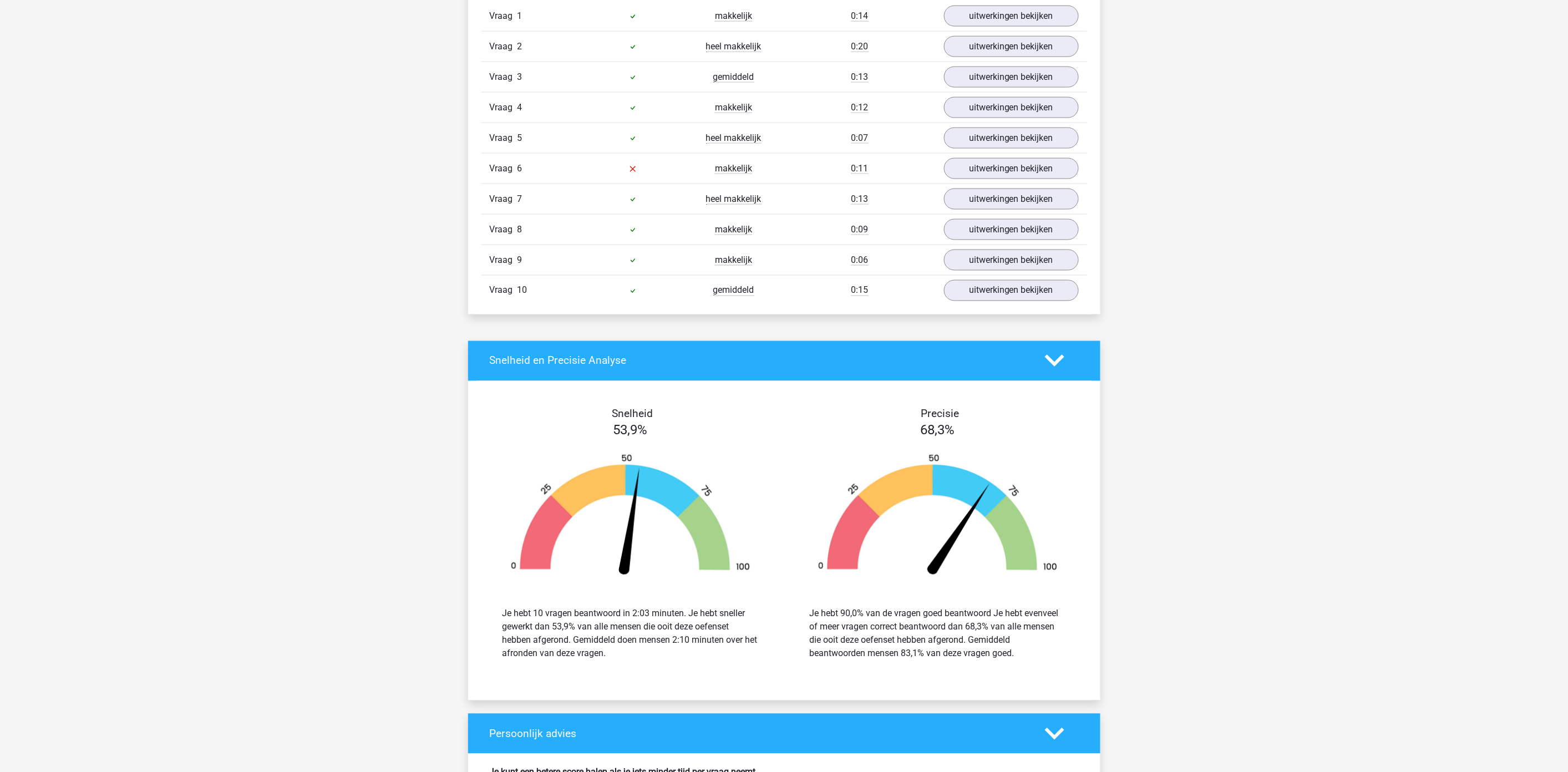
scroll to position [1109, 0]
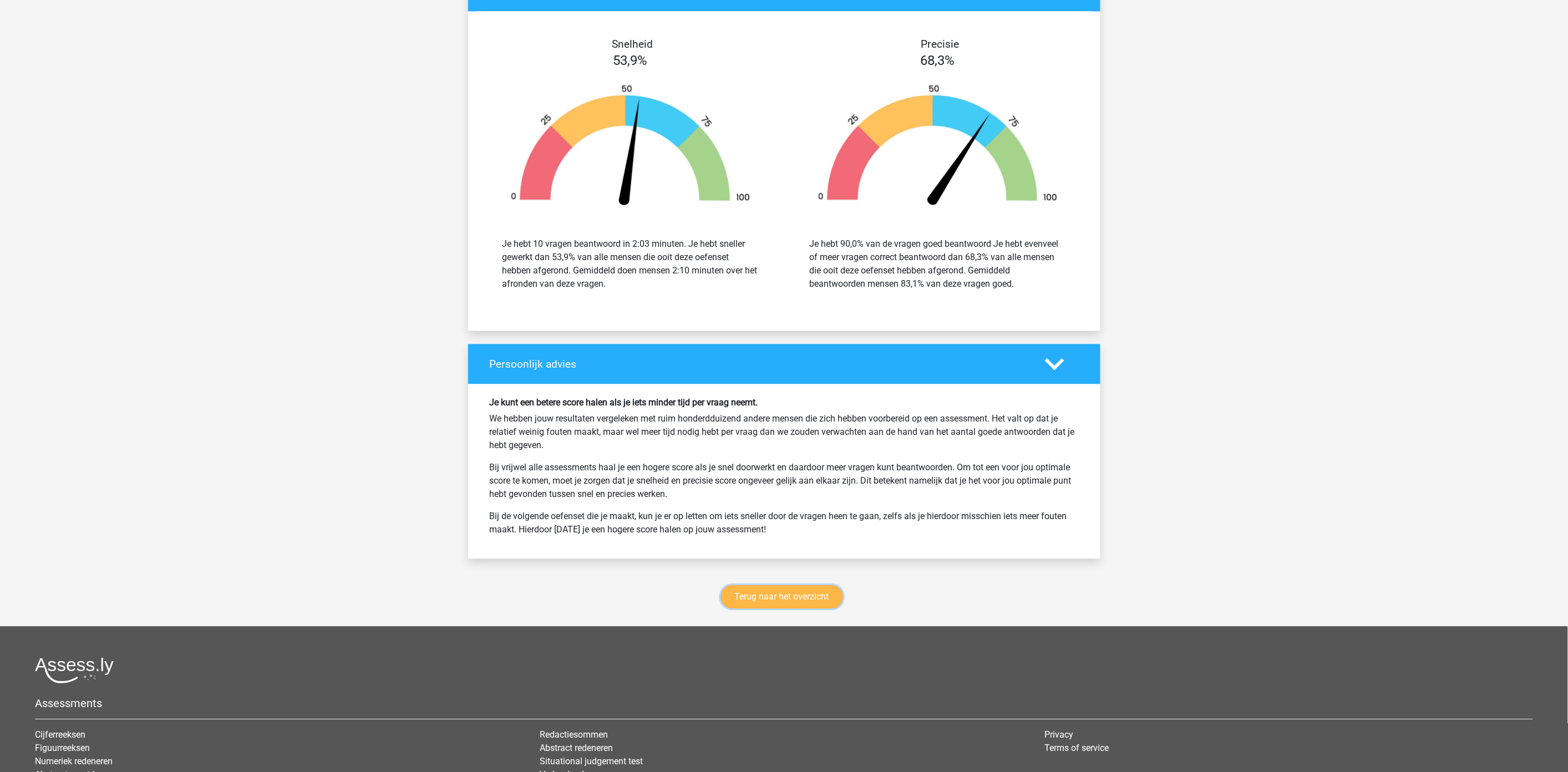
click at [800, 598] on link "Terug naar het overzicht" at bounding box center [782, 597] width 122 height 23
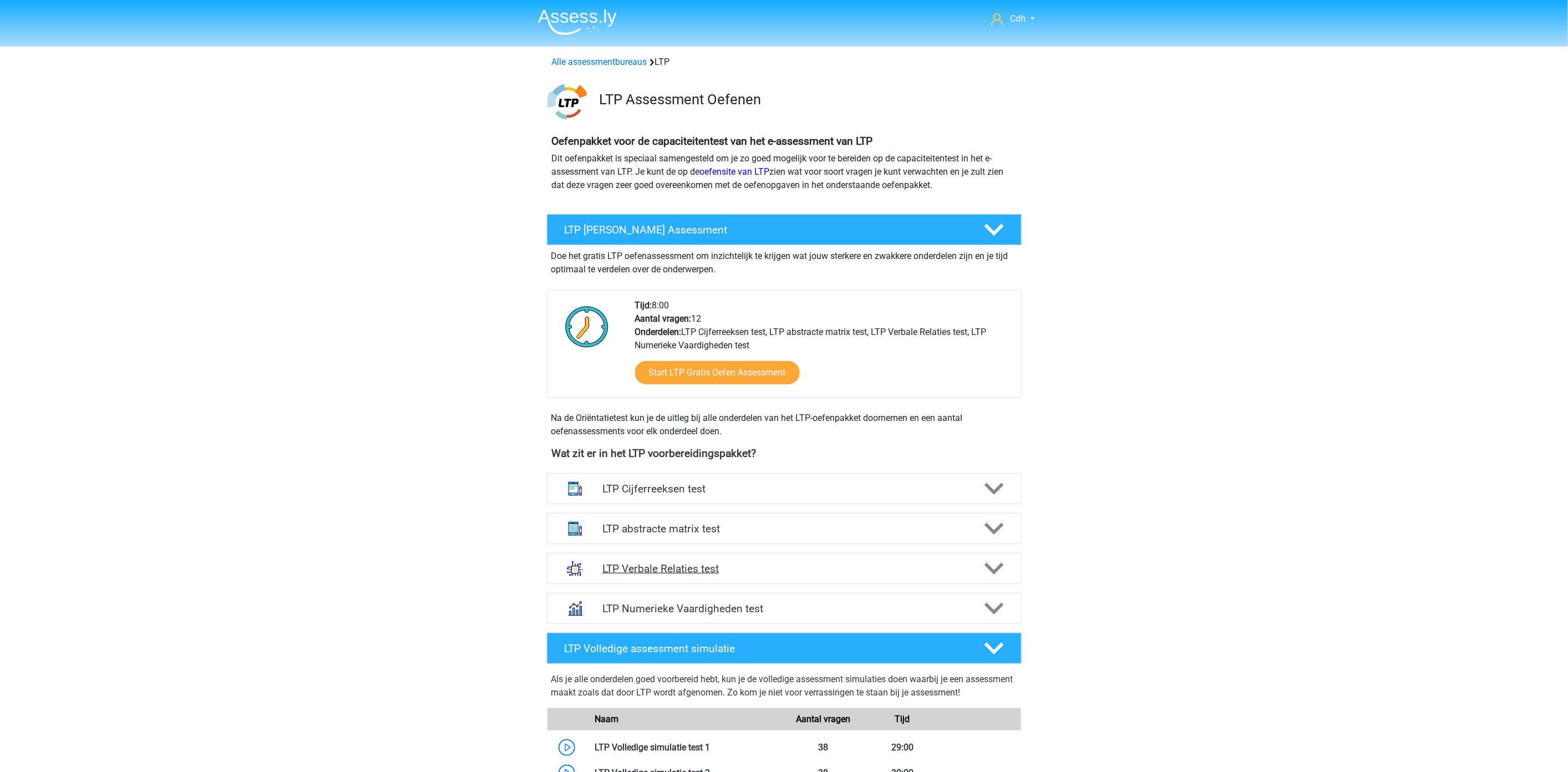
click at [988, 568] on polygon at bounding box center [994, 569] width 19 height 12
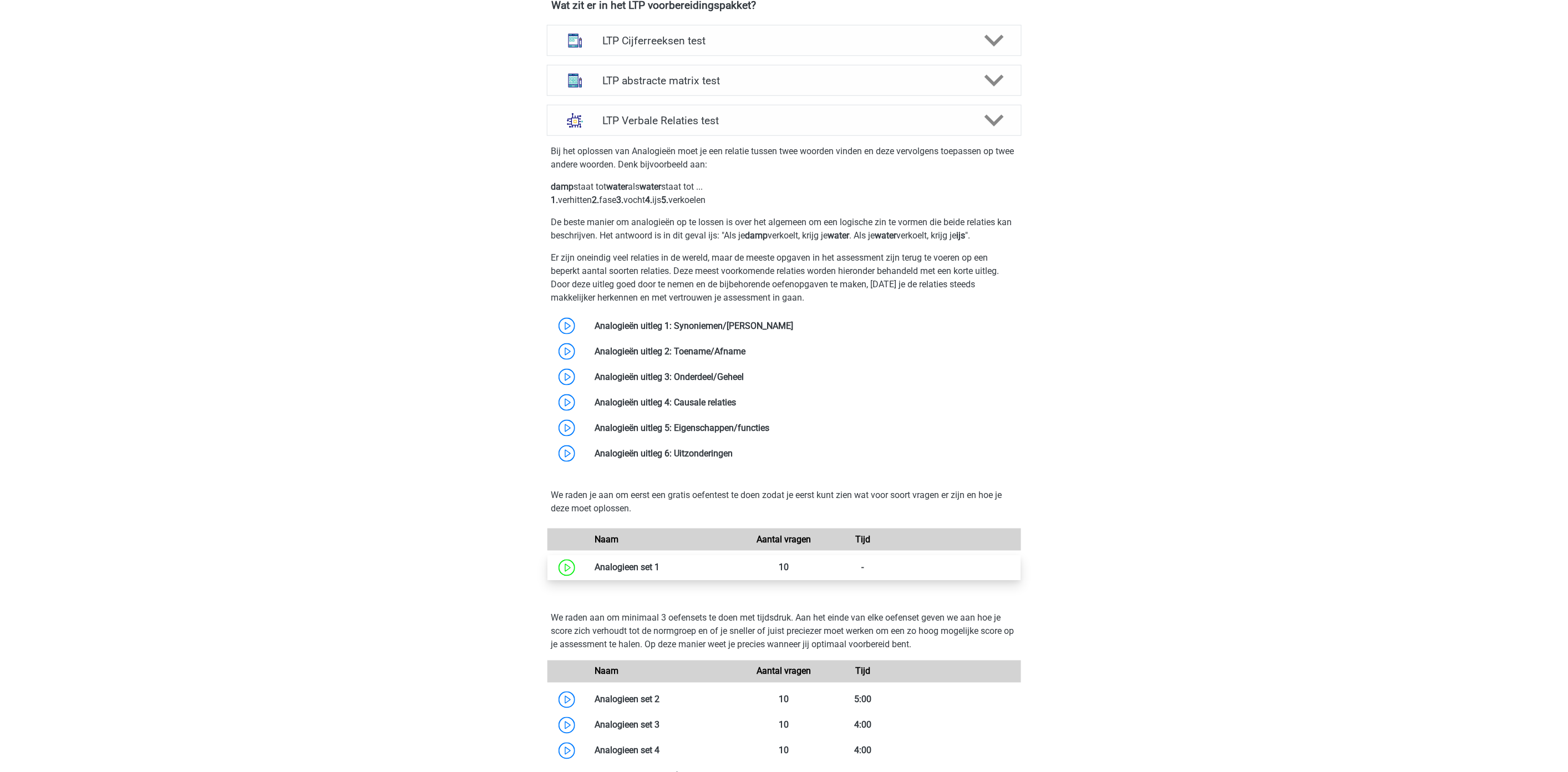
scroll to position [616, 0]
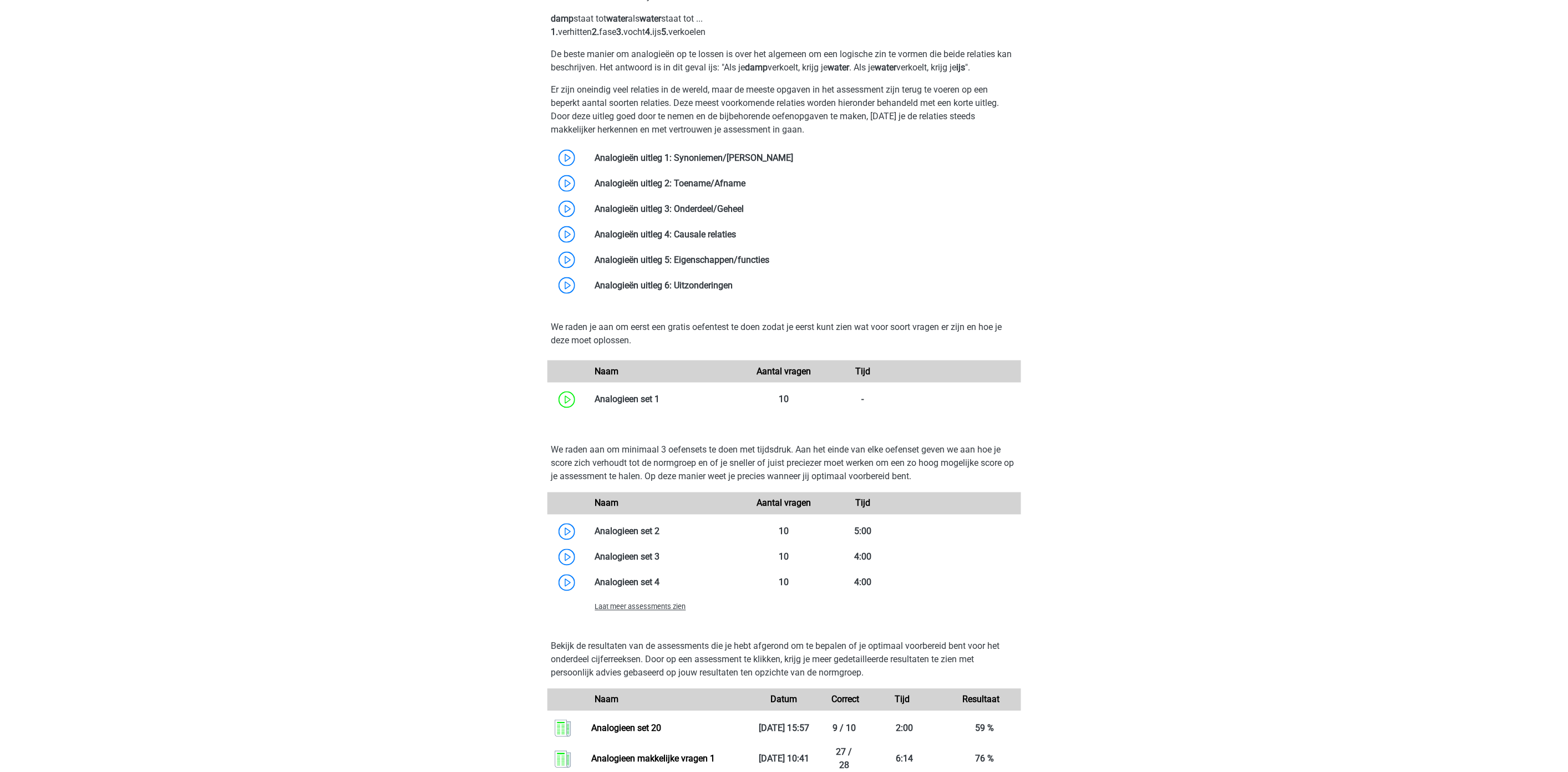
click at [670, 603] on span "Laat meer assessments zien" at bounding box center [641, 607] width 91 height 8
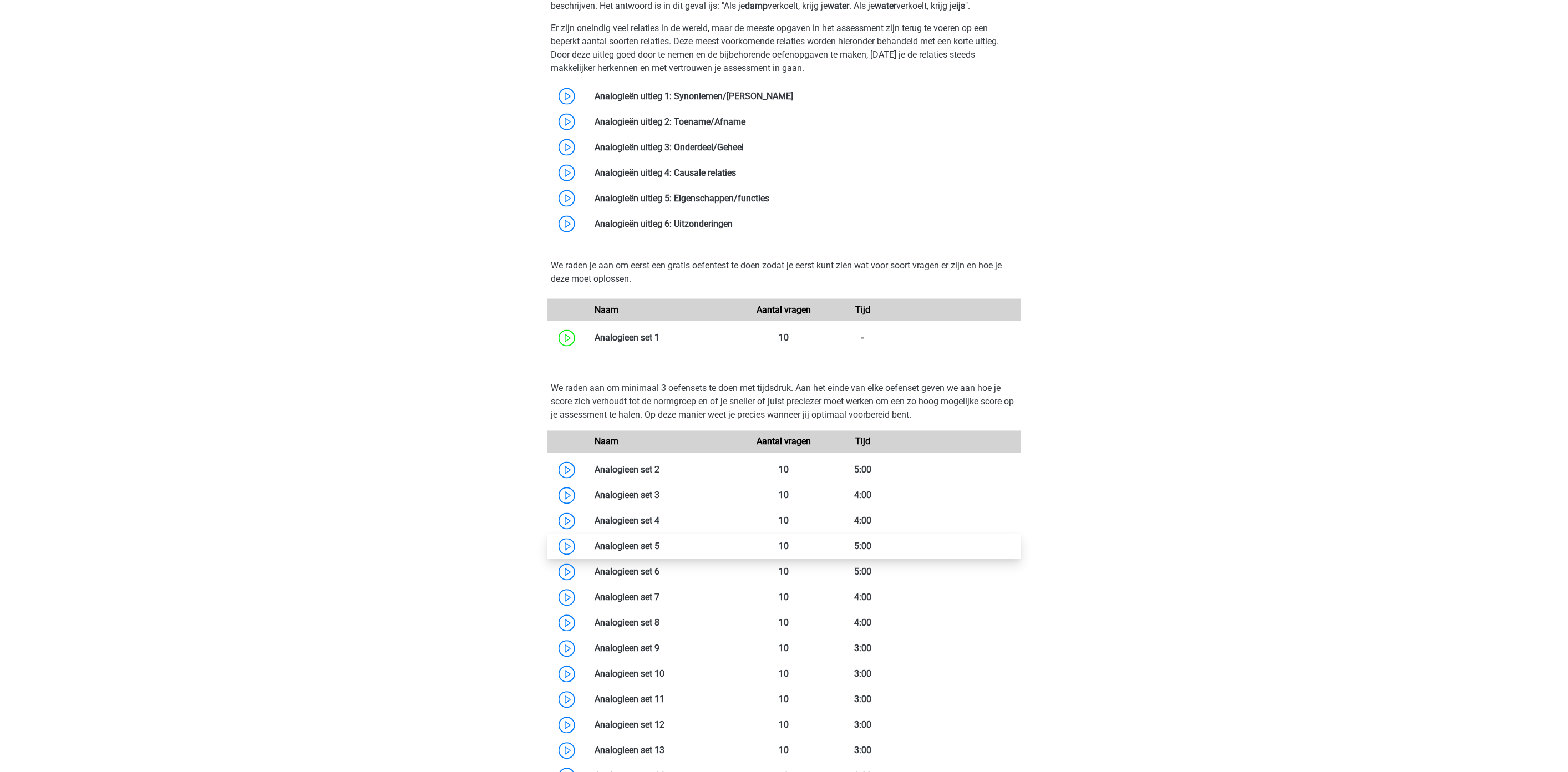
scroll to position [924, 0]
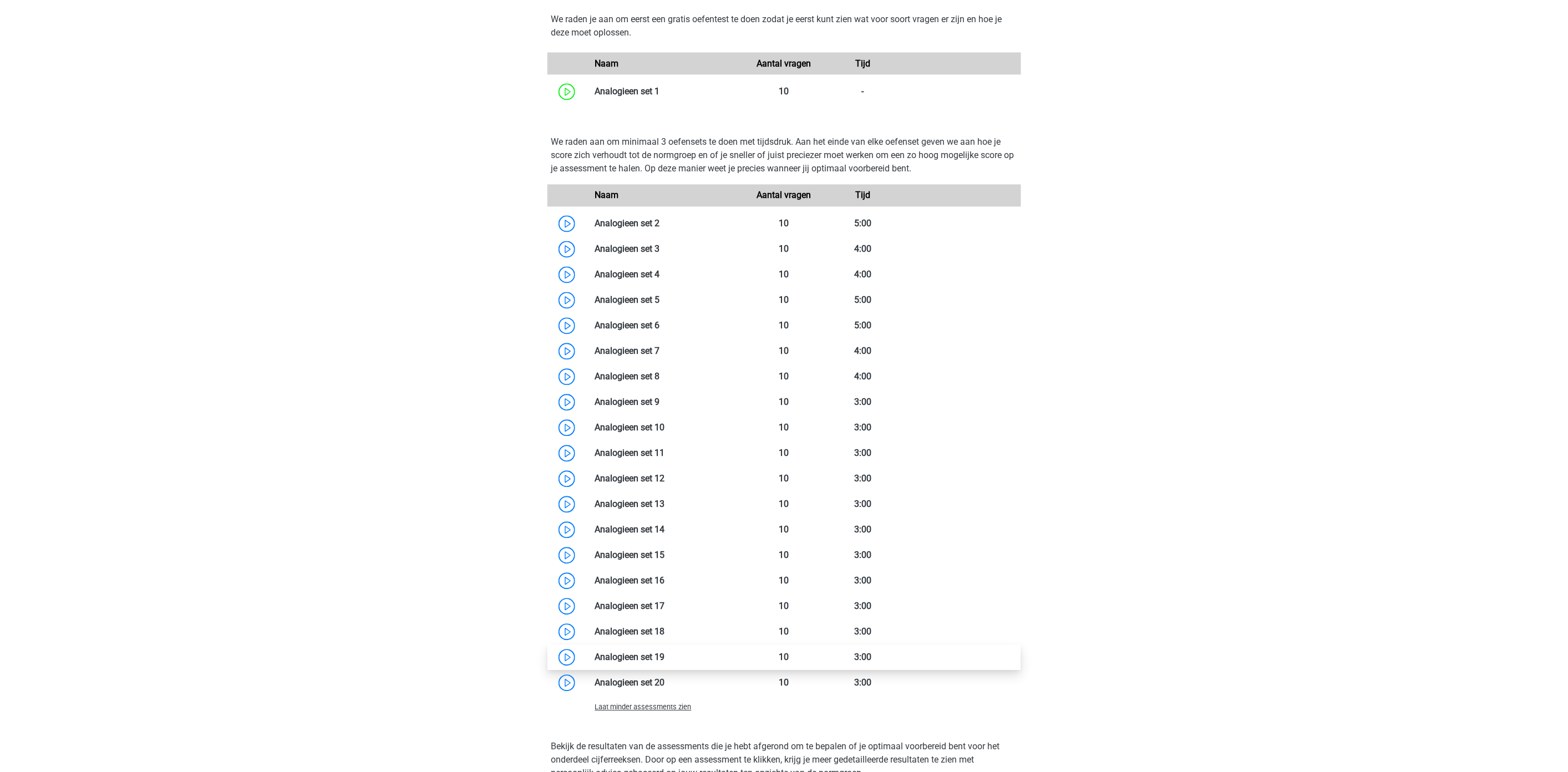
click at [665, 653] on link at bounding box center [665, 658] width 0 height 11
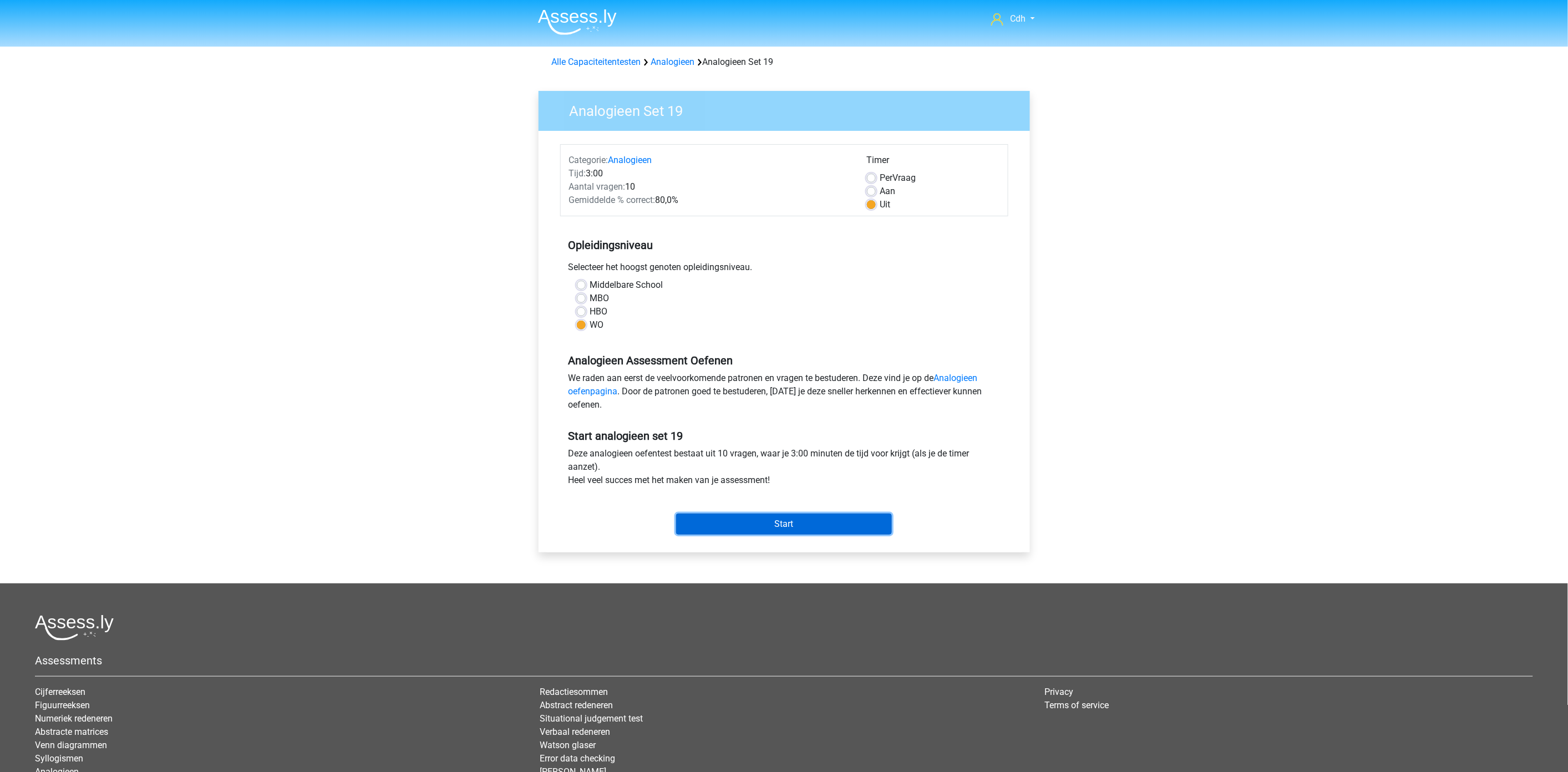
click at [791, 529] on input "Start" at bounding box center [784, 524] width 216 height 21
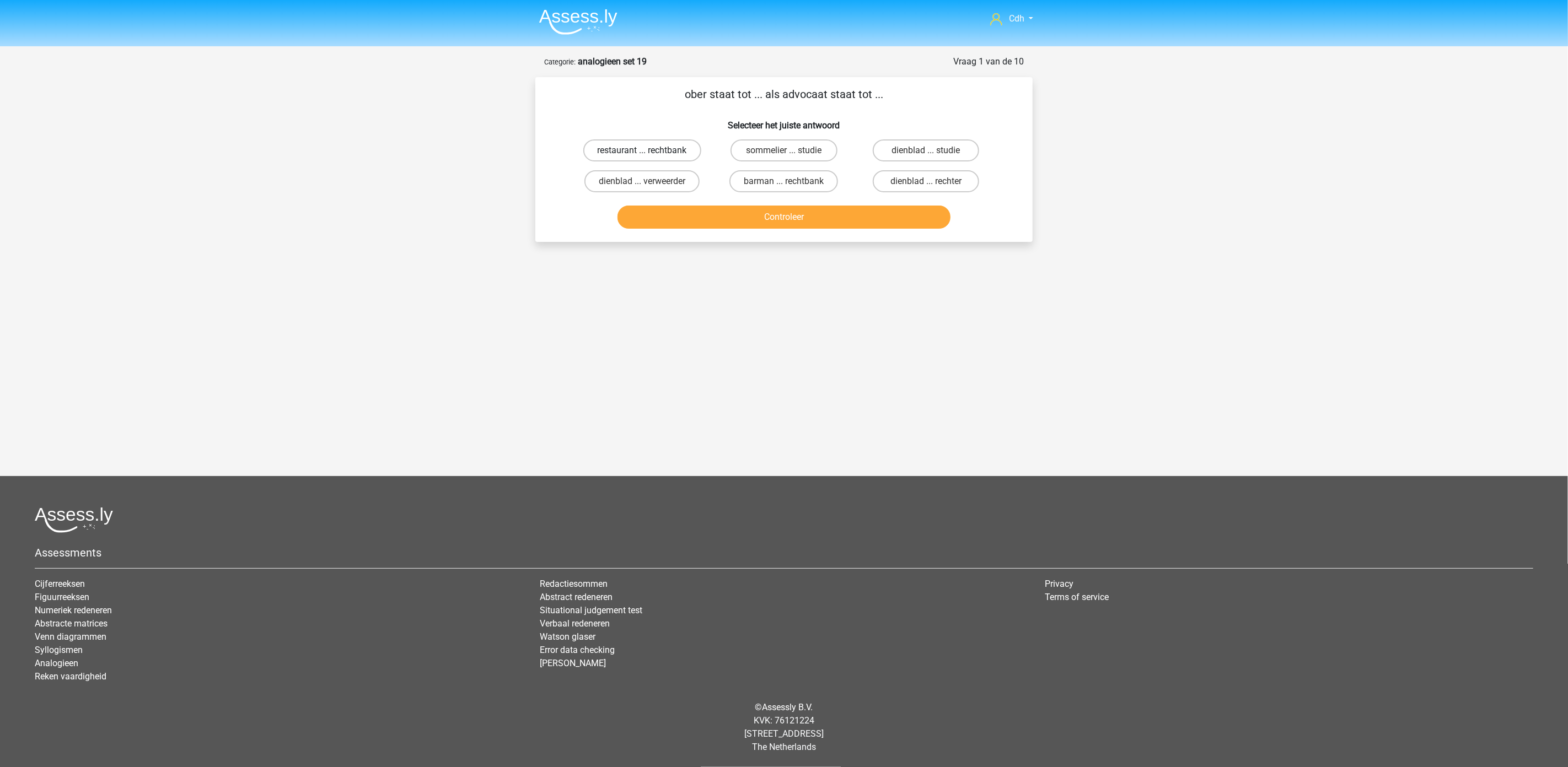
click at [673, 149] on label "restaurant ... rechtbank" at bounding box center [642, 151] width 118 height 22
click at [649, 150] on input "restaurant ... rechtbank" at bounding box center [646, 154] width 7 height 7
radio input "true"
click at [756, 216] on button "Controleer" at bounding box center [784, 217] width 333 height 23
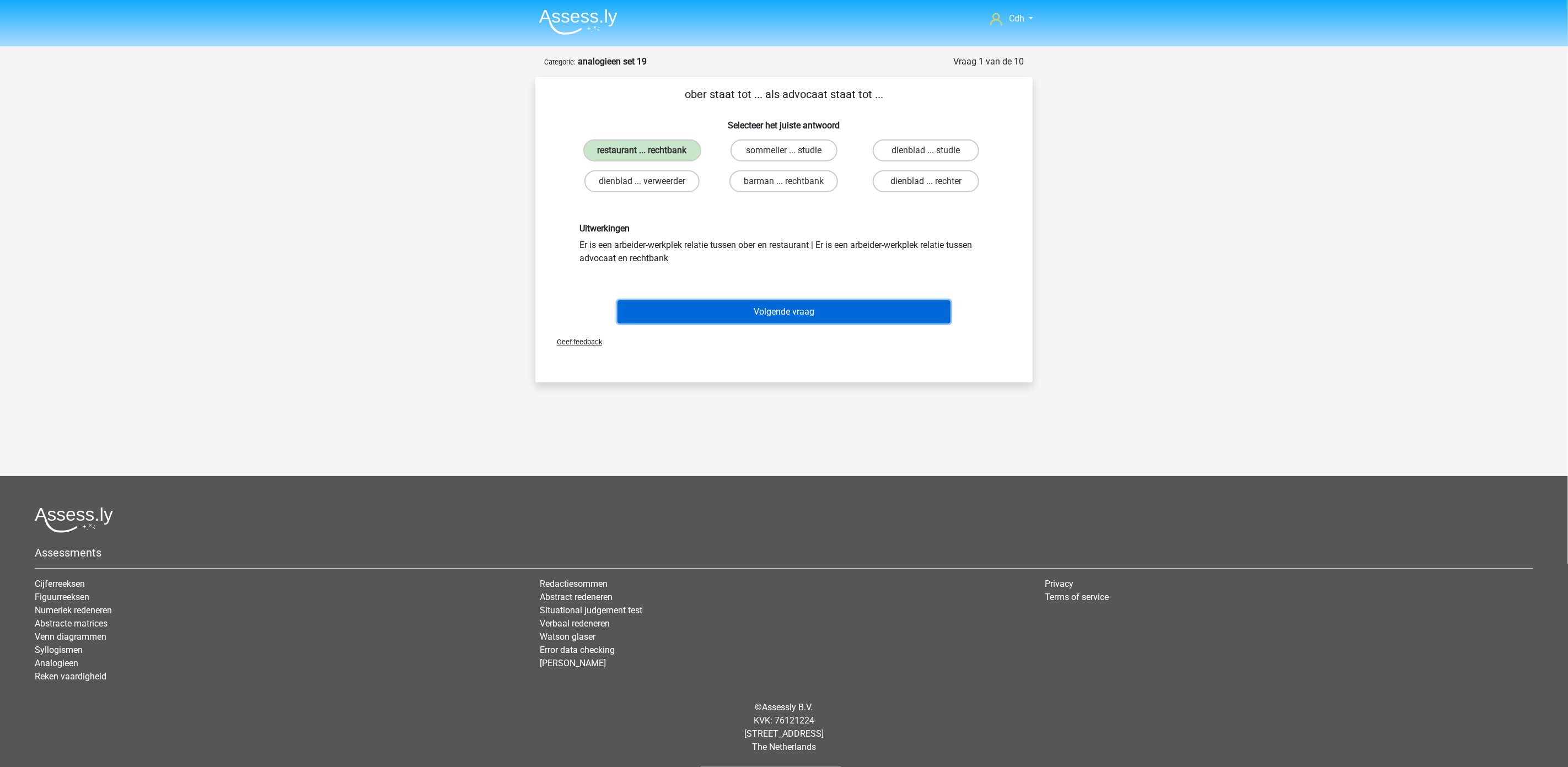
click at [799, 302] on button "Volgende vraag" at bounding box center [784, 311] width 333 height 23
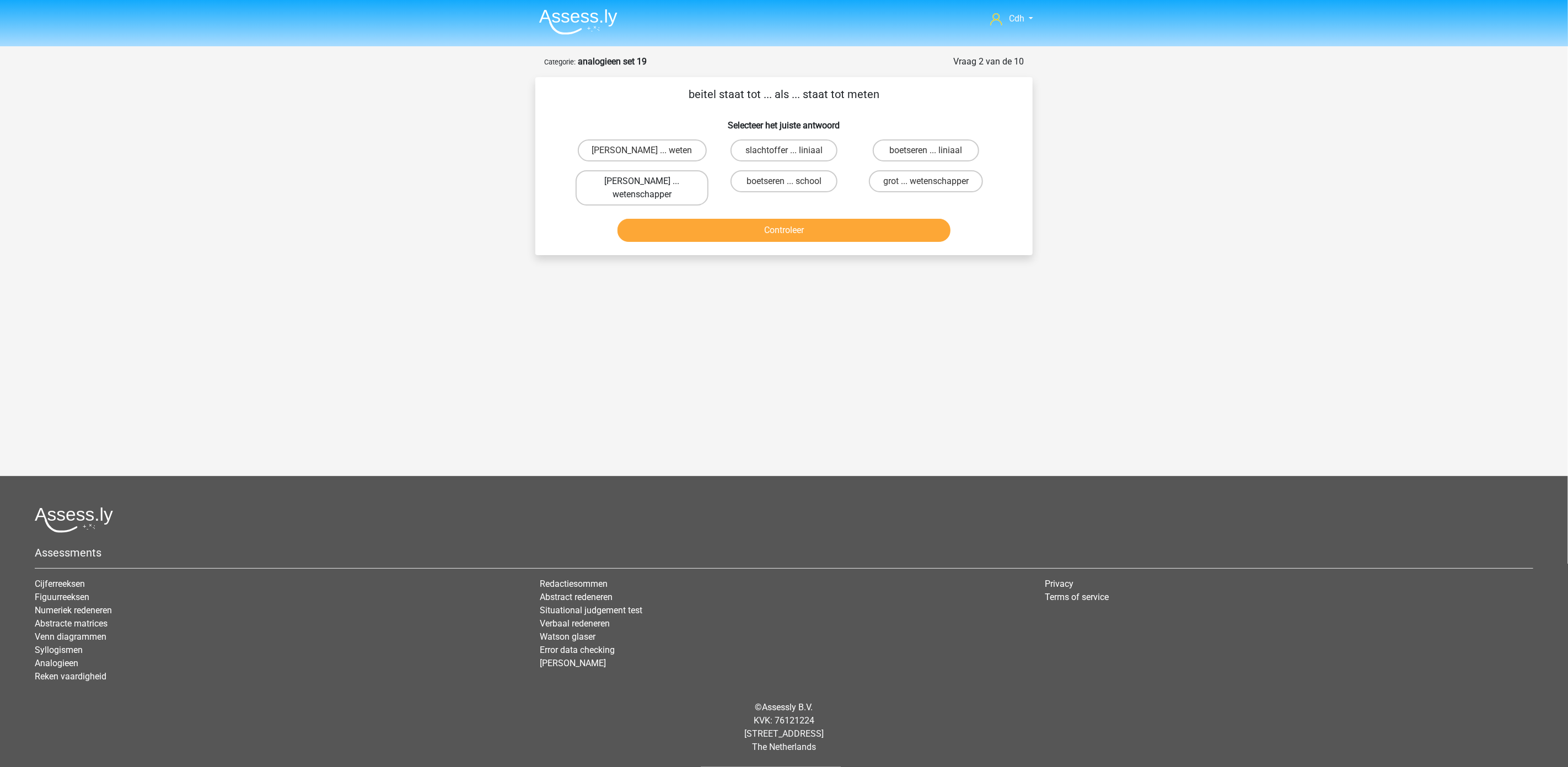
click at [673, 176] on label "[PERSON_NAME] ... wetenschapper" at bounding box center [642, 188] width 133 height 35
click at [649, 181] on input "[PERSON_NAME] ... wetenschapper" at bounding box center [646, 185] width 7 height 7
radio input "true"
click at [737, 222] on button "Controleer" at bounding box center [784, 230] width 333 height 23
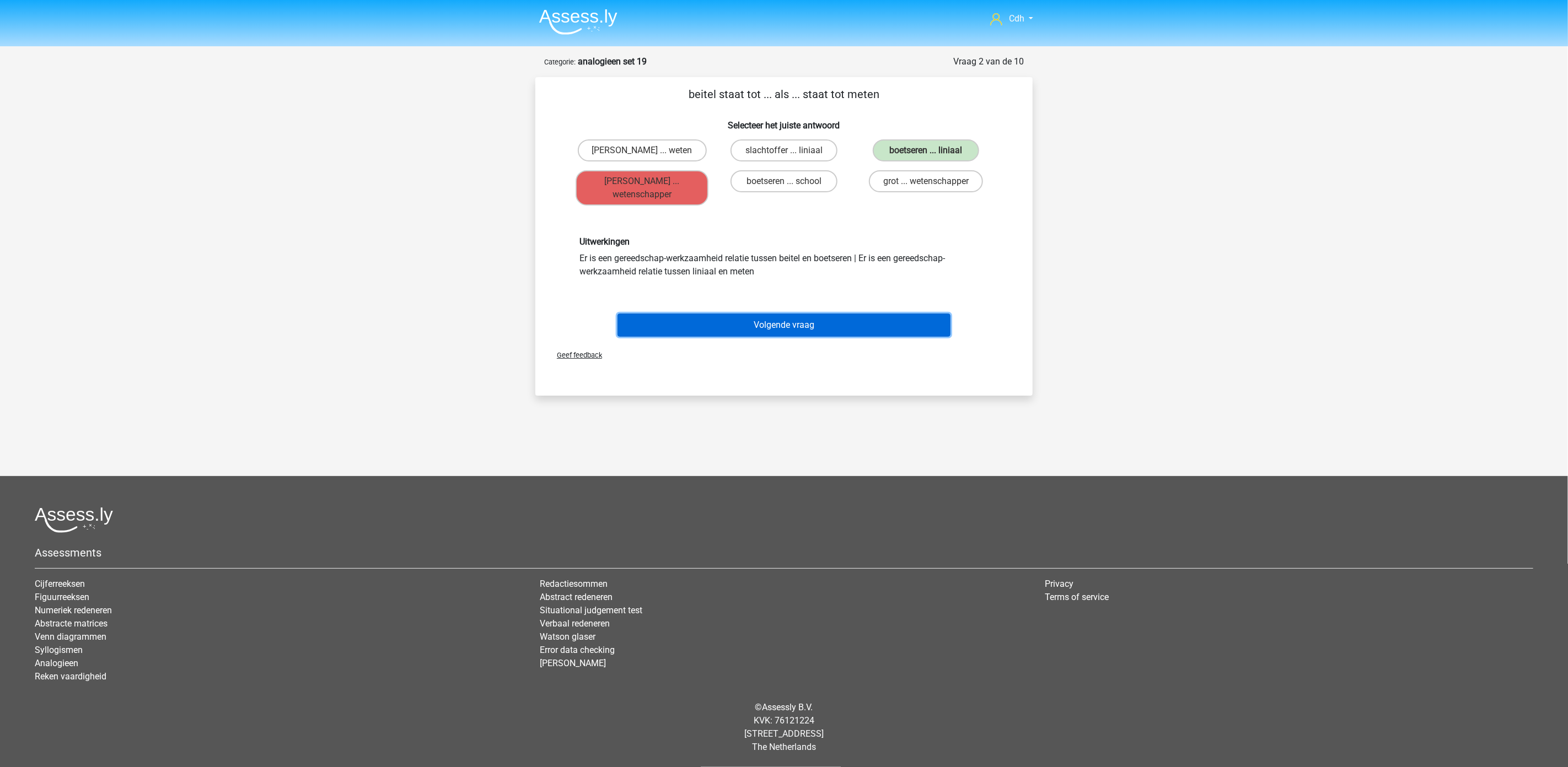
click at [785, 324] on button "Volgende vraag" at bounding box center [784, 324] width 333 height 23
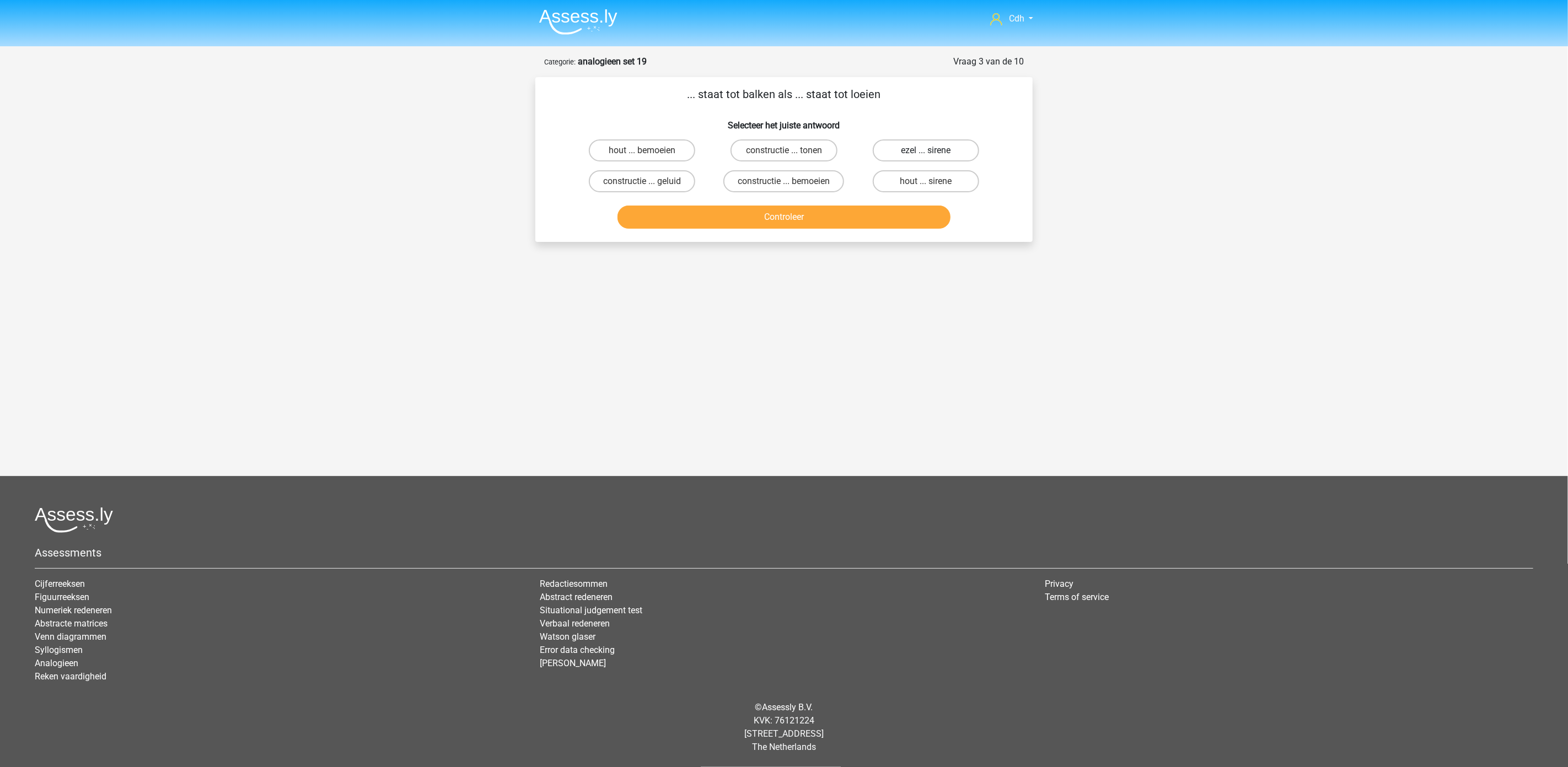
click at [933, 148] on label "ezel ... sirene" at bounding box center [926, 151] width 106 height 22
click at [933, 150] on input "ezel ... sirene" at bounding box center [929, 154] width 7 height 7
radio input "true"
click at [913, 216] on button "Controleer" at bounding box center [784, 217] width 333 height 23
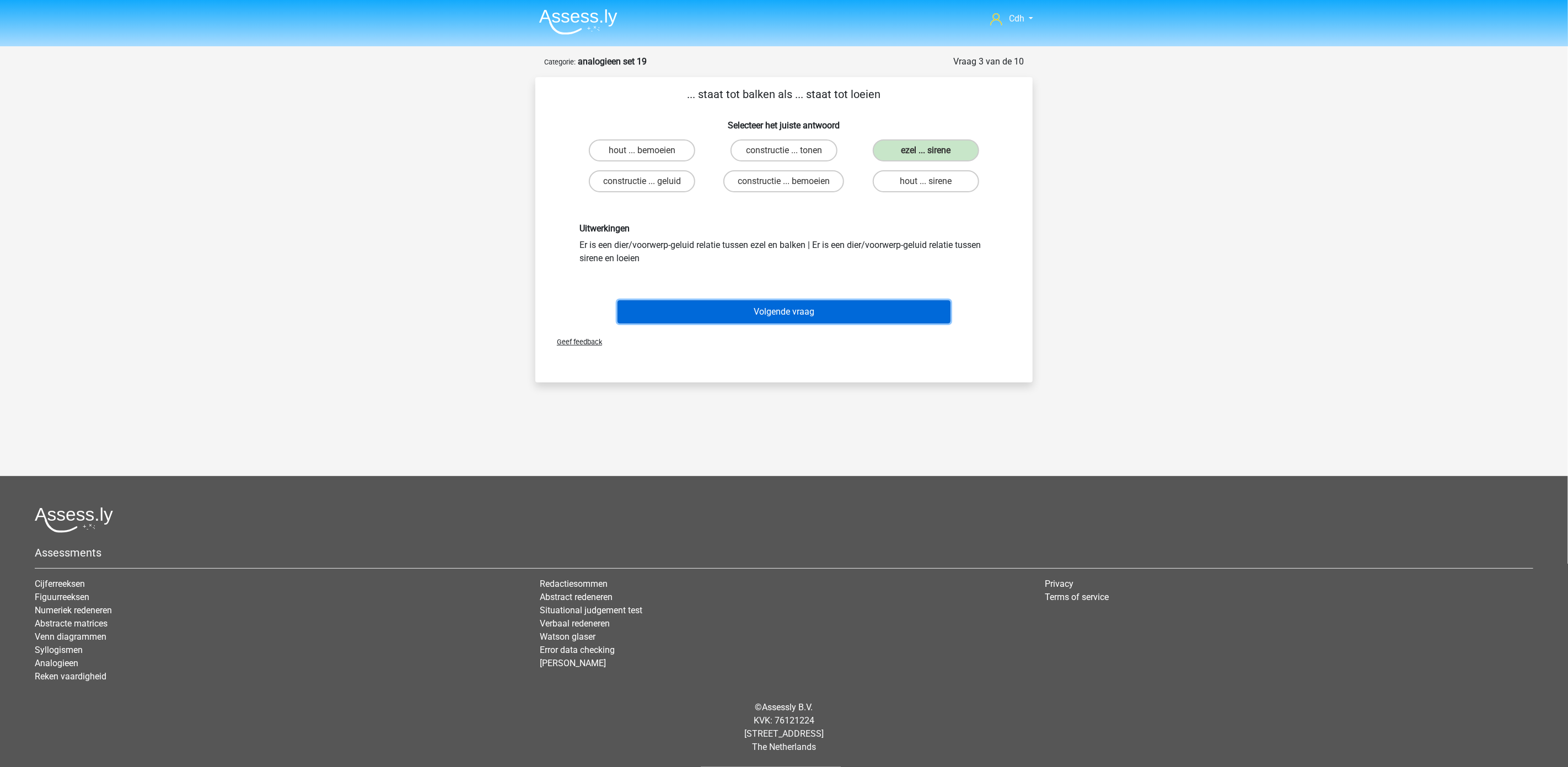
click at [867, 308] on button "Volgende vraag" at bounding box center [784, 311] width 333 height 23
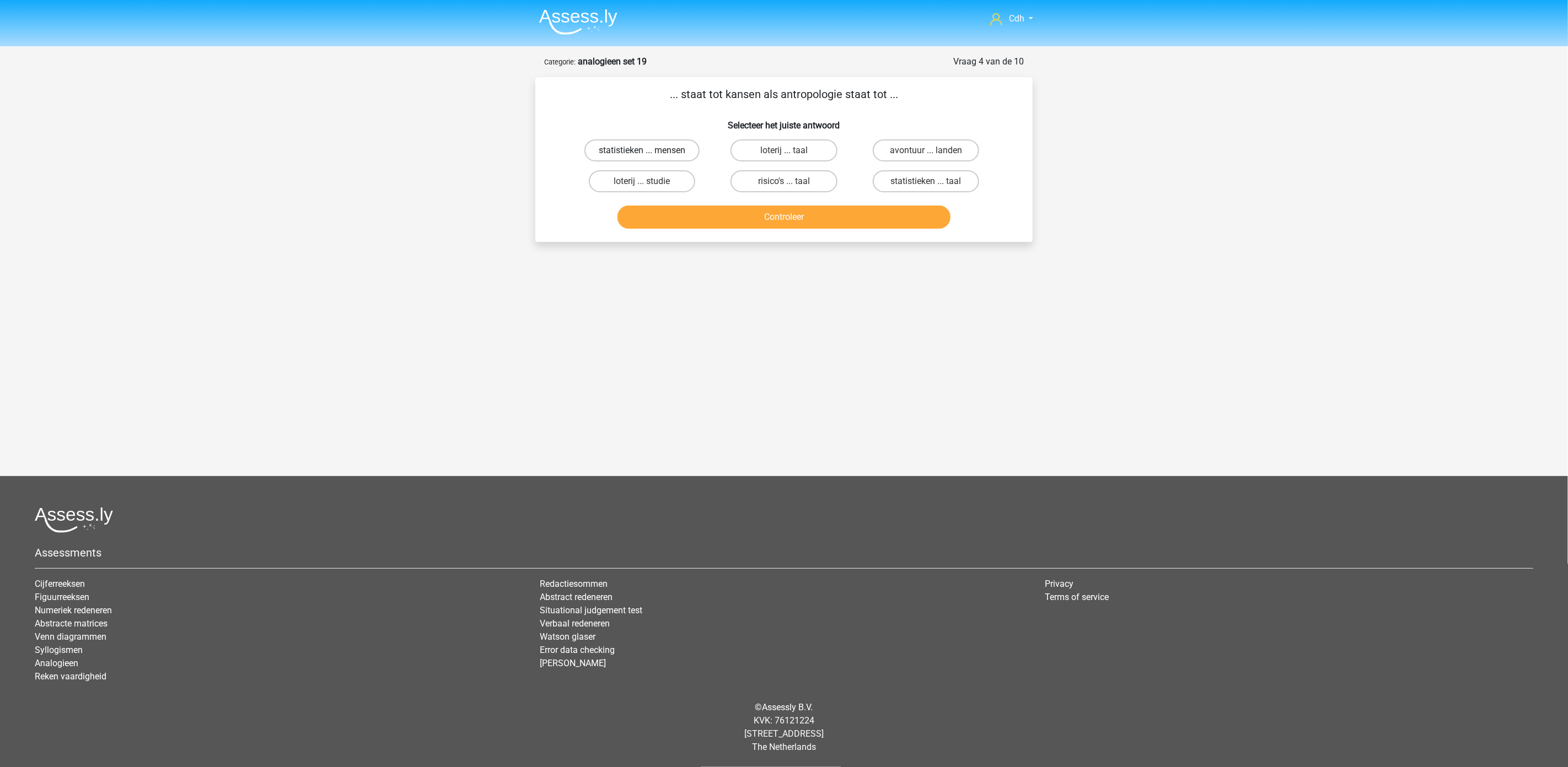
click at [660, 147] on label "statistieken ... mensen" at bounding box center [642, 151] width 115 height 22
click at [649, 150] on input "statistieken ... mensen" at bounding box center [646, 154] width 7 height 7
radio input "true"
click at [765, 217] on button "Controleer" at bounding box center [784, 217] width 333 height 23
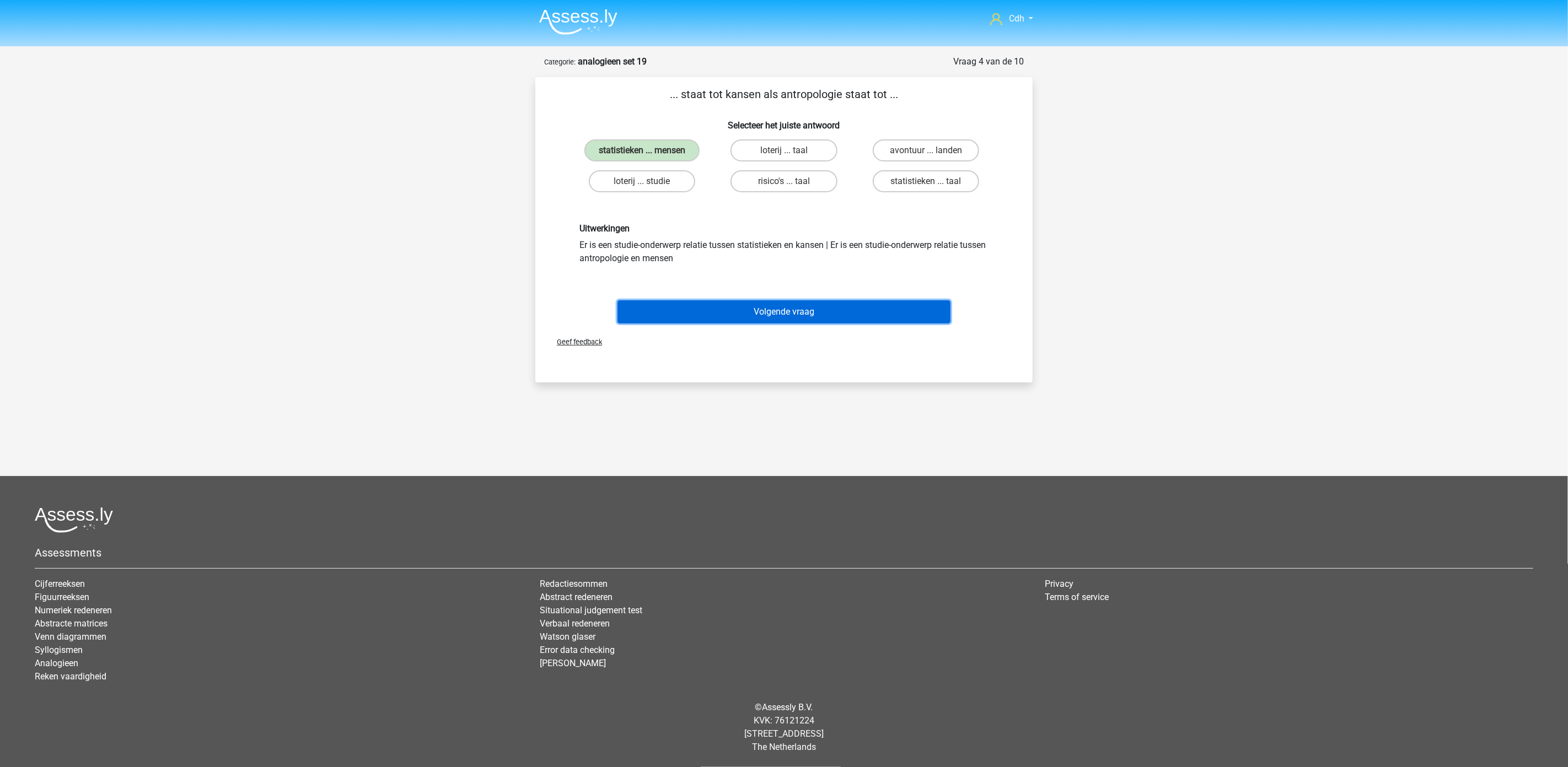
click at [795, 310] on button "Volgende vraag" at bounding box center [784, 311] width 333 height 23
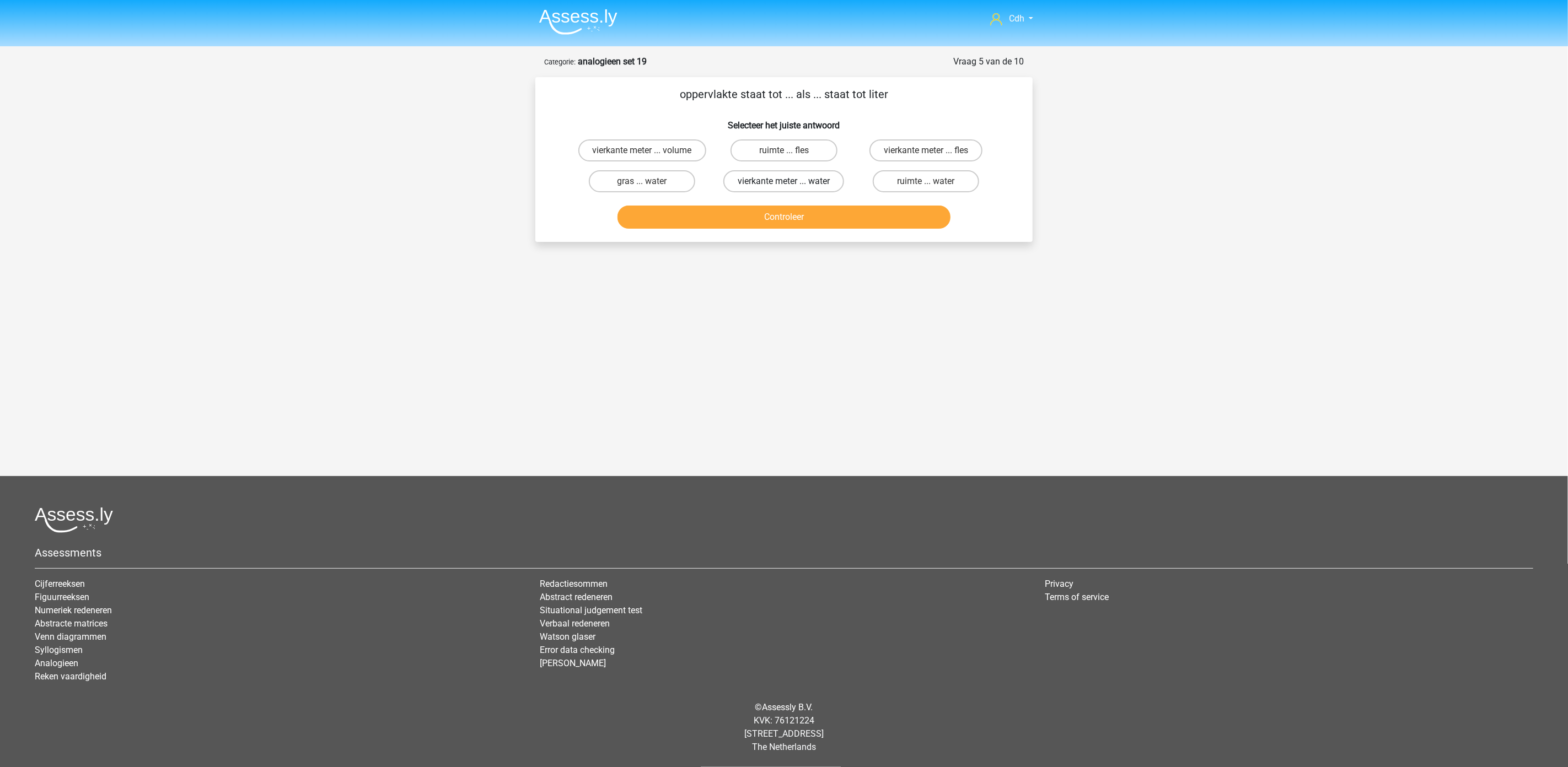
click at [764, 178] on label "vierkante meter ... water" at bounding box center [783, 182] width 121 height 22
click at [784, 181] on input "vierkante meter ... water" at bounding box center [788, 185] width 7 height 7
radio input "true"
click at [775, 216] on button "Controleer" at bounding box center [784, 217] width 333 height 23
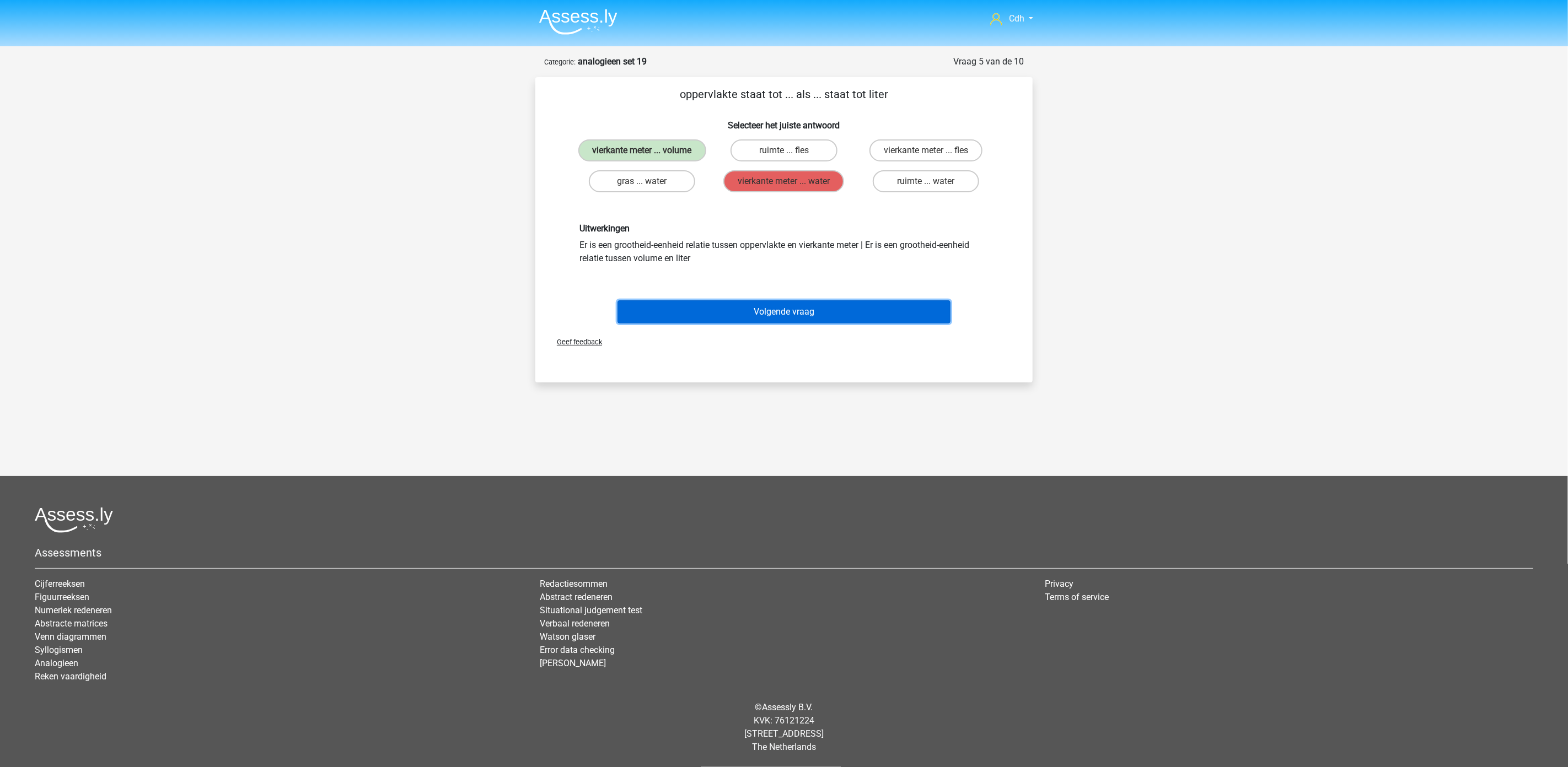
click at [794, 307] on button "Volgende vraag" at bounding box center [784, 311] width 333 height 23
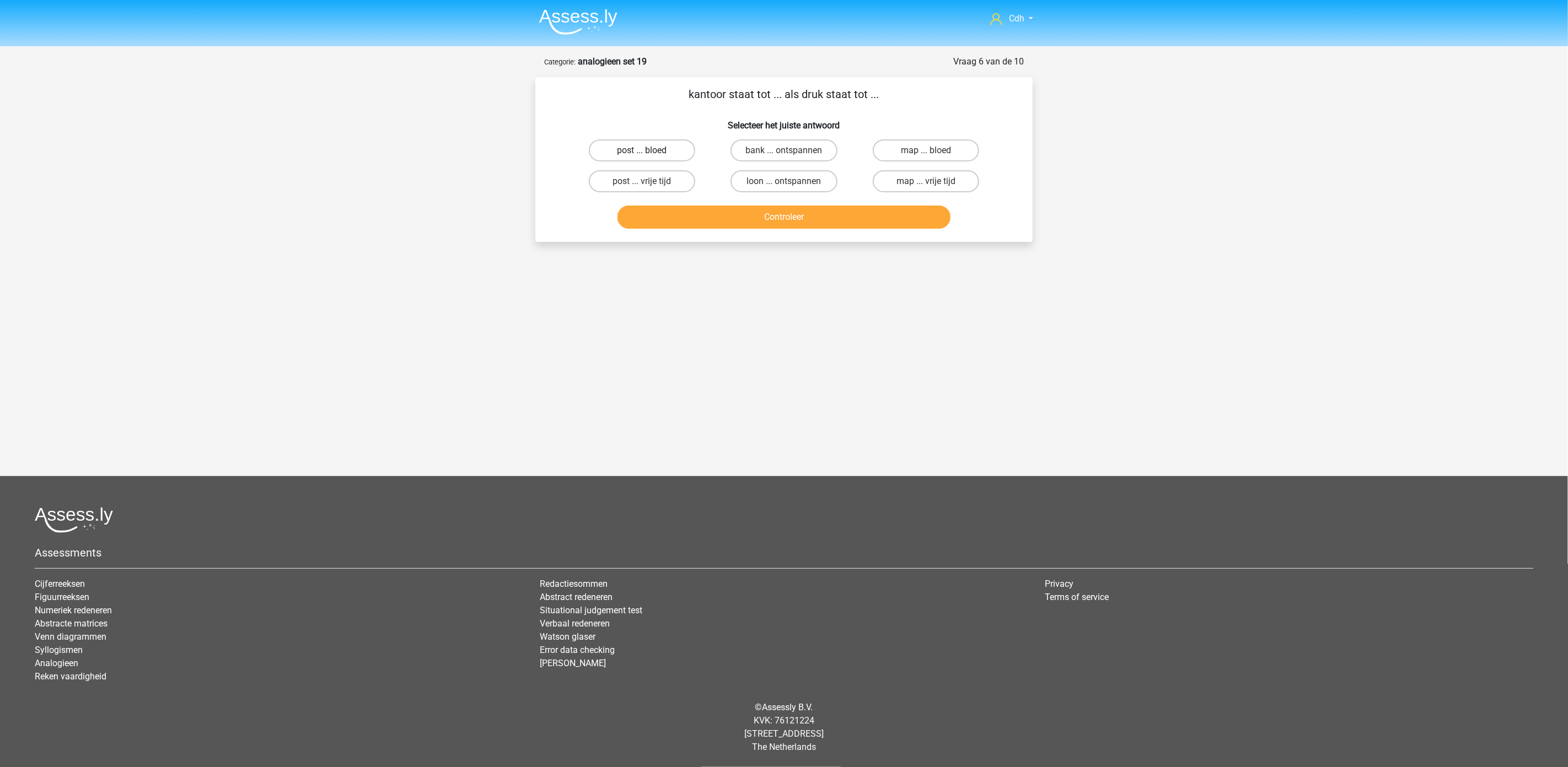
click at [654, 150] on label "post ... bloed" at bounding box center [642, 151] width 106 height 22
click at [649, 150] on input "post ... bloed" at bounding box center [646, 154] width 7 height 7
radio input "true"
click at [791, 217] on button "Controleer" at bounding box center [784, 217] width 333 height 23
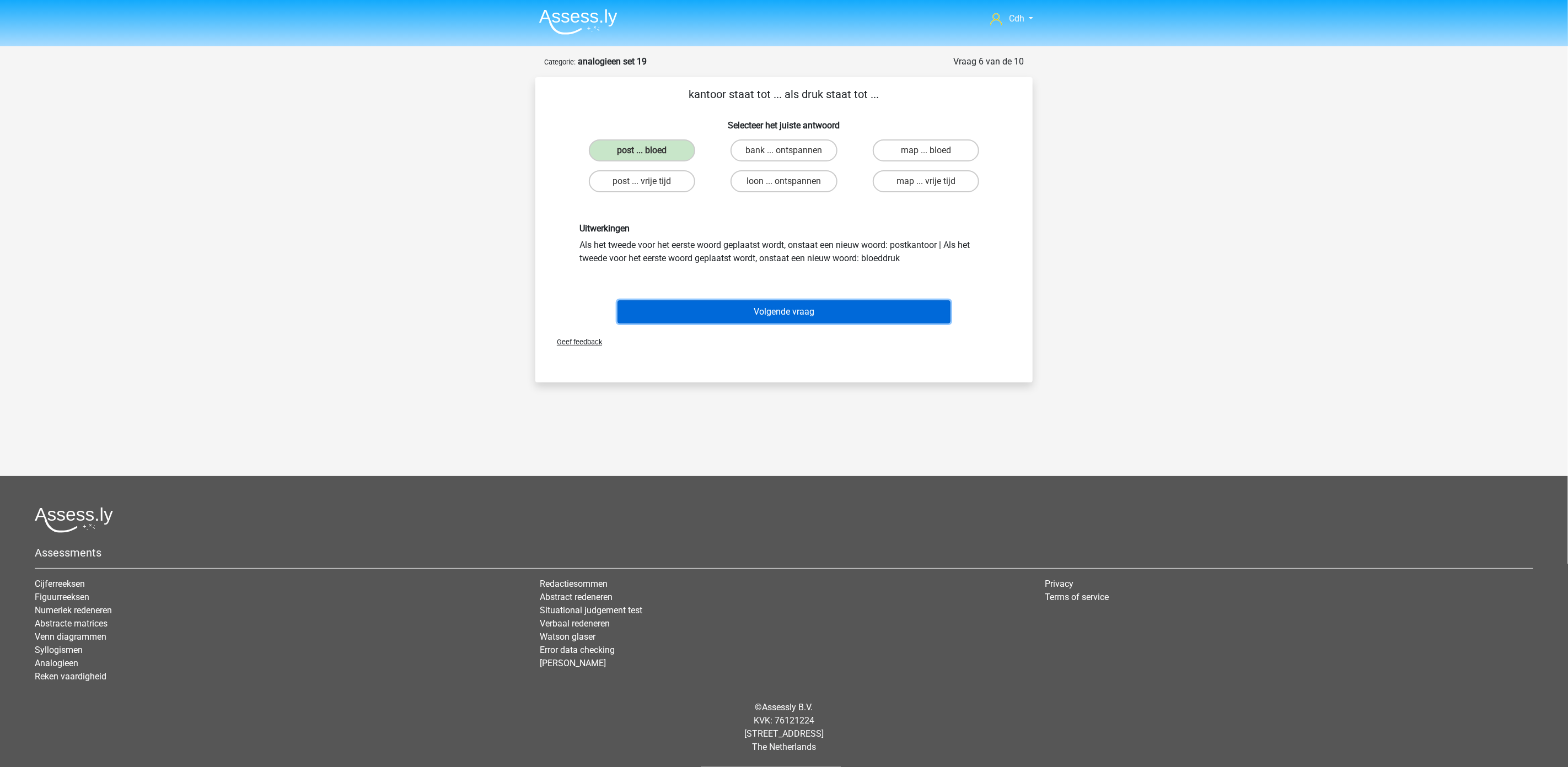
click at [807, 311] on button "Volgende vraag" at bounding box center [784, 311] width 333 height 23
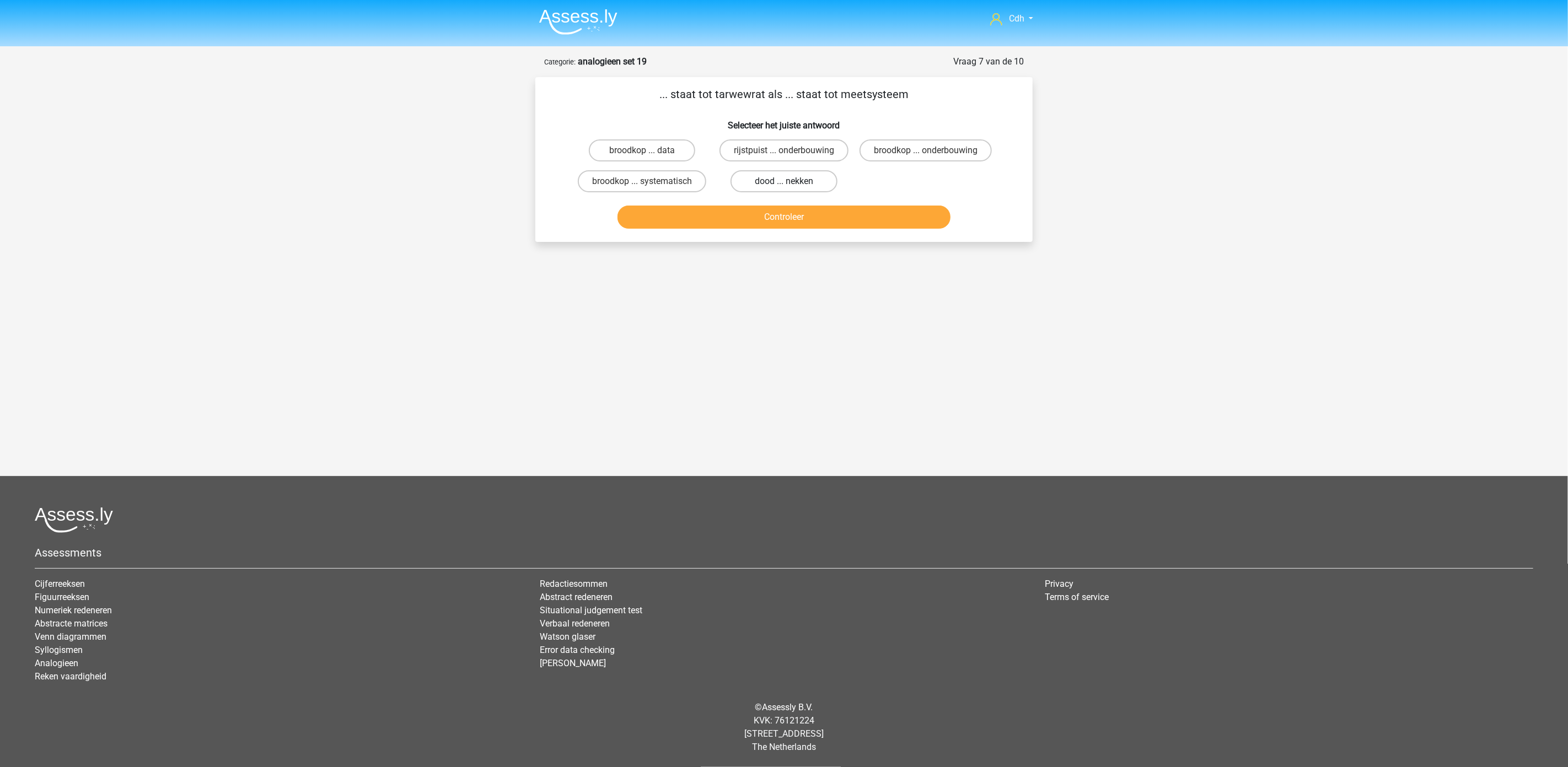
click at [816, 177] on label "dood ... nekken" at bounding box center [783, 182] width 106 height 22
click at [791, 181] on input "dood ... nekken" at bounding box center [788, 185] width 7 height 7
radio input "true"
click at [821, 214] on button "Controleer" at bounding box center [784, 217] width 333 height 23
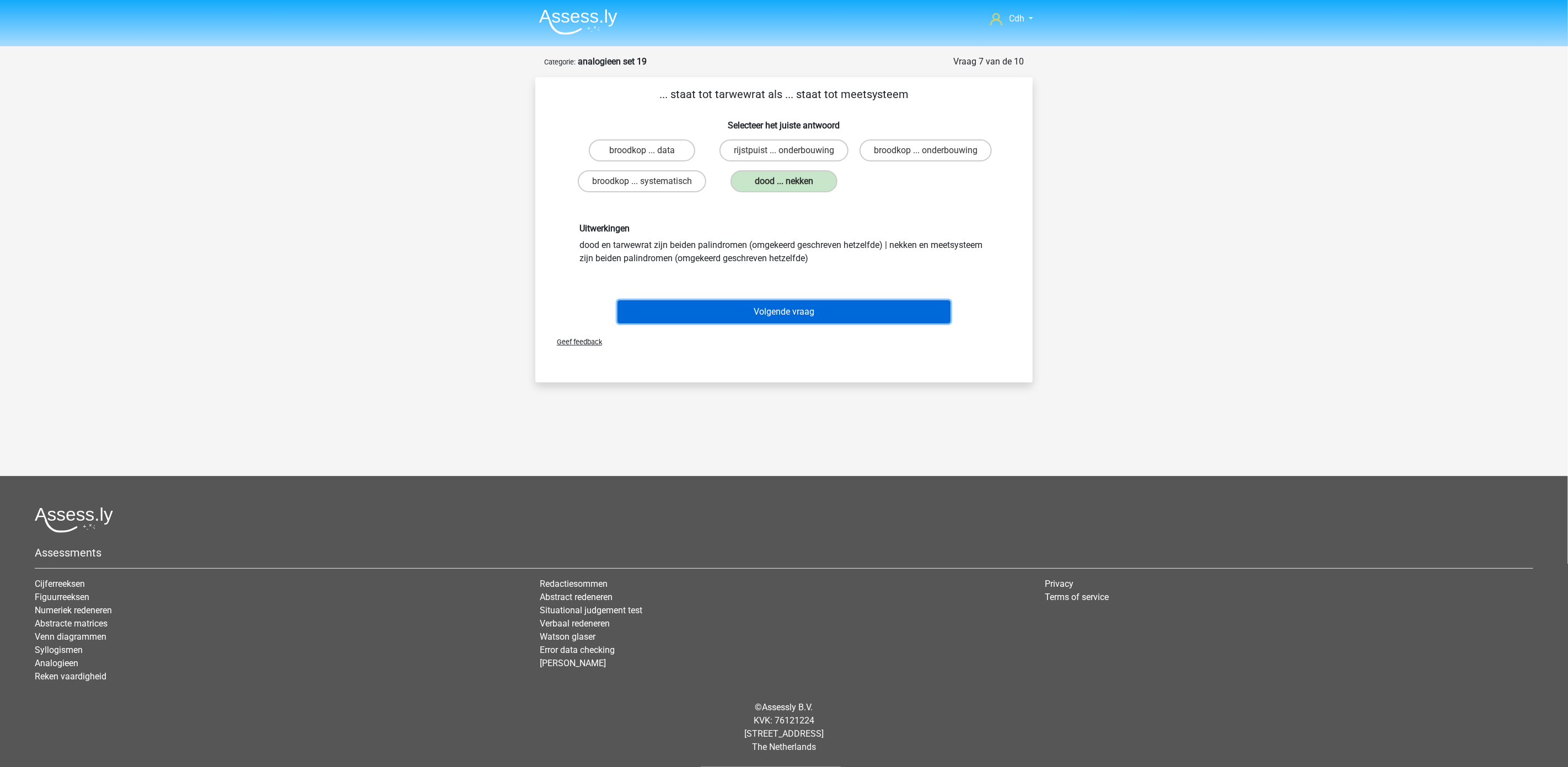
click at [822, 305] on button "Volgende vraag" at bounding box center [784, 311] width 333 height 23
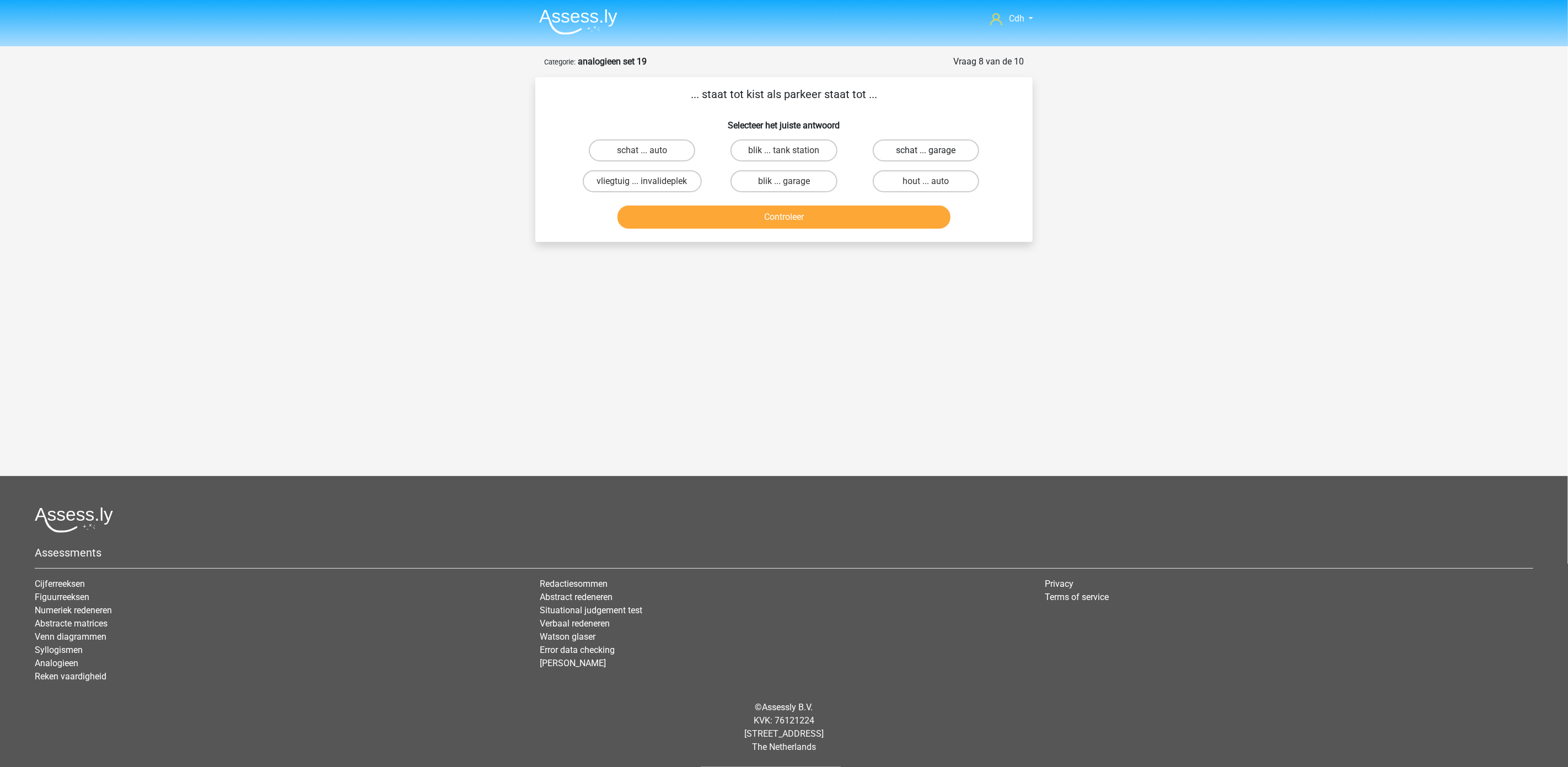
click at [905, 146] on label "schat ... garage" at bounding box center [926, 151] width 106 height 22
click at [926, 150] on input "schat ... garage" at bounding box center [929, 154] width 7 height 7
radio input "true"
click at [882, 218] on button "Controleer" at bounding box center [784, 217] width 333 height 23
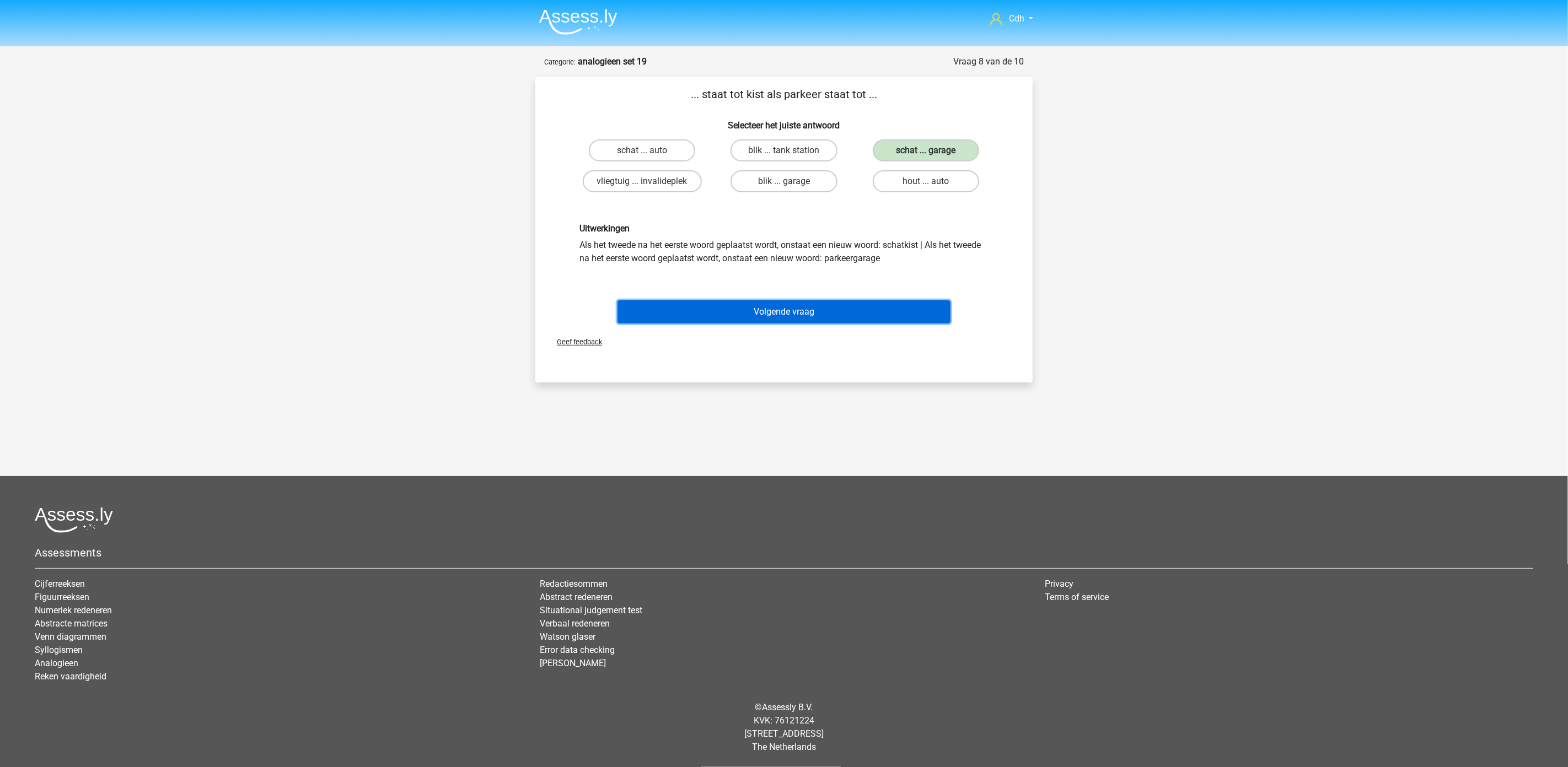
click at [846, 310] on button "Volgende vraag" at bounding box center [784, 311] width 333 height 23
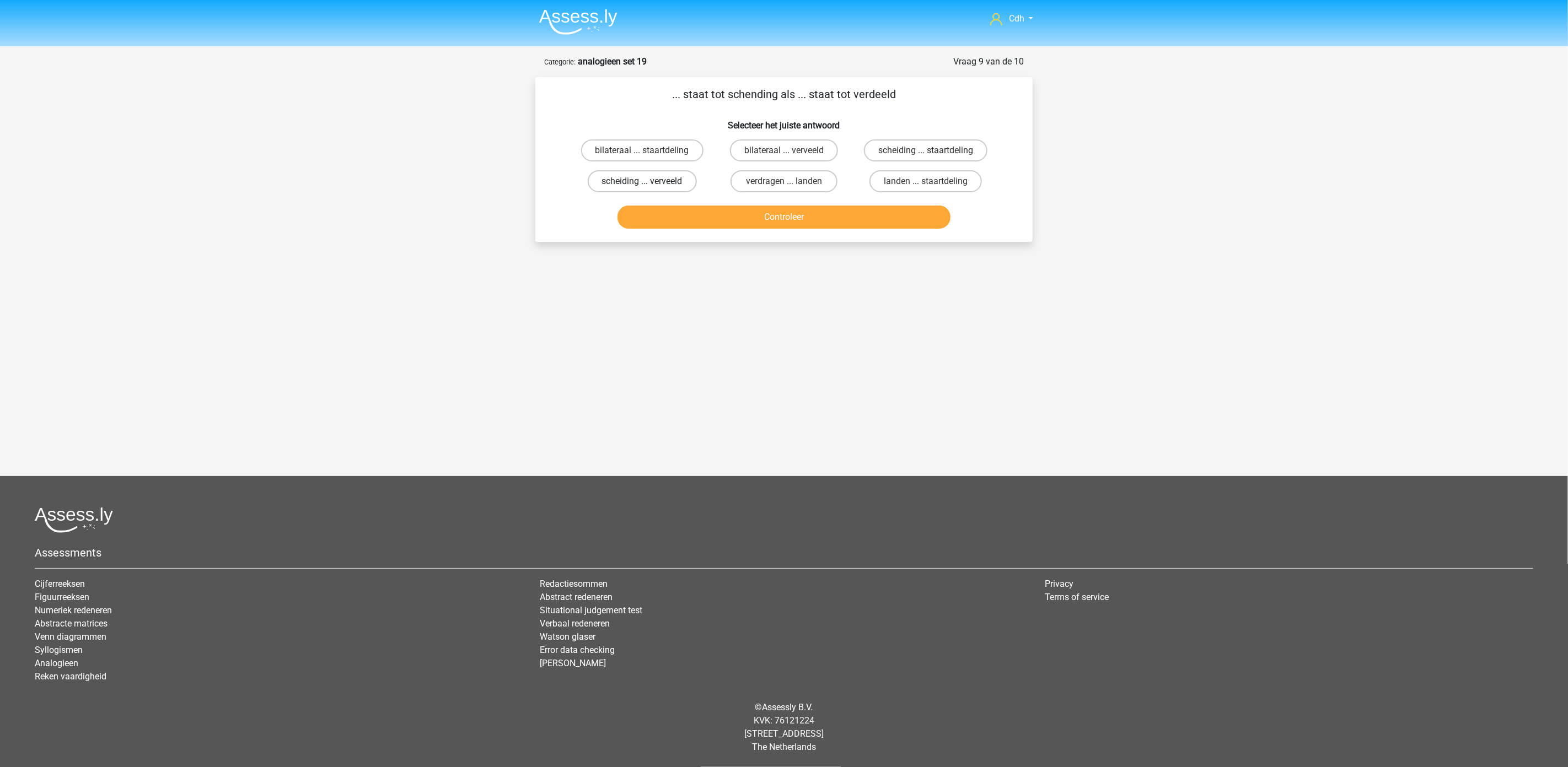
click at [670, 180] on label "scheiding ... verveeld" at bounding box center [642, 182] width 109 height 22
click at [649, 181] on input "scheiding ... verveeld" at bounding box center [646, 185] width 7 height 7
radio input "true"
click at [785, 214] on button "Controleer" at bounding box center [784, 217] width 333 height 23
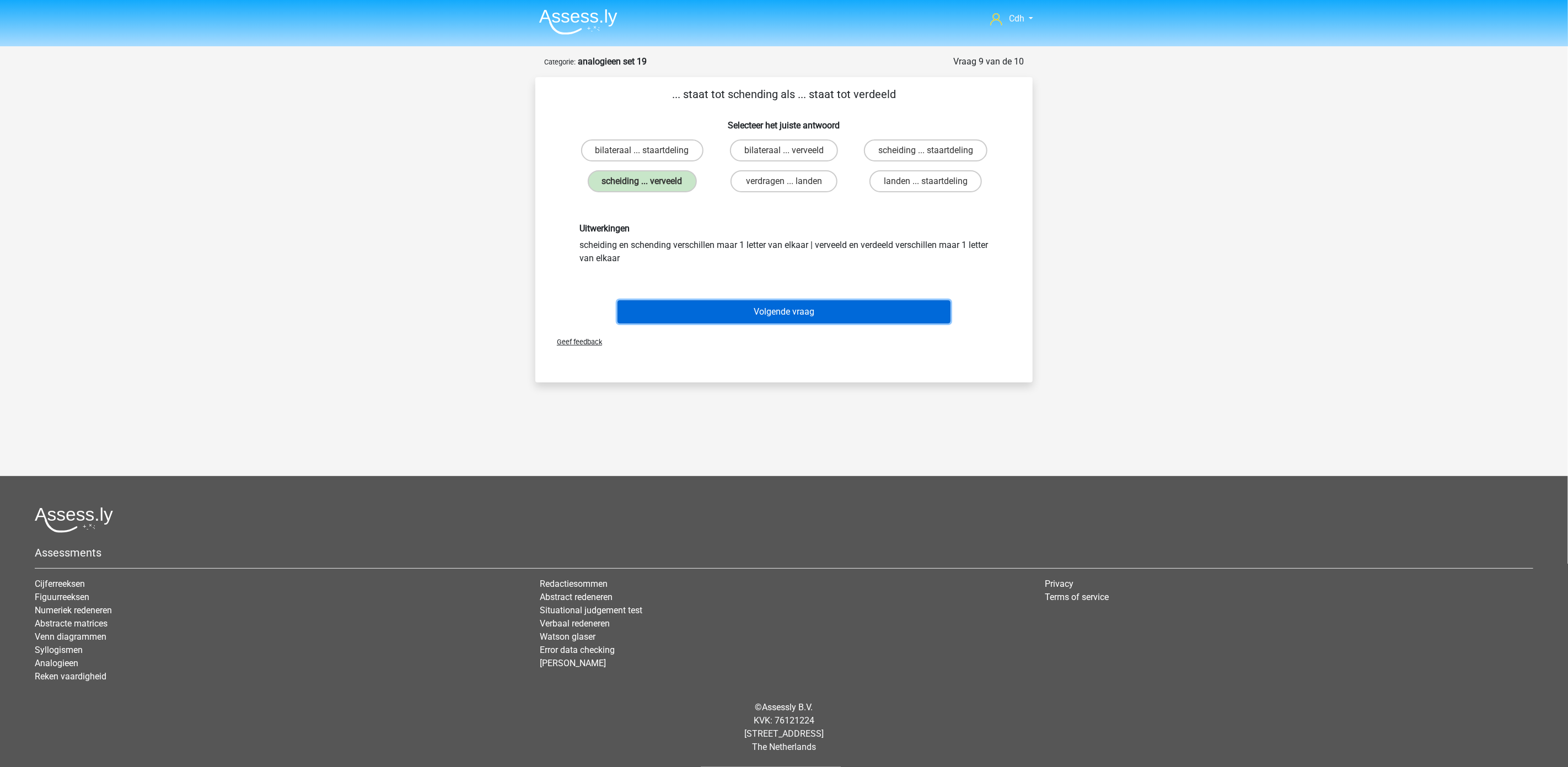
click at [792, 306] on button "Volgende vraag" at bounding box center [784, 311] width 333 height 23
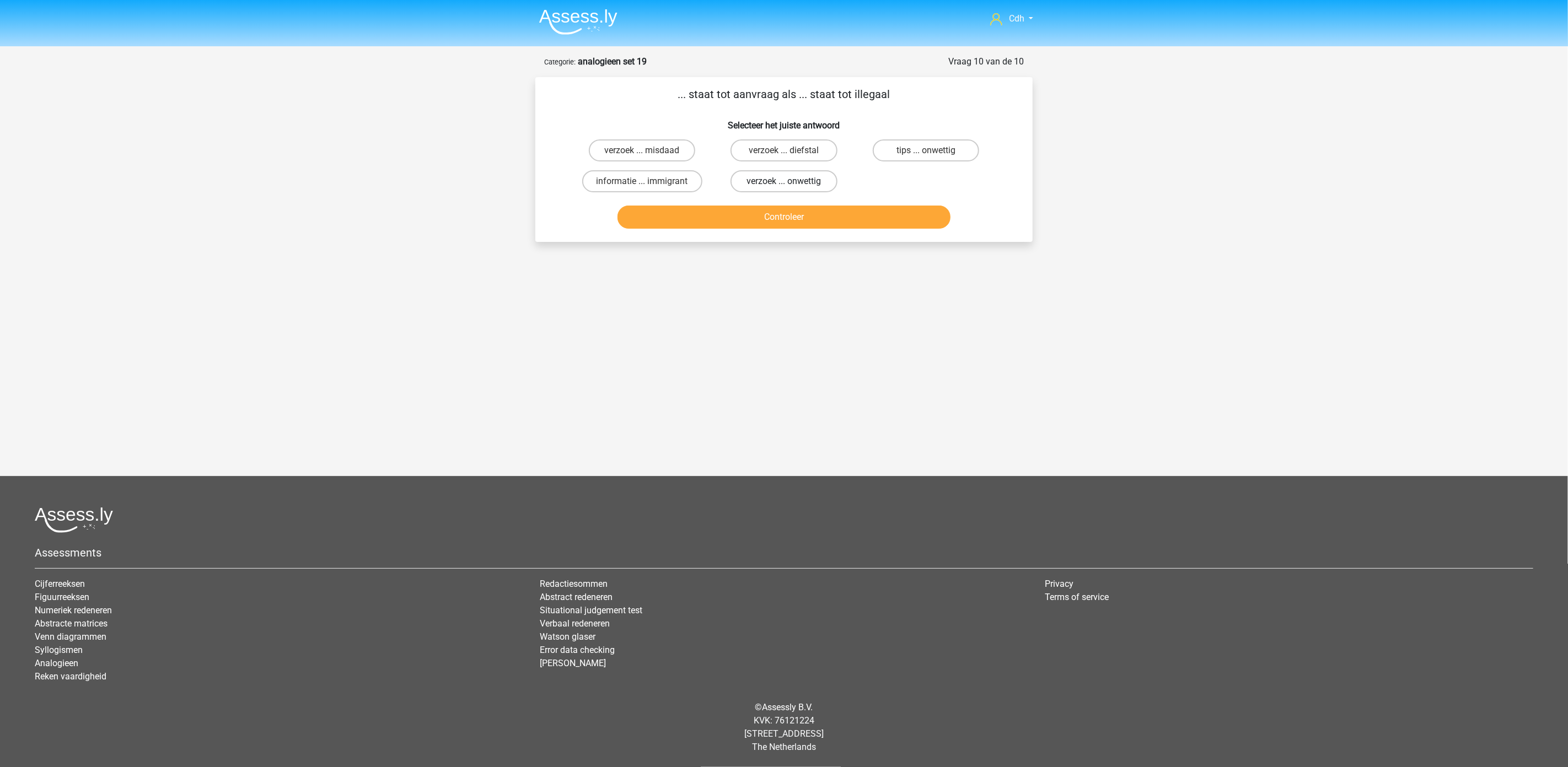
click at [808, 179] on label "verzoek ... onwettig" at bounding box center [783, 182] width 106 height 22
click at [791, 181] on input "verzoek ... onwettig" at bounding box center [788, 185] width 7 height 7
radio input "true"
click at [830, 222] on button "Controleer" at bounding box center [784, 217] width 333 height 23
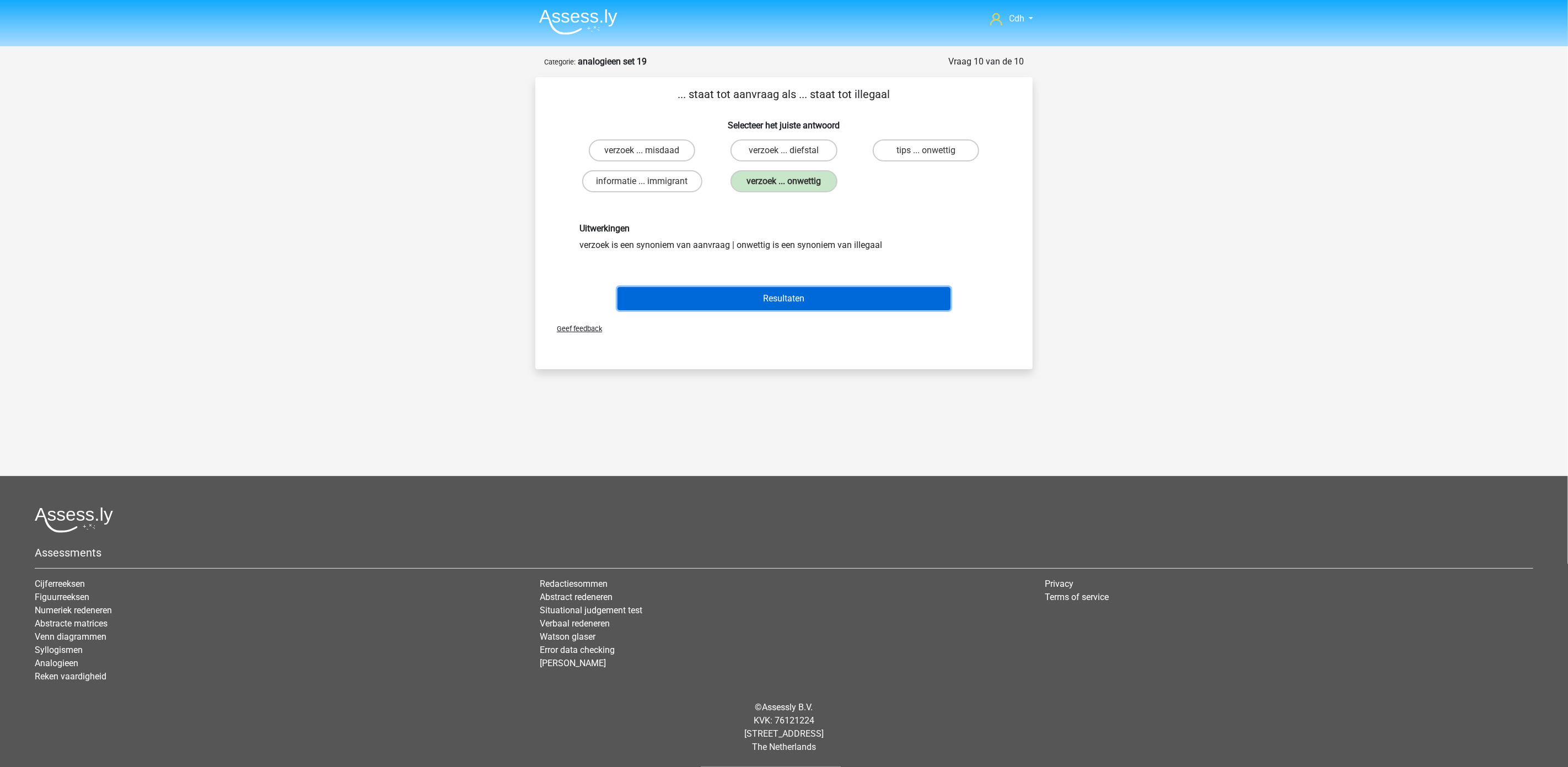
click at [842, 294] on button "Resultaten" at bounding box center [784, 299] width 333 height 23
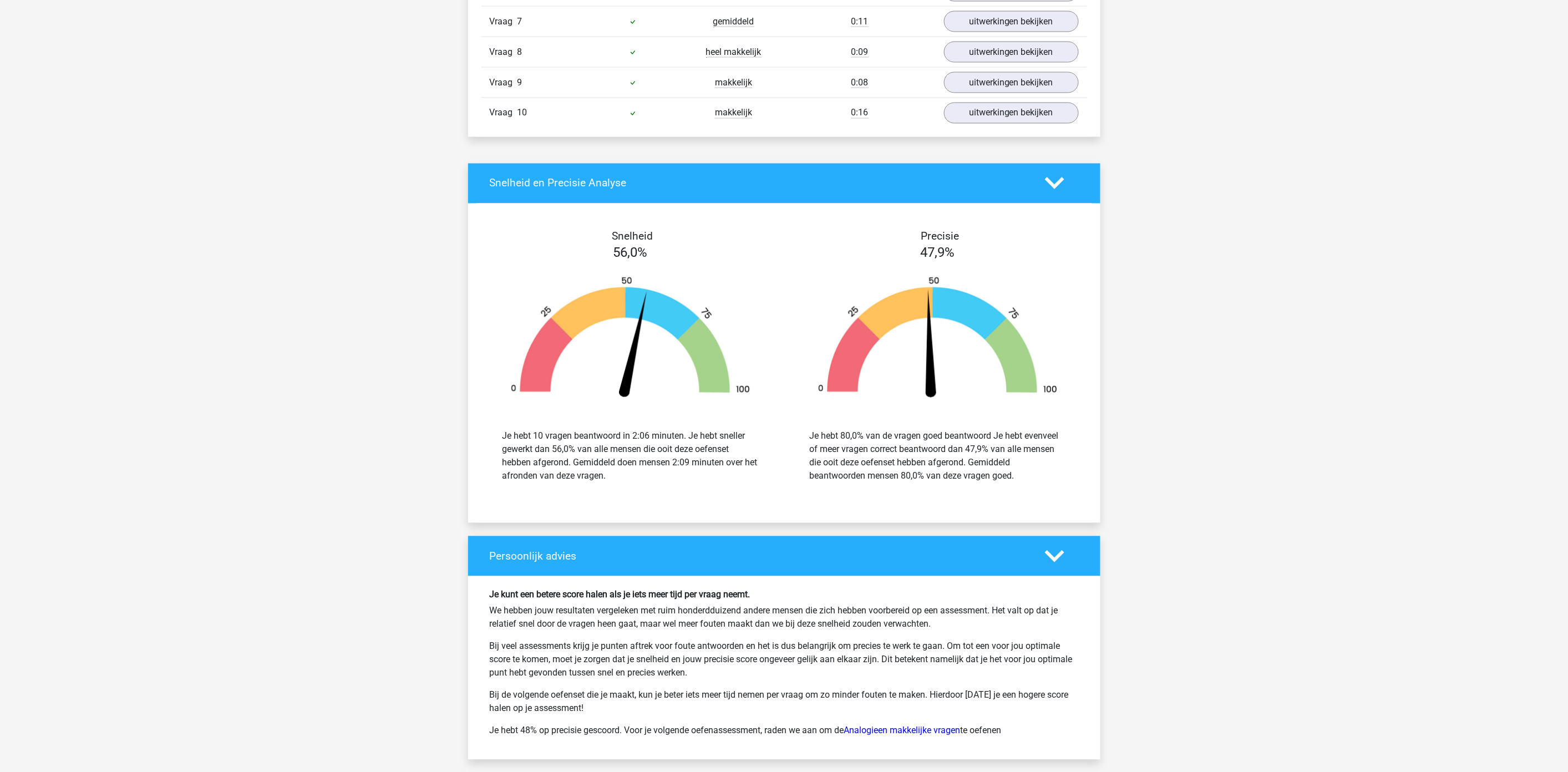
scroll to position [1109, 0]
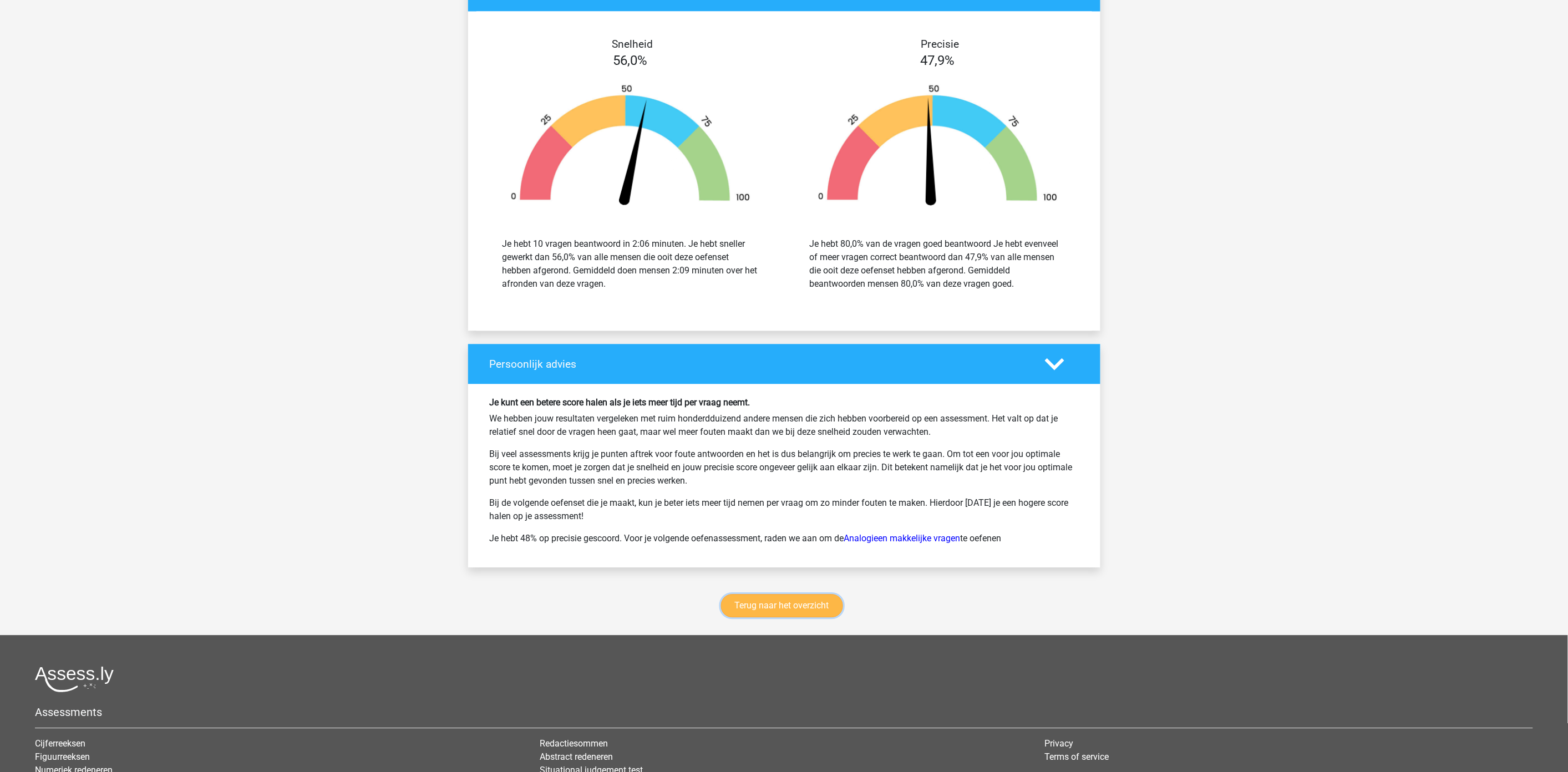
click at [783, 611] on link "Terug naar het overzicht" at bounding box center [782, 605] width 122 height 23
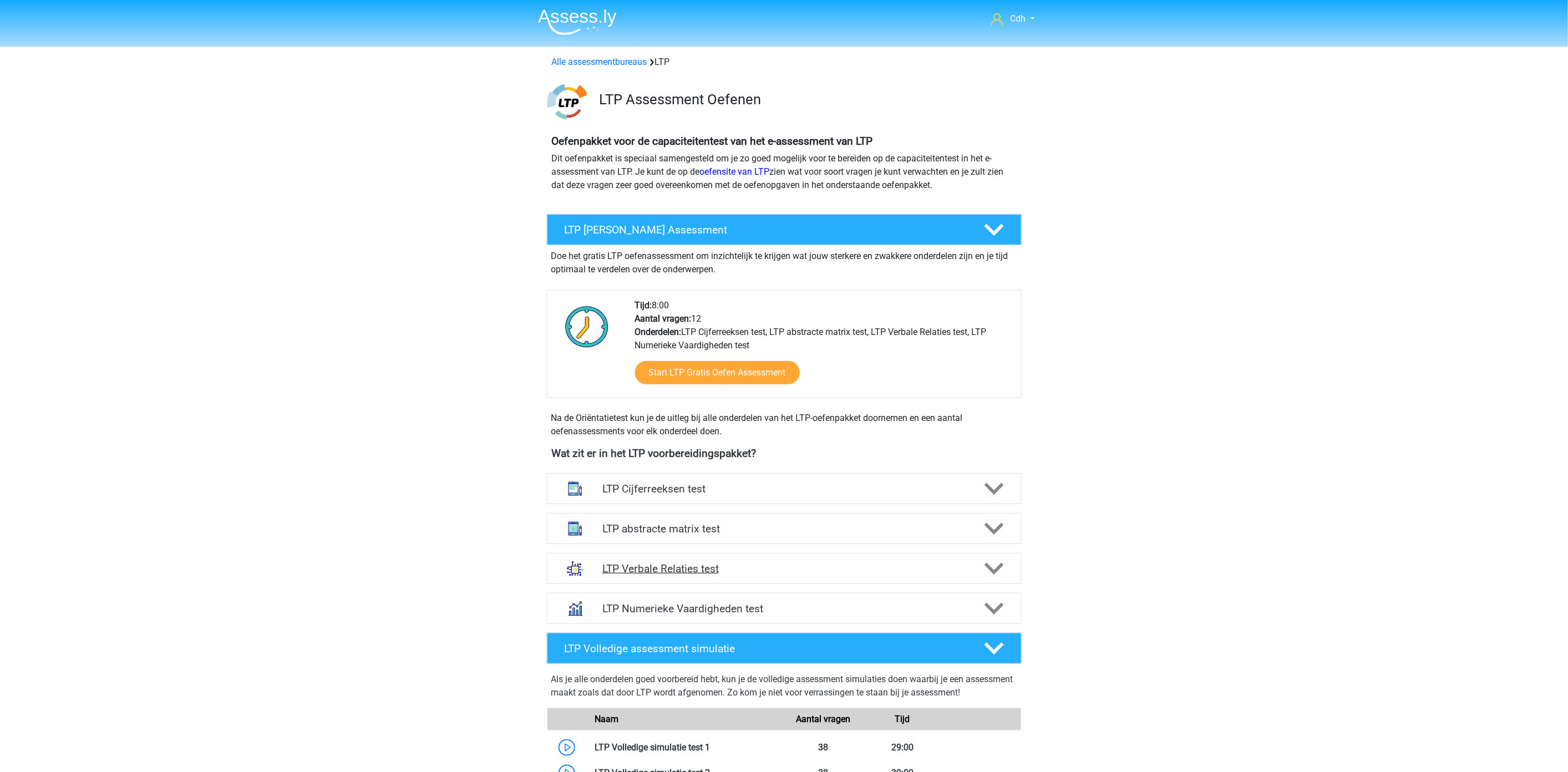
click at [990, 571] on polygon at bounding box center [994, 569] width 19 height 12
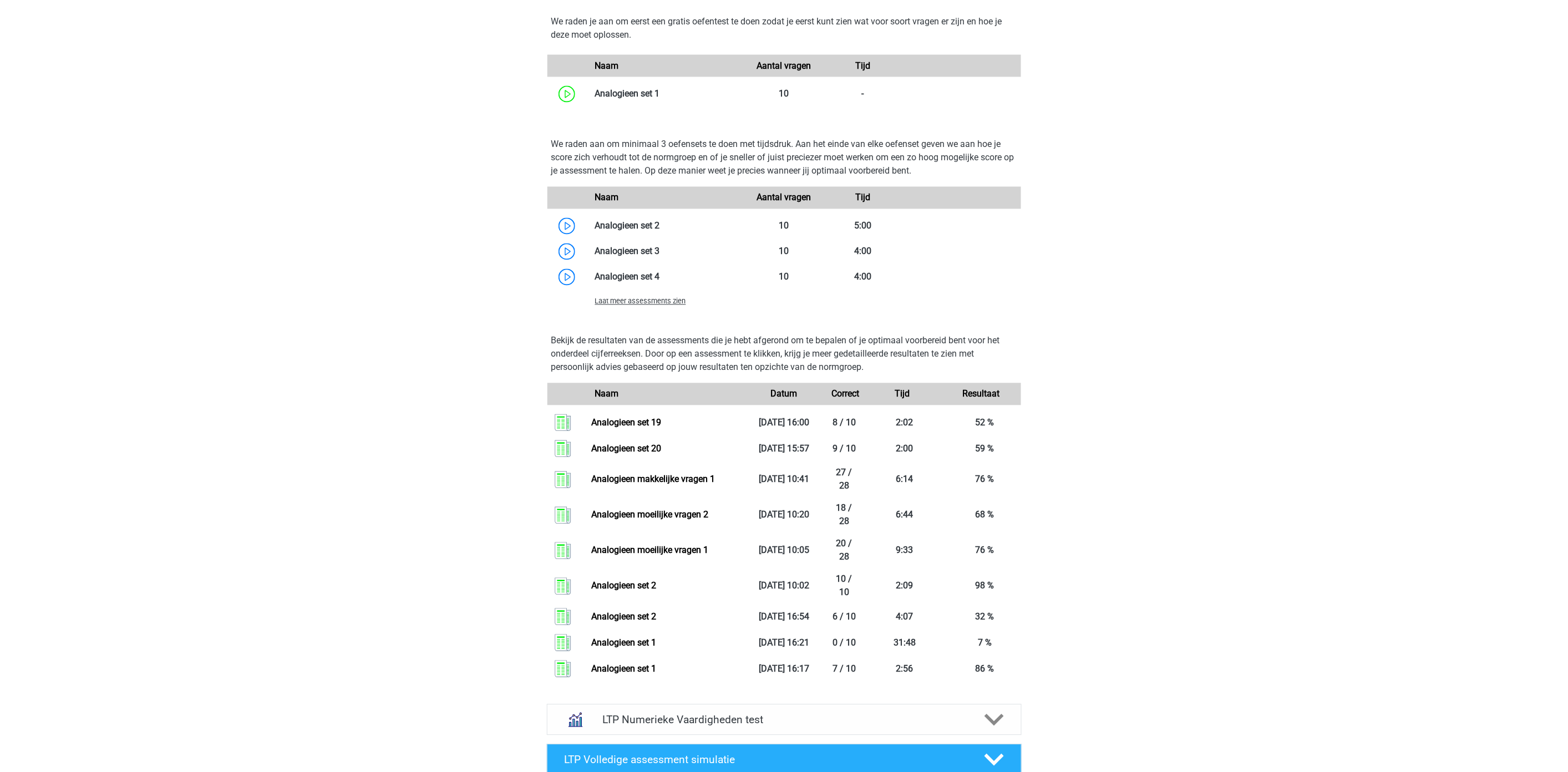
scroll to position [924, 0]
click at [647, 297] on span "Laat meer assessments zien" at bounding box center [641, 299] width 91 height 8
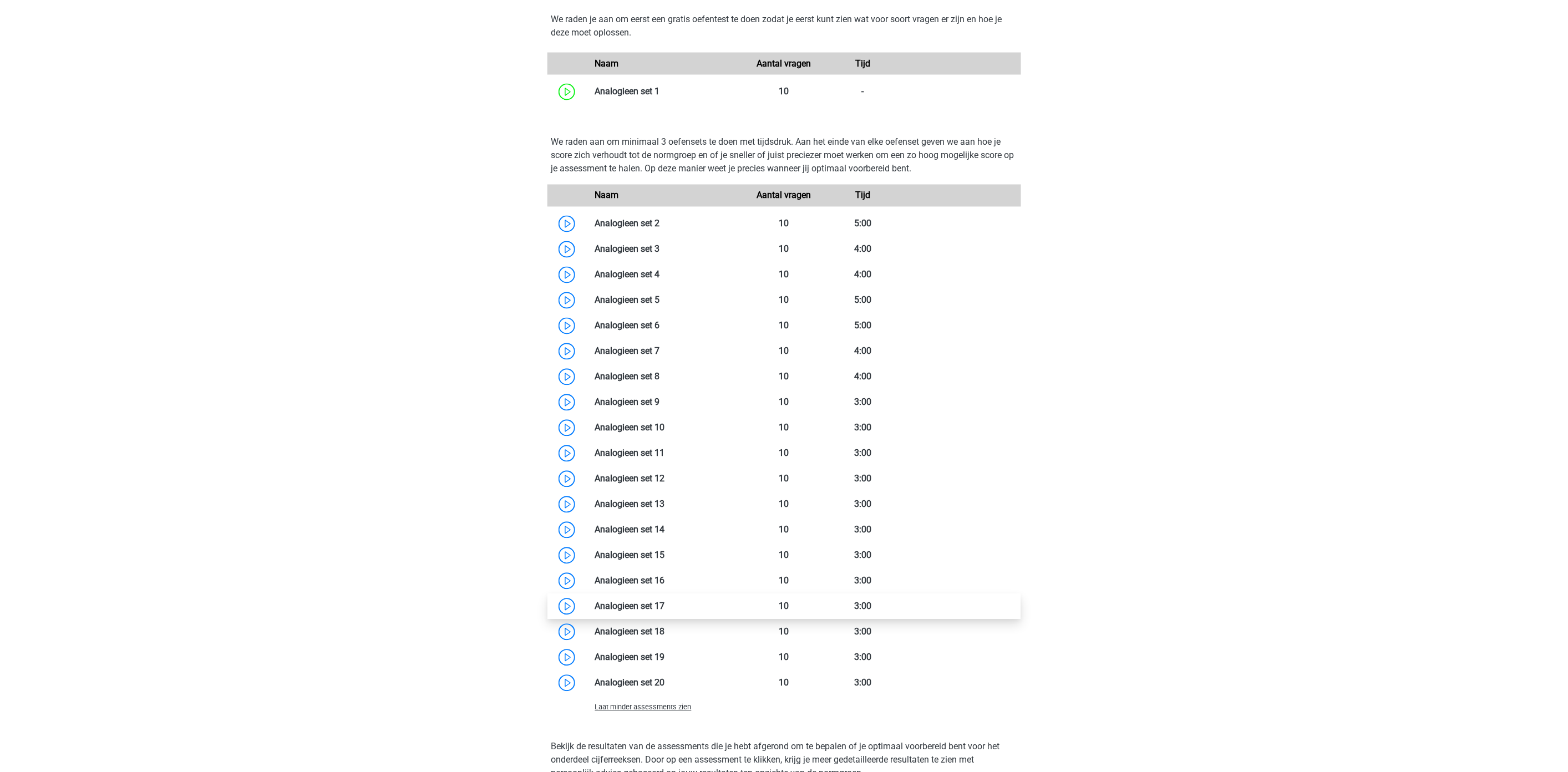
click at [665, 607] on link at bounding box center [665, 606] width 0 height 11
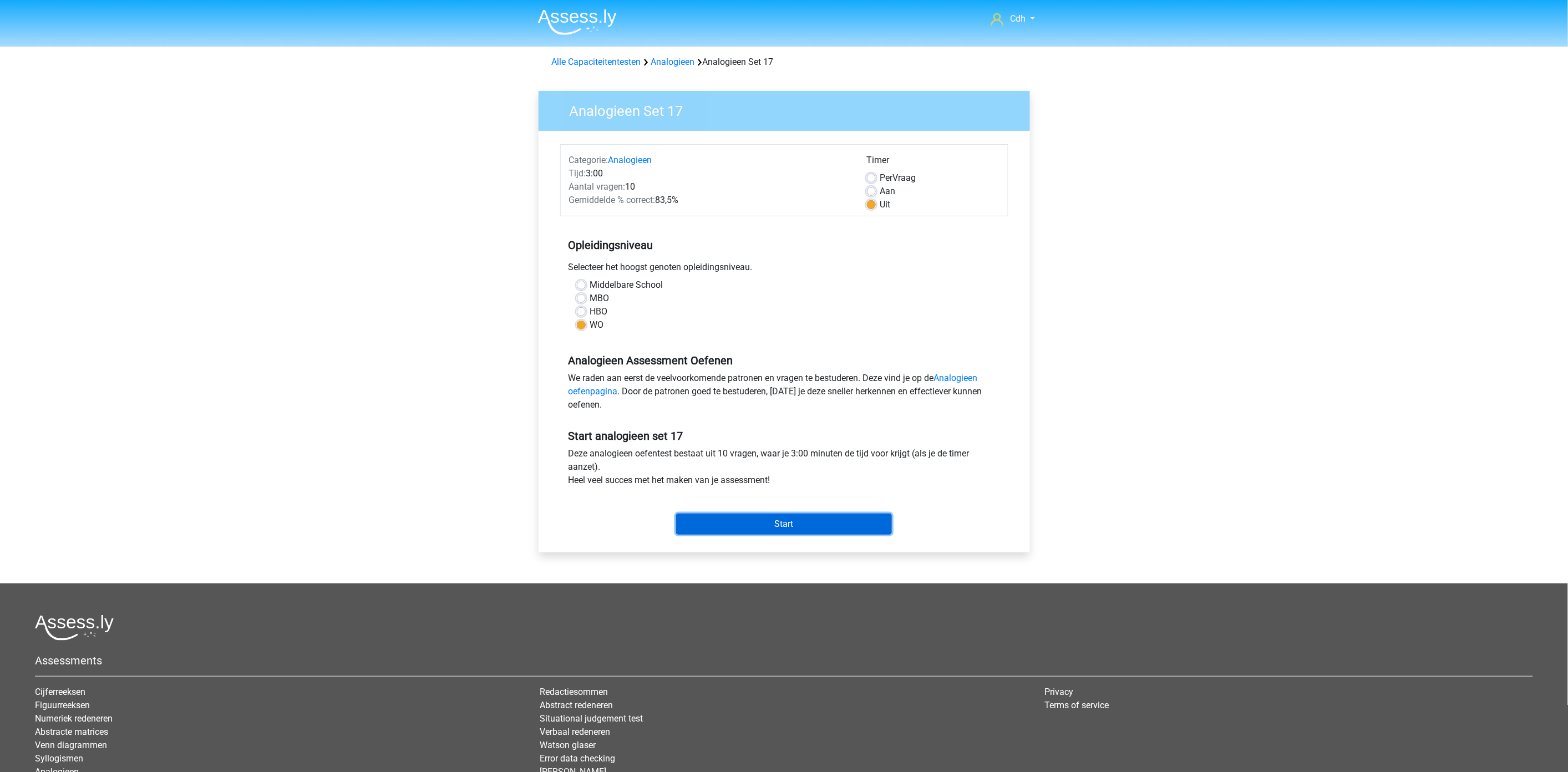
click at [787, 525] on input "Start" at bounding box center [784, 524] width 216 height 21
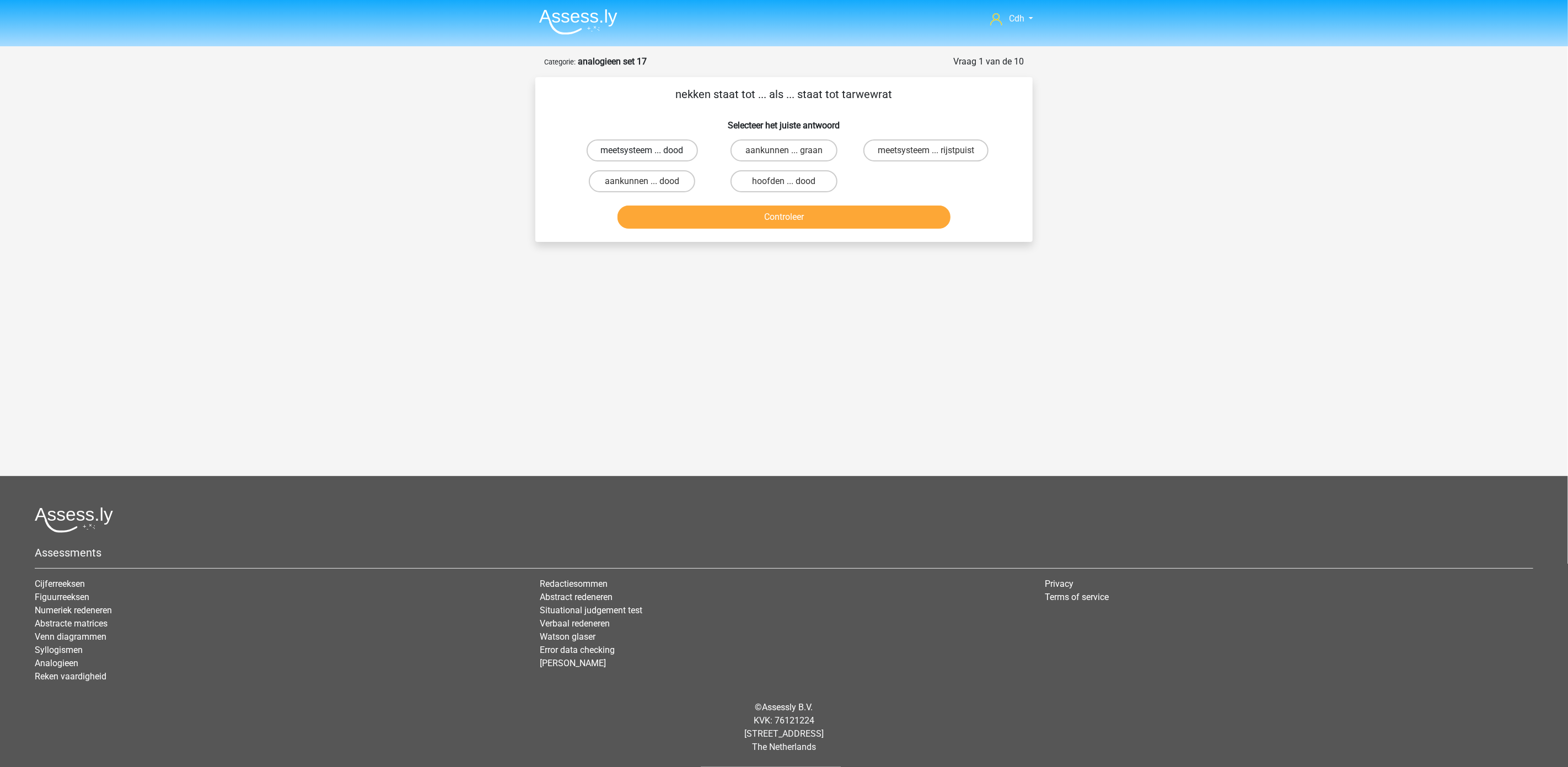
click at [679, 147] on label "meetsysteem ... dood" at bounding box center [642, 151] width 111 height 22
click at [649, 150] on input "meetsysteem ... dood" at bounding box center [646, 154] width 7 height 7
radio input "true"
click at [735, 224] on button "Controleer" at bounding box center [784, 217] width 333 height 23
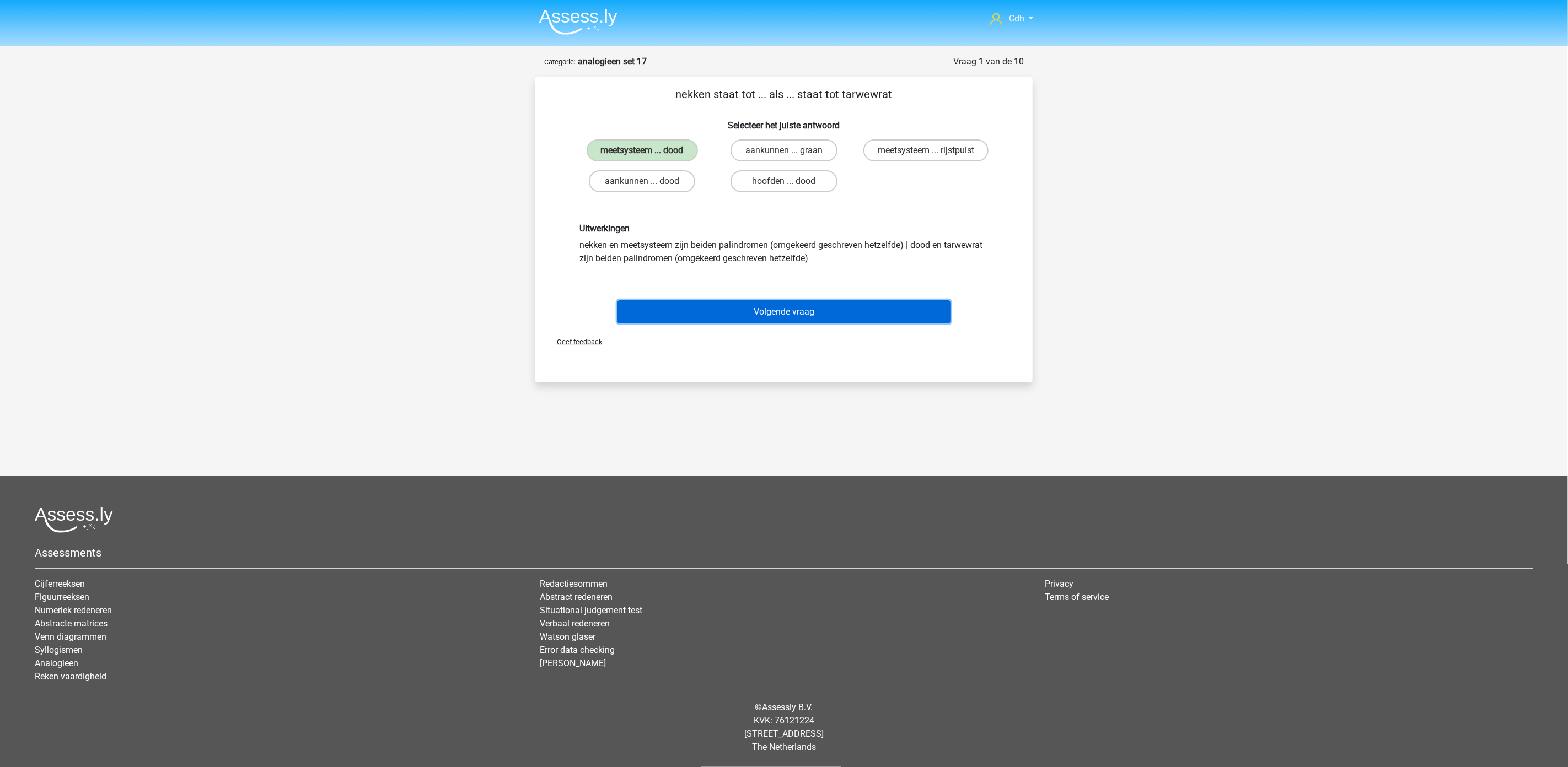
click at [757, 307] on button "Volgende vraag" at bounding box center [784, 311] width 333 height 23
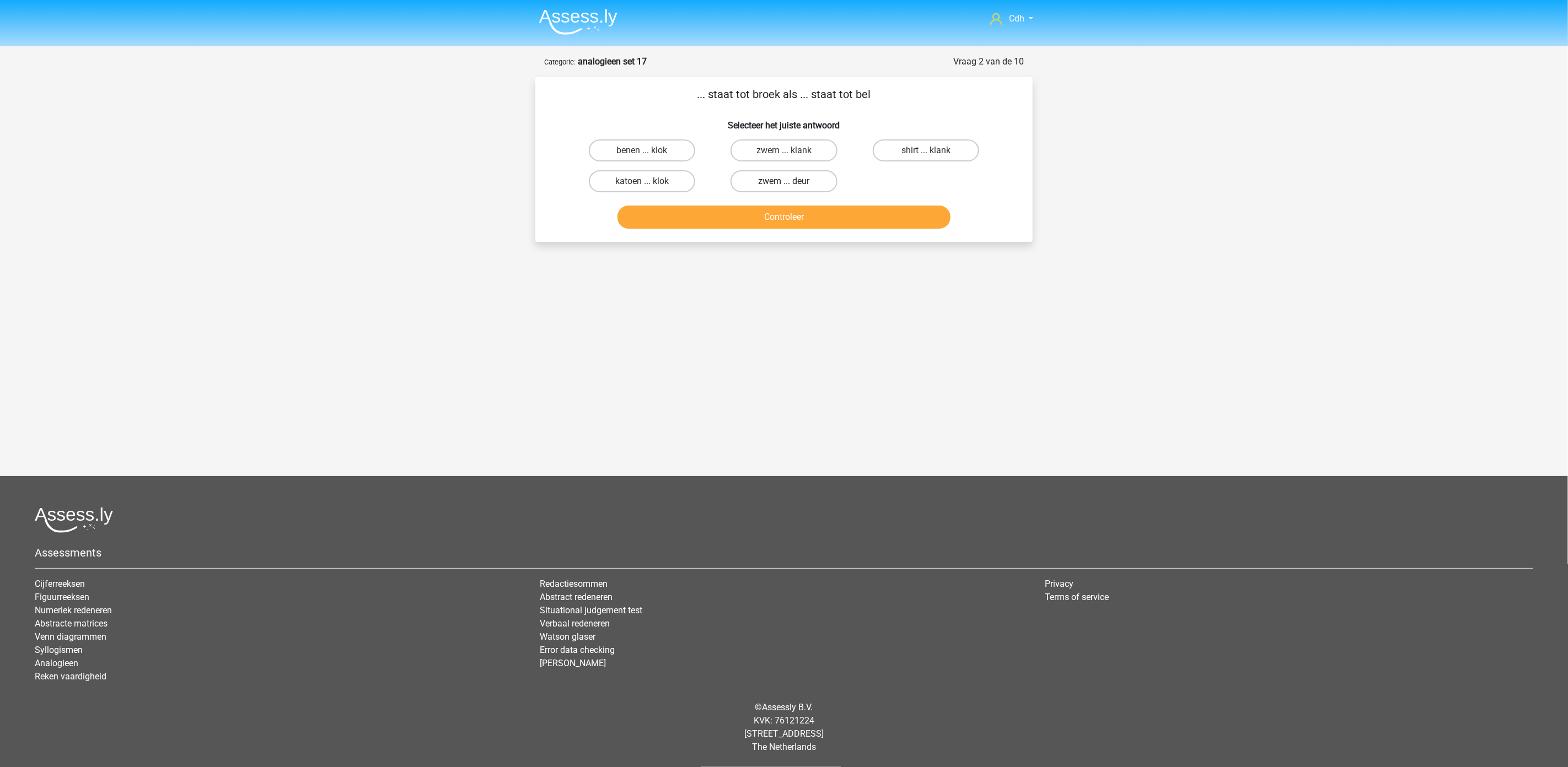
click at [772, 179] on label "zwem ... deur" at bounding box center [783, 182] width 106 height 22
click at [784, 181] on input "zwem ... deur" at bounding box center [788, 185] width 7 height 7
radio input "true"
click at [781, 222] on button "Controleer" at bounding box center [784, 217] width 333 height 23
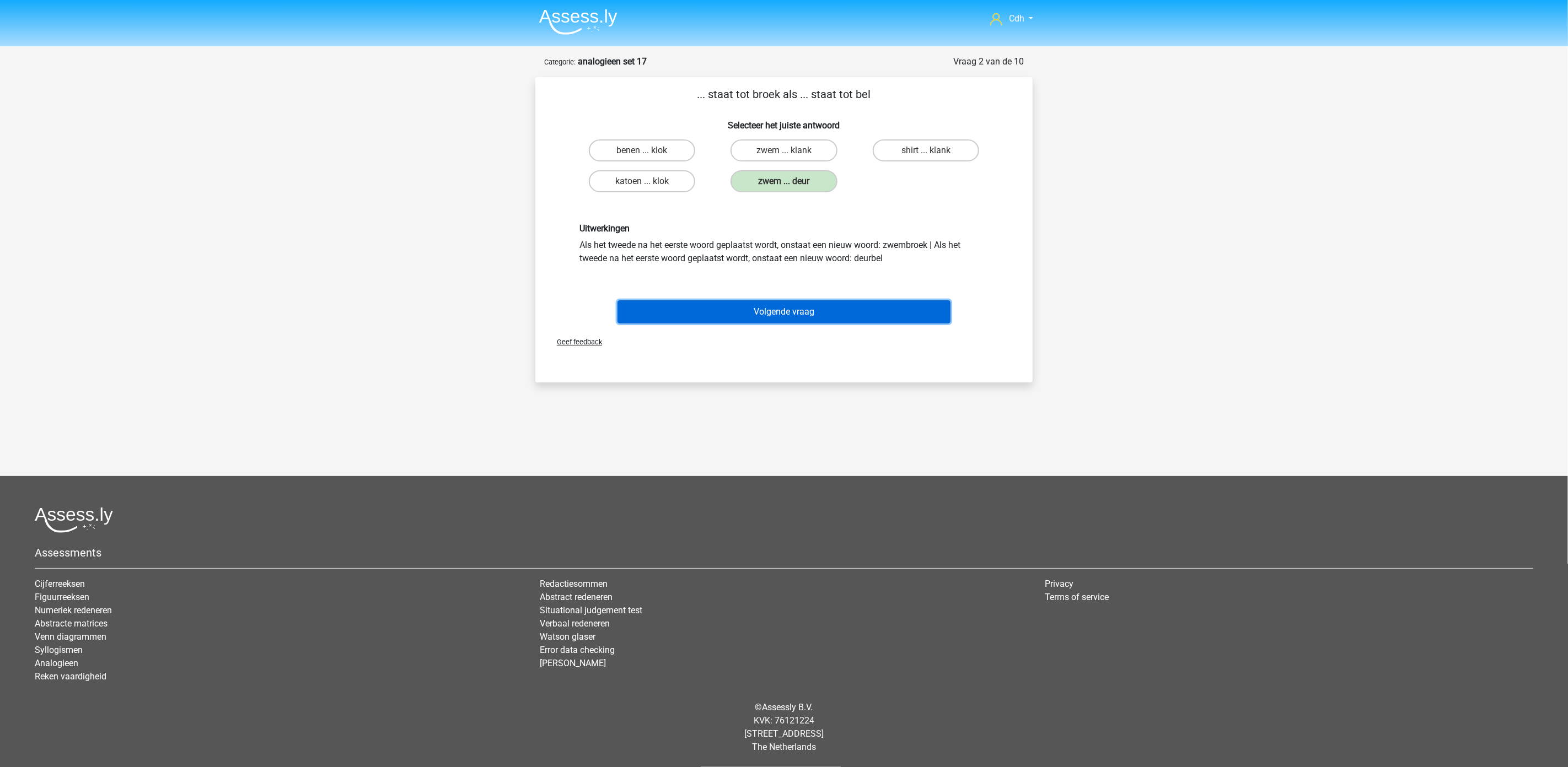
click at [795, 311] on button "Volgende vraag" at bounding box center [784, 311] width 333 height 23
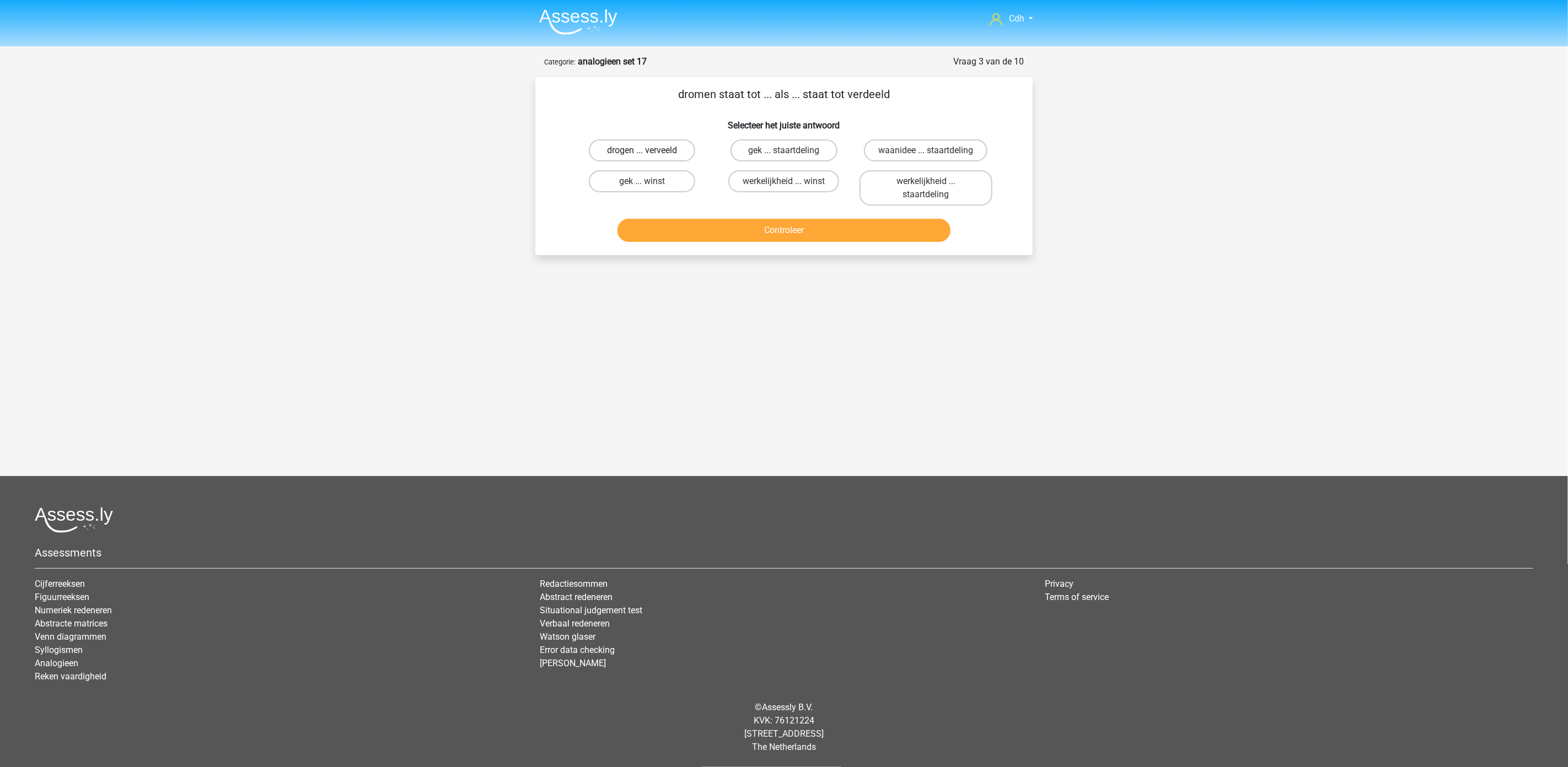
click at [675, 145] on label "drogen ... verveeld" at bounding box center [642, 151] width 106 height 22
click at [649, 150] on input "drogen ... verveeld" at bounding box center [646, 154] width 7 height 7
radio input "true"
click at [788, 227] on button "Controleer" at bounding box center [784, 230] width 333 height 23
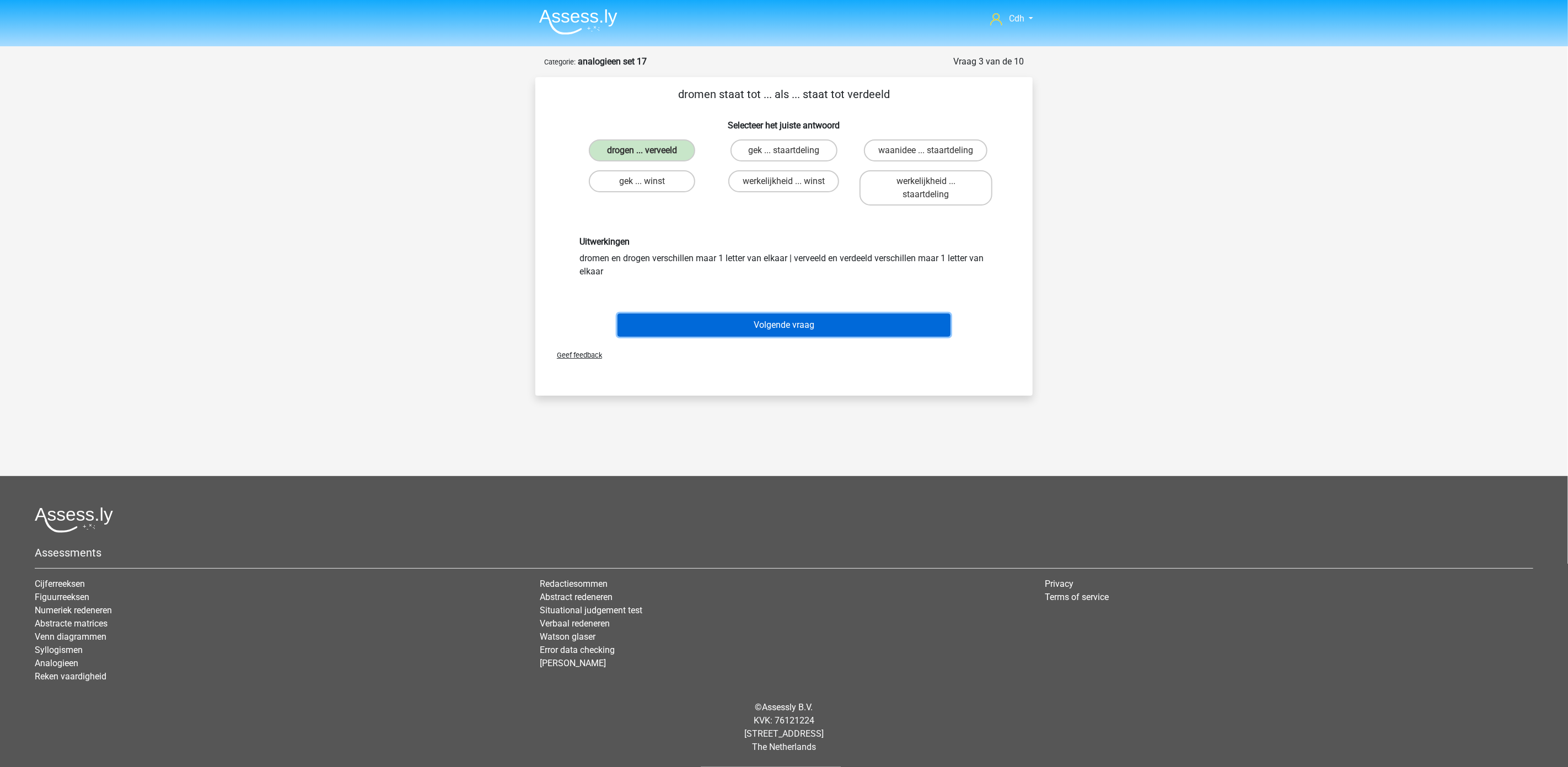
click at [817, 323] on button "Volgende vraag" at bounding box center [784, 324] width 333 height 23
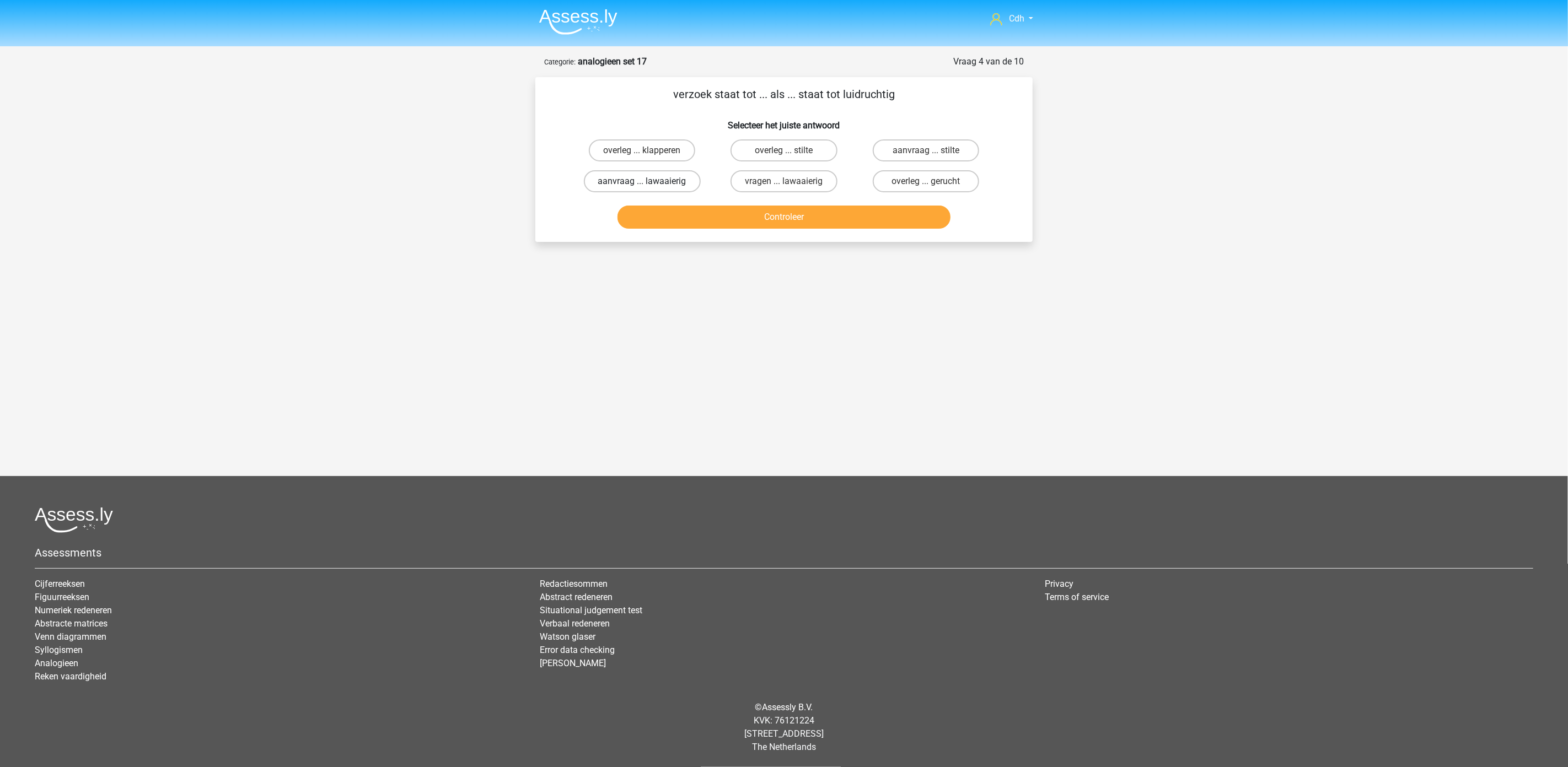
click at [679, 178] on label "aanvraag ... lawaaierig" at bounding box center [642, 182] width 117 height 22
click at [649, 181] on input "aanvraag ... lawaaierig" at bounding box center [646, 185] width 7 height 7
radio input "true"
click at [801, 213] on button "Controleer" at bounding box center [784, 217] width 333 height 23
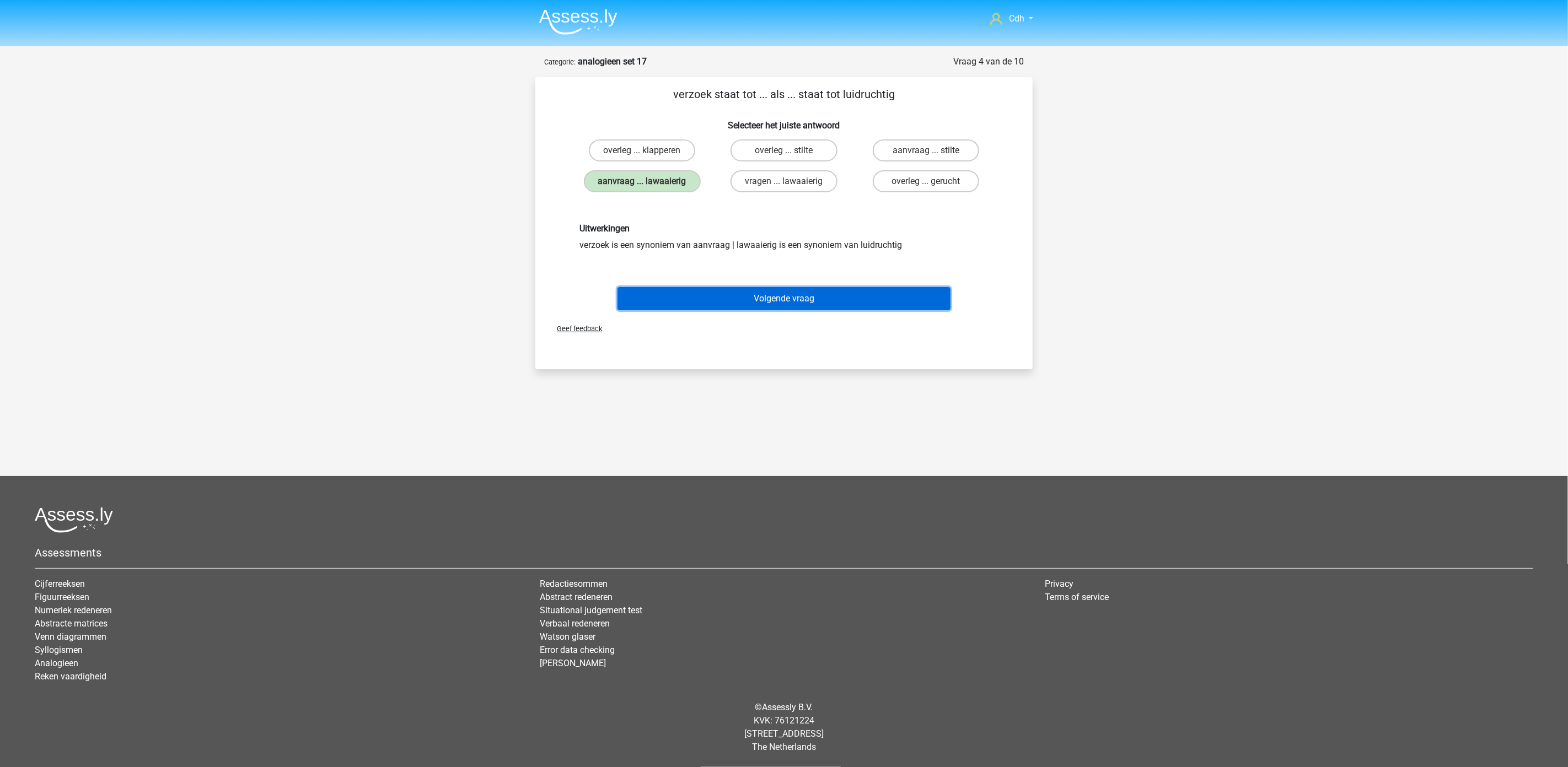
click at [847, 287] on button "Volgende vraag" at bounding box center [784, 299] width 333 height 23
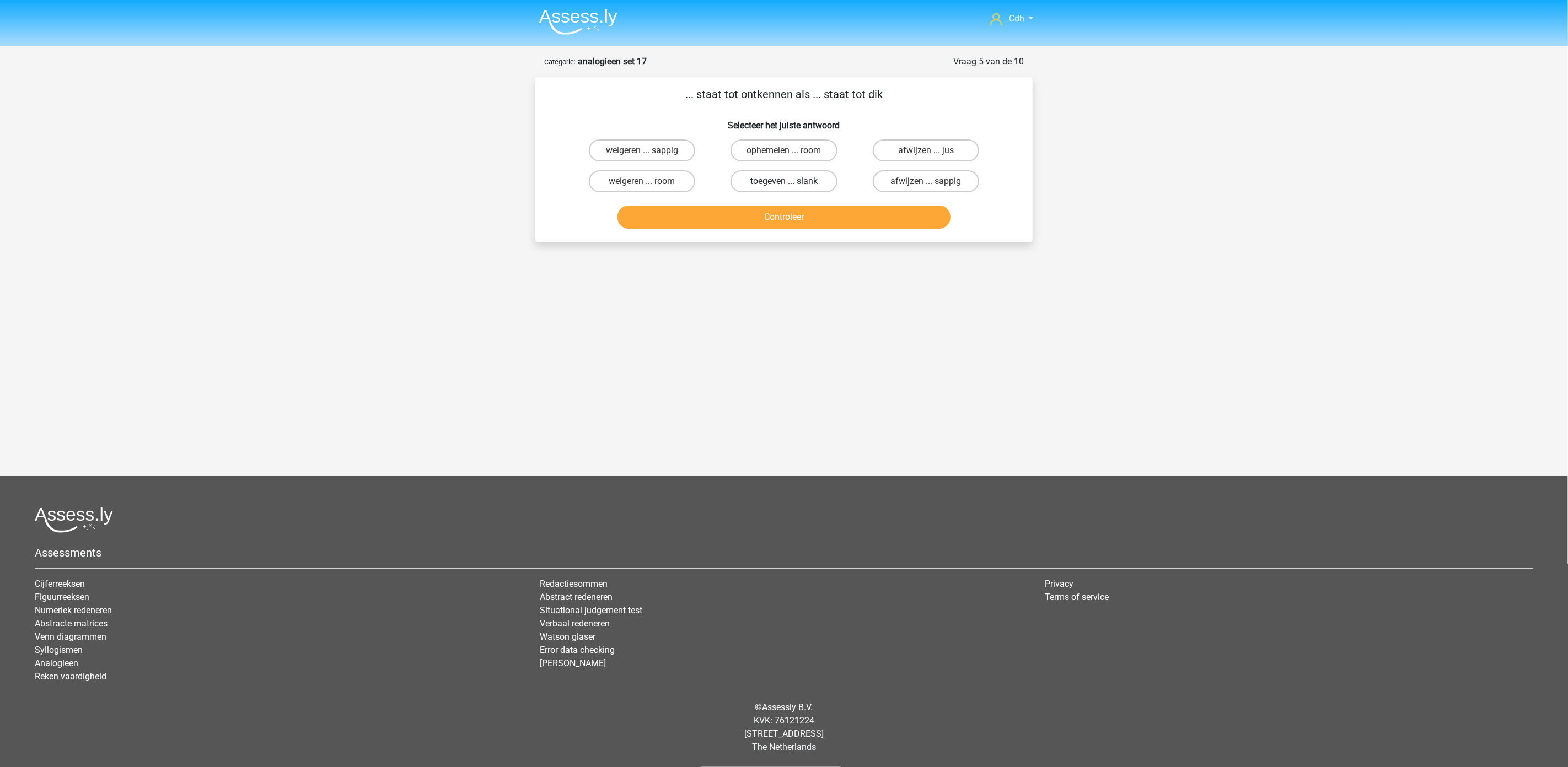
click at [815, 182] on label "toegeven ... slank" at bounding box center [783, 182] width 106 height 22
click at [791, 182] on input "toegeven ... slank" at bounding box center [788, 185] width 7 height 7
radio input "true"
click at [820, 221] on button "Controleer" at bounding box center [784, 217] width 333 height 23
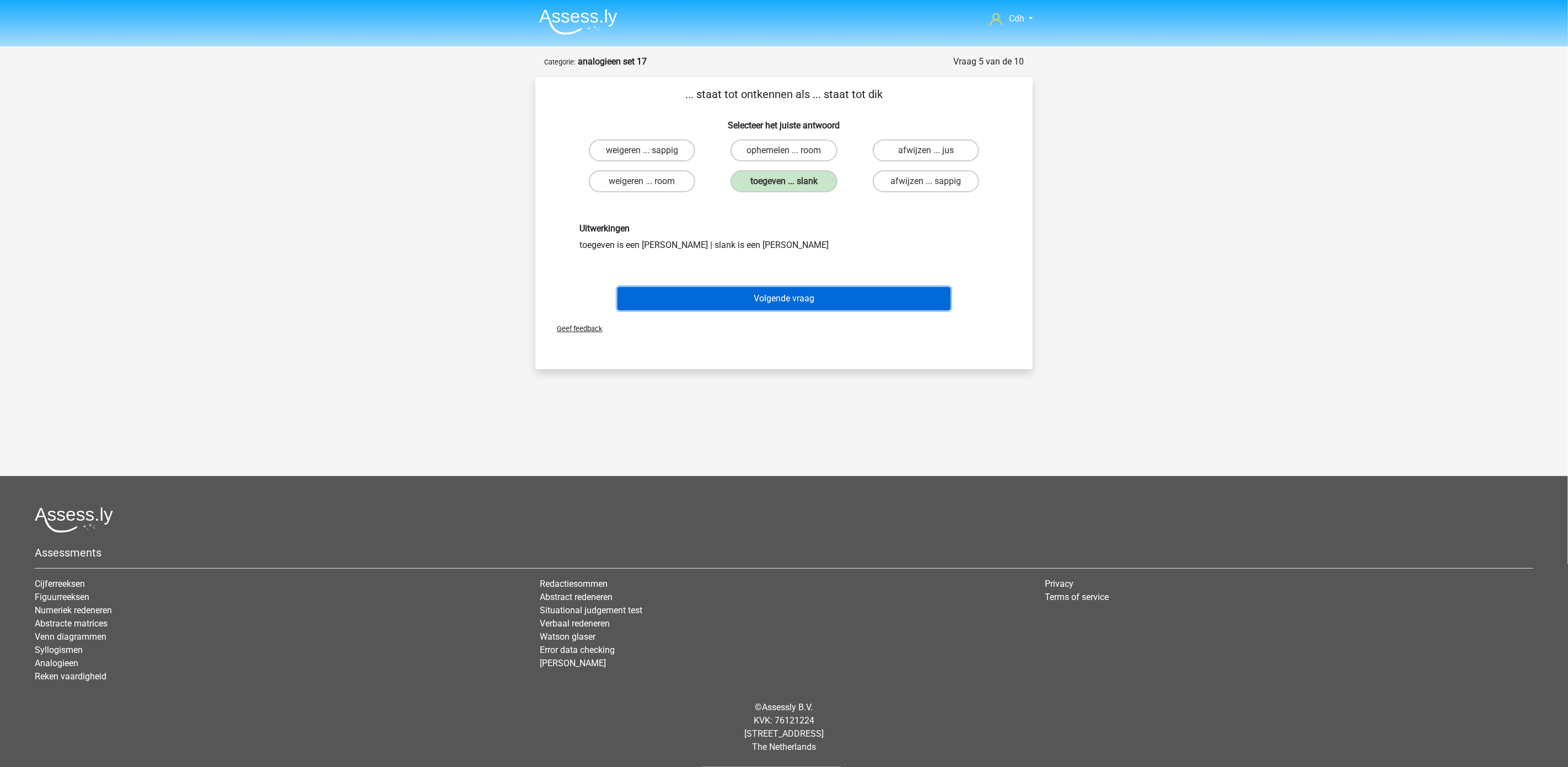
click at [812, 288] on button "Volgende vraag" at bounding box center [784, 299] width 333 height 23
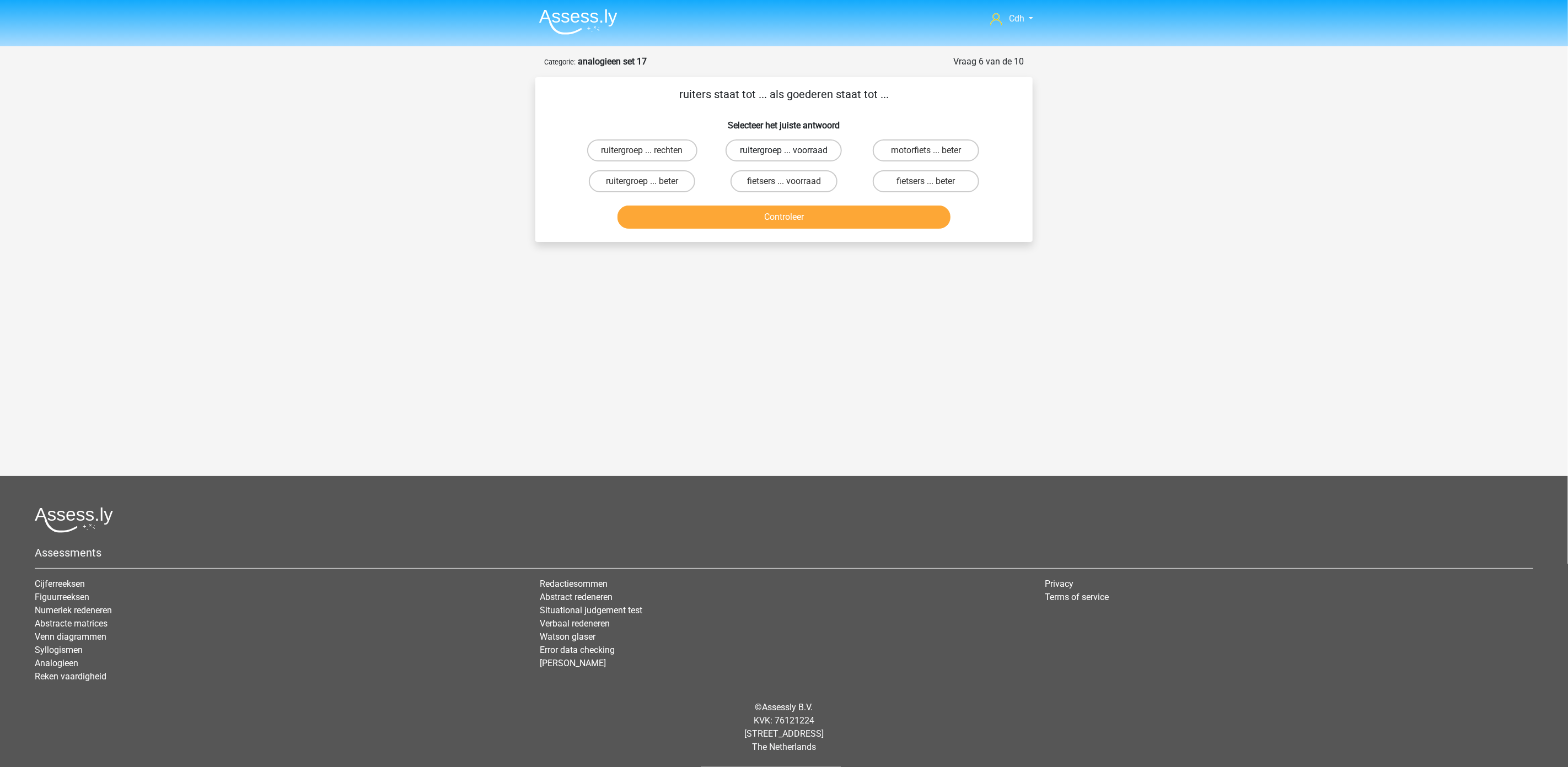
click at [758, 146] on label "ruitergroep ... voorraad" at bounding box center [783, 151] width 116 height 22
click at [784, 150] on input "ruitergroep ... voorraad" at bounding box center [788, 154] width 7 height 7
radio input "true"
click at [770, 222] on button "Controleer" at bounding box center [784, 217] width 333 height 23
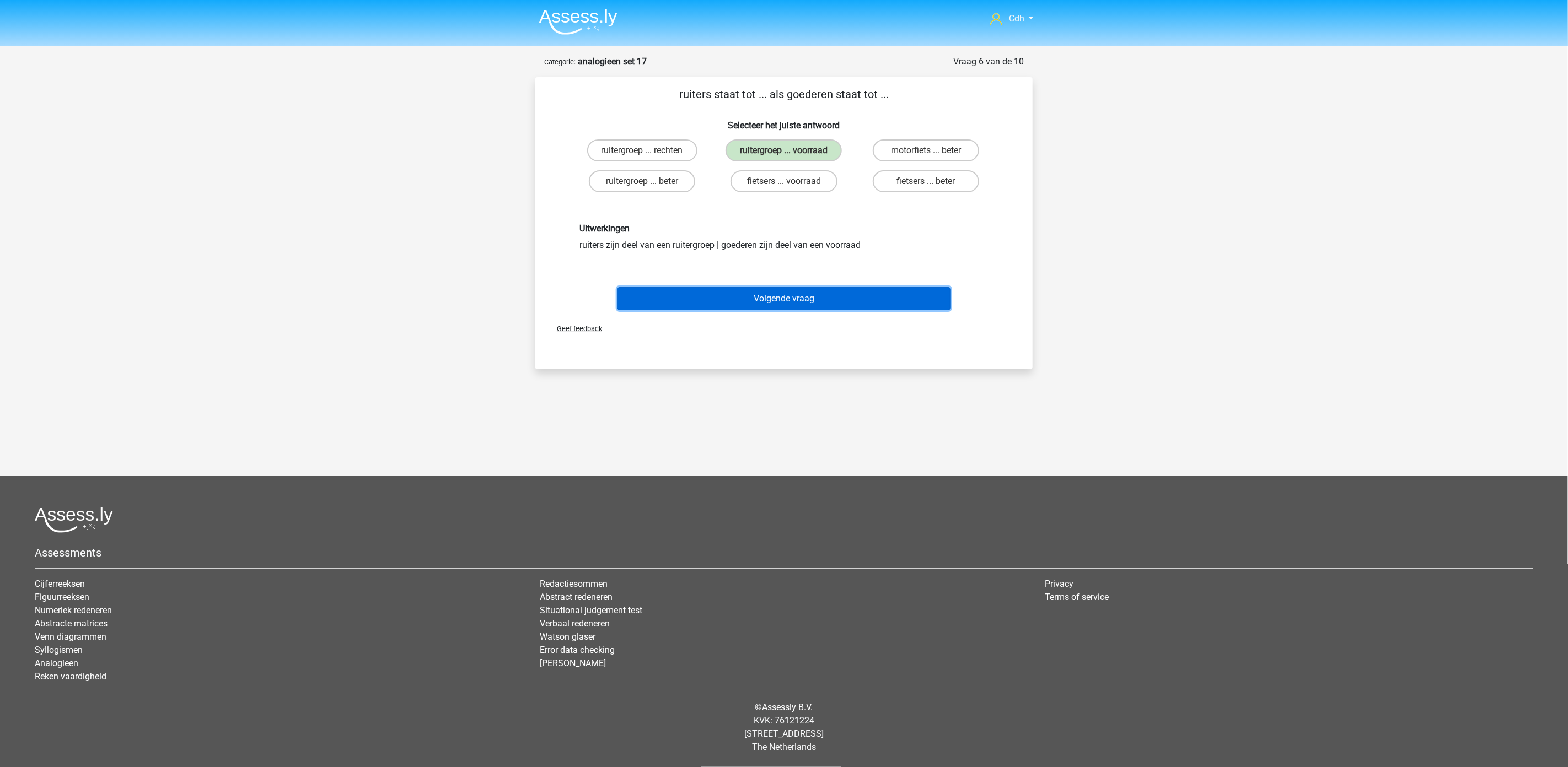
click at [772, 296] on button "Volgende vraag" at bounding box center [784, 299] width 333 height 23
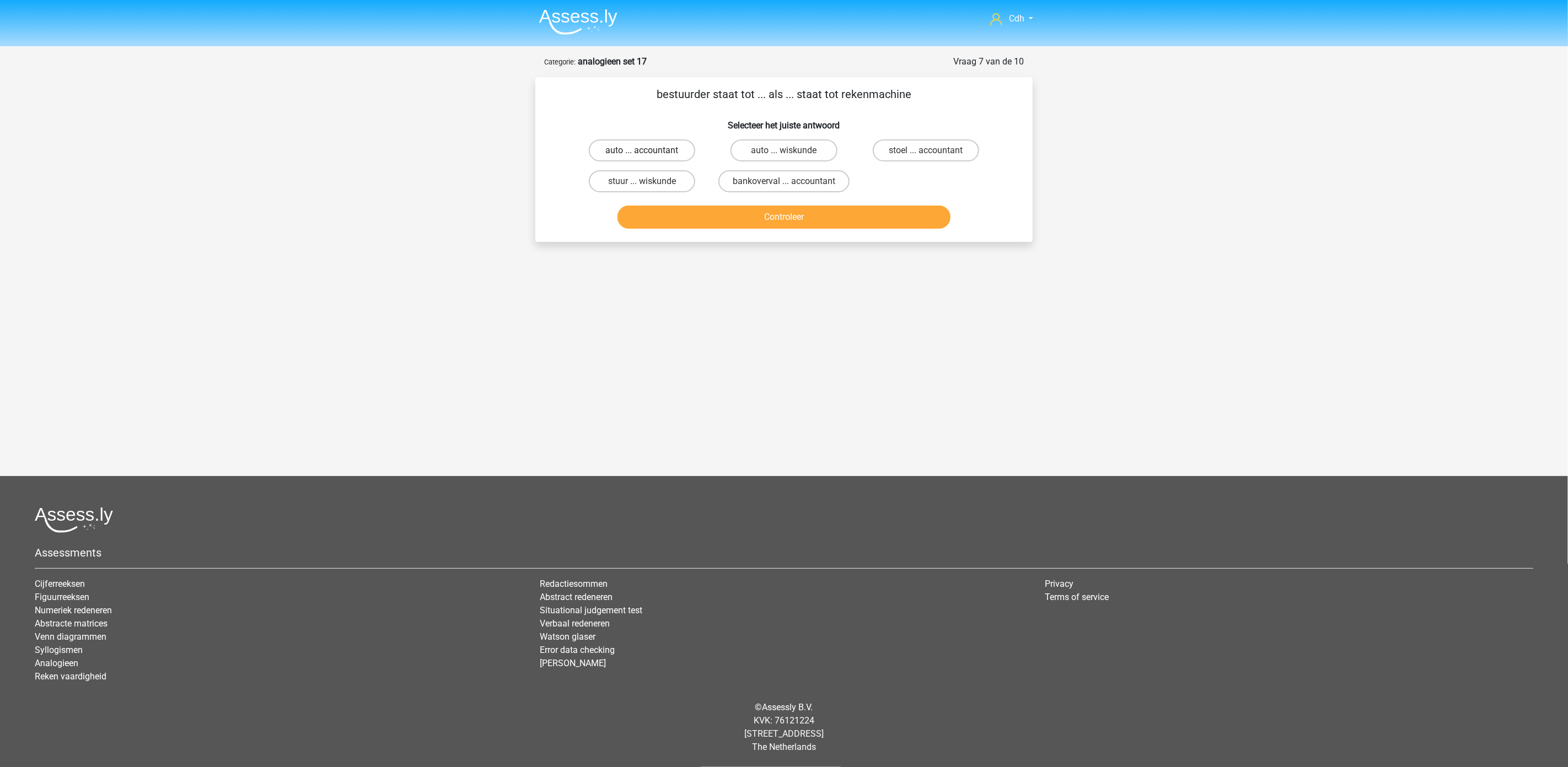
click at [675, 145] on label "auto ... accountant" at bounding box center [642, 151] width 106 height 22
click at [649, 150] on input "auto ... accountant" at bounding box center [646, 154] width 7 height 7
radio input "true"
click at [812, 211] on button "Controleer" at bounding box center [784, 217] width 333 height 23
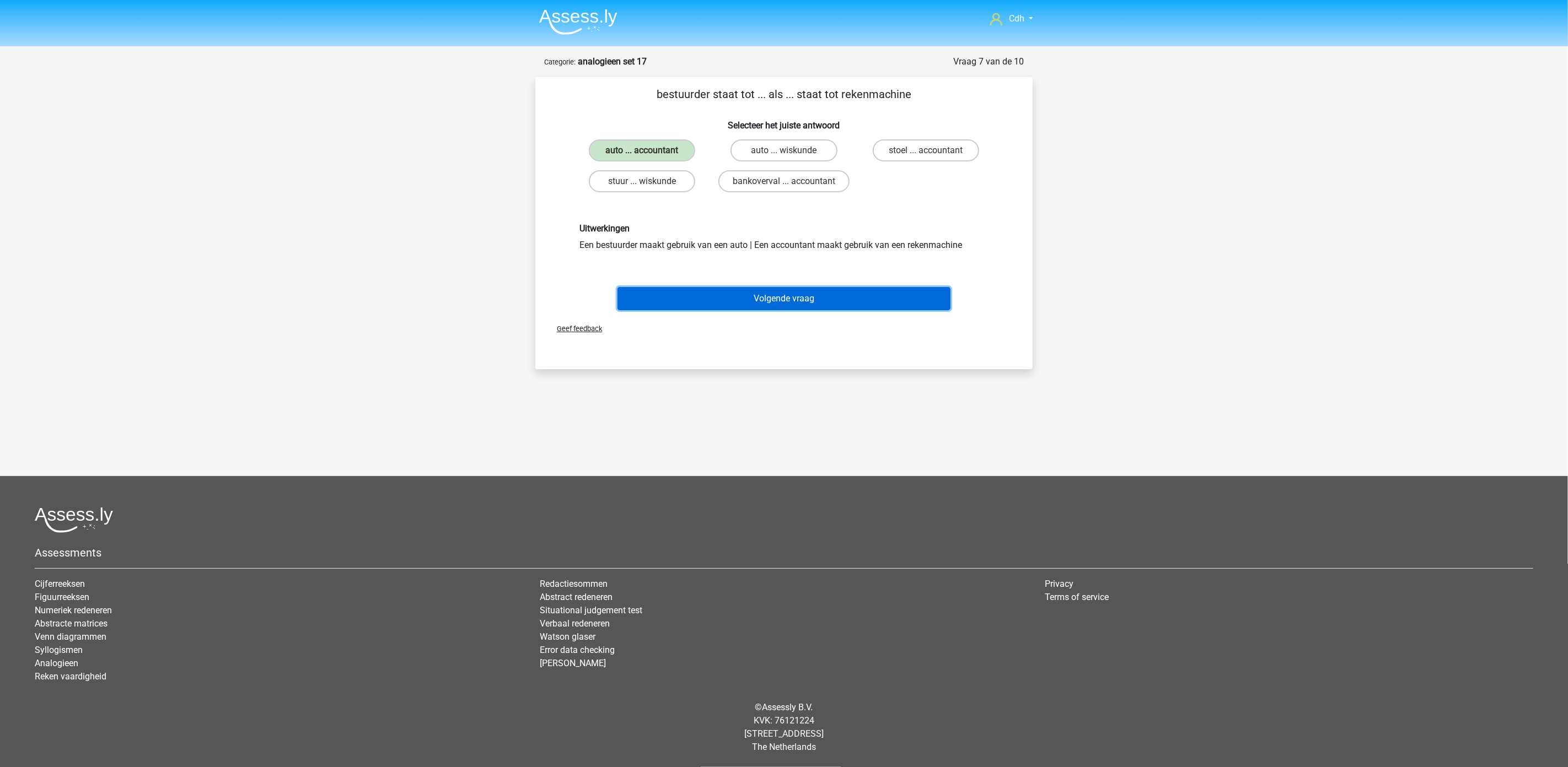
click at [816, 303] on button "Volgende vraag" at bounding box center [784, 299] width 333 height 23
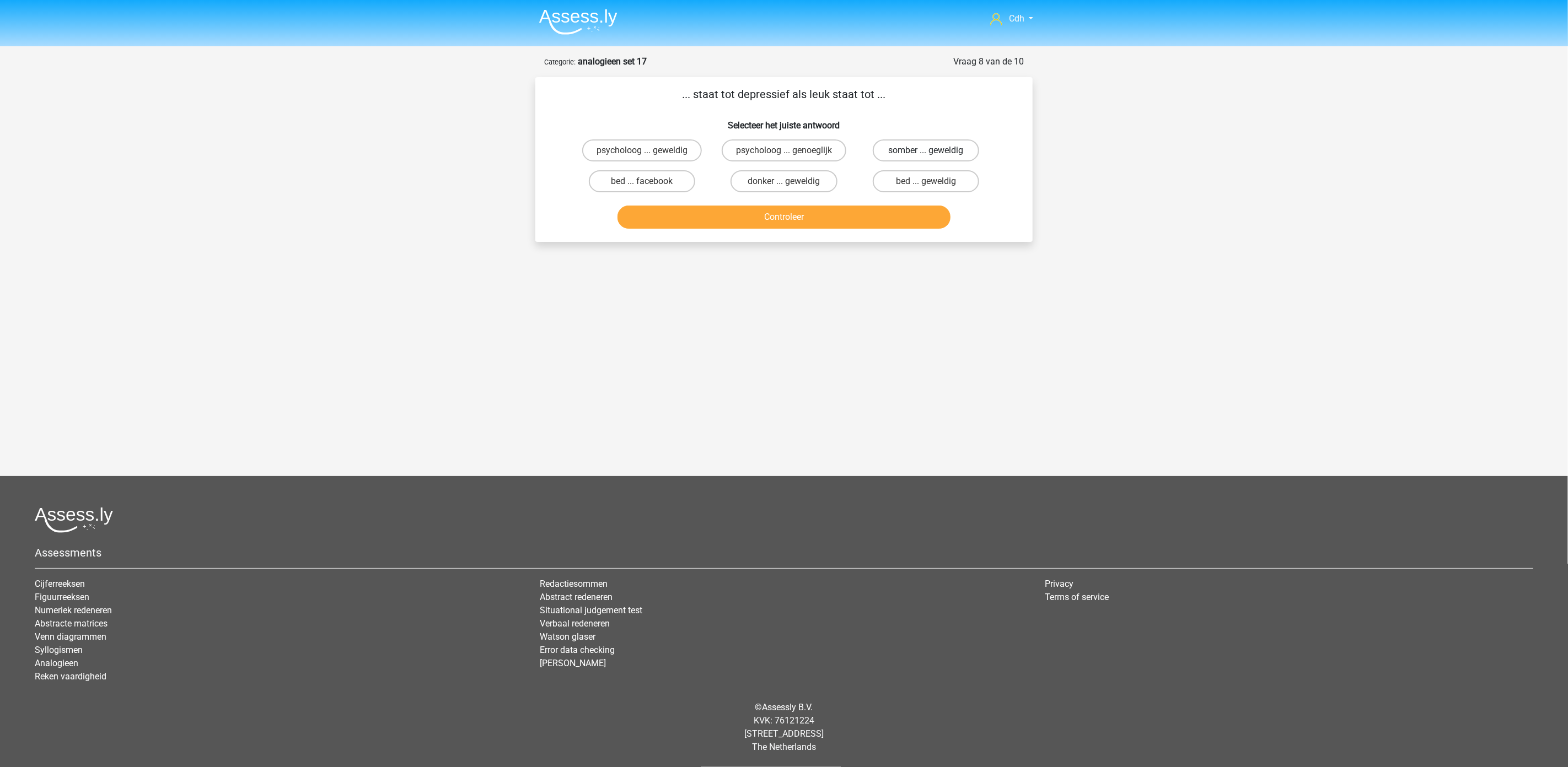
click at [910, 146] on label "somber ... geweldig" at bounding box center [926, 151] width 106 height 22
click at [926, 150] on input "somber ... geweldig" at bounding box center [929, 154] width 7 height 7
radio input "true"
click at [886, 215] on button "Controleer" at bounding box center [784, 217] width 333 height 23
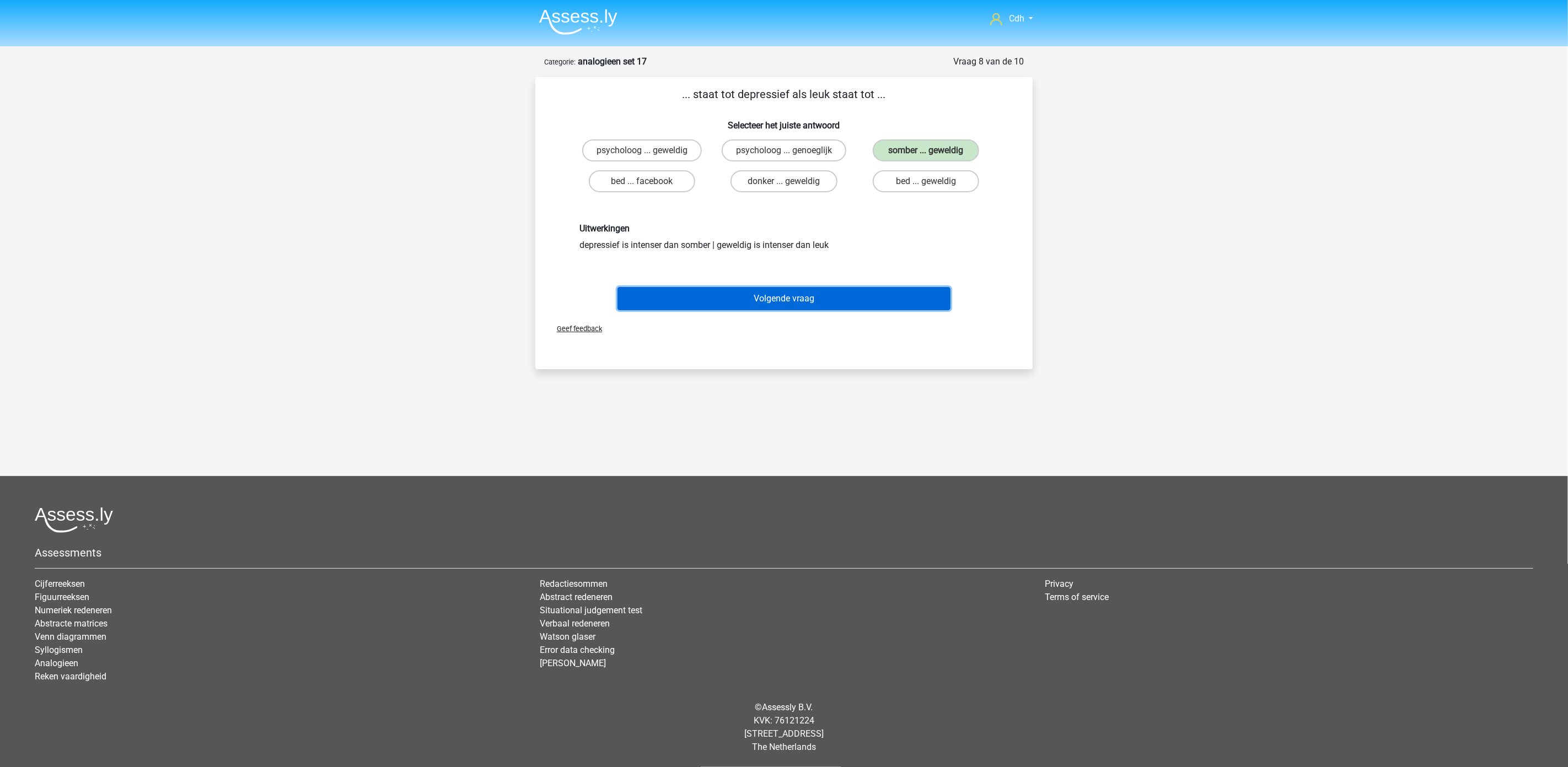
click at [846, 290] on button "Volgende vraag" at bounding box center [784, 299] width 333 height 23
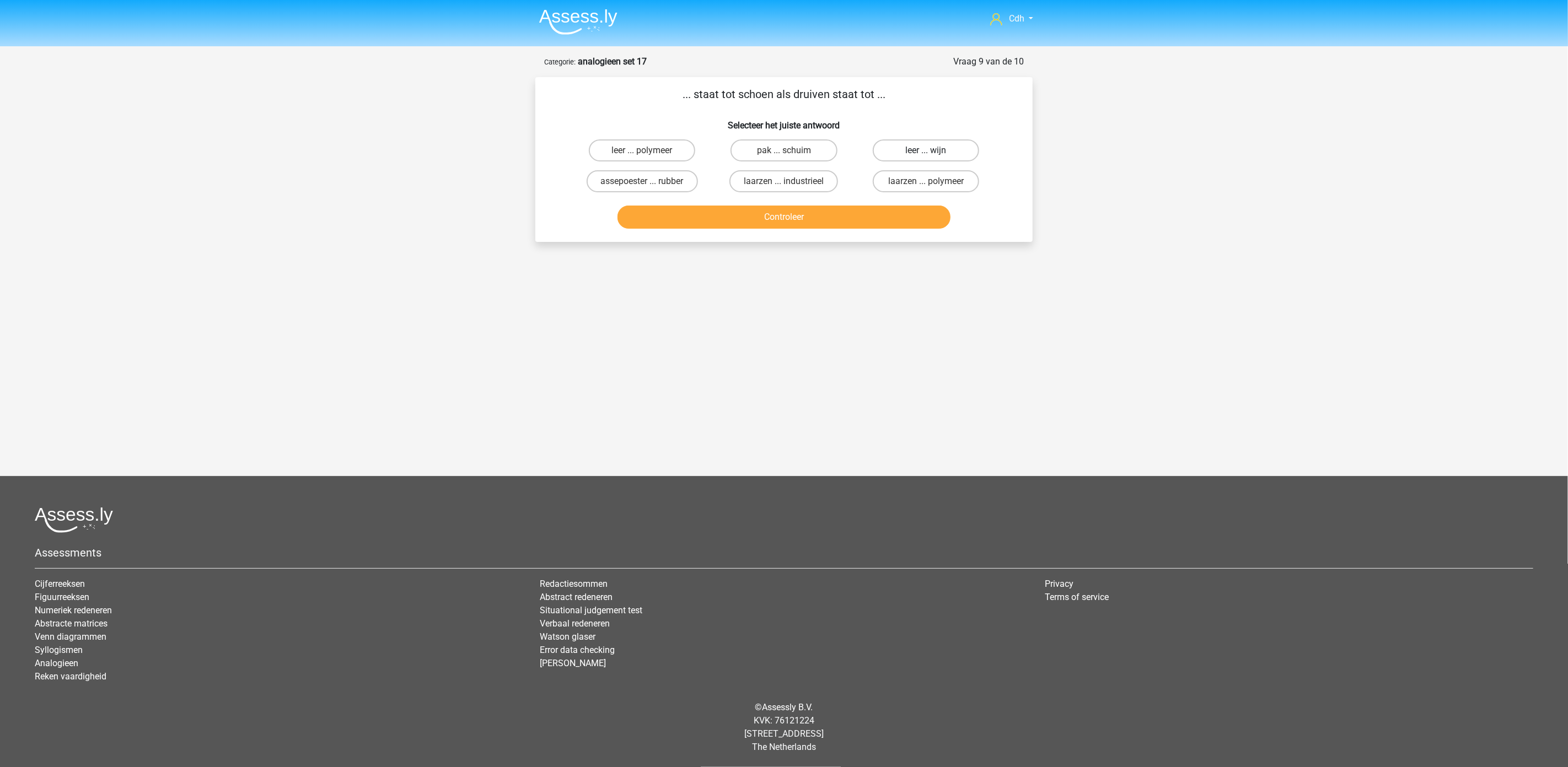
click at [905, 147] on label "leer ... wijn" at bounding box center [926, 151] width 106 height 22
click at [926, 150] on input "leer ... wijn" at bounding box center [929, 154] width 7 height 7
radio input "true"
click at [879, 226] on button "Controleer" at bounding box center [784, 217] width 333 height 23
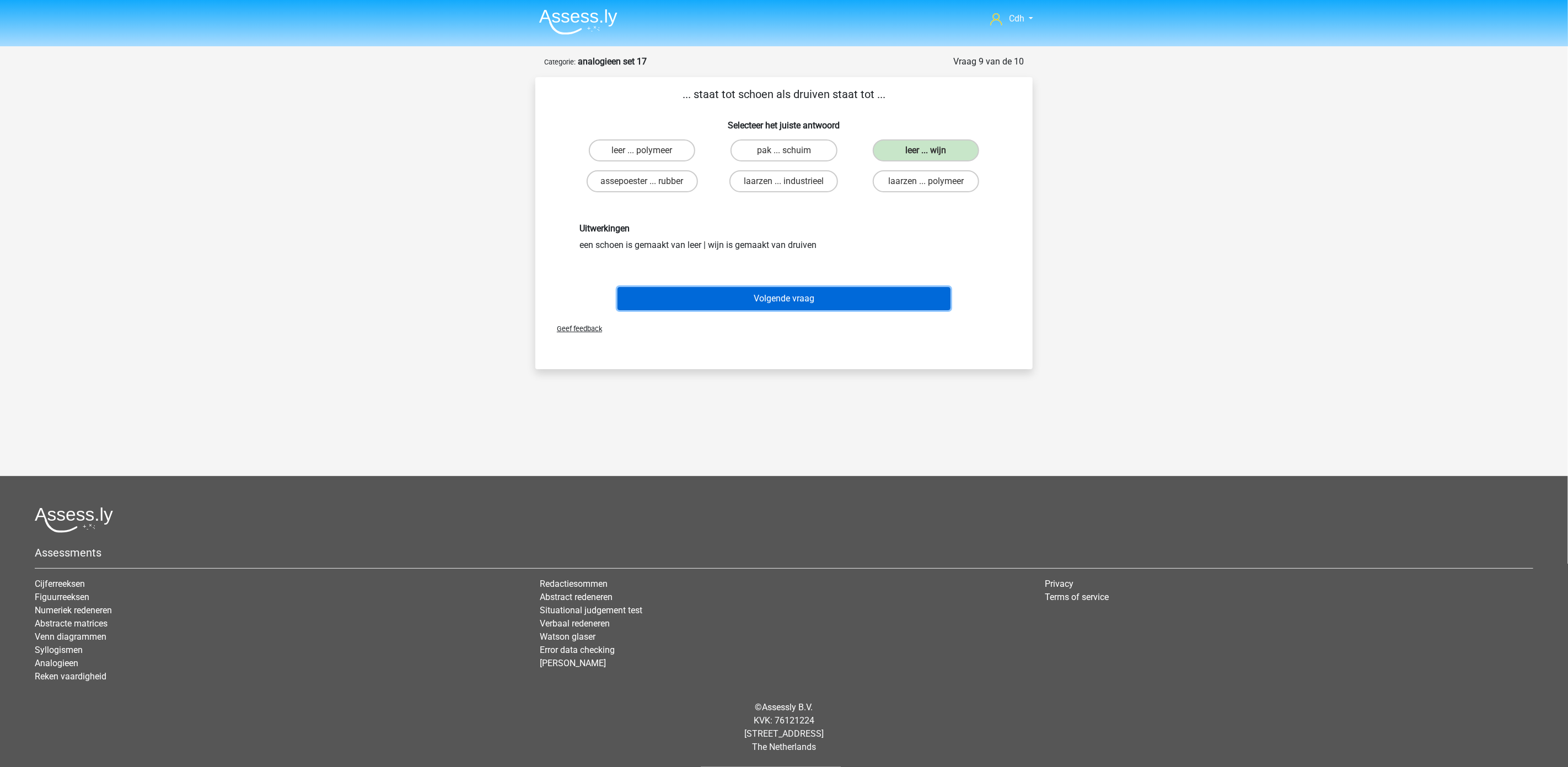
click at [850, 295] on button "Volgende vraag" at bounding box center [784, 299] width 333 height 23
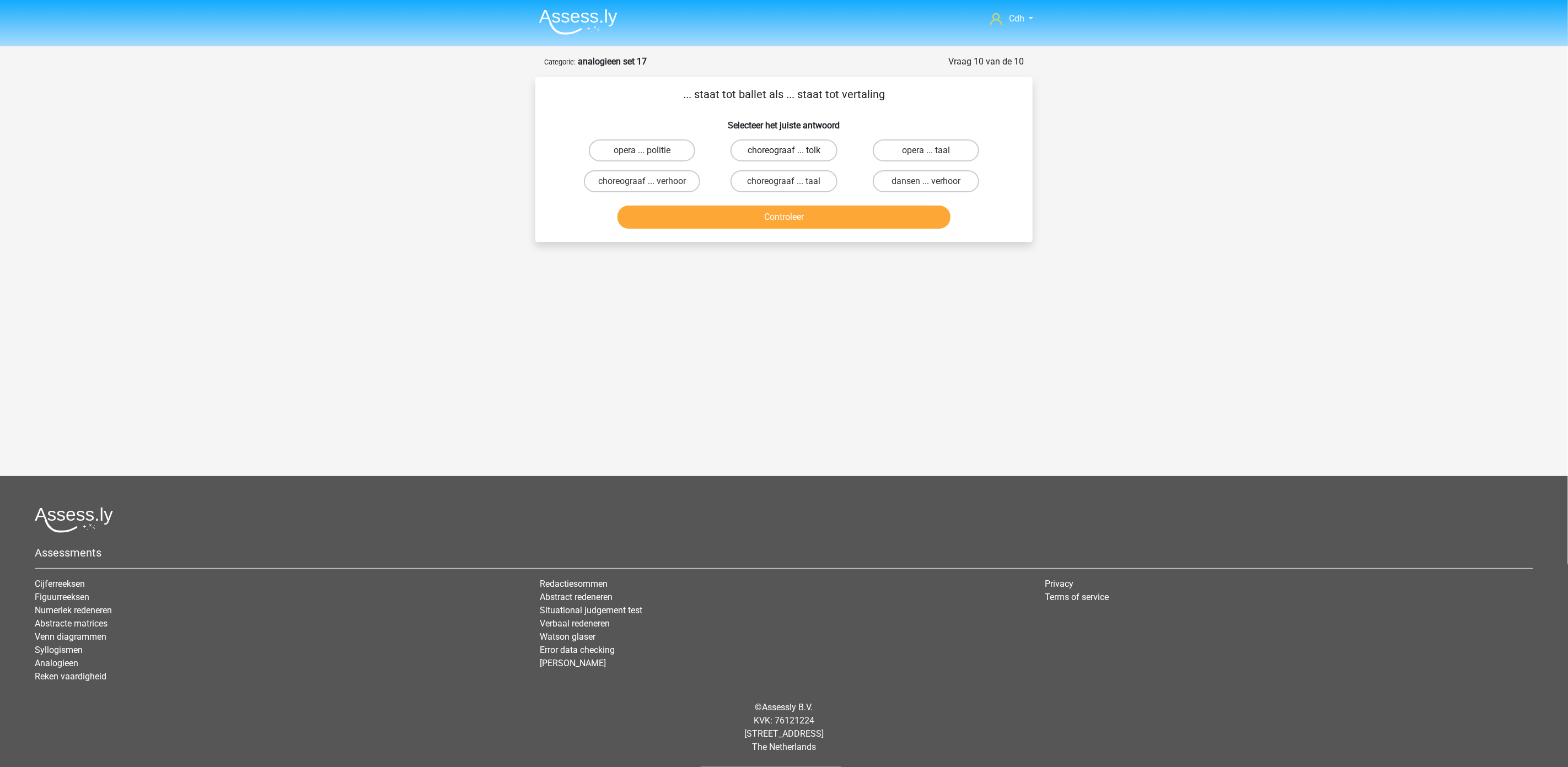
click at [804, 149] on label "choreograaf ... tolk" at bounding box center [783, 151] width 106 height 22
click at [791, 150] on input "choreograaf ... tolk" at bounding box center [788, 154] width 7 height 7
radio input "true"
click at [805, 219] on button "Controleer" at bounding box center [784, 217] width 333 height 23
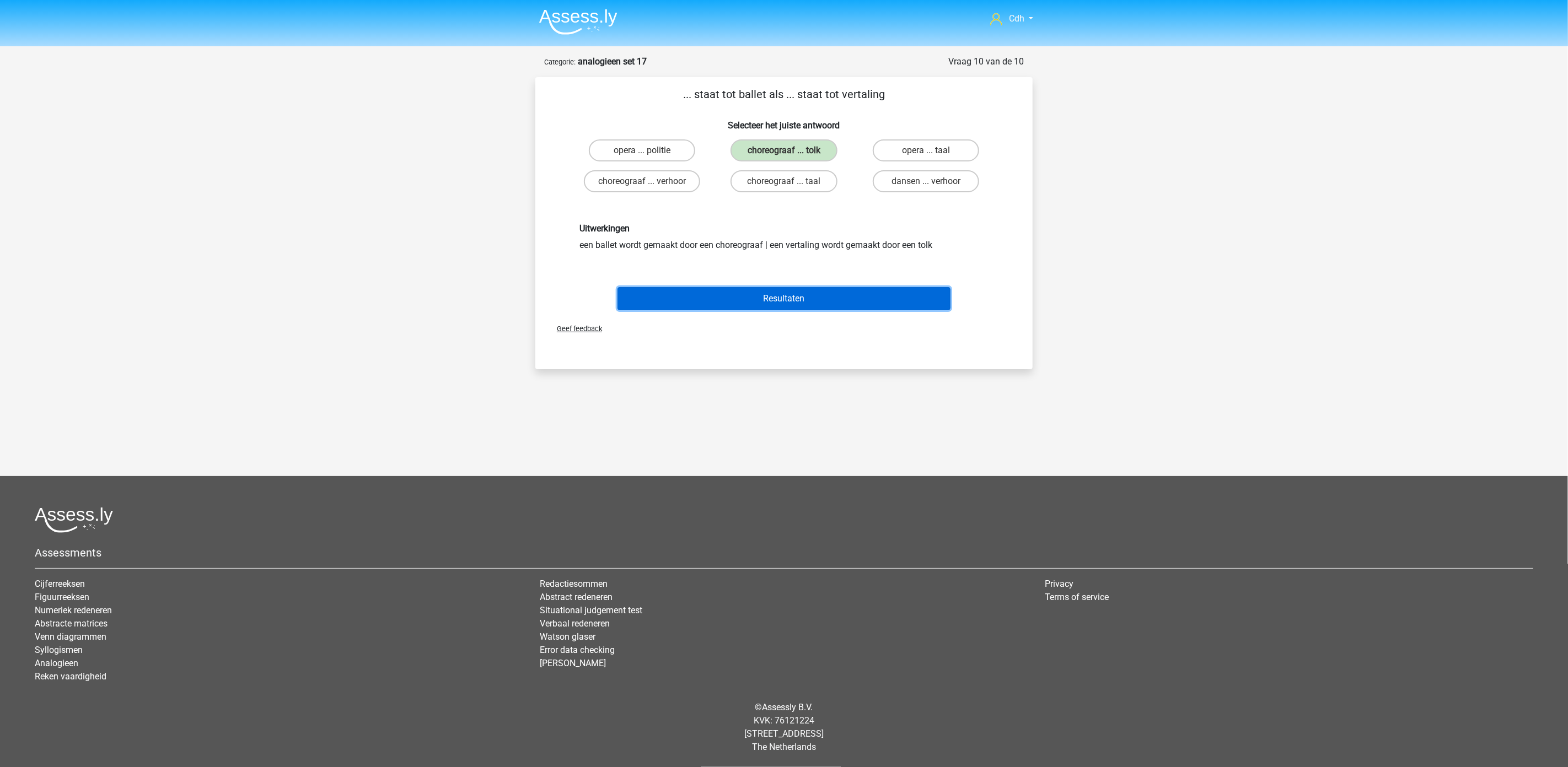
click at [820, 290] on button "Resultaten" at bounding box center [784, 299] width 333 height 23
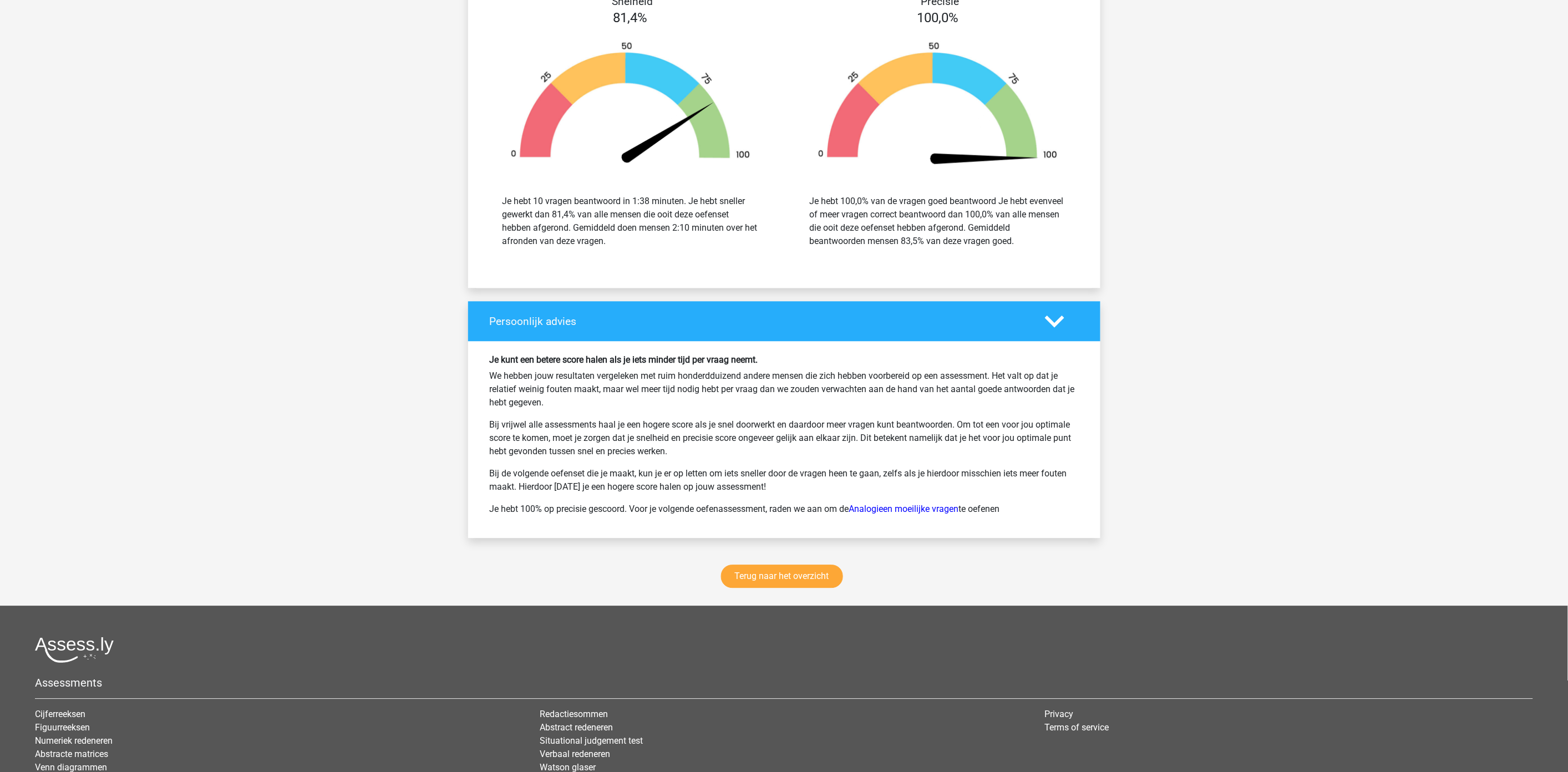
scroll to position [1171, 0]
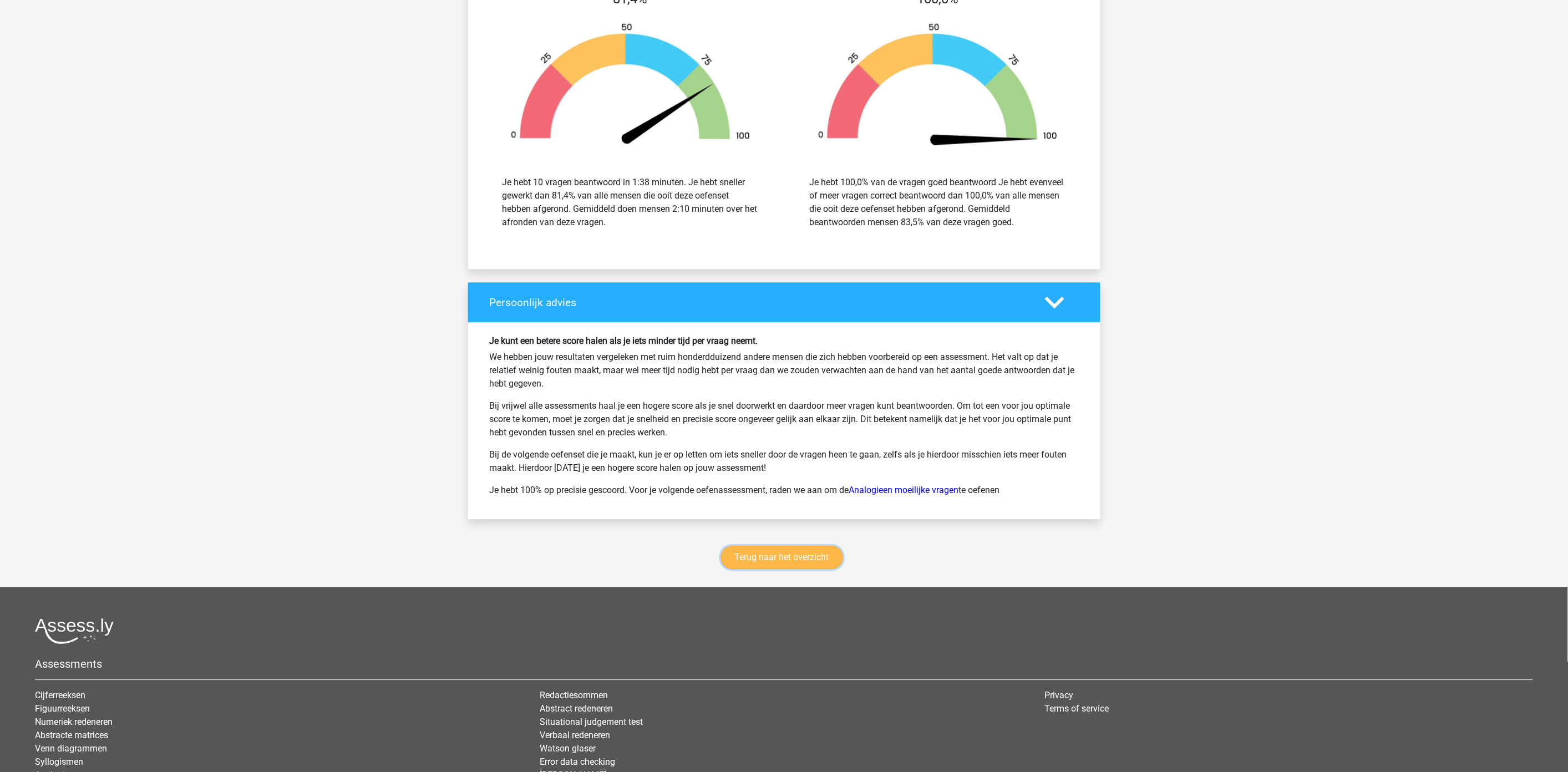
click at [749, 557] on link "Terug naar het overzicht" at bounding box center [782, 557] width 122 height 23
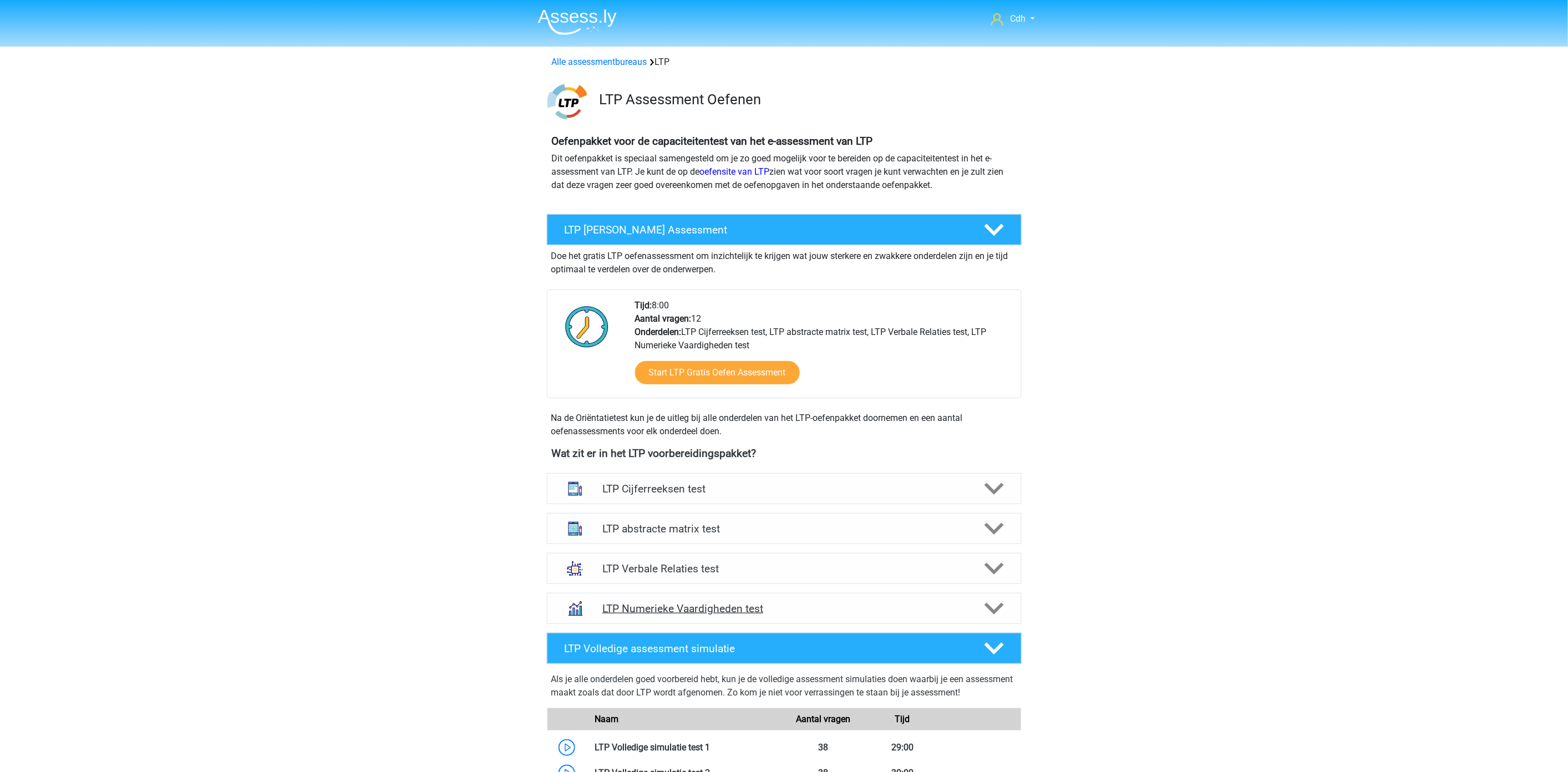
click at [1001, 608] on icon at bounding box center [994, 608] width 19 height 19
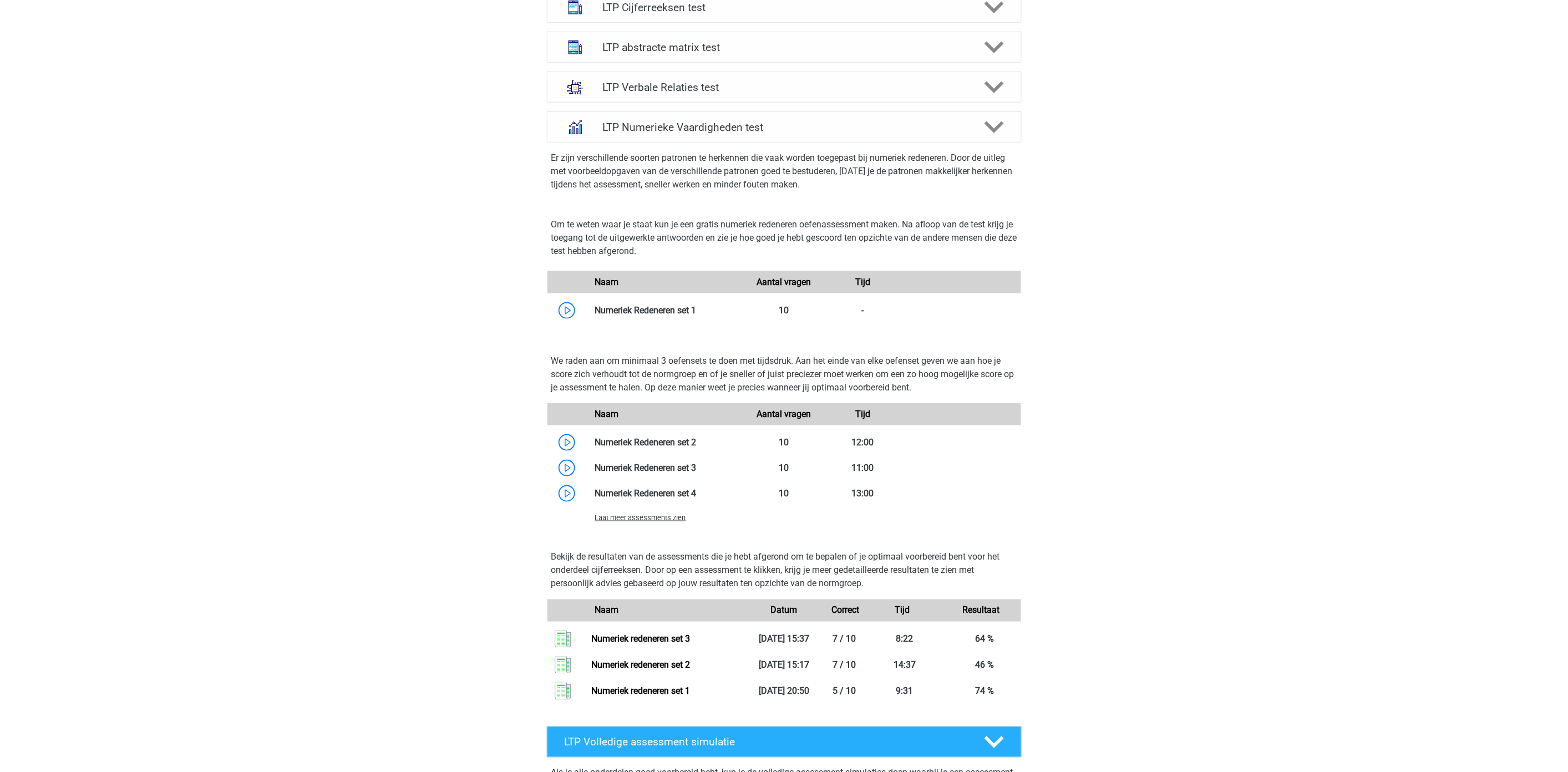
scroll to position [616, 0]
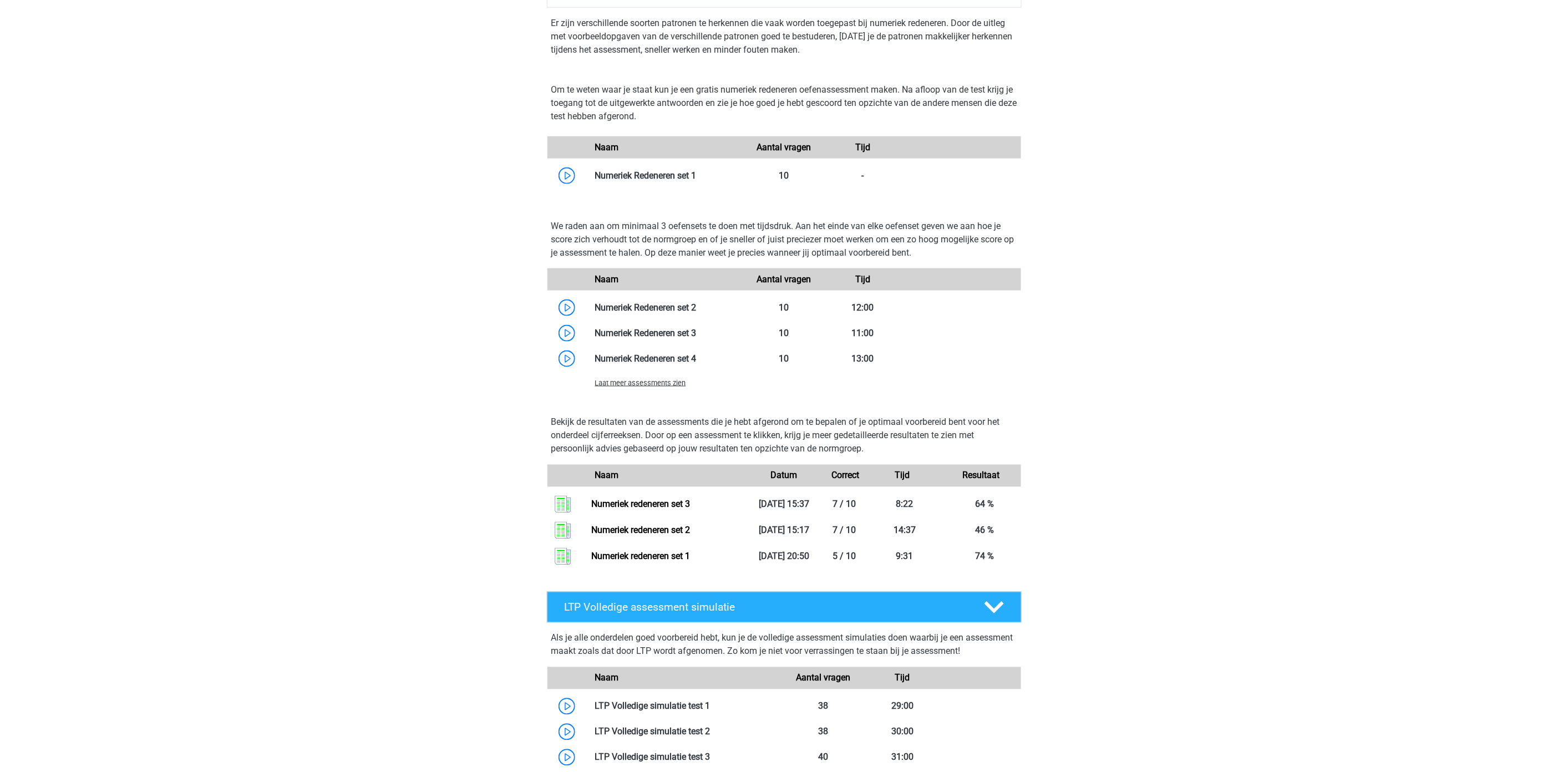
click at [647, 383] on span "Laat meer assessments zien" at bounding box center [641, 383] width 91 height 8
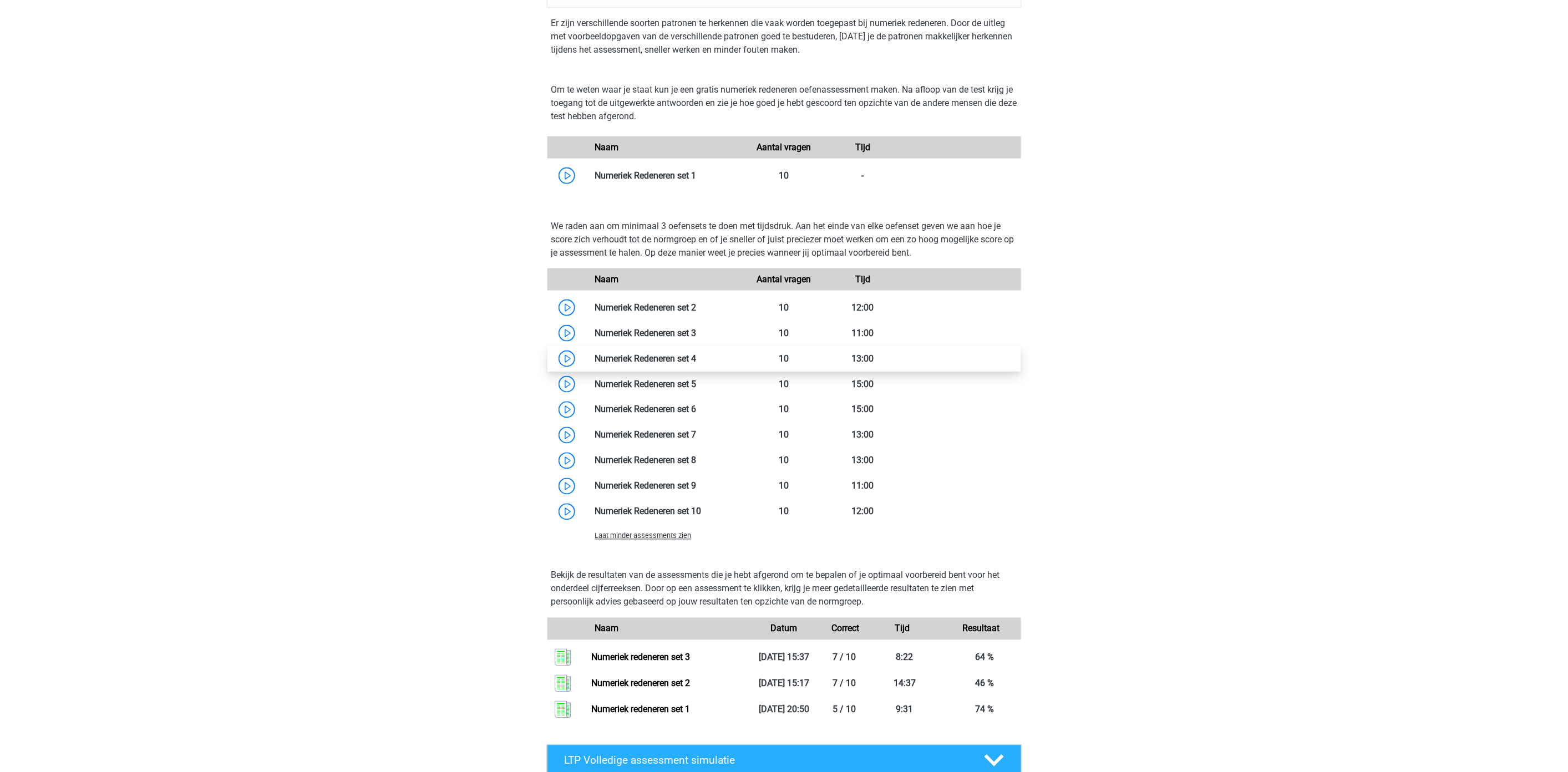
click at [697, 357] on link at bounding box center [697, 358] width 0 height 11
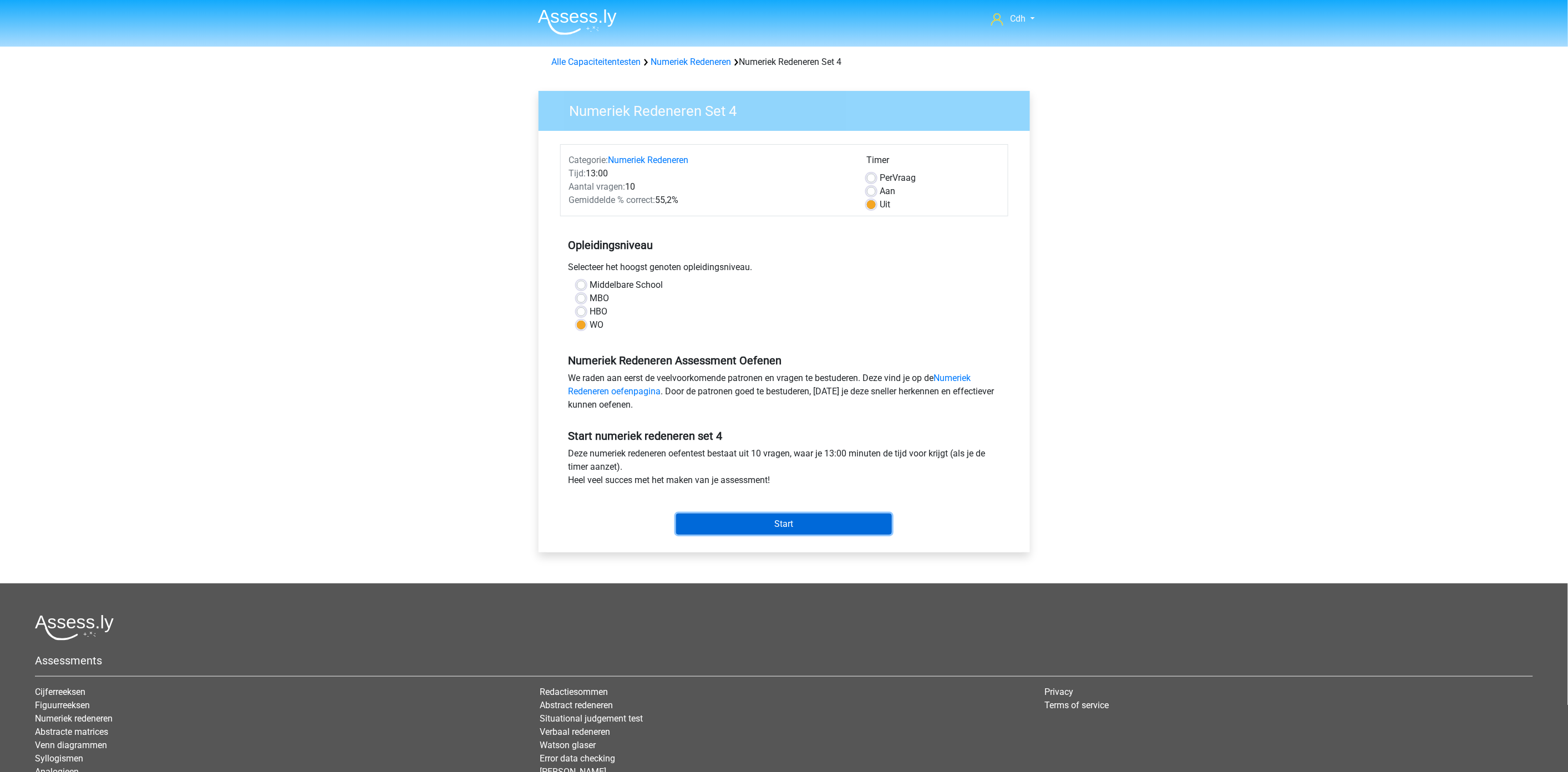
click at [790, 525] on input "Start" at bounding box center [784, 524] width 216 height 21
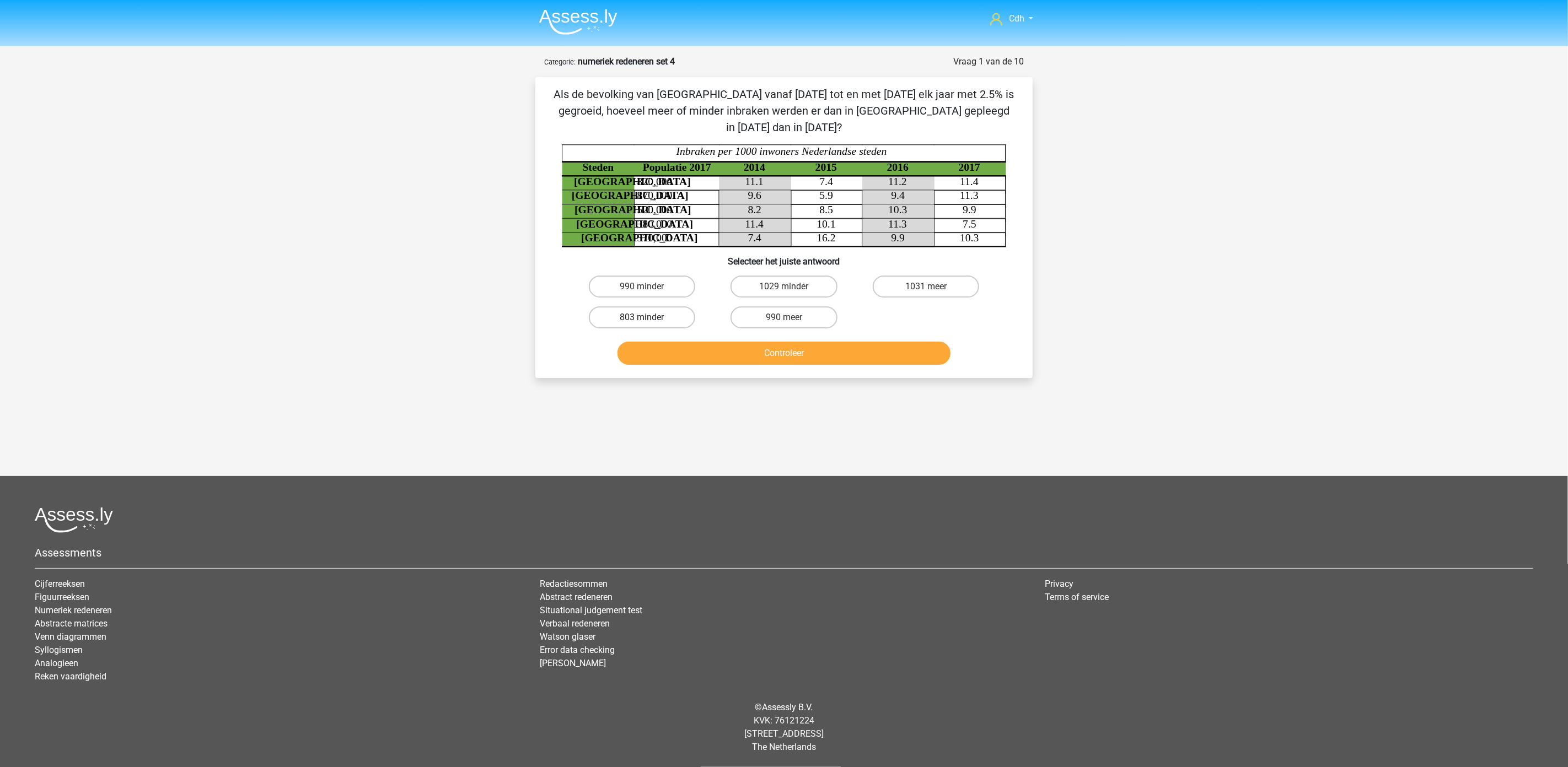
drag, startPoint x: 641, startPoint y: 271, endPoint x: 653, endPoint y: 289, distance: 21.6
click at [641, 276] on label "990 minder" at bounding box center [642, 287] width 106 height 22
click at [642, 287] on input "990 minder" at bounding box center [646, 290] width 7 height 7
radio input "true"
click at [739, 342] on button "Controleer" at bounding box center [784, 353] width 333 height 23
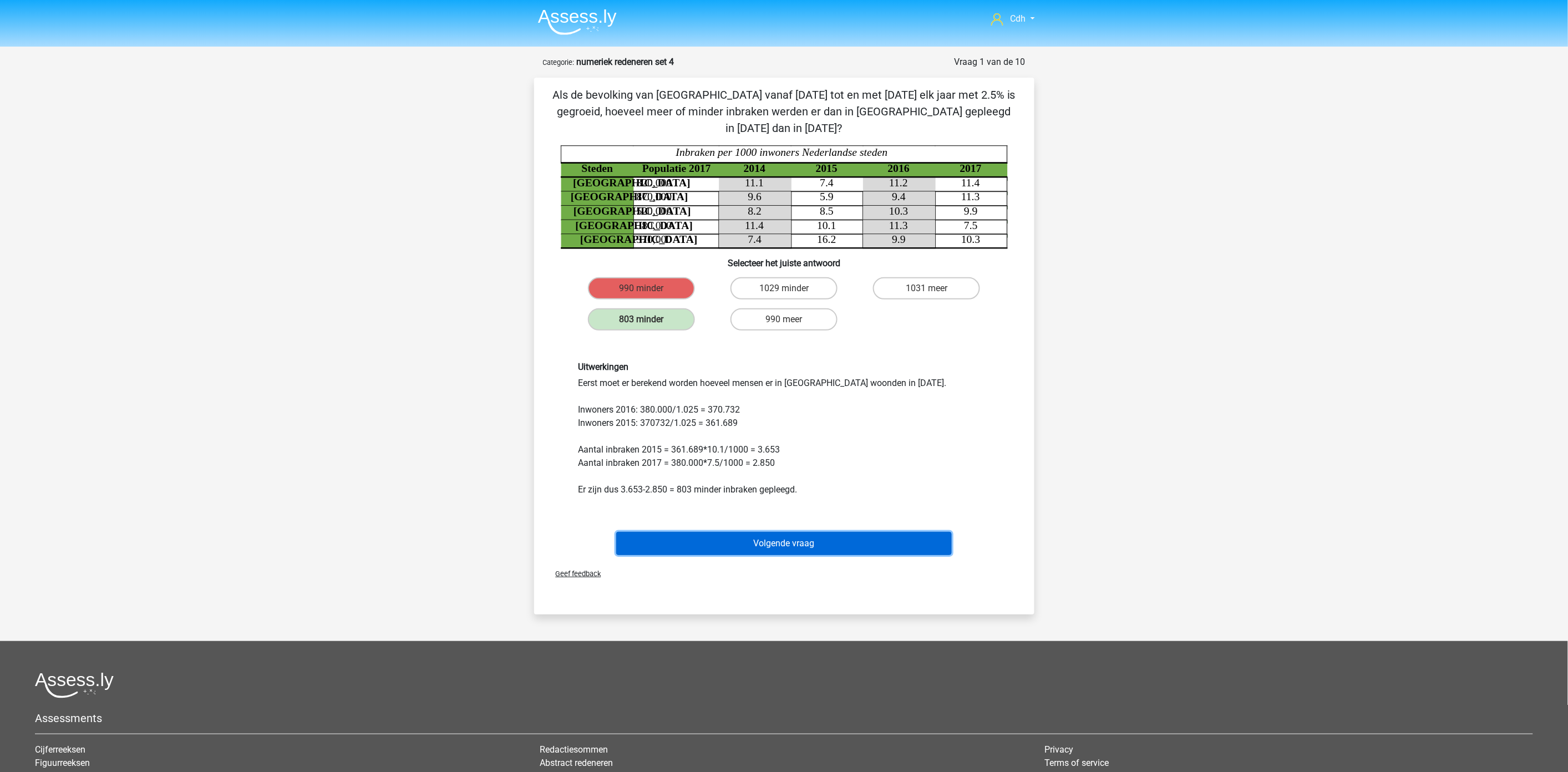
click at [828, 532] on button "Volgende vraag" at bounding box center [784, 543] width 335 height 23
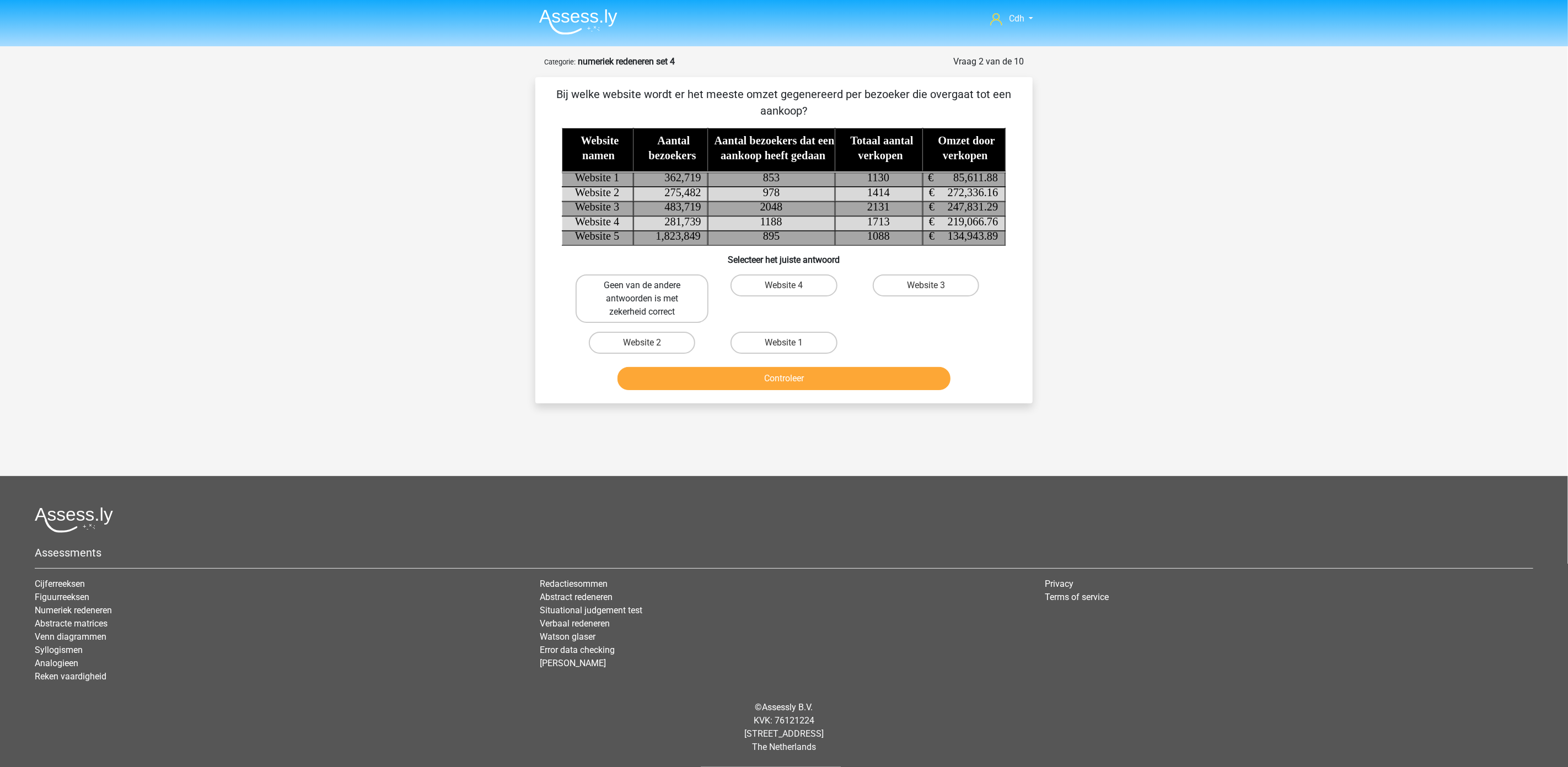
click at [638, 290] on label "Geen van de andere antwoorden is met zekerheid correct" at bounding box center [642, 299] width 133 height 48
click at [642, 290] on input "Geen van de andere antwoorden is met zekerheid correct" at bounding box center [646, 289] width 7 height 7
radio input "true"
click at [789, 371] on button "Controleer" at bounding box center [784, 378] width 333 height 23
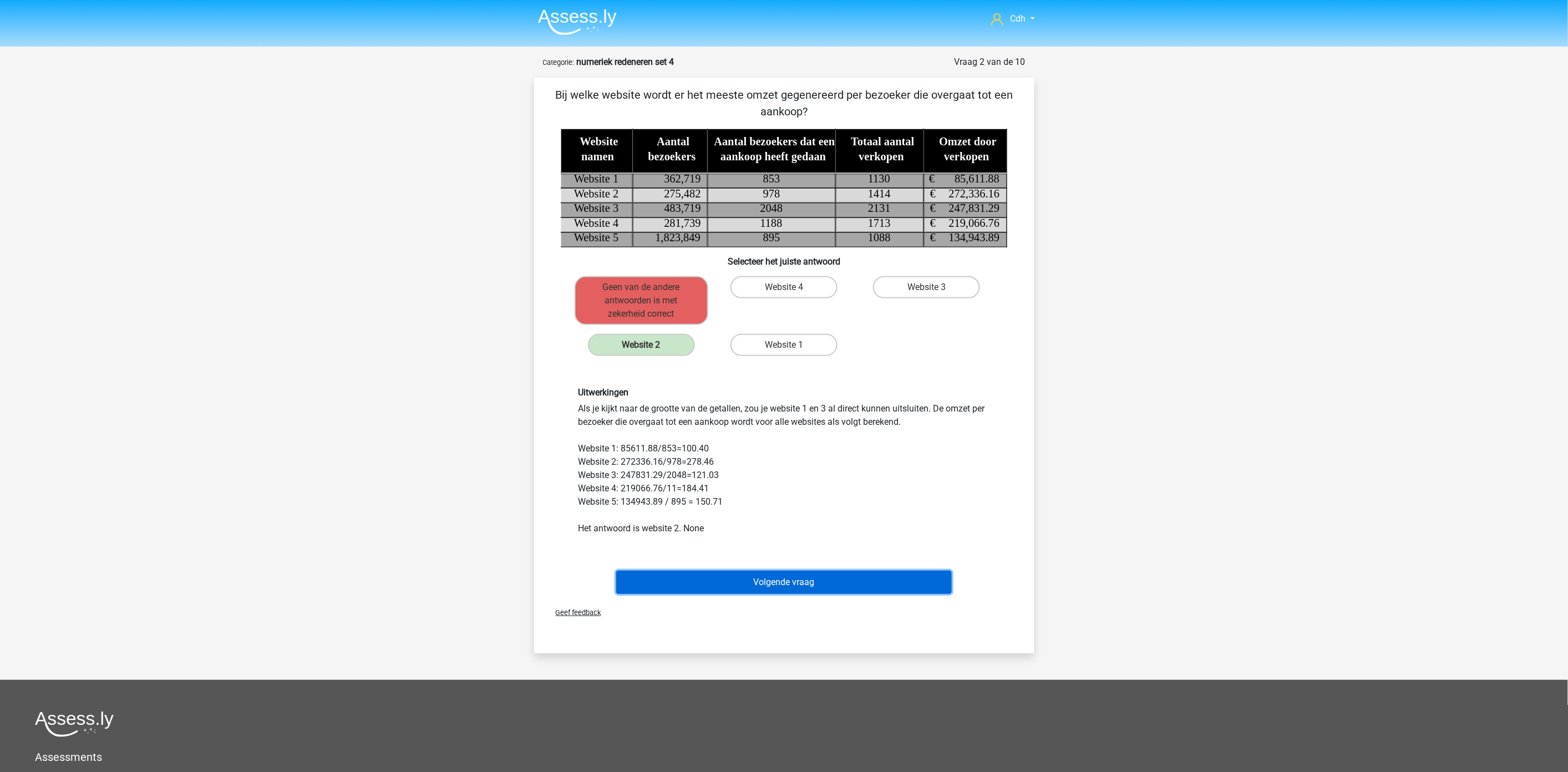
click at [823, 584] on button "Volgende vraag" at bounding box center [784, 582] width 335 height 23
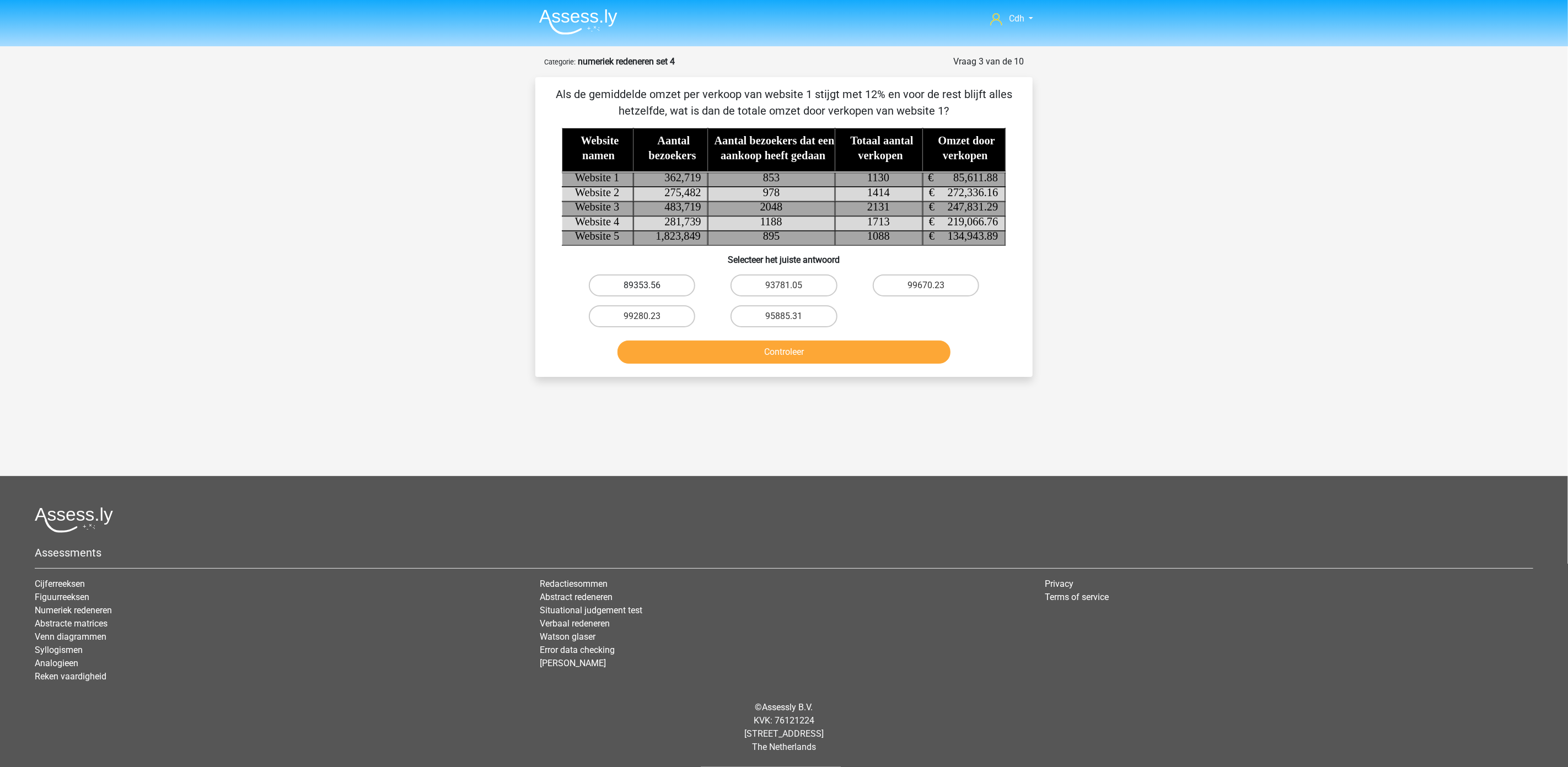
click at [675, 276] on label "89353.56" at bounding box center [642, 286] width 106 height 22
click at [649, 286] on input "89353.56" at bounding box center [646, 289] width 7 height 7
radio input "true"
click at [730, 358] on button "Controleer" at bounding box center [784, 352] width 333 height 23
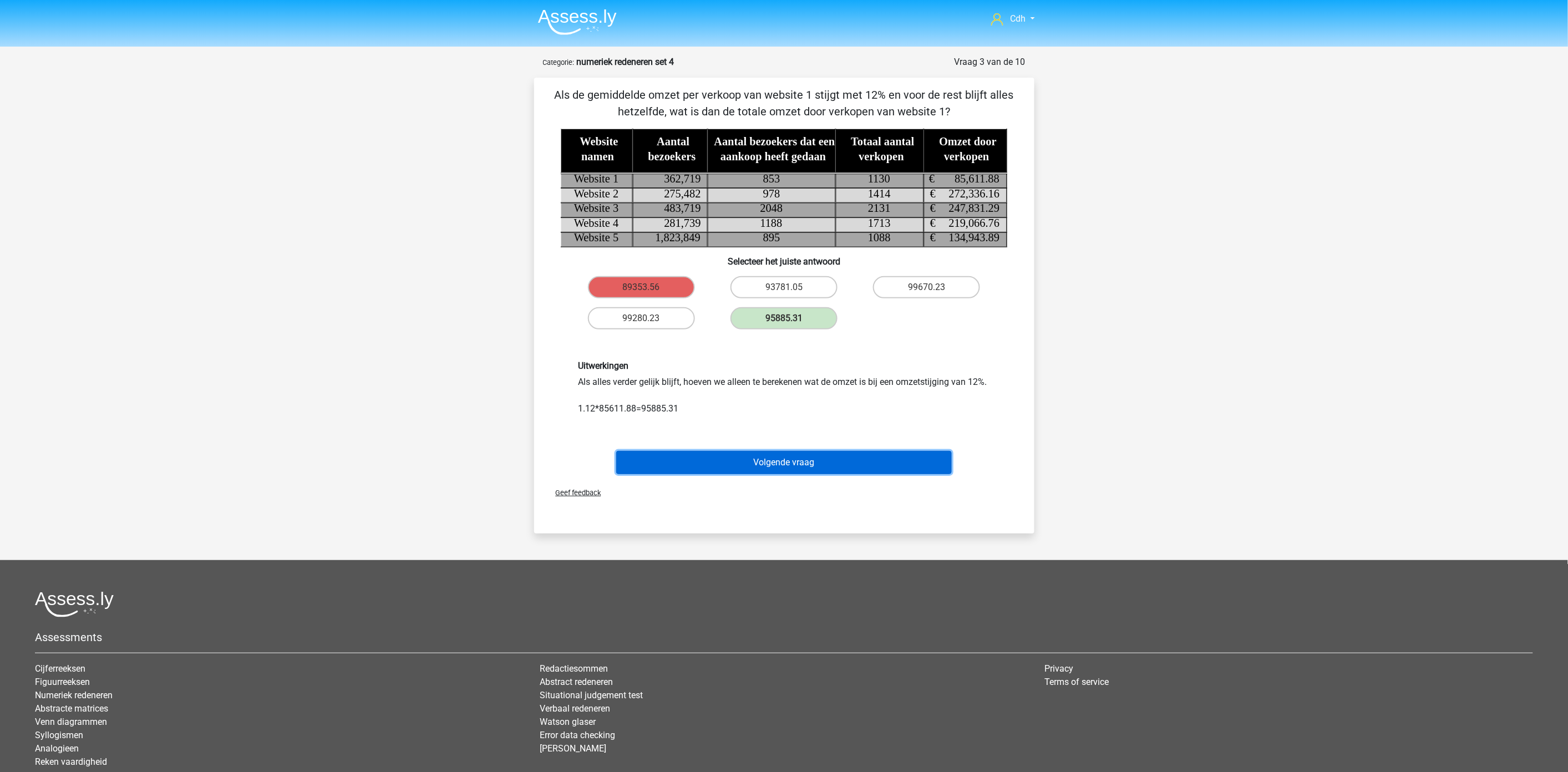
click at [753, 463] on button "Volgende vraag" at bounding box center [784, 462] width 335 height 23
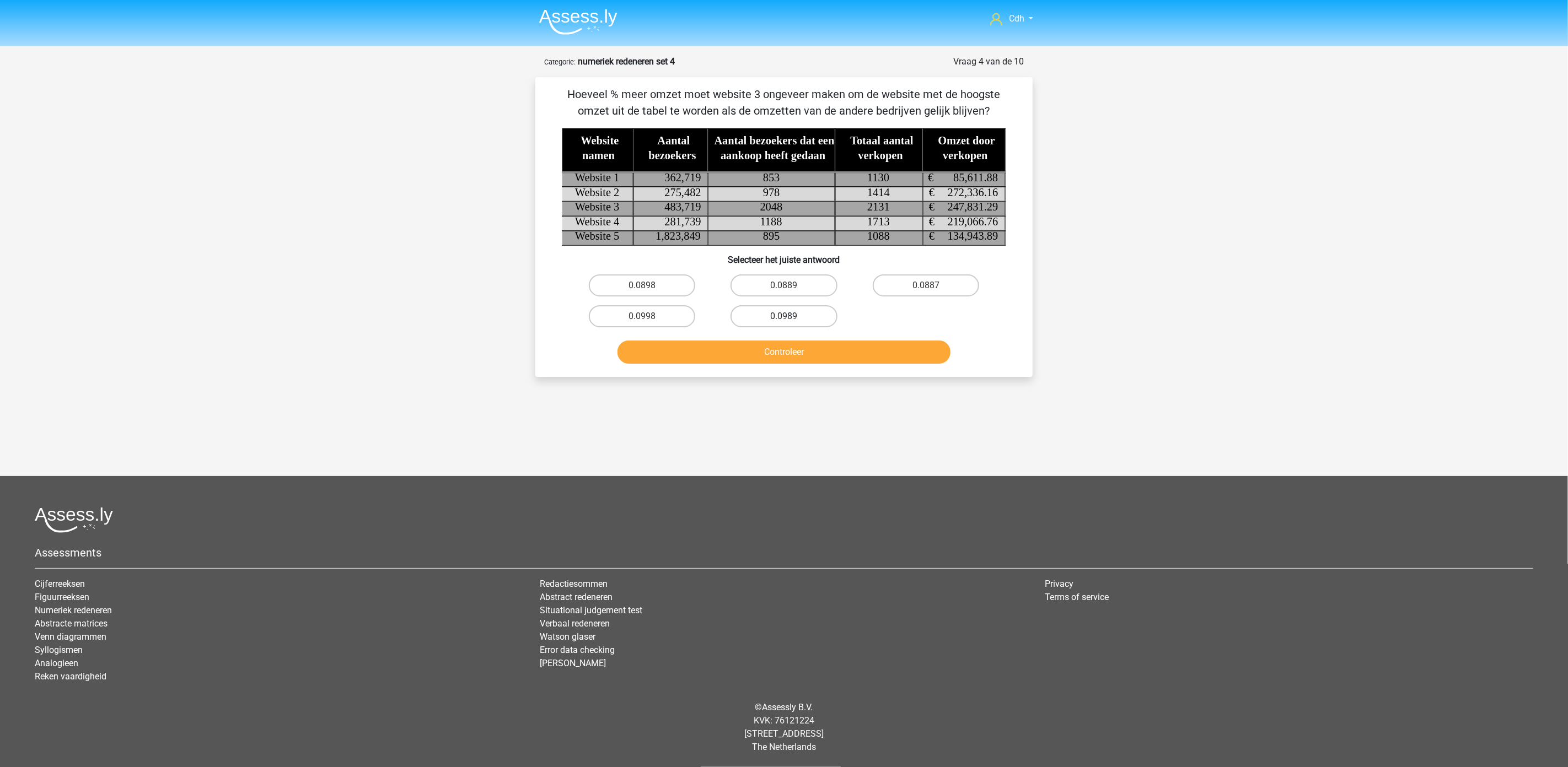
click at [786, 309] on label "0.0989" at bounding box center [783, 316] width 106 height 22
click at [786, 316] on input "0.0989" at bounding box center [788, 320] width 7 height 7
radio input "true"
click at [801, 351] on button "Controleer" at bounding box center [784, 352] width 333 height 23
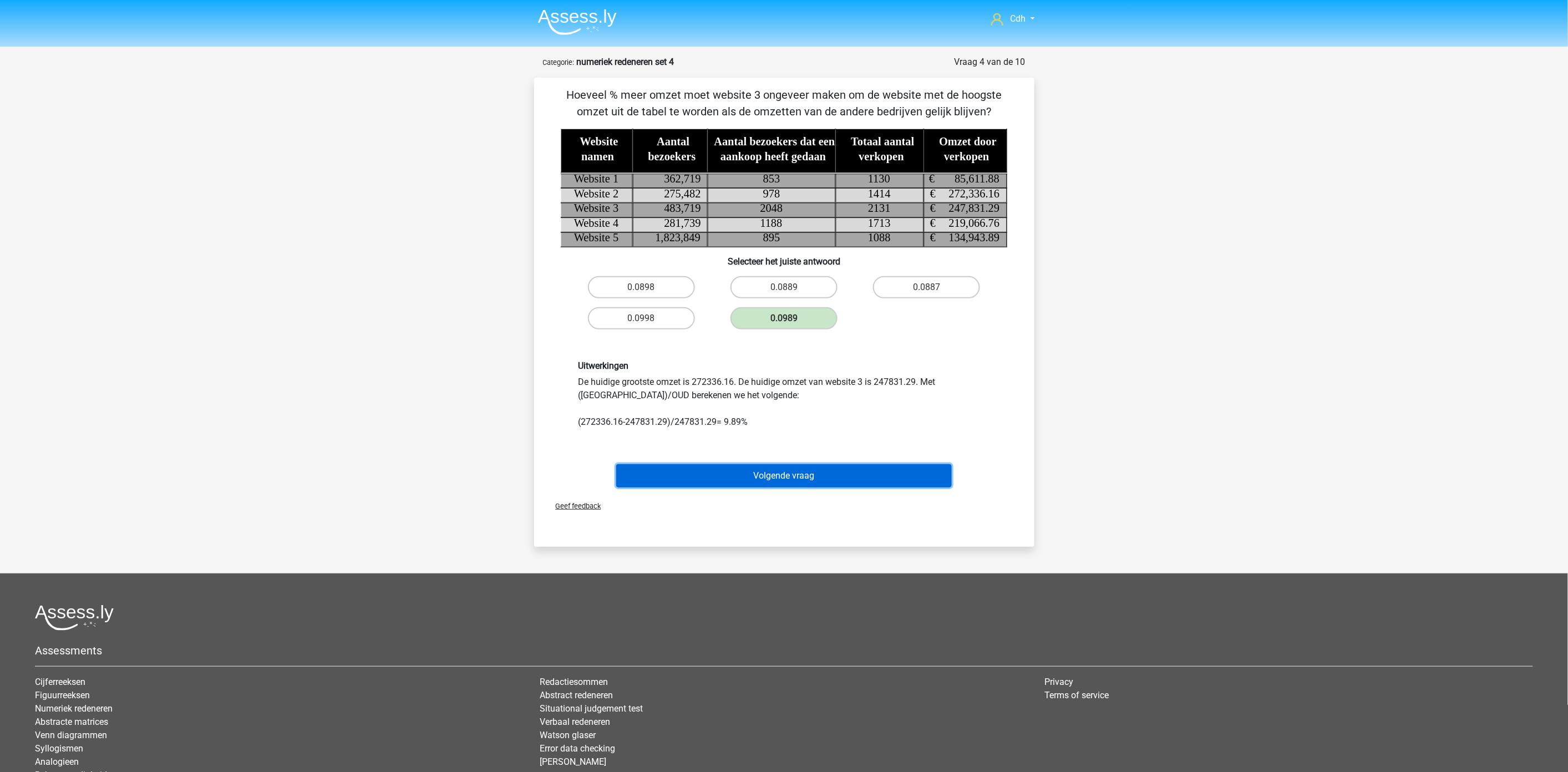
click at [796, 473] on button "Volgende vraag" at bounding box center [784, 475] width 335 height 23
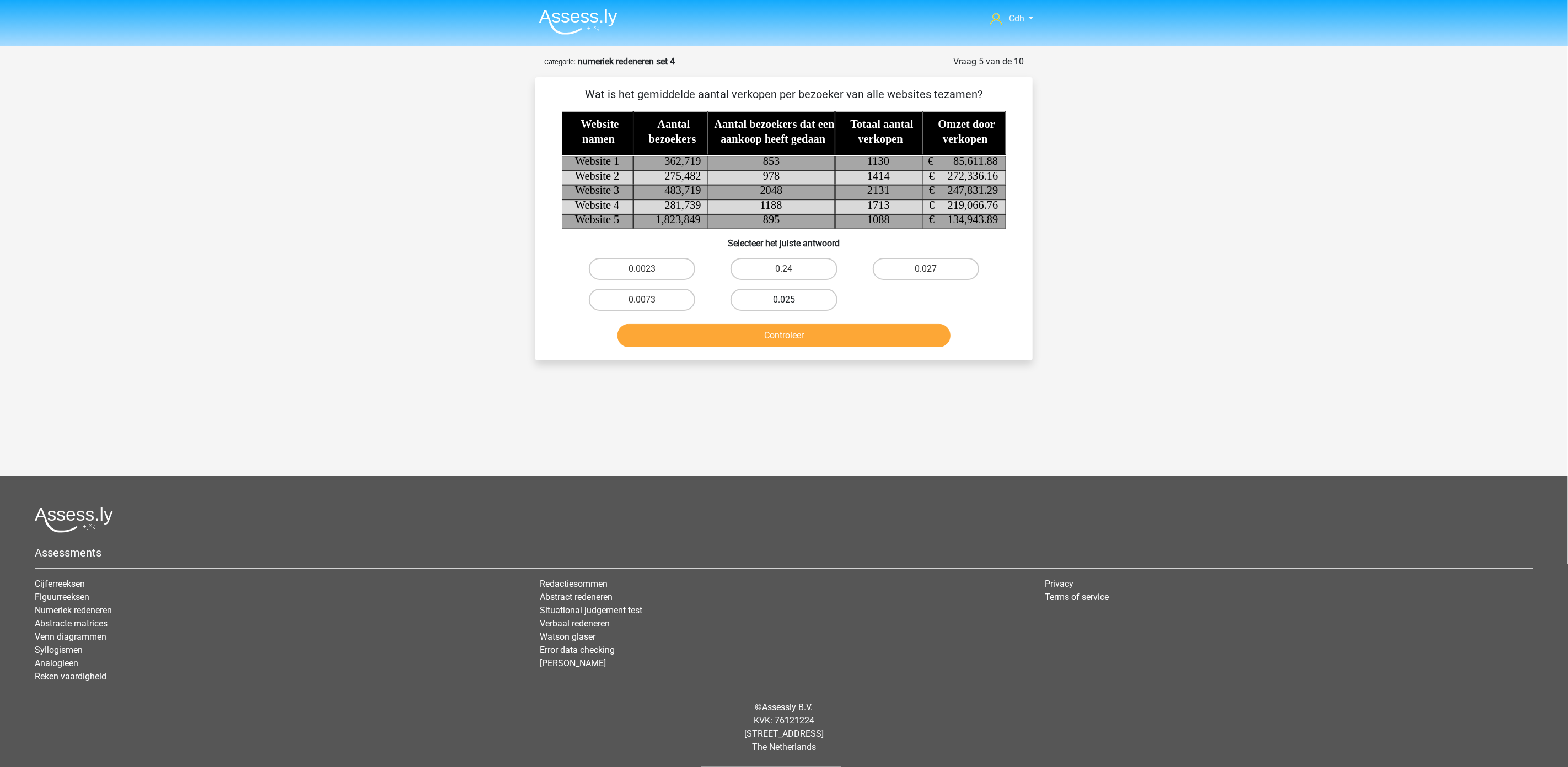
click at [781, 298] on label "0.025" at bounding box center [783, 300] width 106 height 22
click at [784, 300] on input "0.025" at bounding box center [788, 303] width 7 height 7
radio input "true"
click at [789, 335] on button "Controleer" at bounding box center [784, 335] width 333 height 23
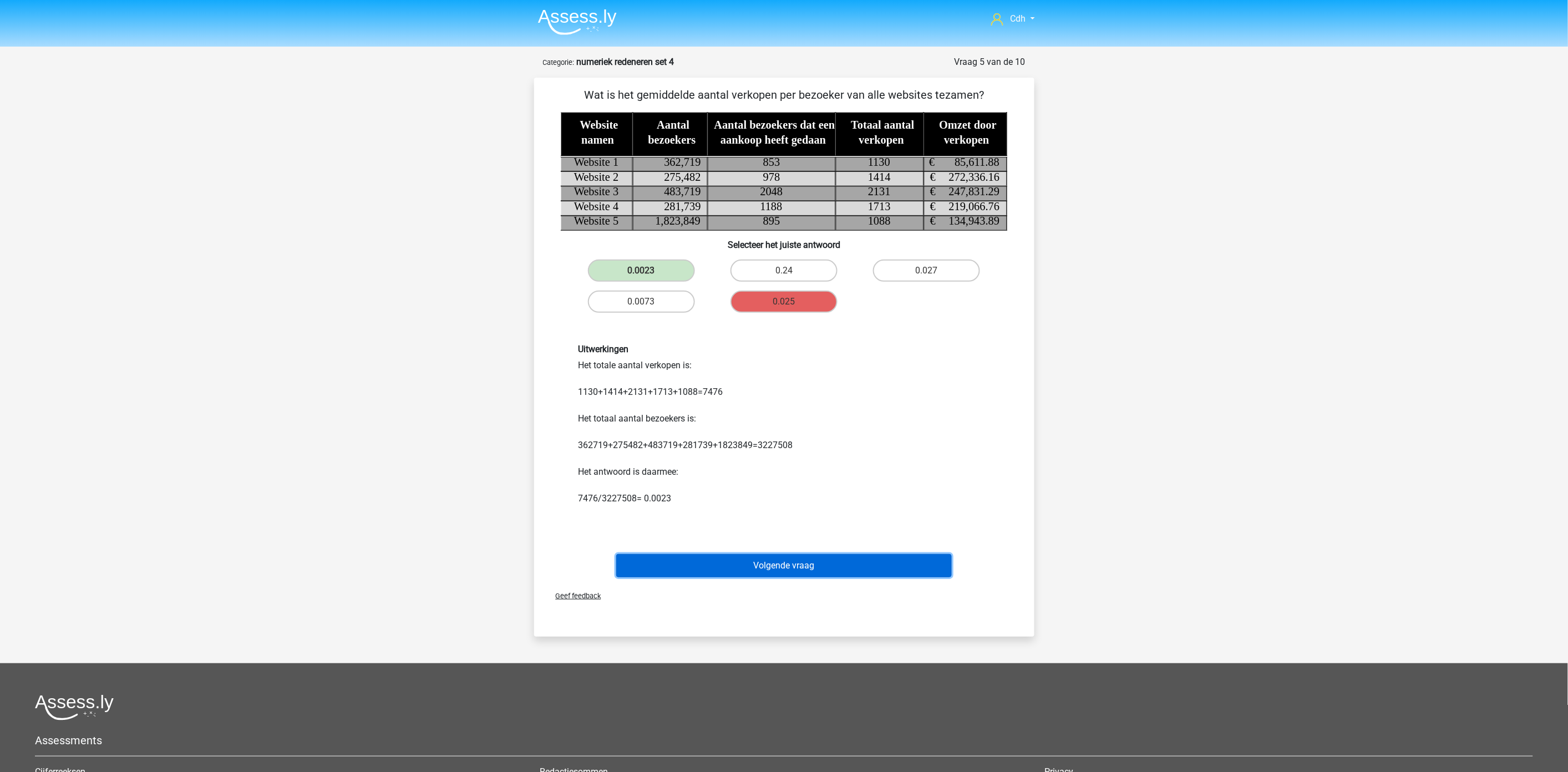
click at [810, 557] on button "Volgende vraag" at bounding box center [784, 565] width 335 height 23
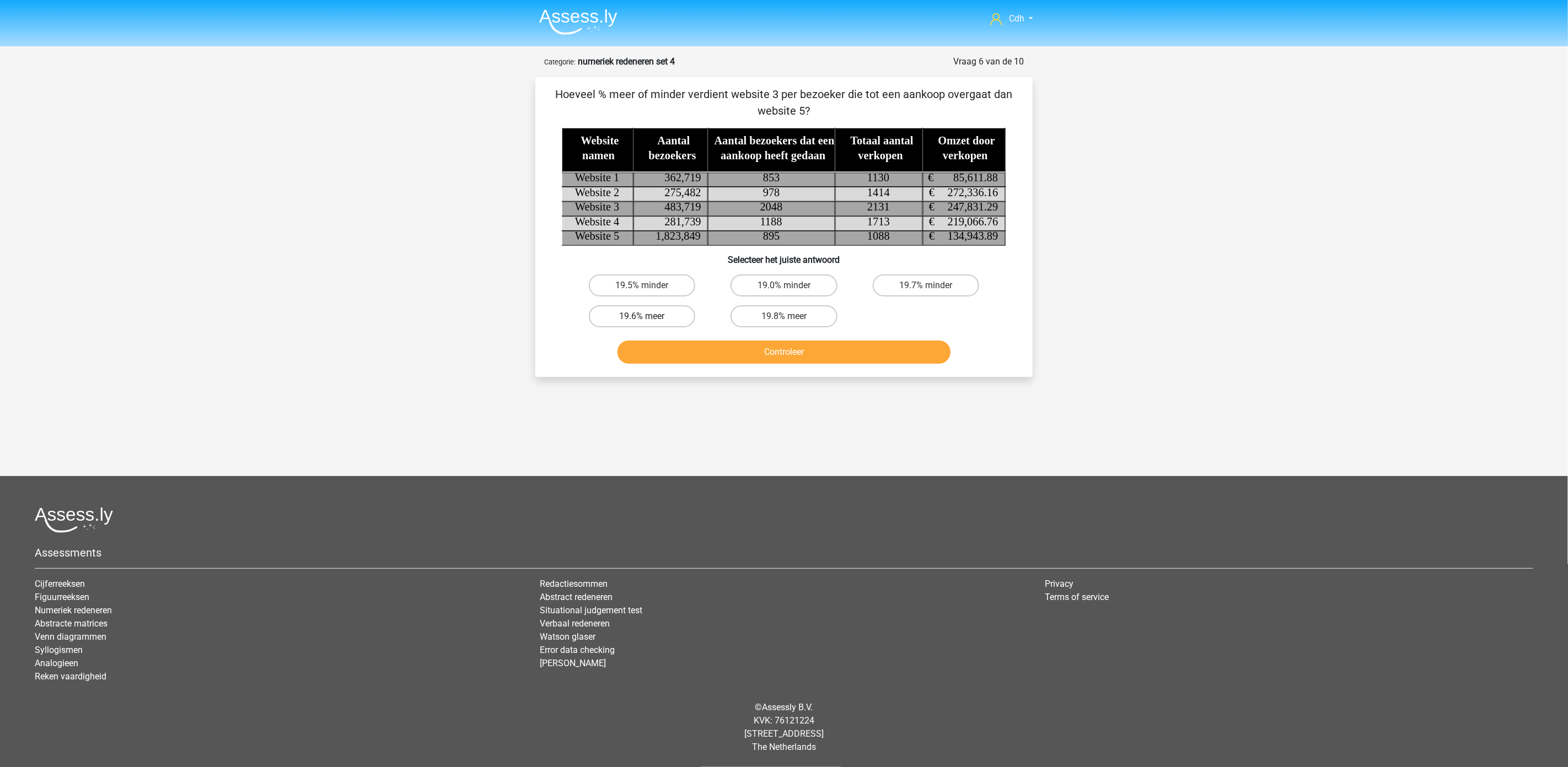
click at [668, 315] on label "19.6% meer" at bounding box center [642, 316] width 106 height 22
click at [649, 316] on input "19.6% meer" at bounding box center [646, 320] width 7 height 7
radio input "true"
click at [711, 355] on button "Controleer" at bounding box center [784, 352] width 333 height 23
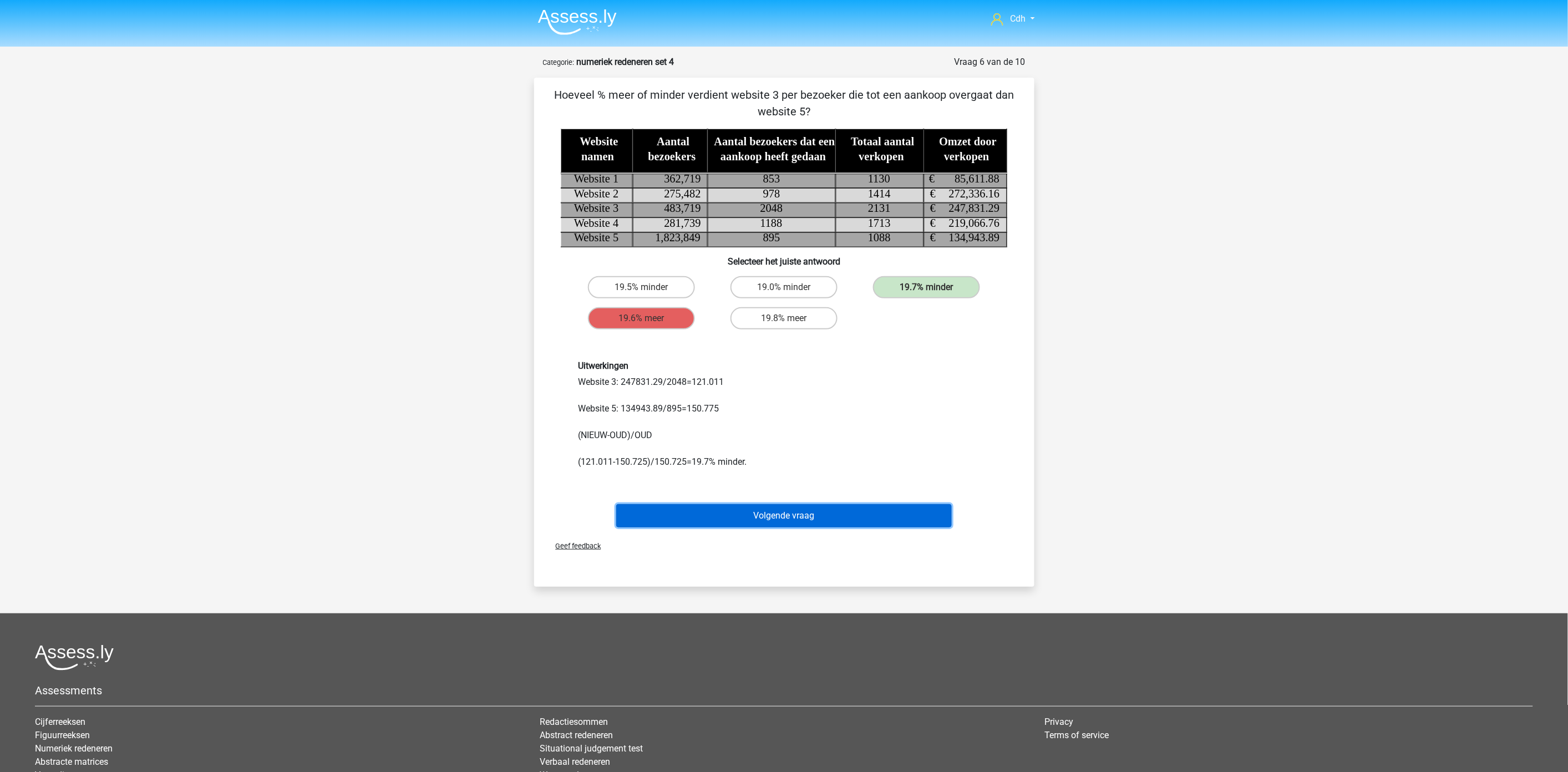
click at [824, 514] on button "Volgende vraag" at bounding box center [784, 515] width 335 height 23
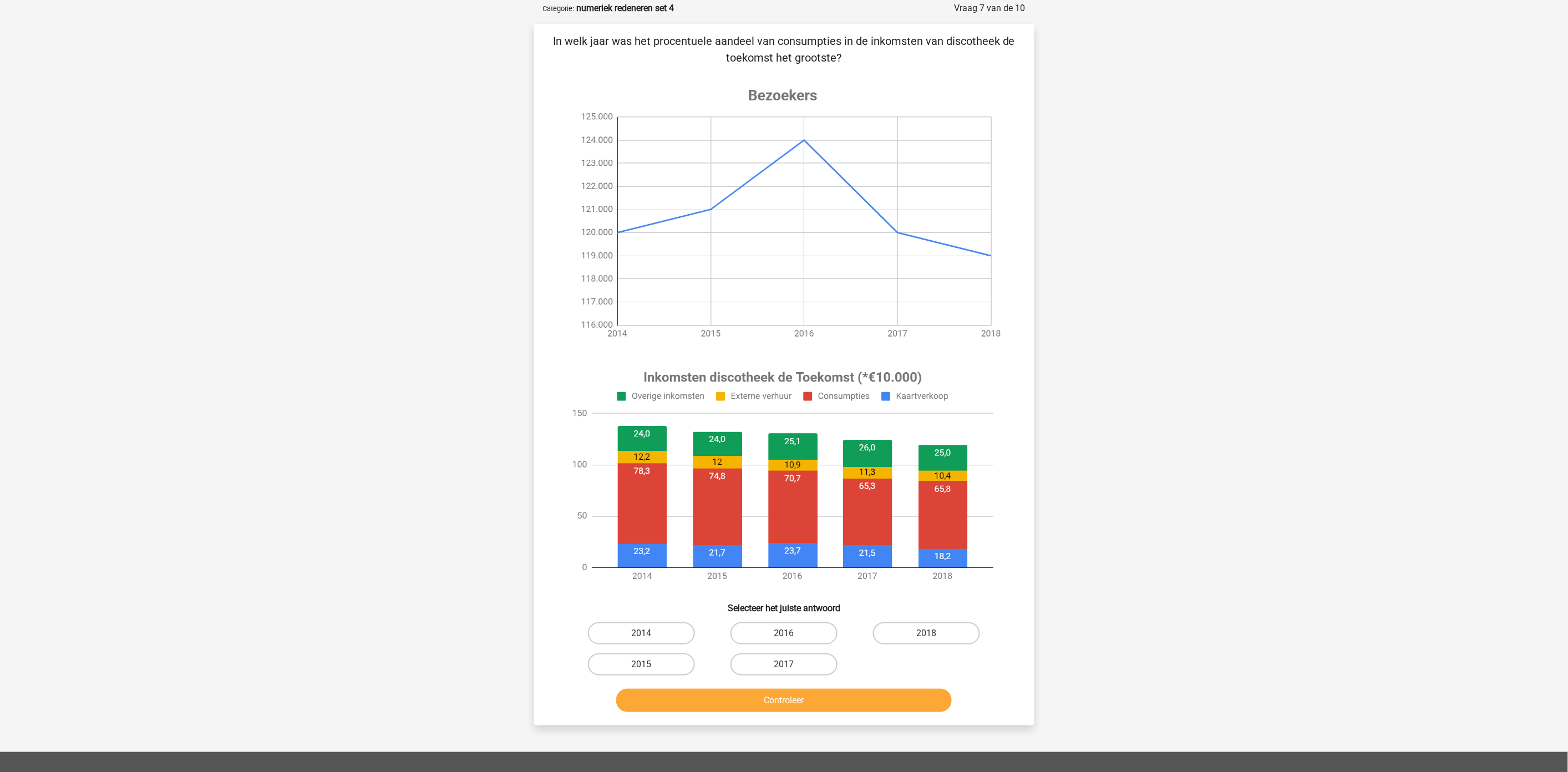
scroll to position [55, 0]
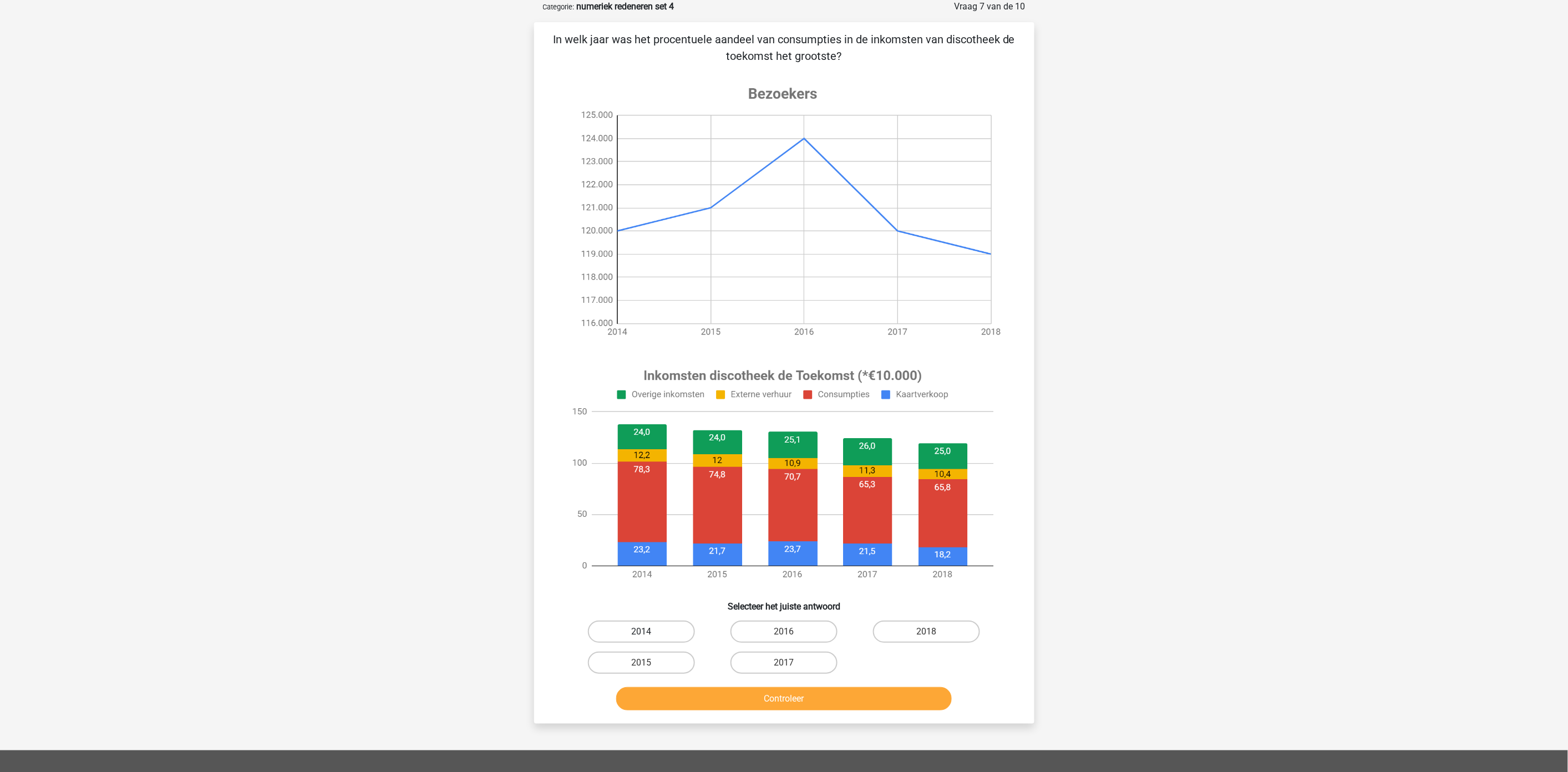
click at [638, 630] on label "2014" at bounding box center [641, 632] width 107 height 22
click at [641, 632] on input "2014" at bounding box center [645, 636] width 7 height 7
radio input "true"
click at [684, 695] on button "Controleer" at bounding box center [784, 699] width 335 height 23
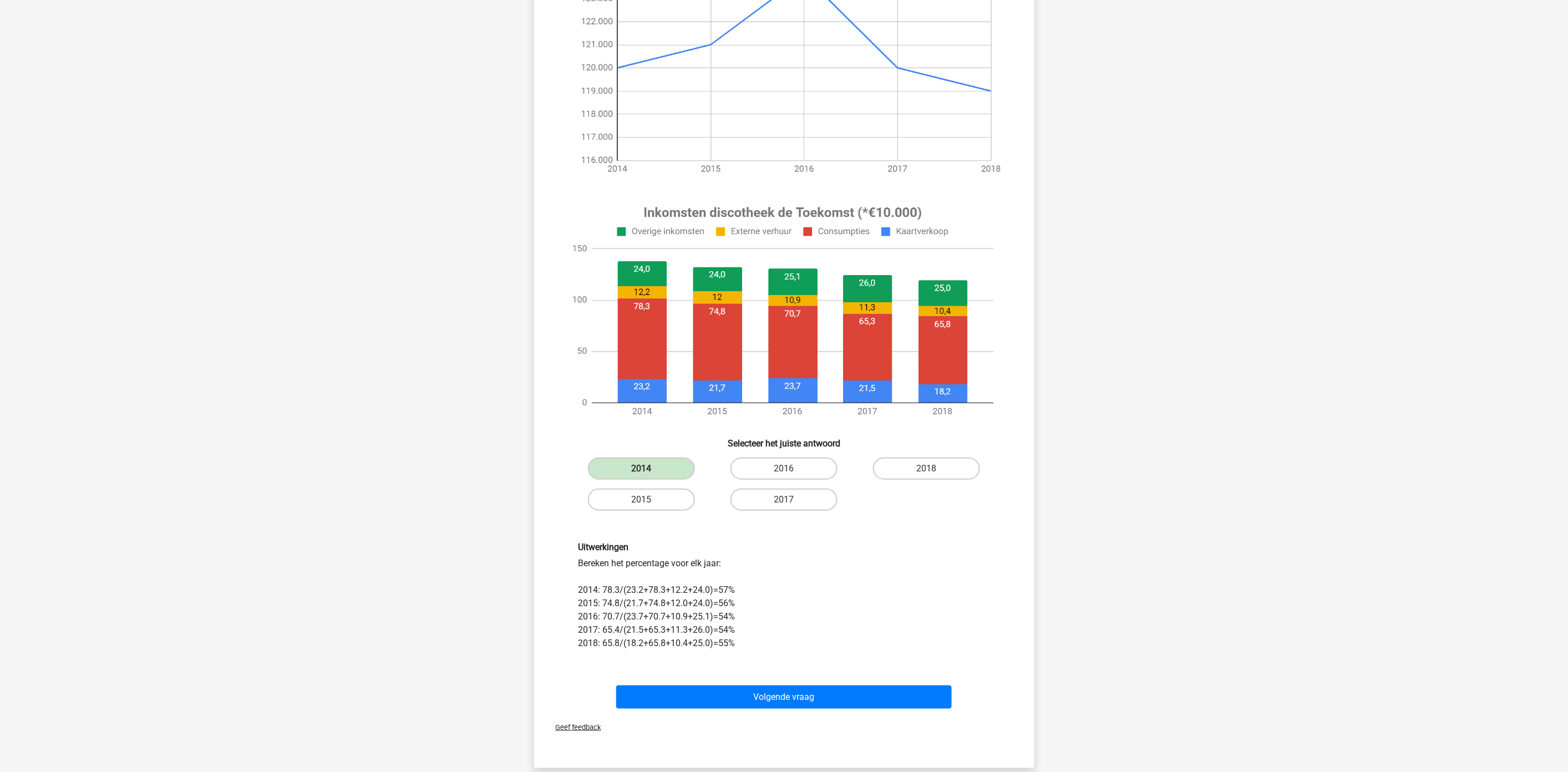
scroll to position [240, 0]
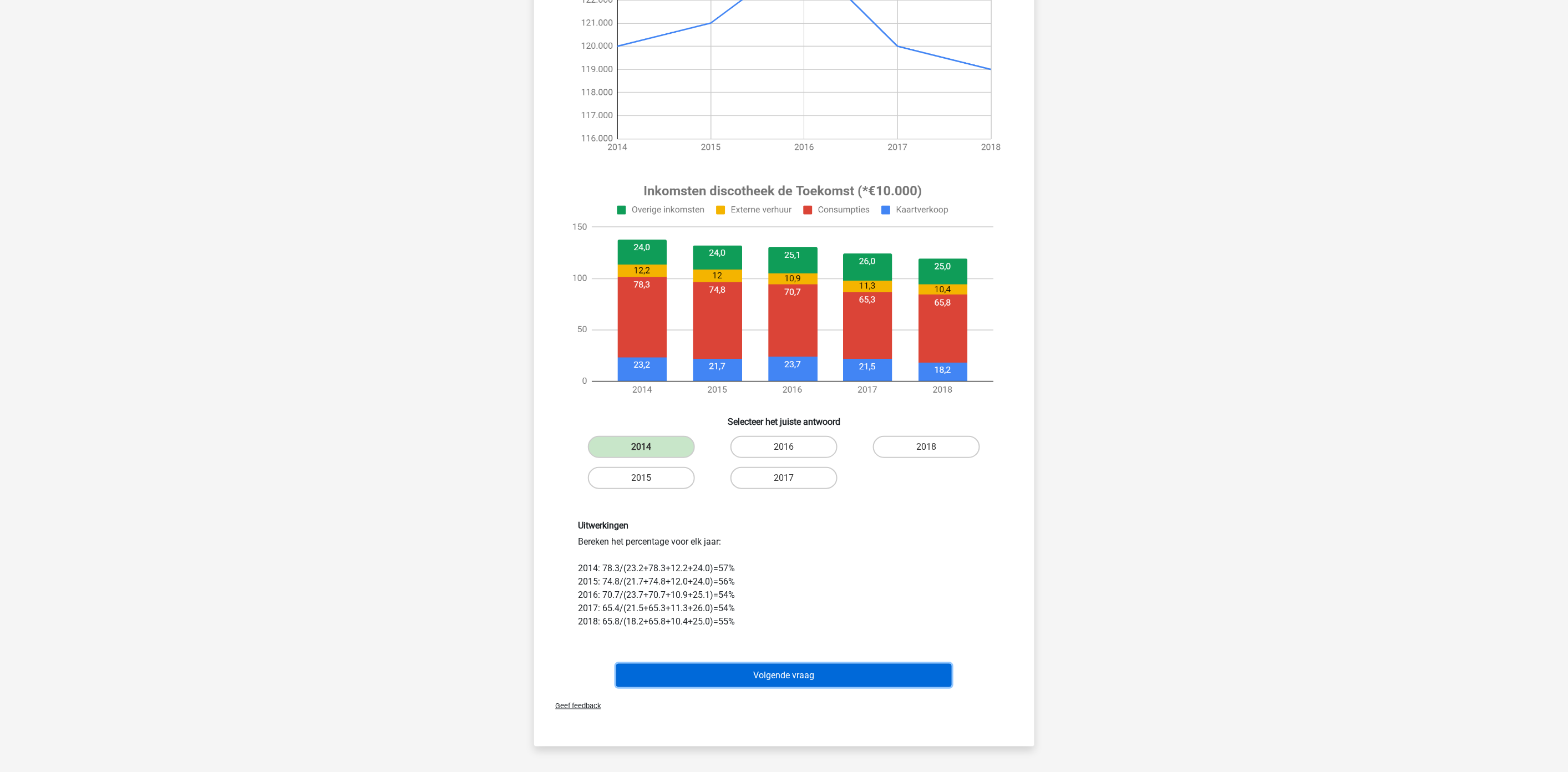
click at [828, 676] on button "Volgende vraag" at bounding box center [784, 675] width 335 height 23
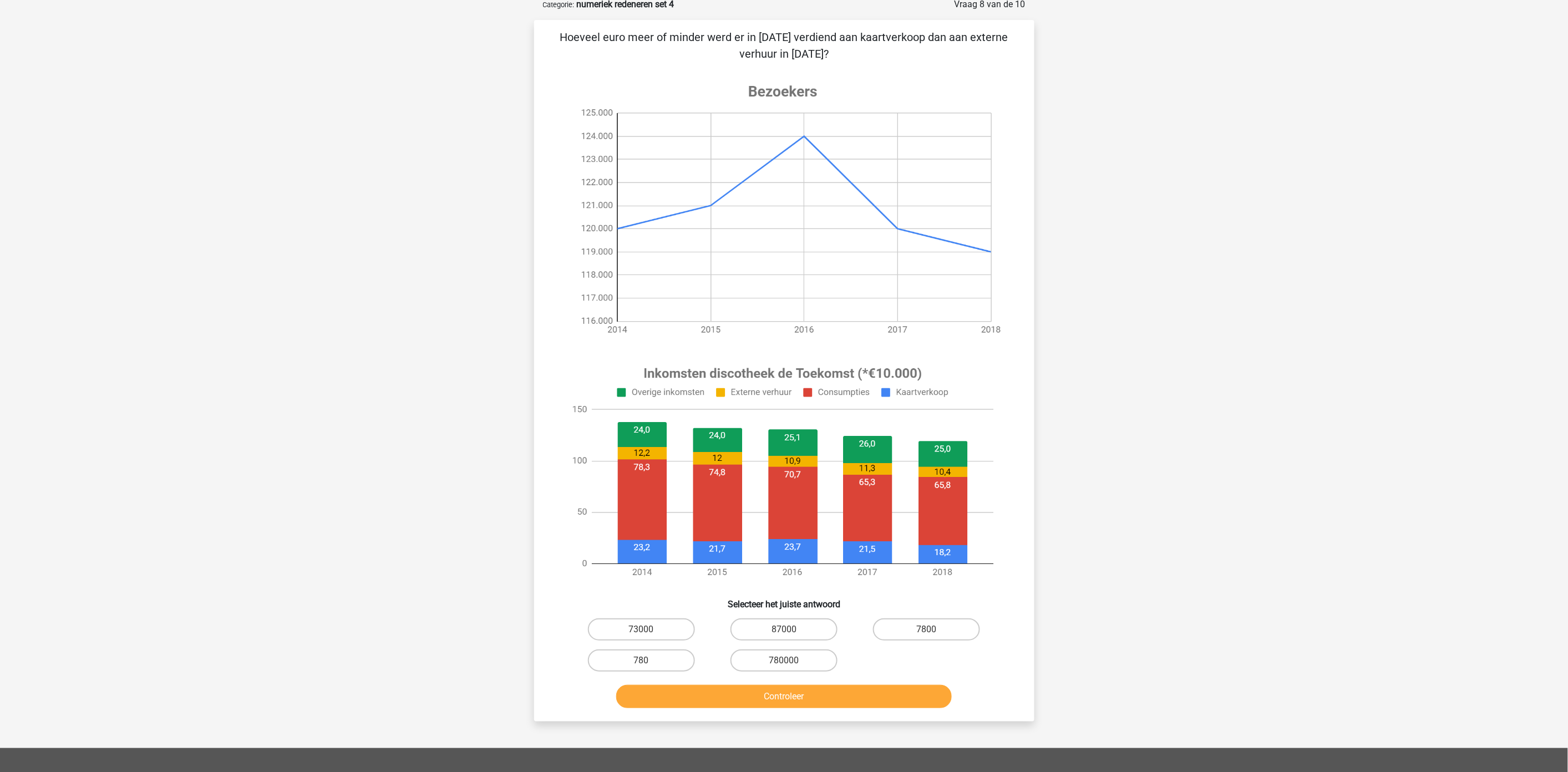
scroll to position [55, 0]
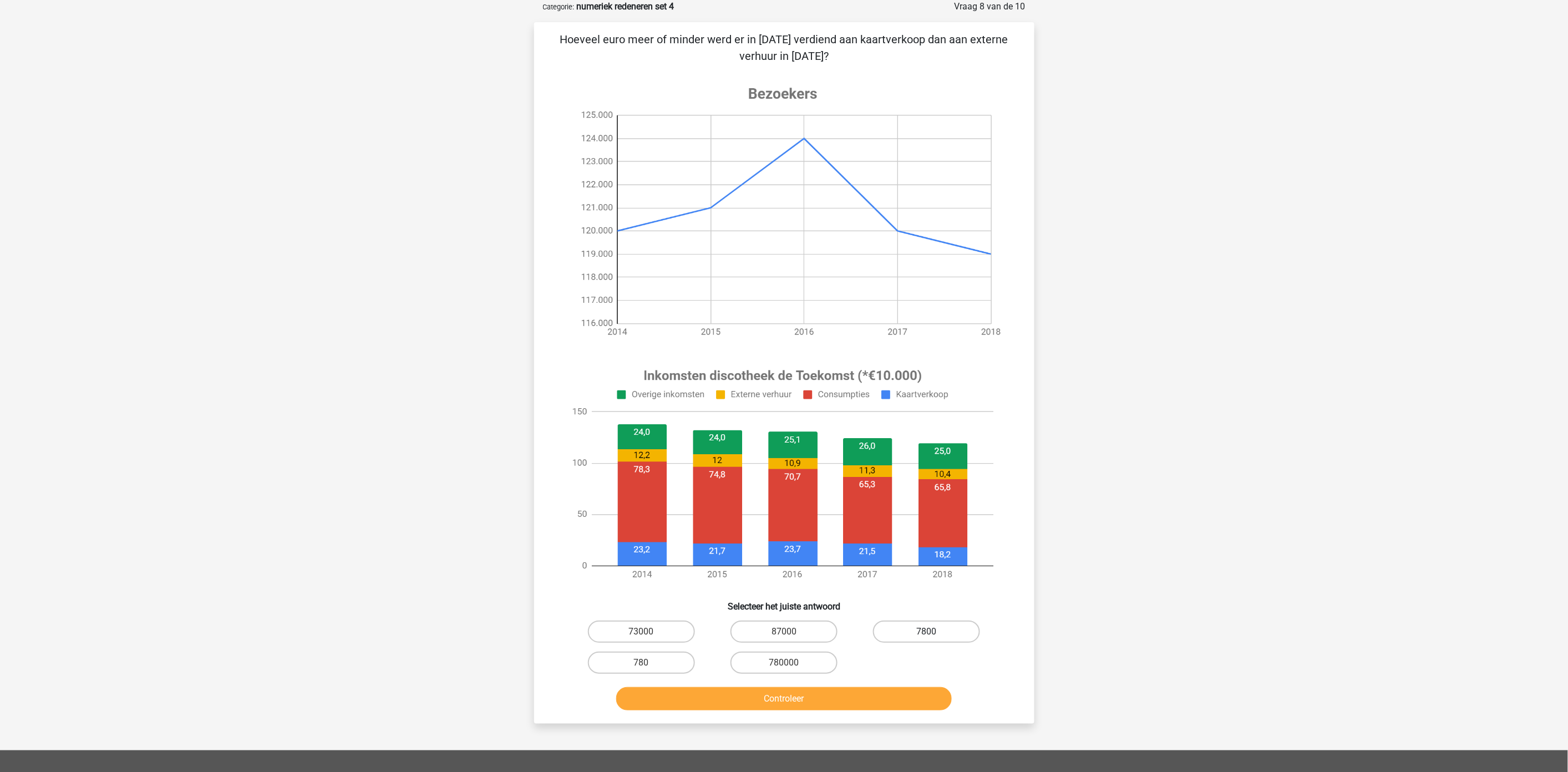
click at [911, 636] on label "7800" at bounding box center [926, 632] width 107 height 22
click at [927, 636] on input "7800" at bounding box center [930, 636] width 7 height 7
radio input "true"
click at [898, 697] on button "Controleer" at bounding box center [784, 699] width 335 height 23
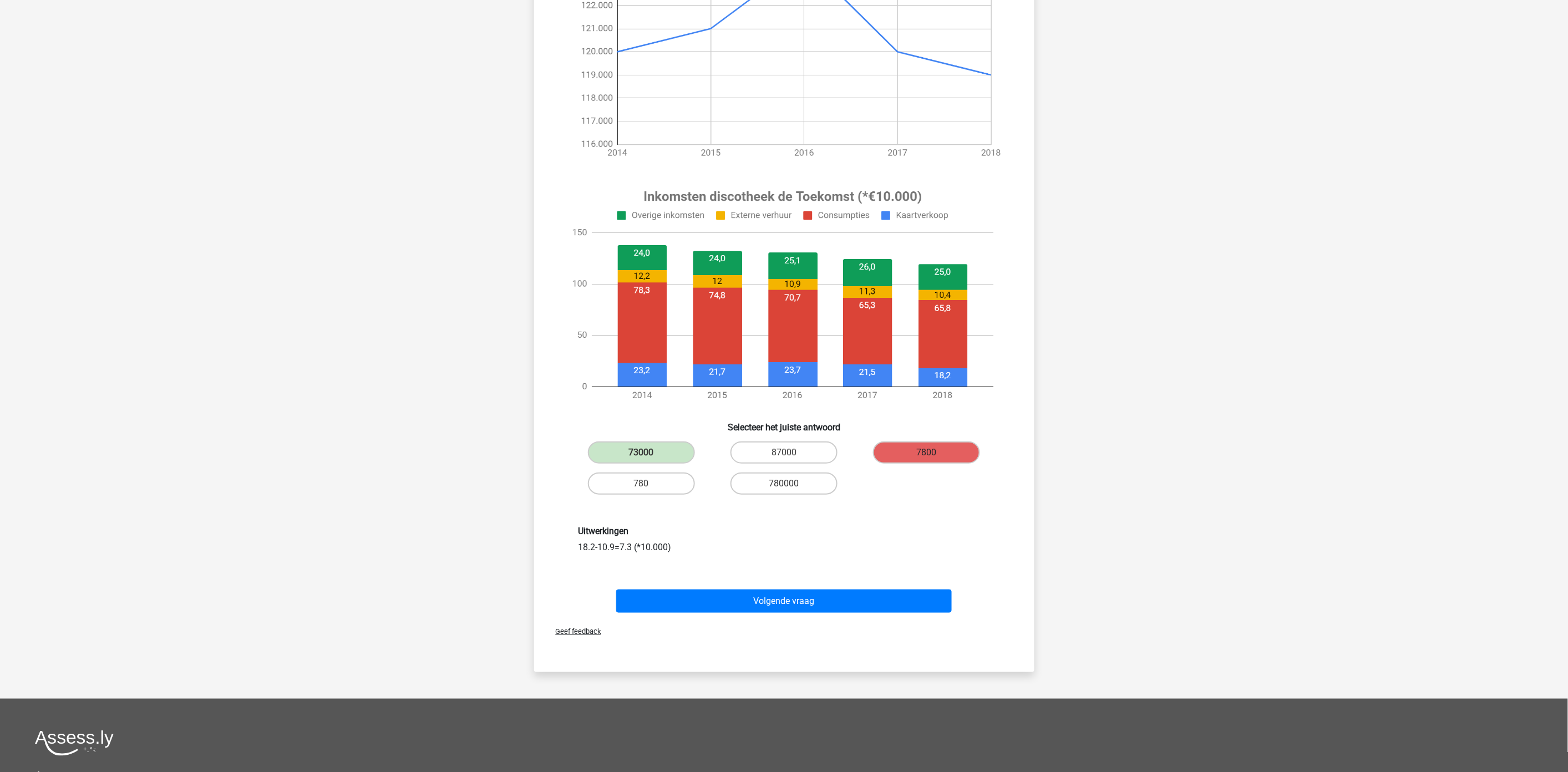
scroll to position [240, 0]
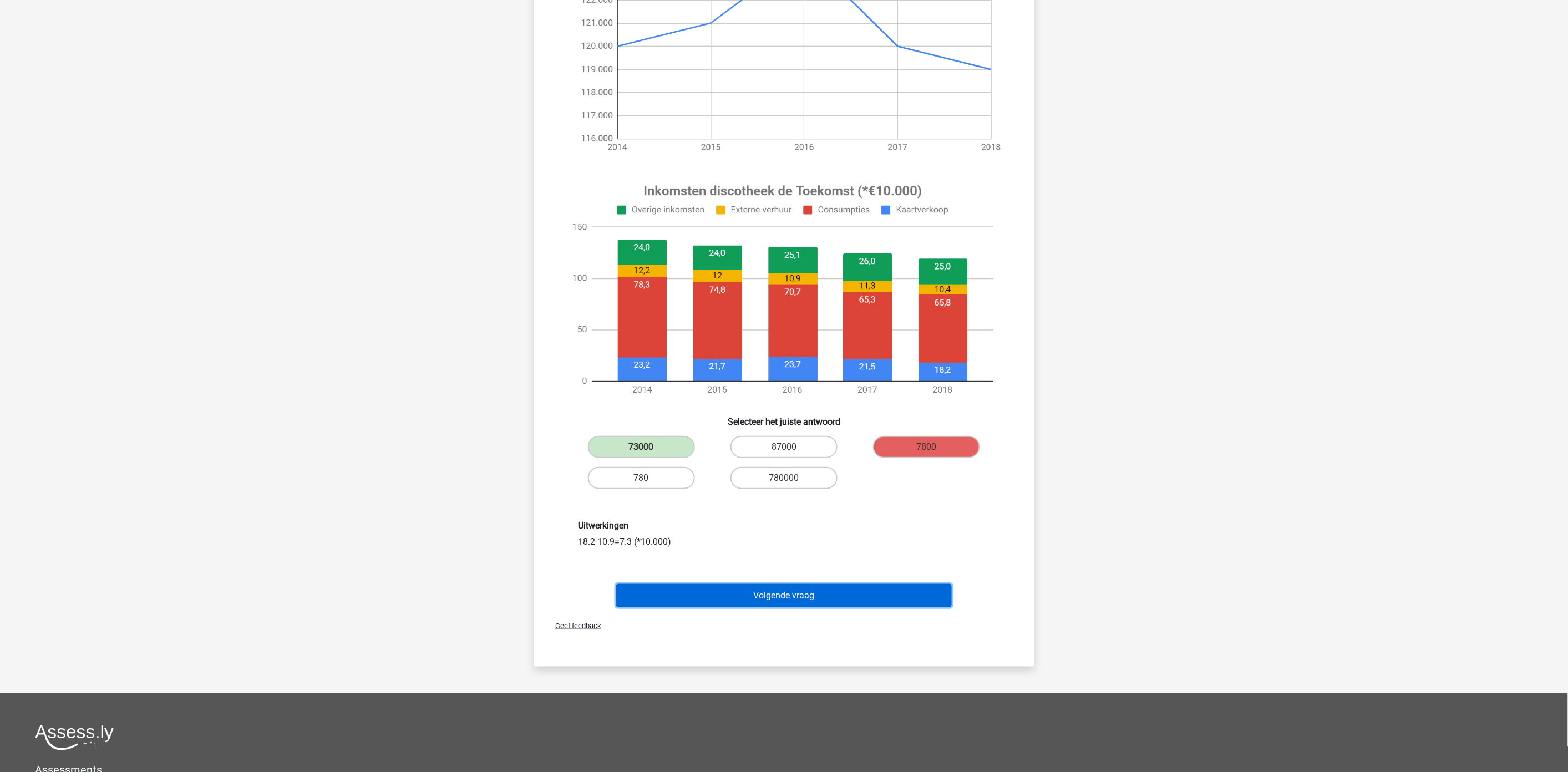
click at [808, 600] on button "Volgende vraag" at bounding box center [784, 595] width 335 height 23
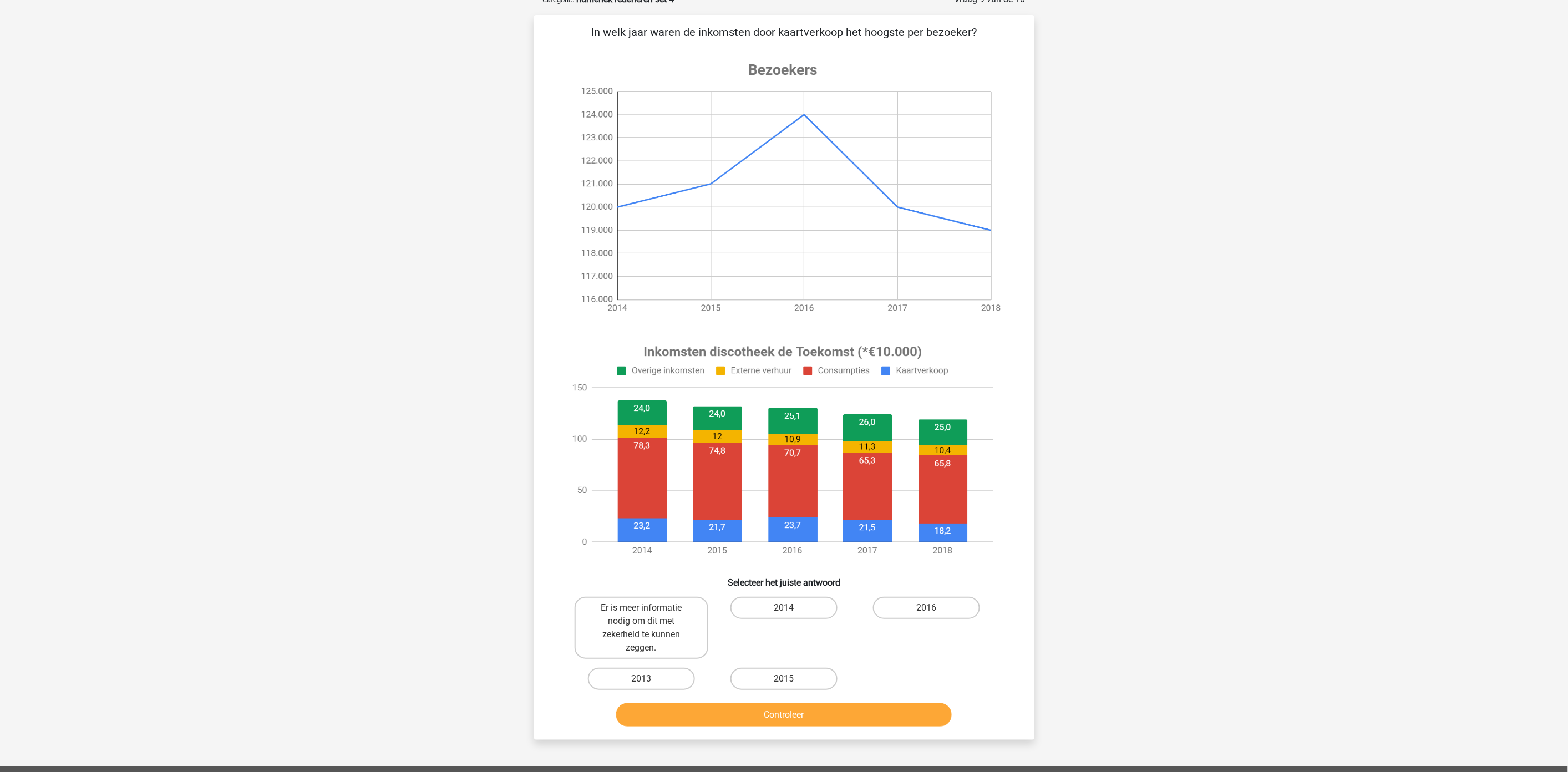
scroll to position [55, 0]
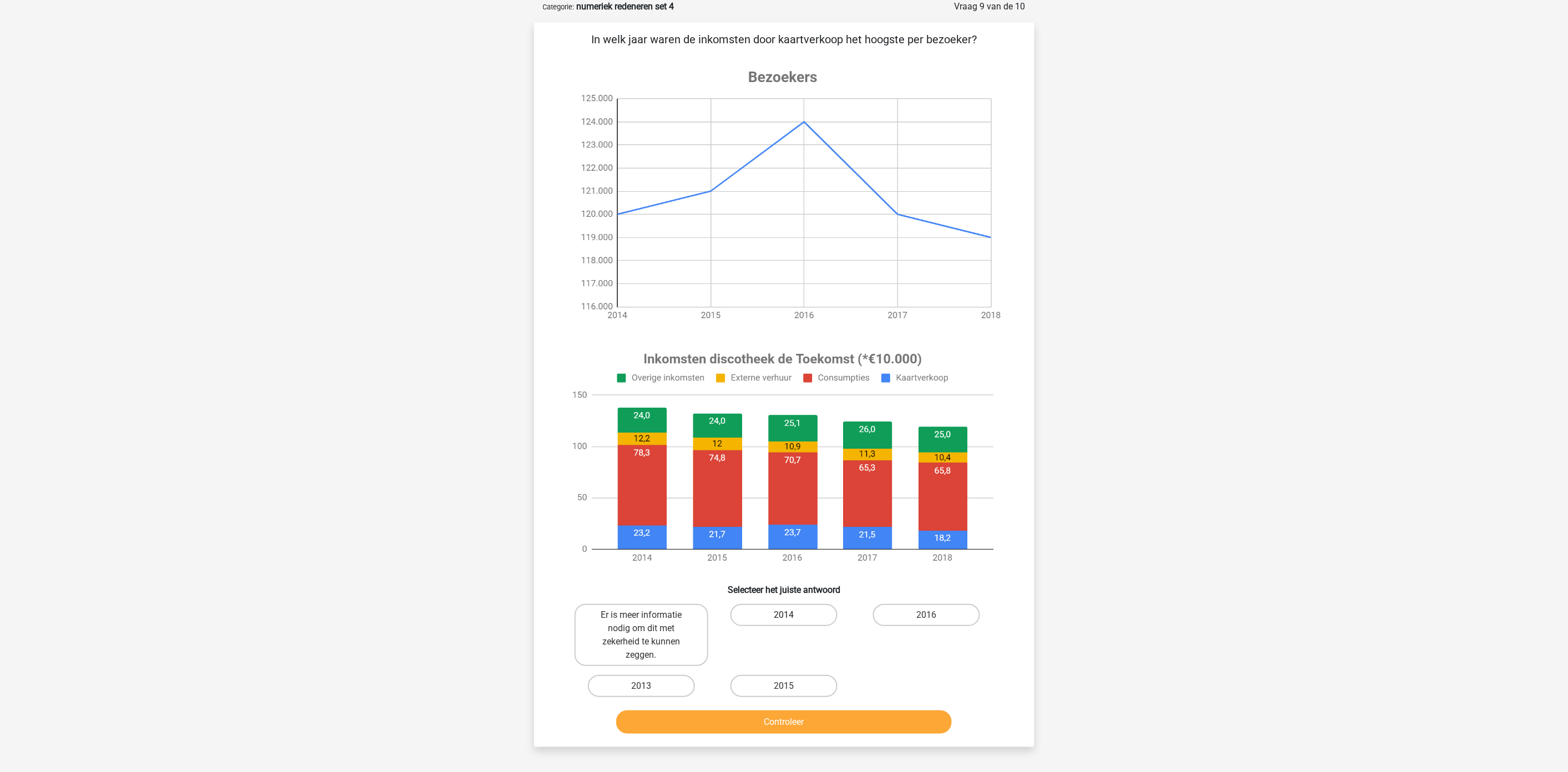
click at [796, 618] on label "2014" at bounding box center [784, 615] width 107 height 22
click at [791, 618] on input "2014" at bounding box center [787, 619] width 7 height 7
radio input "true"
click at [817, 723] on button "Controleer" at bounding box center [784, 722] width 335 height 23
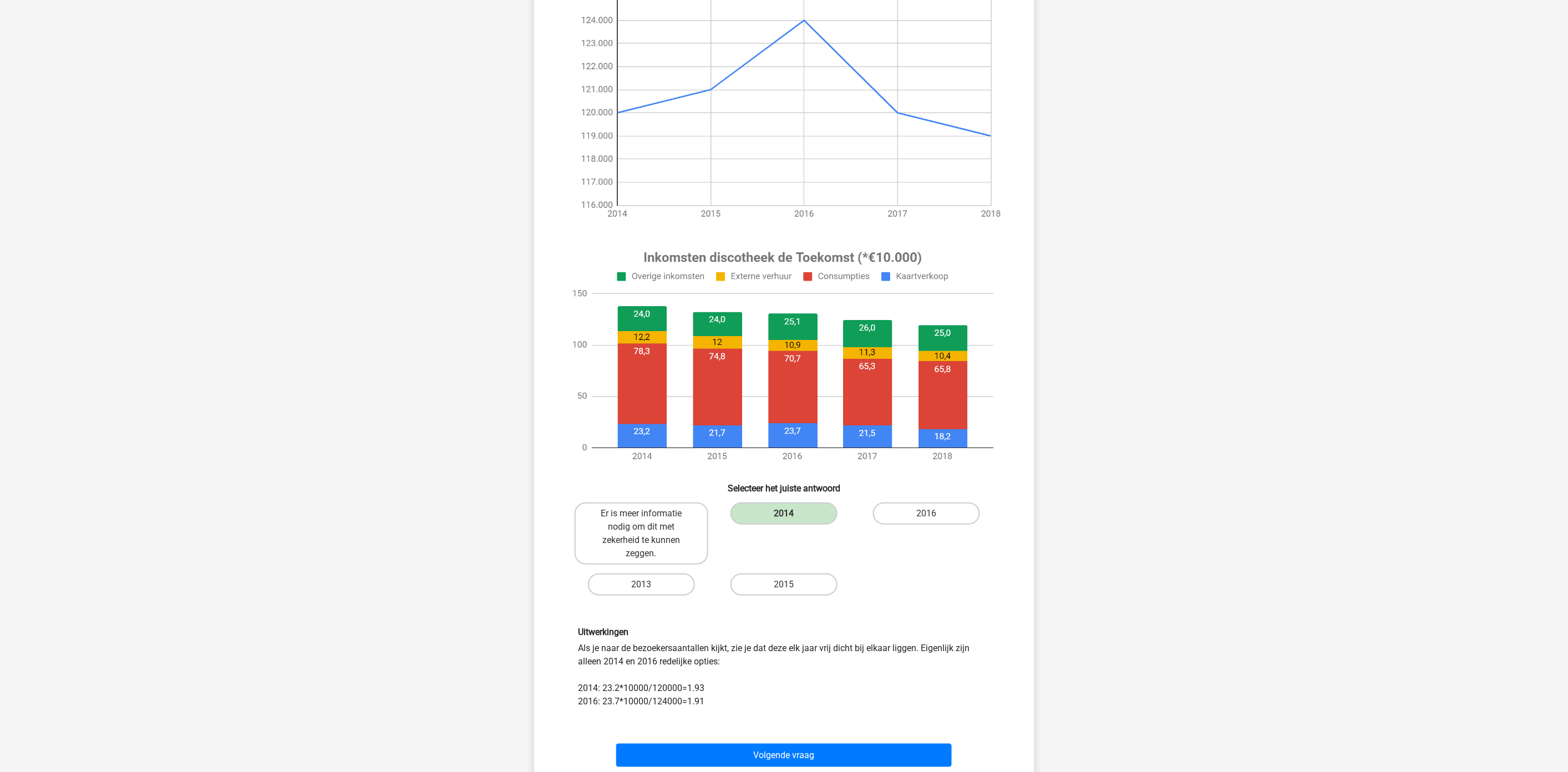
scroll to position [179, 0]
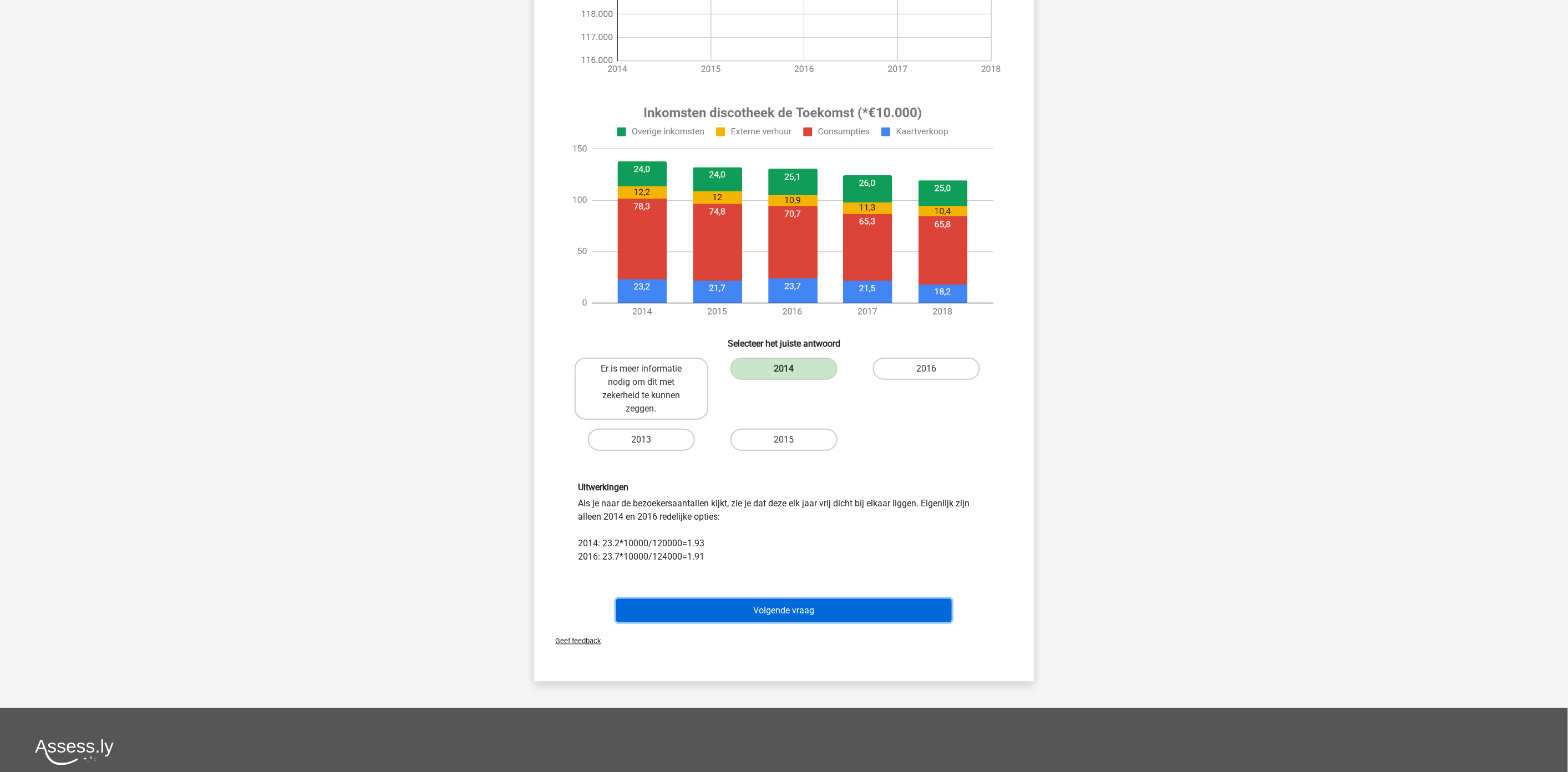
click at [850, 612] on button "Volgende vraag" at bounding box center [784, 610] width 335 height 23
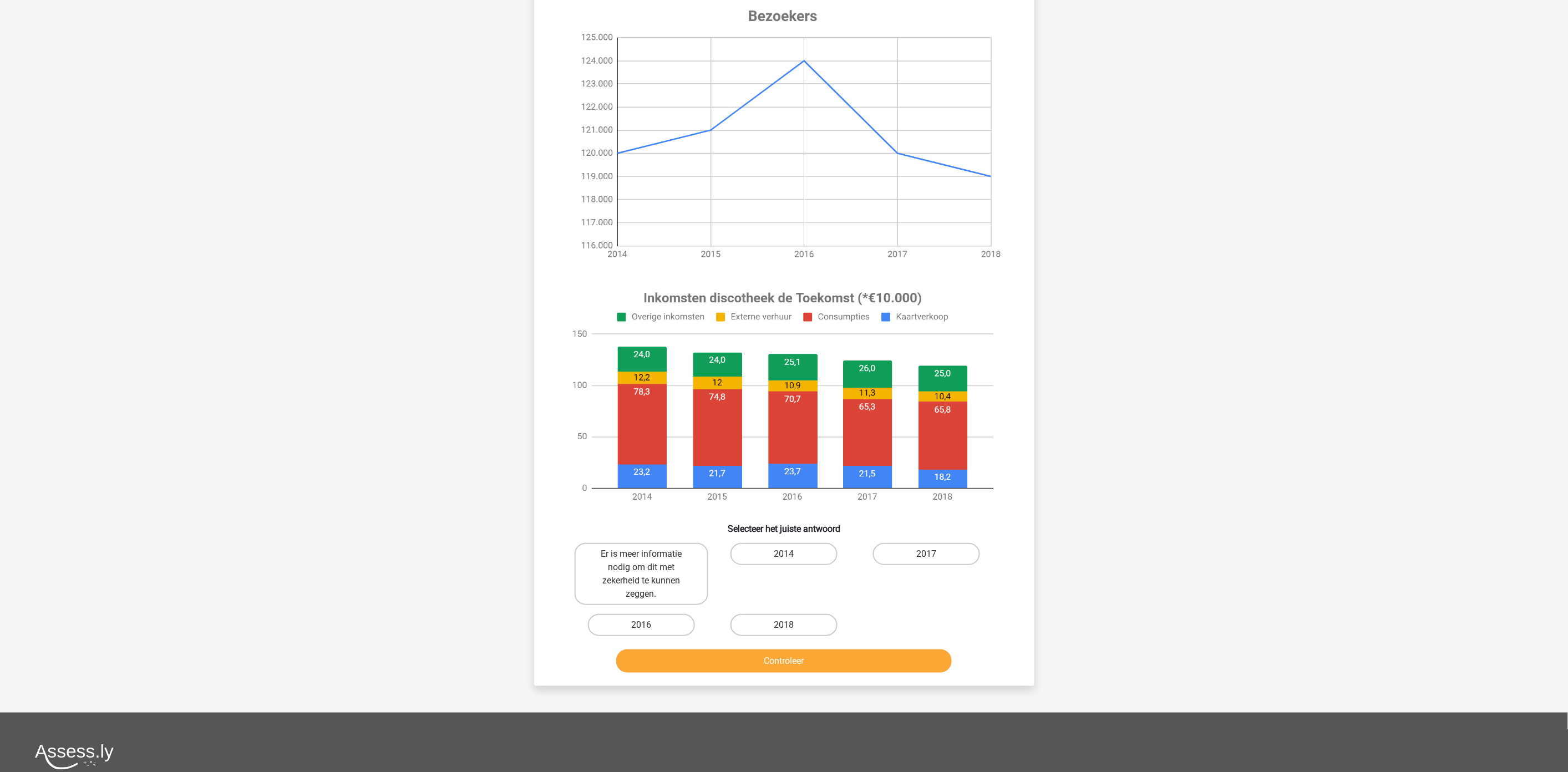
scroll to position [123, 0]
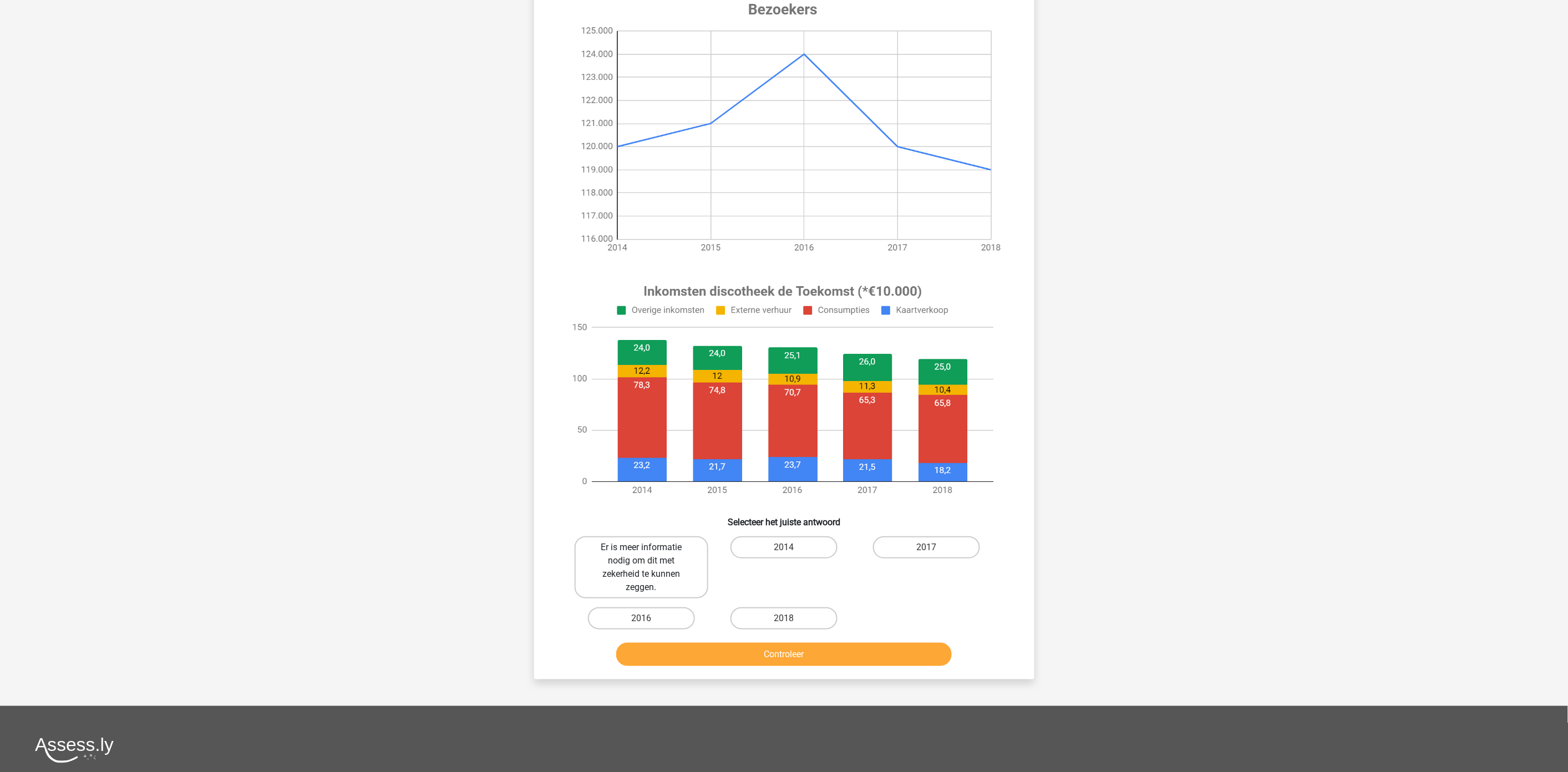
click at [680, 559] on label "Er is meer informatie nodig om dit met zekerheid te kunnen zeggen." at bounding box center [641, 567] width 134 height 62
click at [648, 555] on input "Er is meer informatie nodig om dit met zekerheid te kunnen zeggen." at bounding box center [645, 551] width 7 height 7
radio input "true"
click at [707, 656] on button "Controleer" at bounding box center [784, 654] width 335 height 23
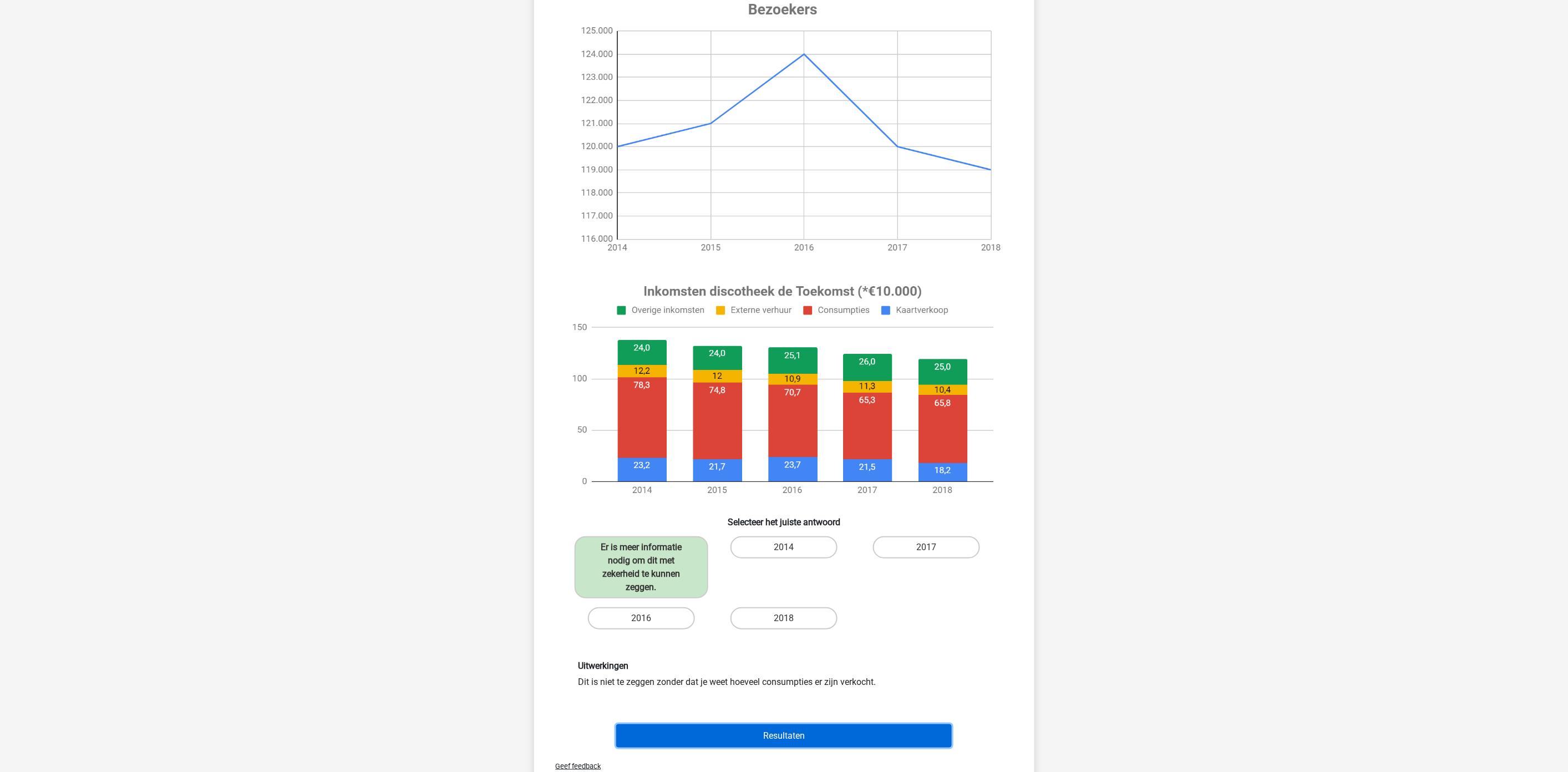
click at [777, 737] on button "Resultaten" at bounding box center [784, 735] width 335 height 23
